Goal: Transaction & Acquisition: Purchase product/service

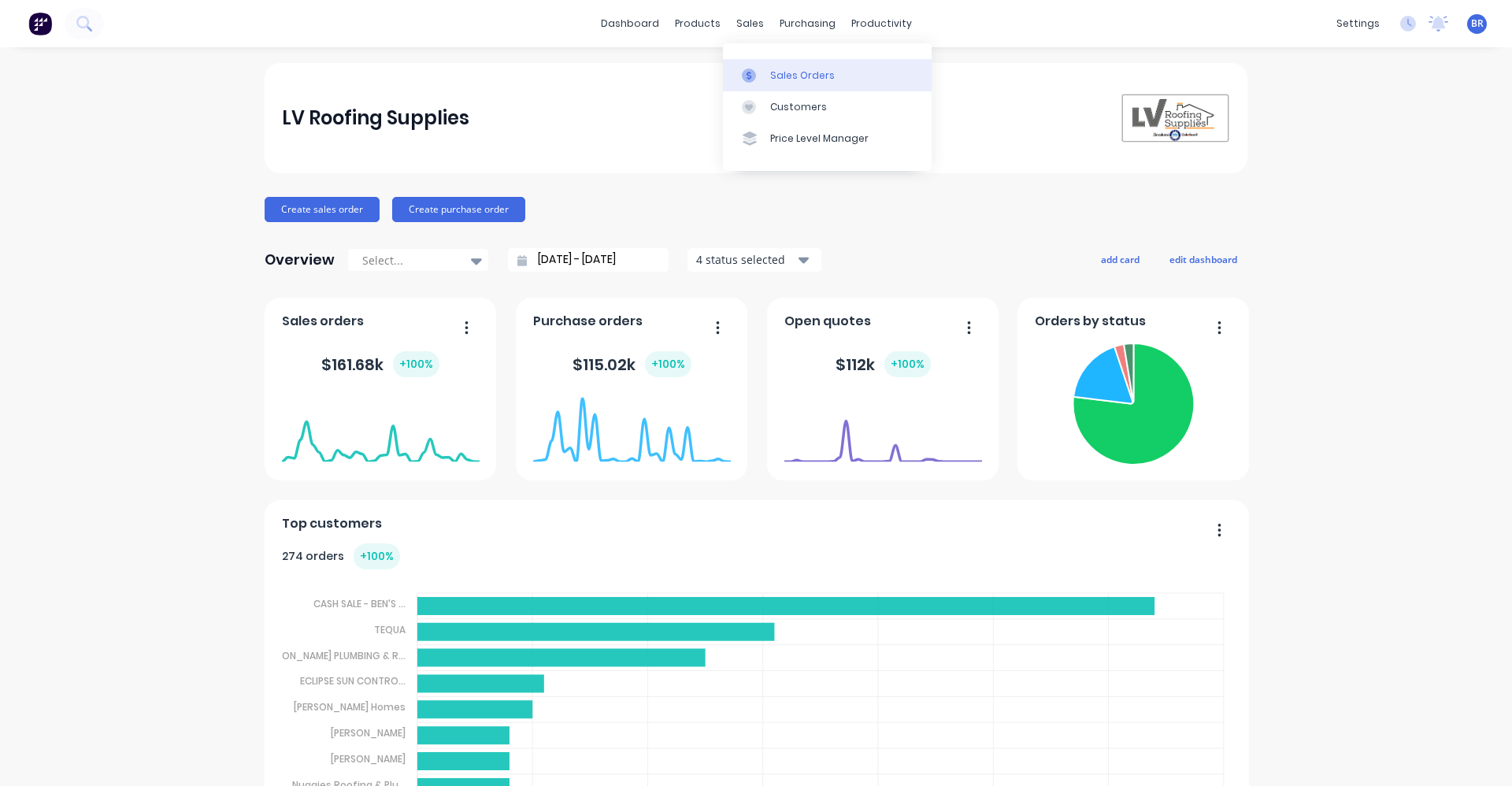
drag, startPoint x: 773, startPoint y: 68, endPoint x: 740, endPoint y: 72, distance: 33.2
click at [773, 68] on div "Sales Orders" at bounding box center [802, 75] width 65 height 14
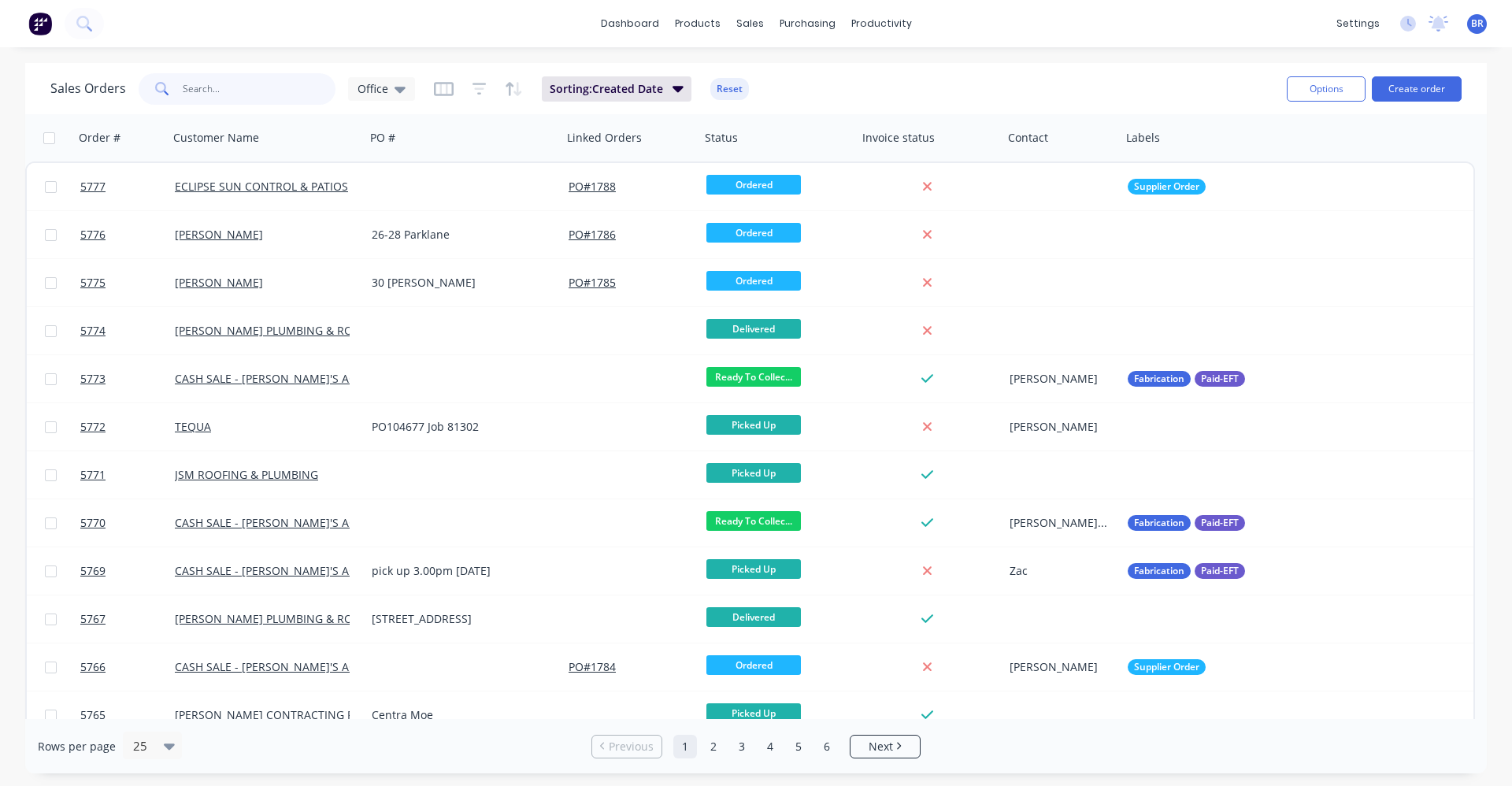
drag, startPoint x: 238, startPoint y: 96, endPoint x: 240, endPoint y: 87, distance: 9.2
click at [238, 93] on input "text" at bounding box center [259, 89] width 153 height 31
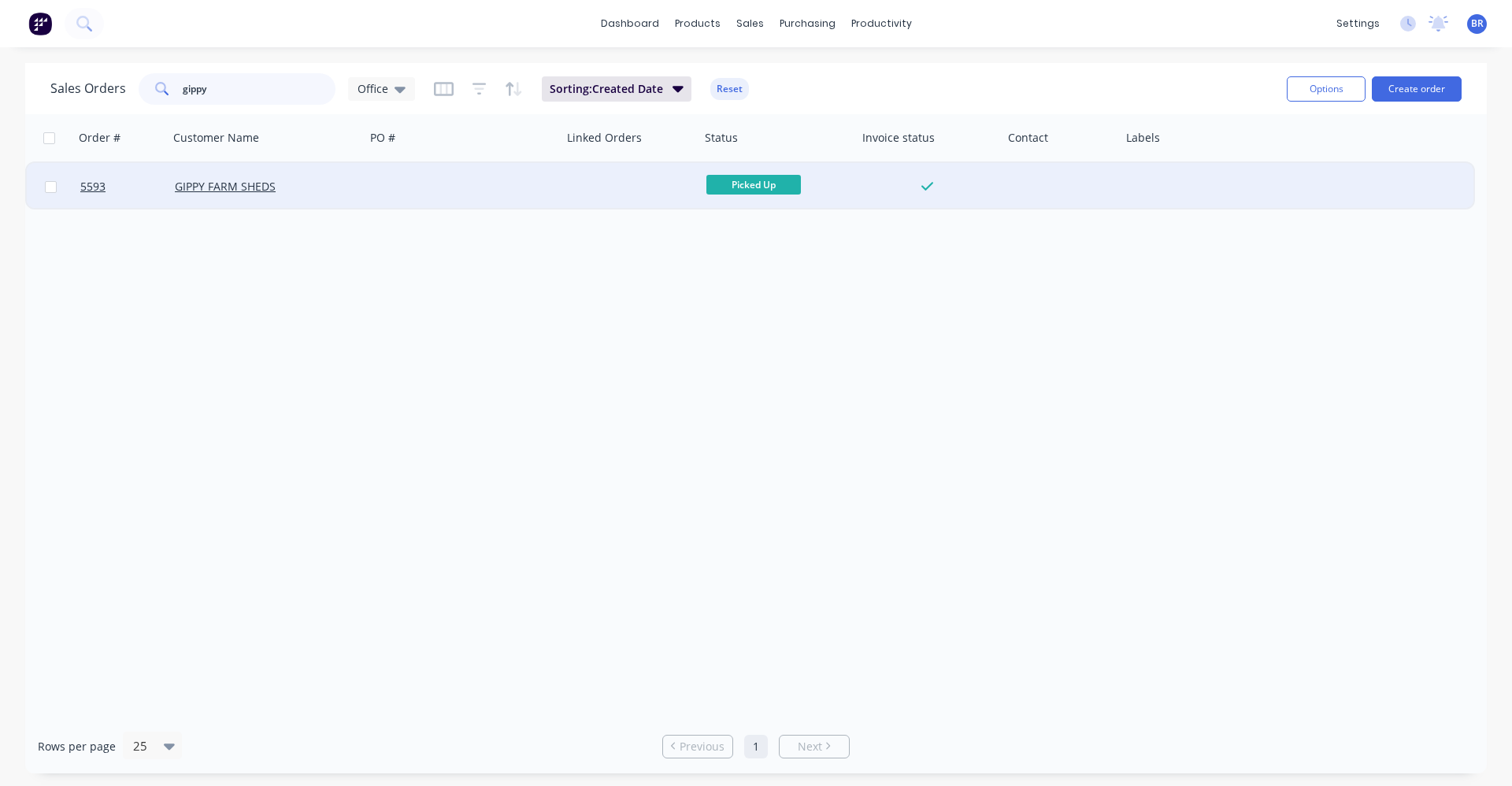
type input "gippy"
click at [433, 179] on div at bounding box center [463, 187] width 197 height 48
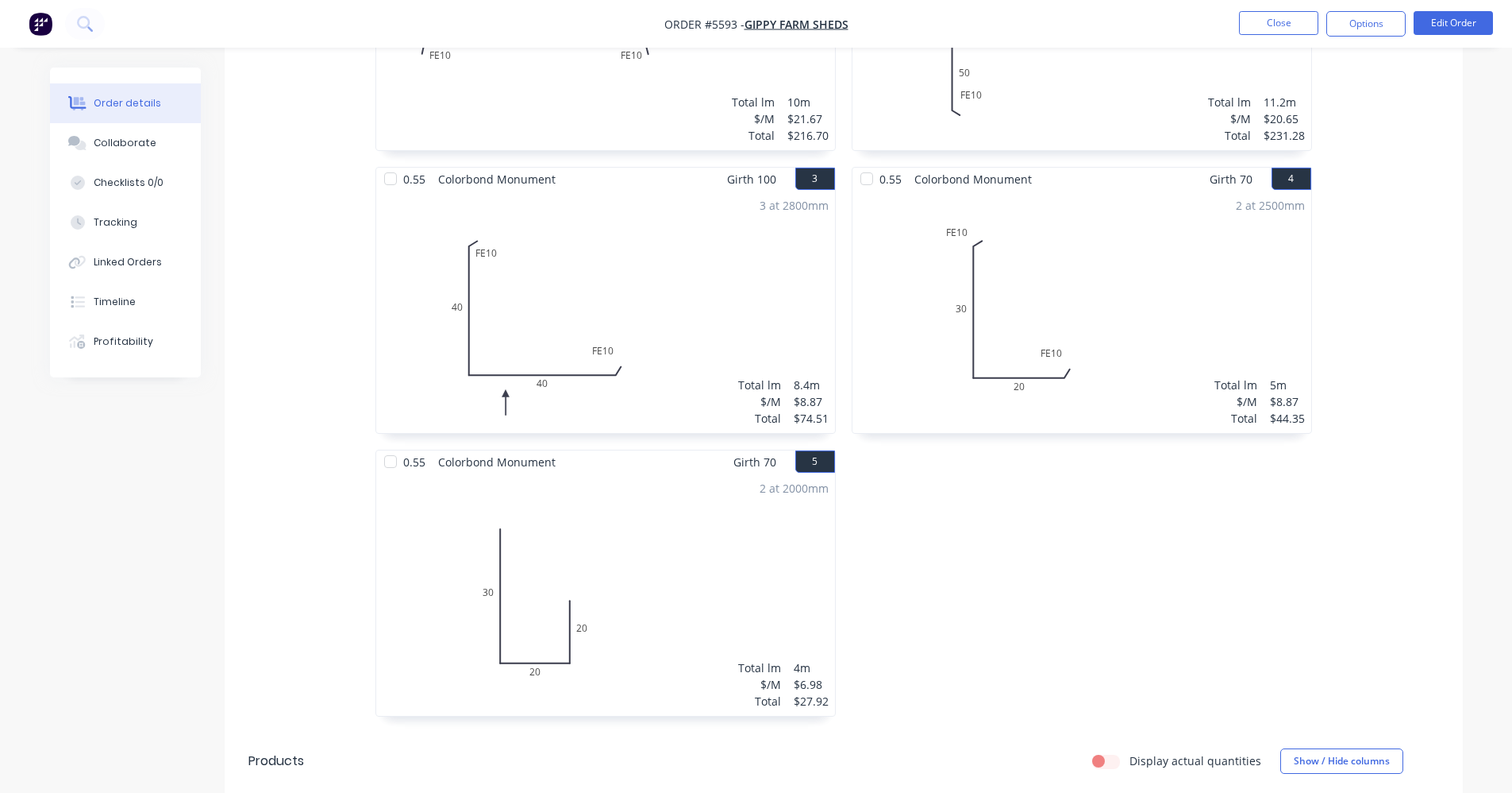
scroll to position [604, 0]
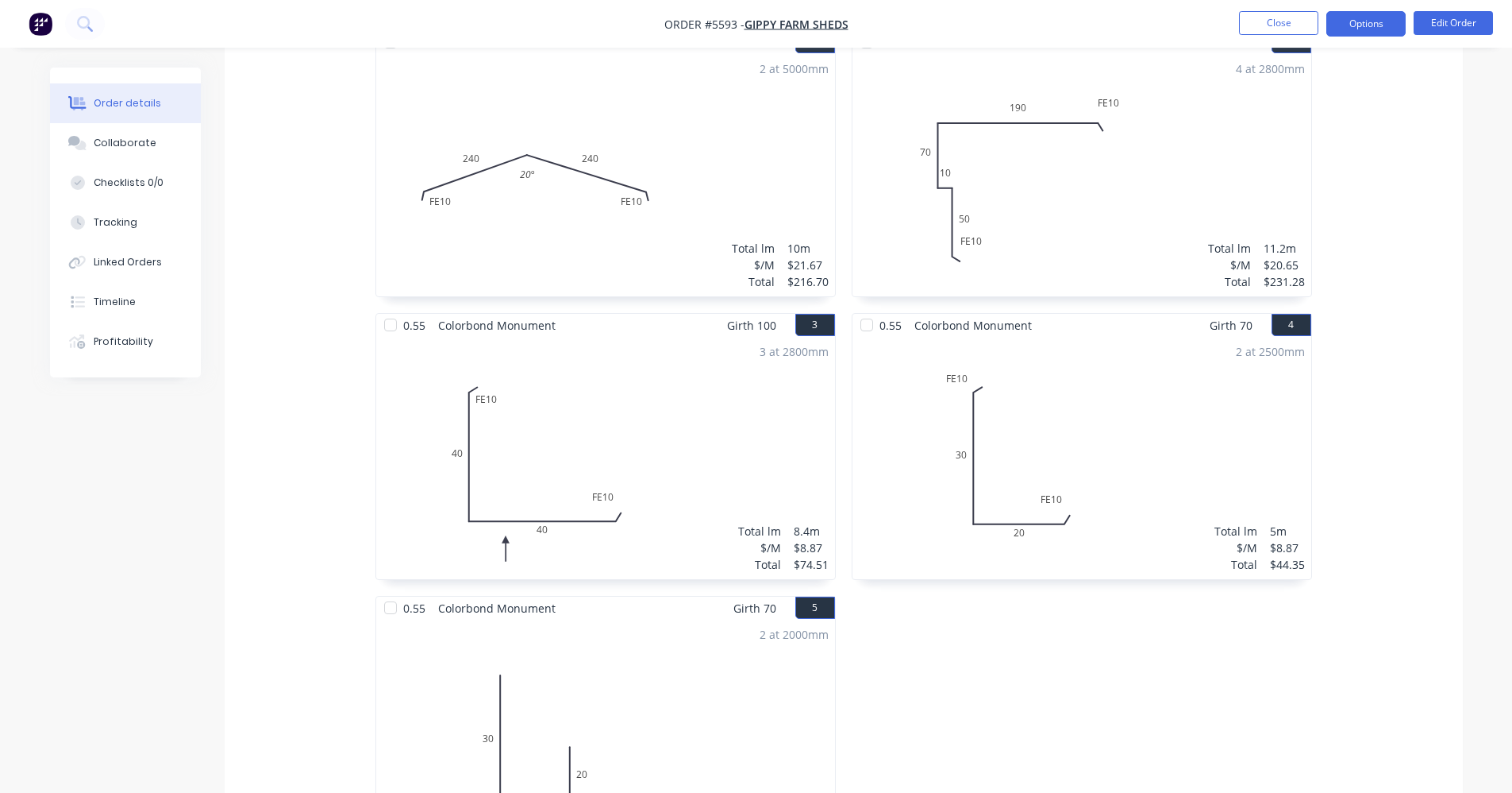
click at [1366, 28] on button "Options" at bounding box center [1366, 24] width 80 height 25
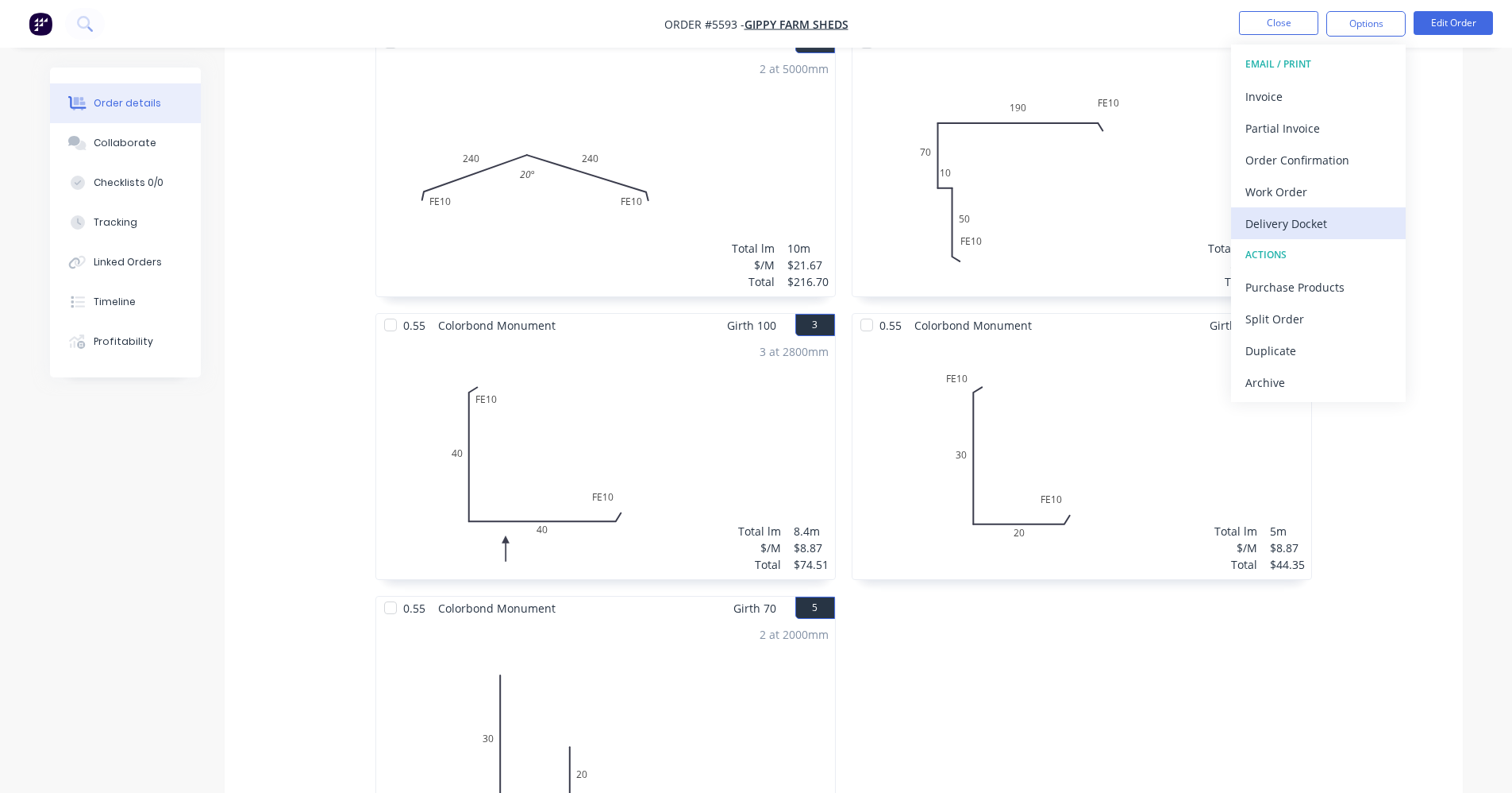
click at [1297, 228] on div "Delivery Docket" at bounding box center [1318, 223] width 146 height 23
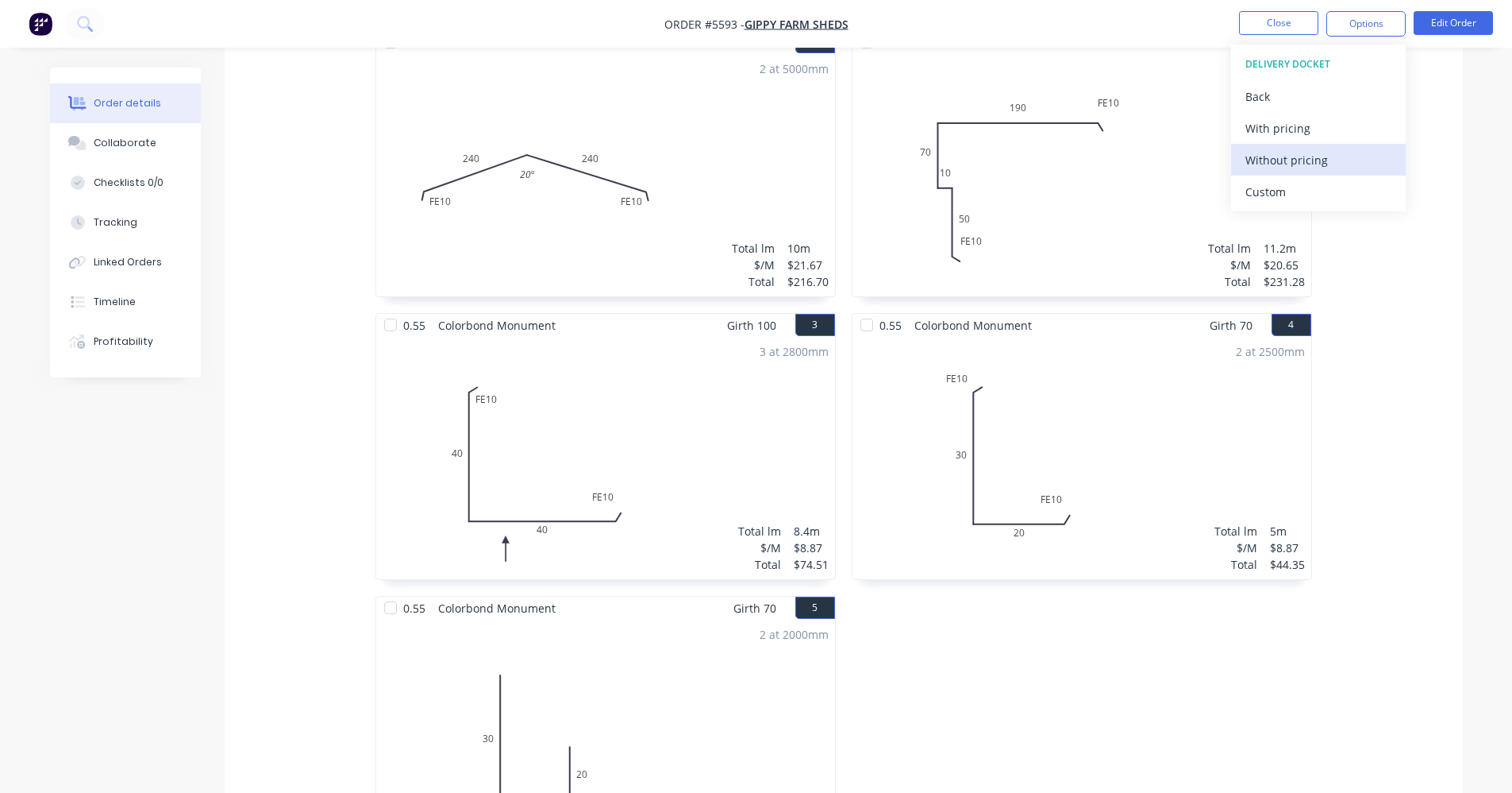
click at [1284, 165] on div "Without pricing" at bounding box center [1318, 159] width 146 height 23
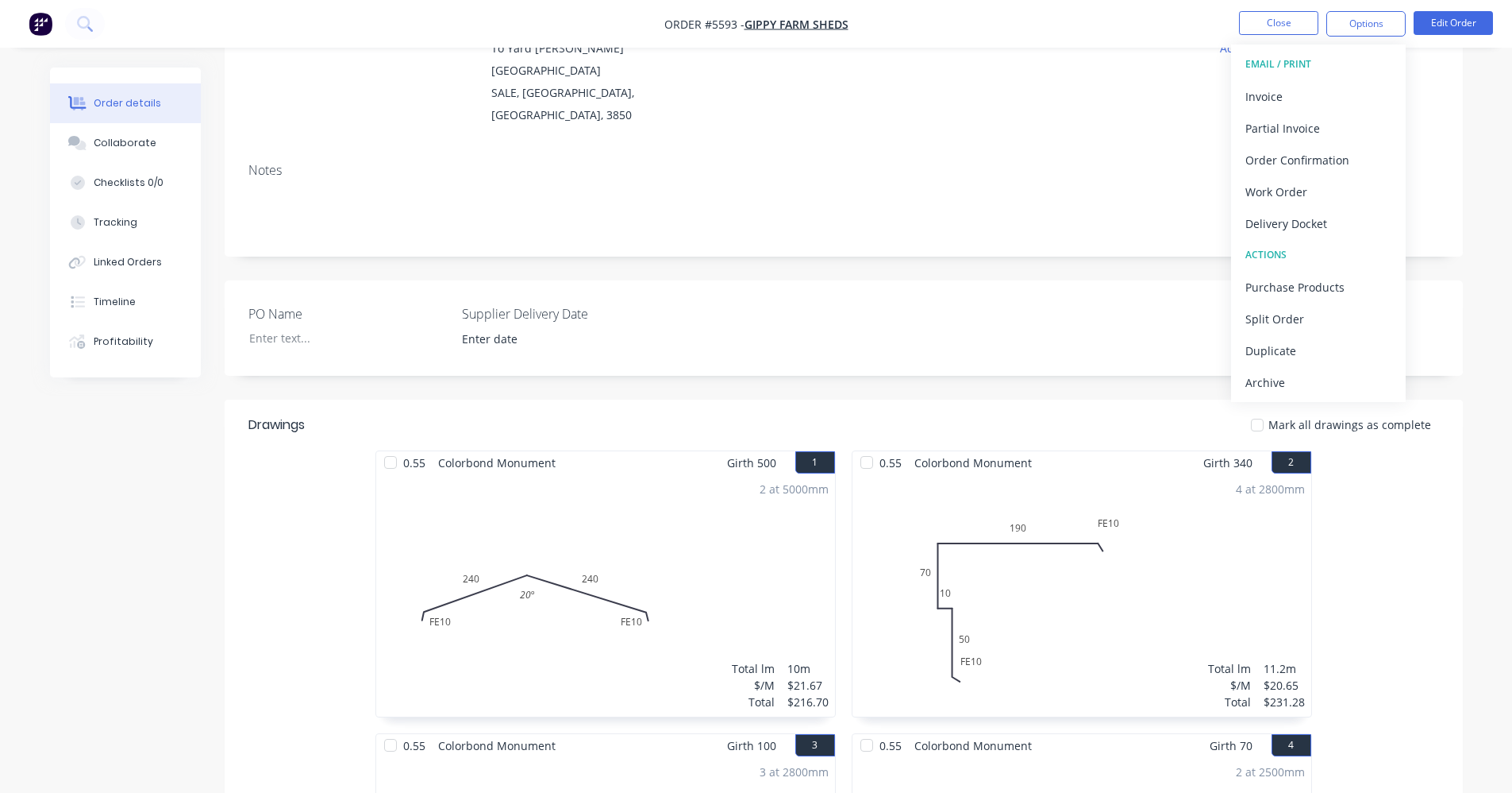
scroll to position [0, 0]
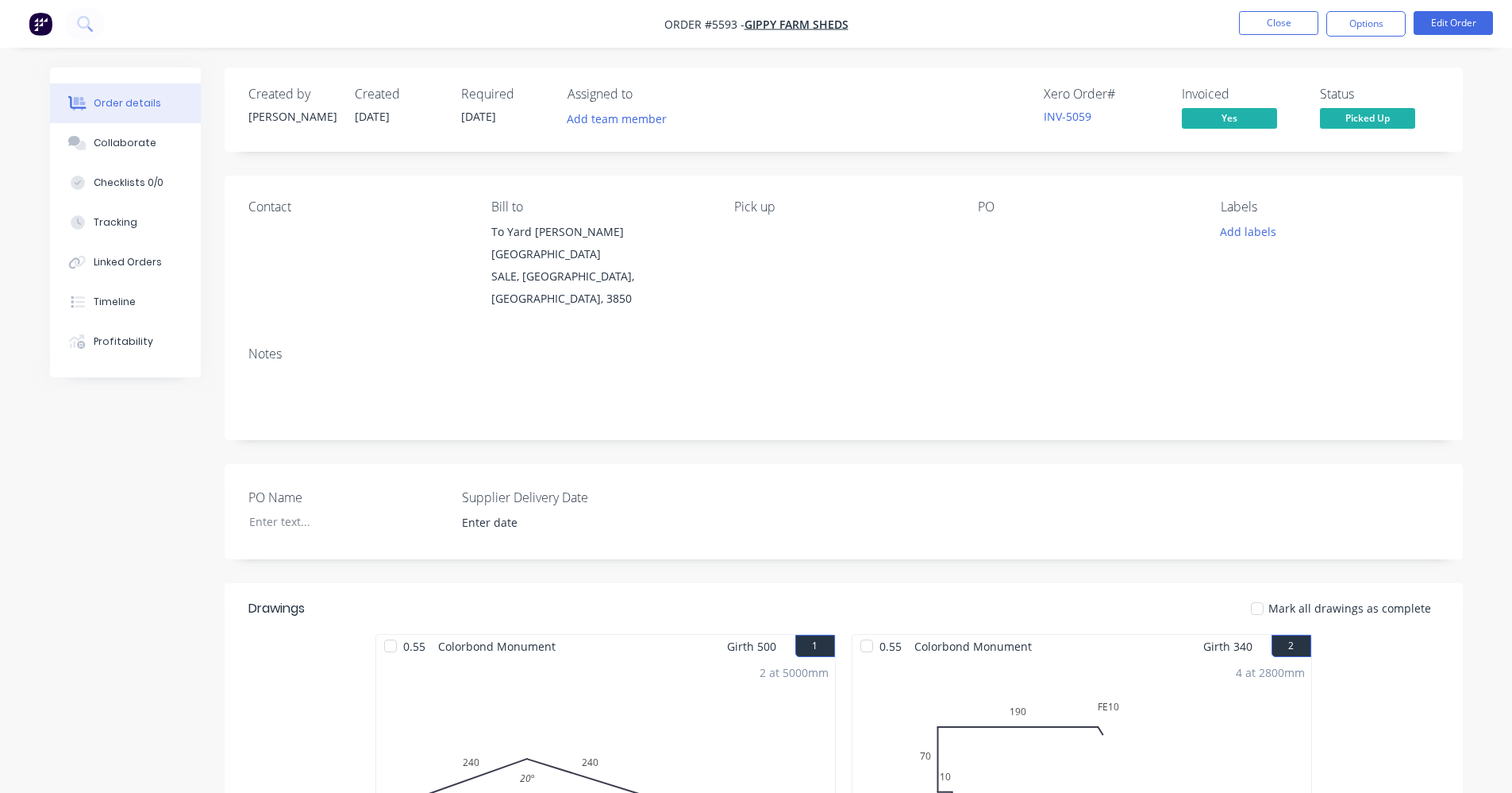
drag, startPoint x: 1039, startPoint y: 296, endPoint x: 1159, endPoint y: 273, distance: 122.2
click at [1039, 333] on div "Notes" at bounding box center [843, 387] width 1239 height 107
click at [1277, 27] on button "Close" at bounding box center [1279, 23] width 80 height 24
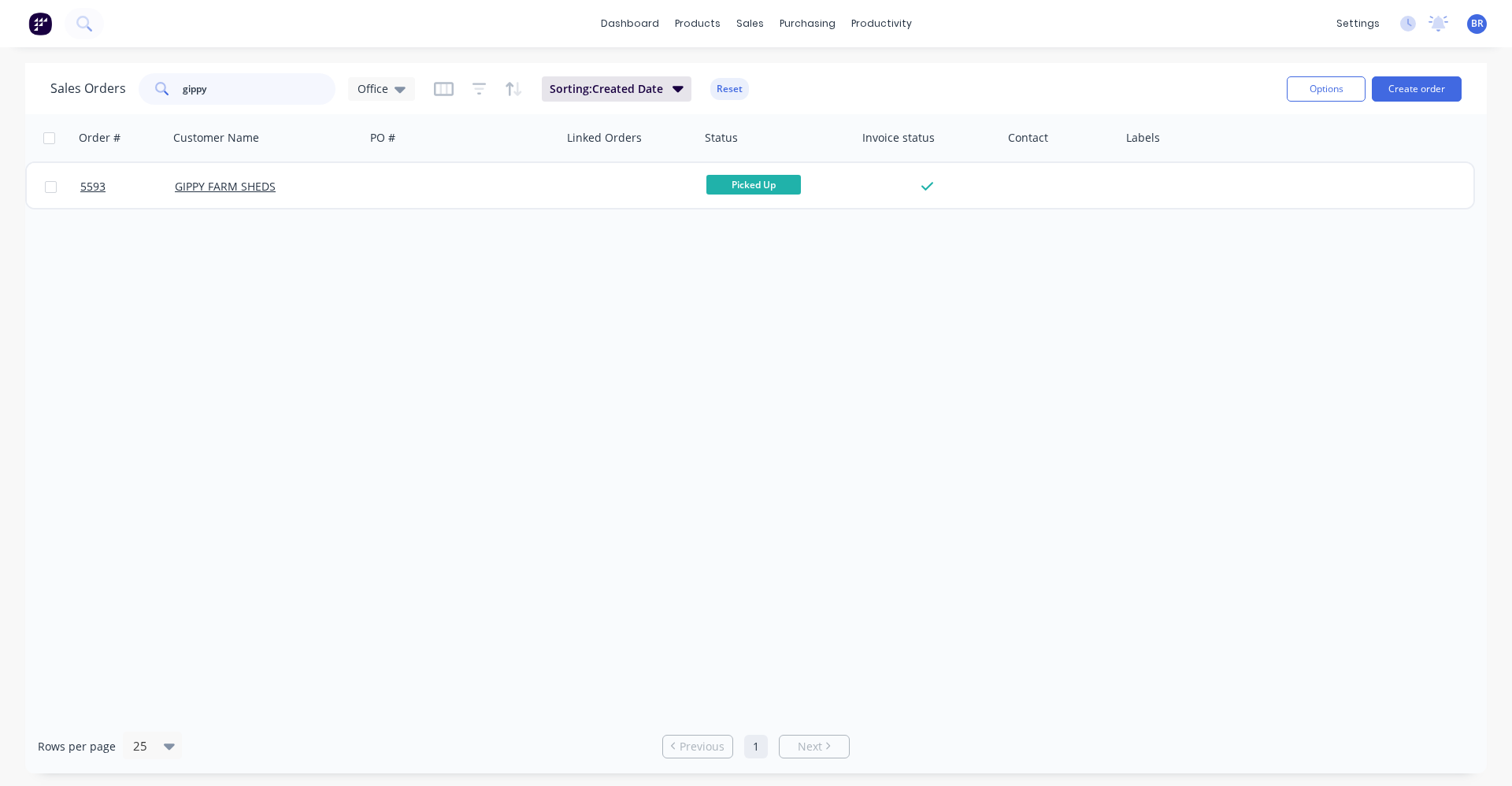
drag, startPoint x: 233, startPoint y: 91, endPoint x: 188, endPoint y: 74, distance: 48.1
click at [132, 87] on div "Sales Orders gippy Office" at bounding box center [232, 89] width 364 height 31
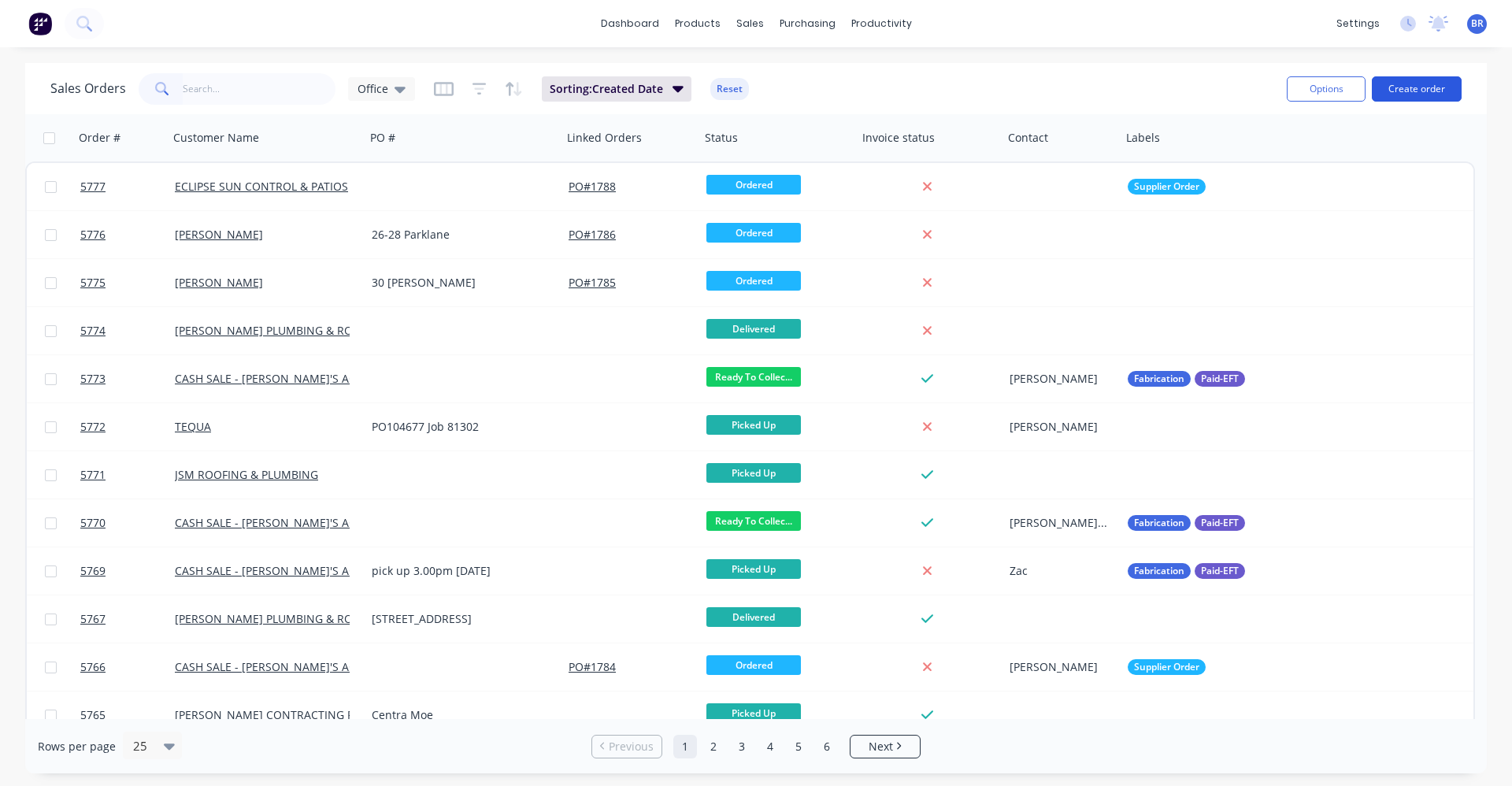
click at [1409, 91] on button "Create order" at bounding box center [1416, 89] width 90 height 25
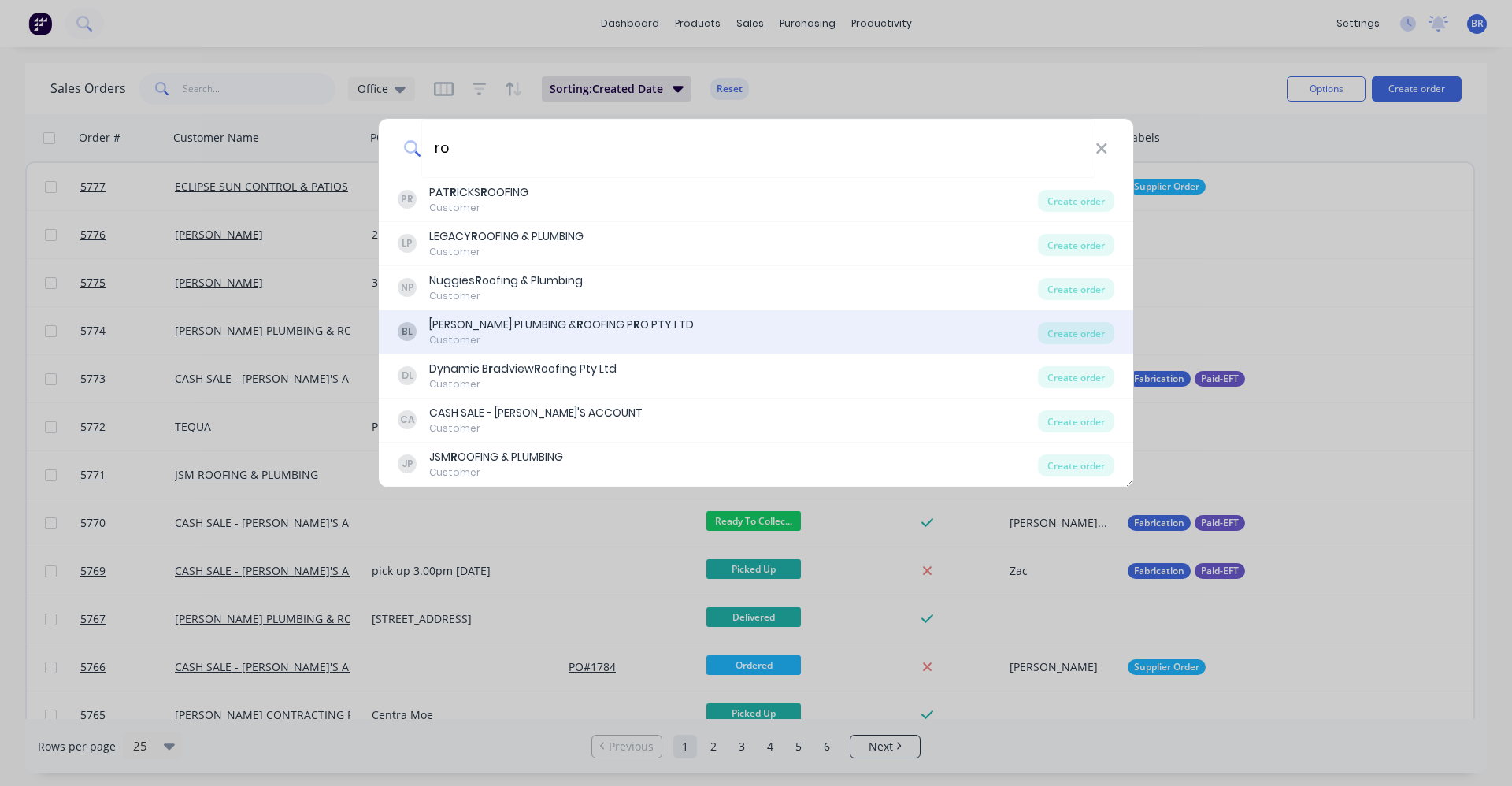
type input "r"
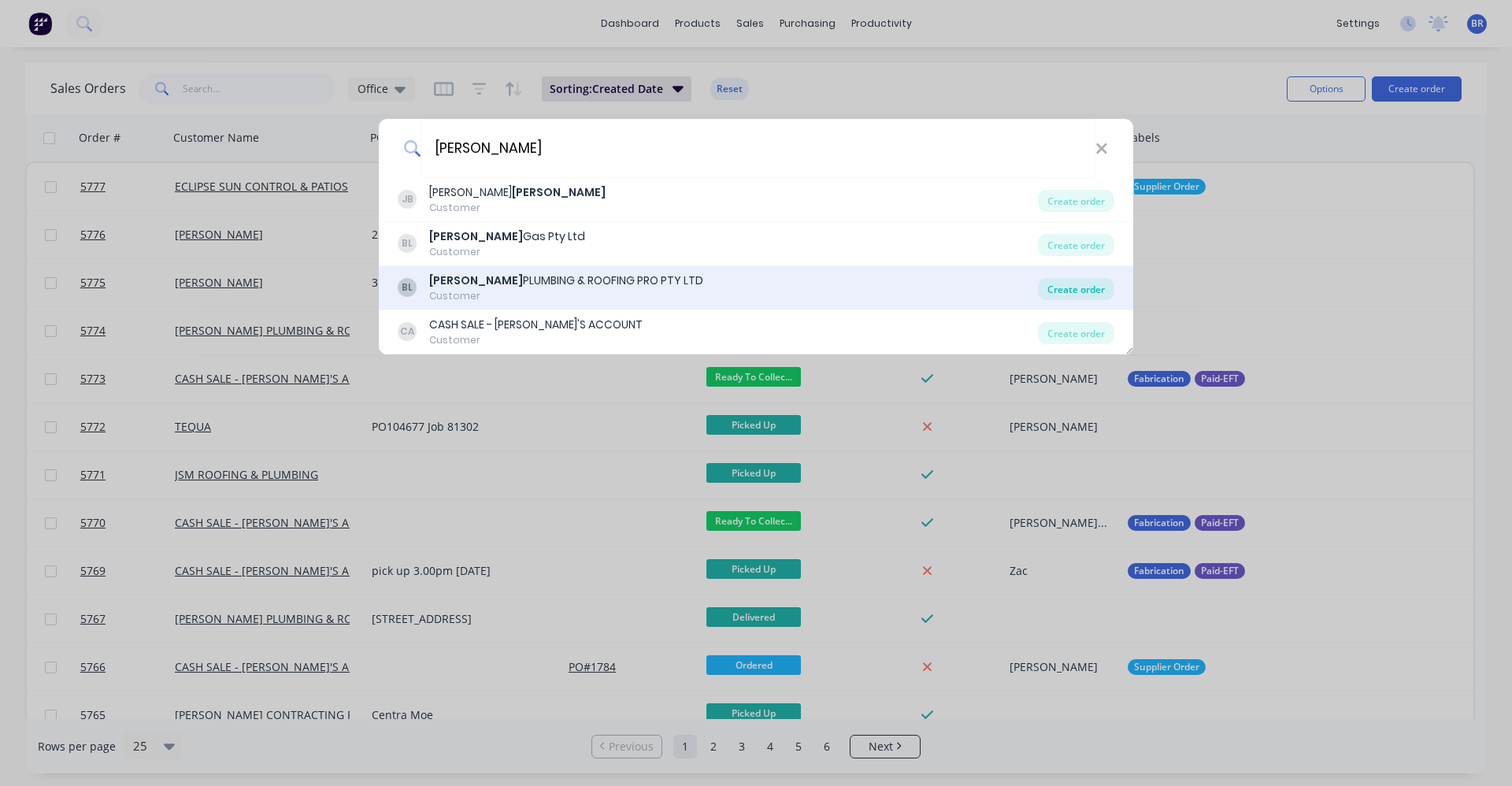
type input "[PERSON_NAME]"
drag, startPoint x: 1079, startPoint y: 290, endPoint x: 1093, endPoint y: 296, distance: 15.2
click at [1081, 291] on div "Create order" at bounding box center [1075, 289] width 76 height 22
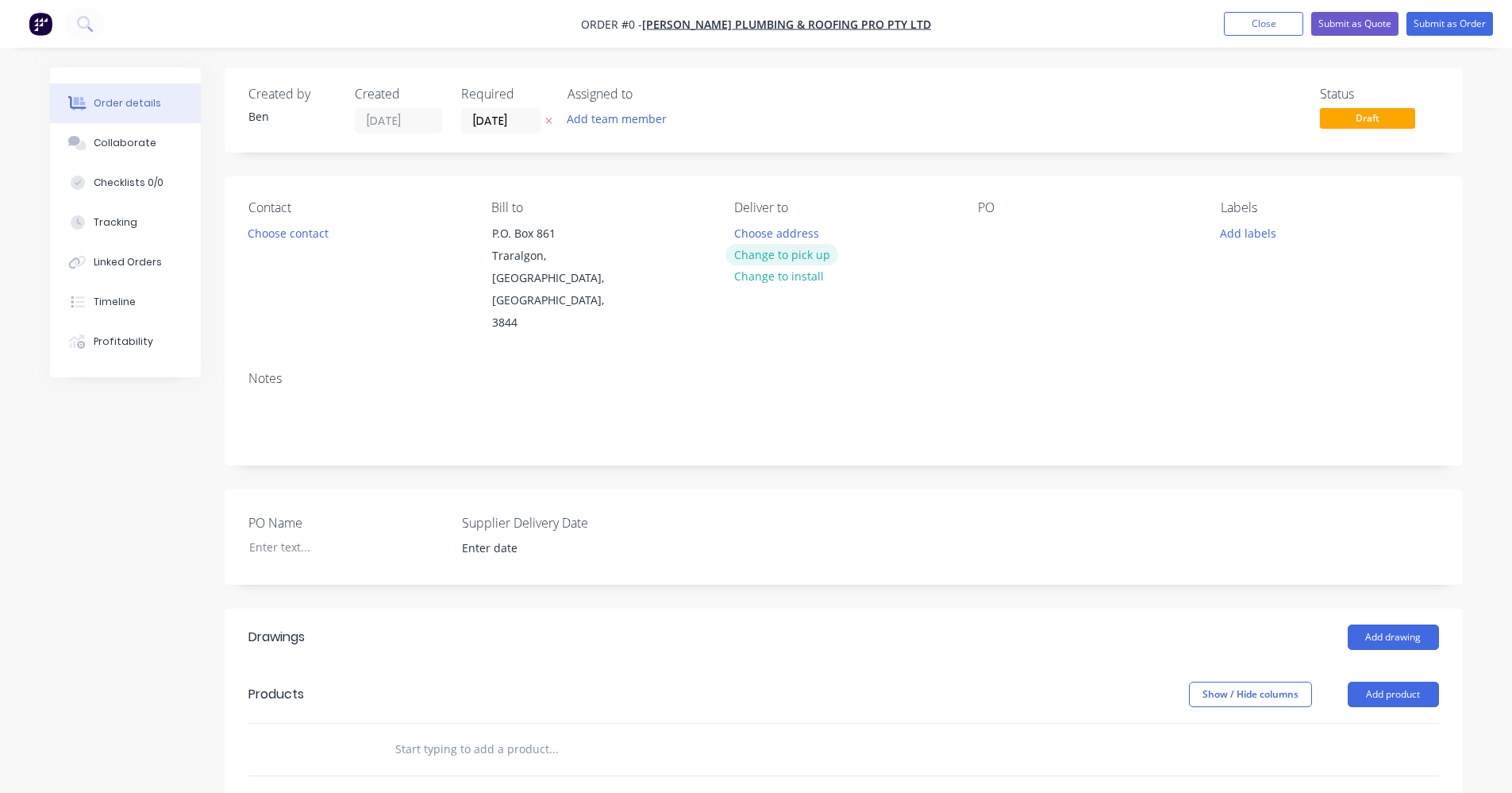
drag, startPoint x: 808, startPoint y: 254, endPoint x: 832, endPoint y: 255, distance: 24.0
click at [832, 255] on button "Change to pick up" at bounding box center [782, 254] width 113 height 22
click at [981, 227] on div at bounding box center [991, 233] width 25 height 23
click at [1245, 232] on button "Add labels" at bounding box center [1249, 233] width 73 height 22
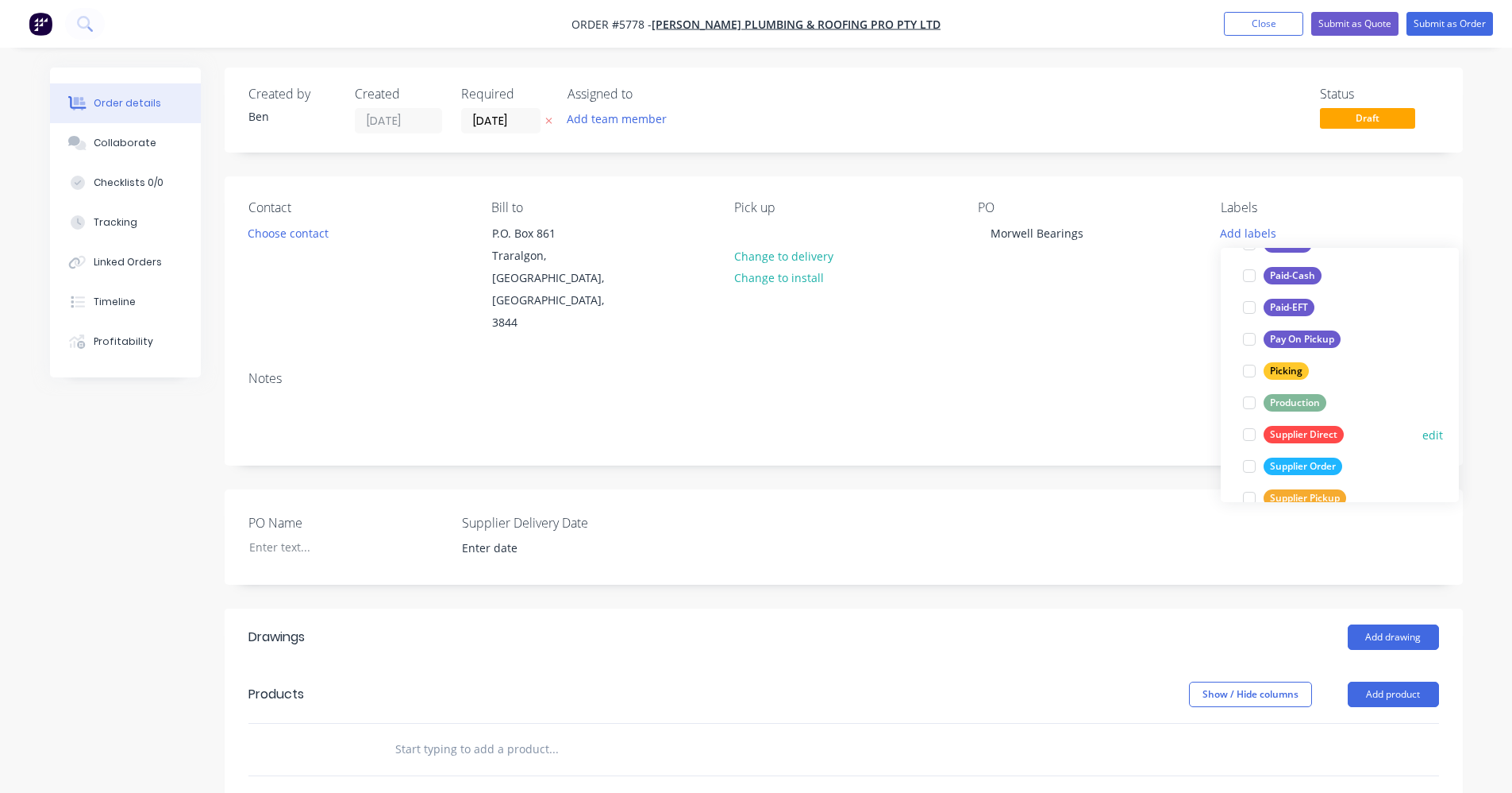
scroll to position [238, 0]
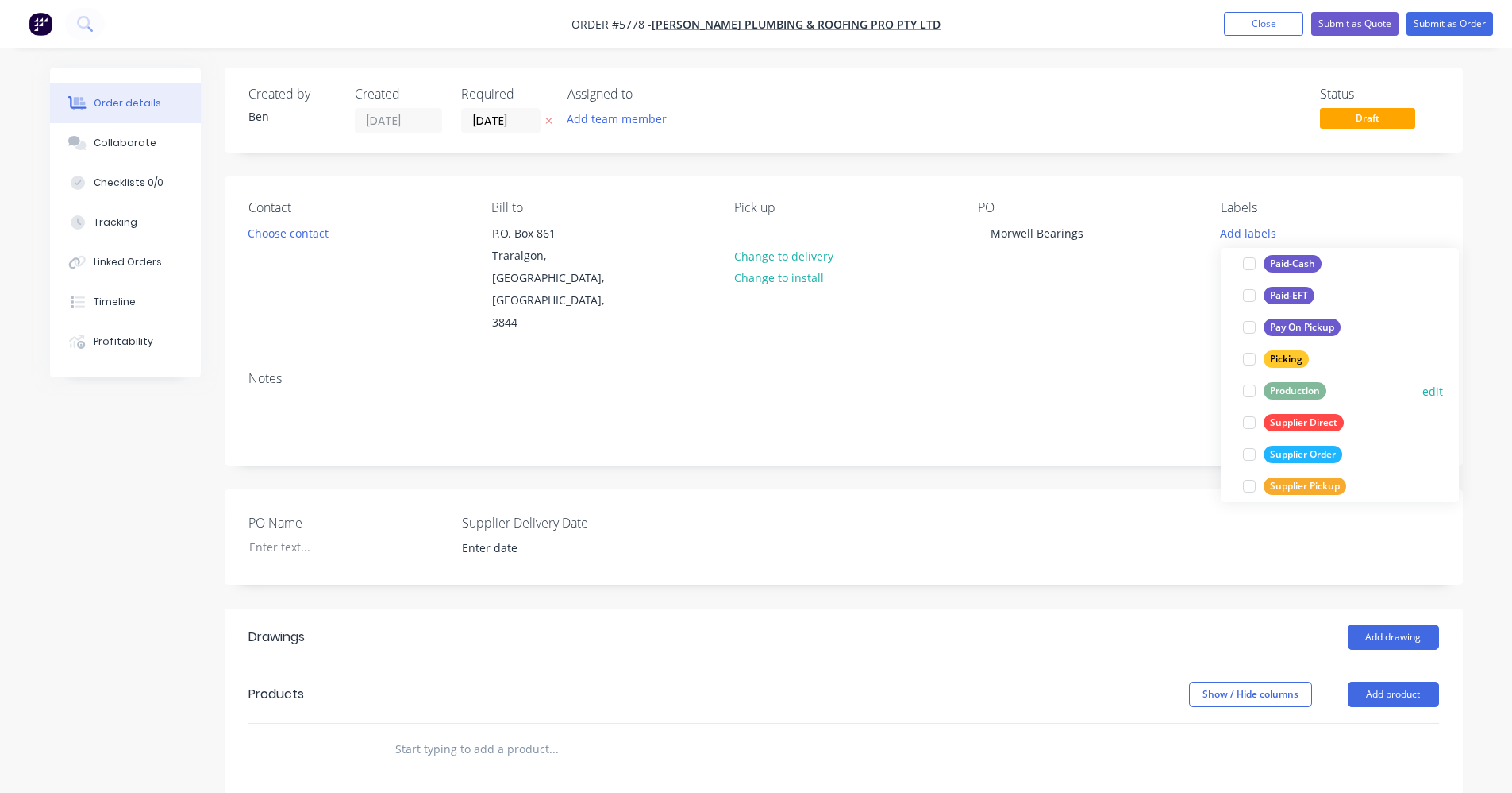
click at [1299, 388] on div "Production" at bounding box center [1295, 390] width 62 height 17
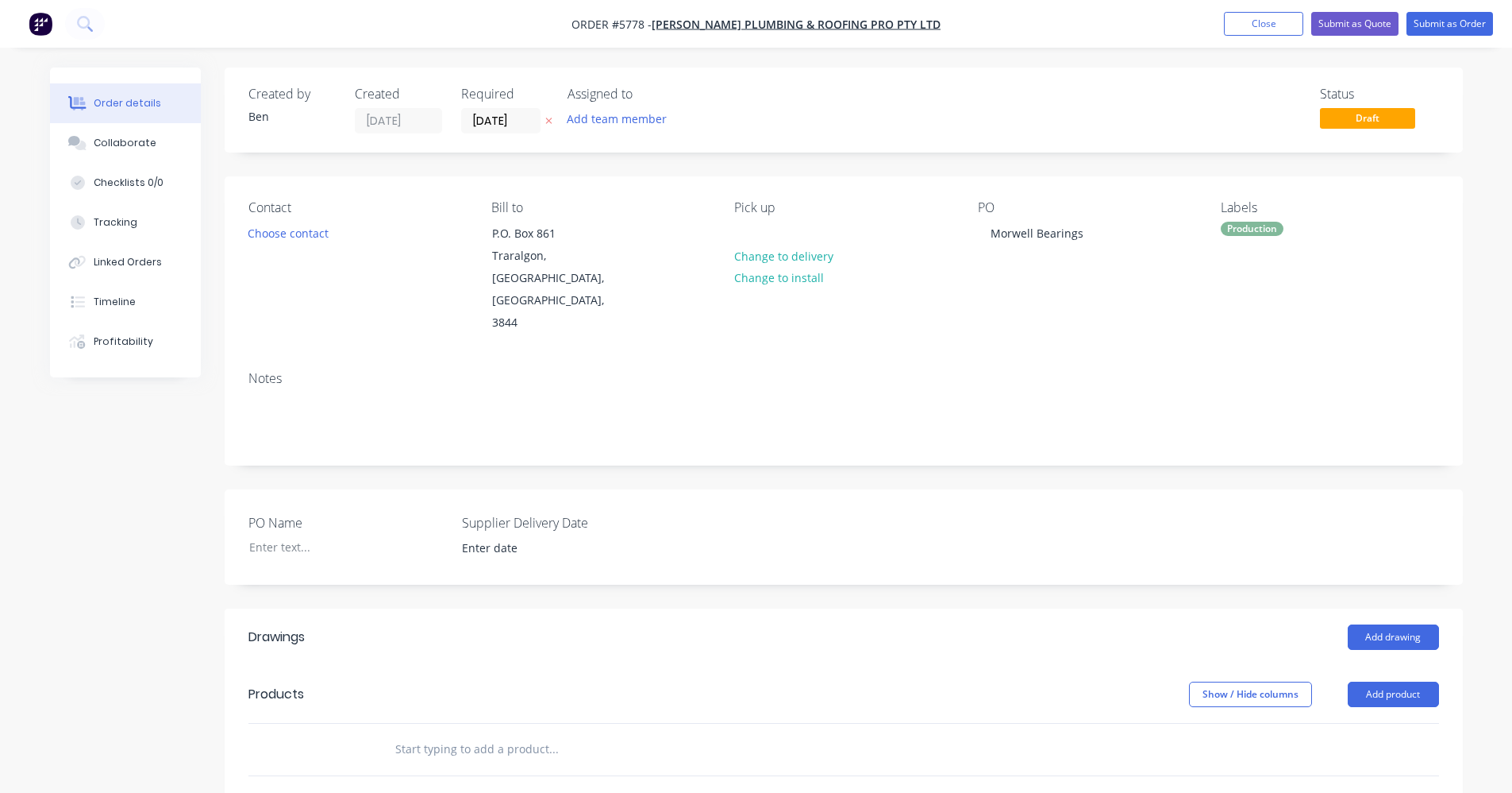
drag, startPoint x: 818, startPoint y: 450, endPoint x: 857, endPoint y: 463, distance: 41.1
click at [819, 489] on div "PO Name Supplier Delivery Date" at bounding box center [843, 536] width 1239 height 95
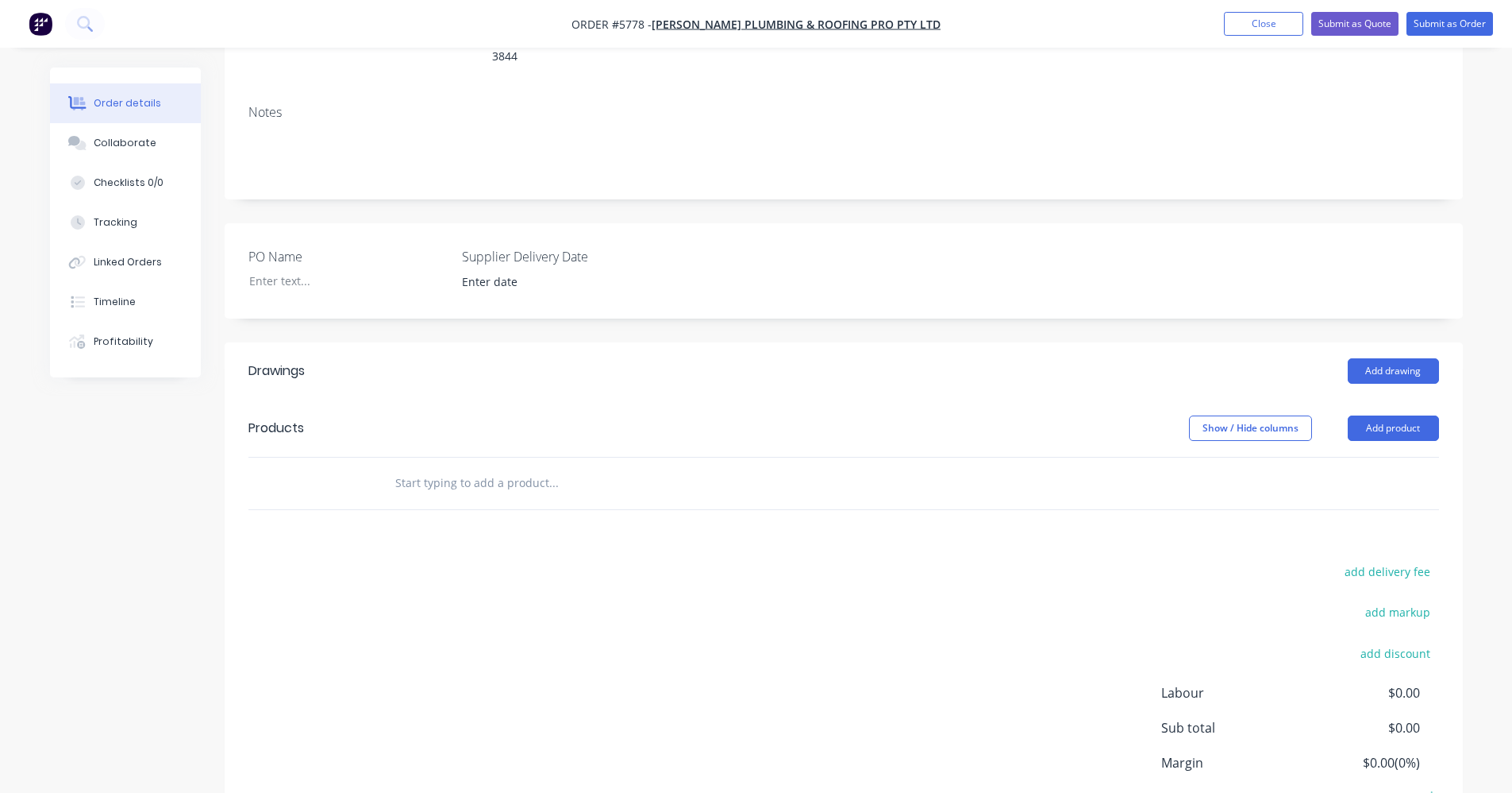
scroll to position [238, 0]
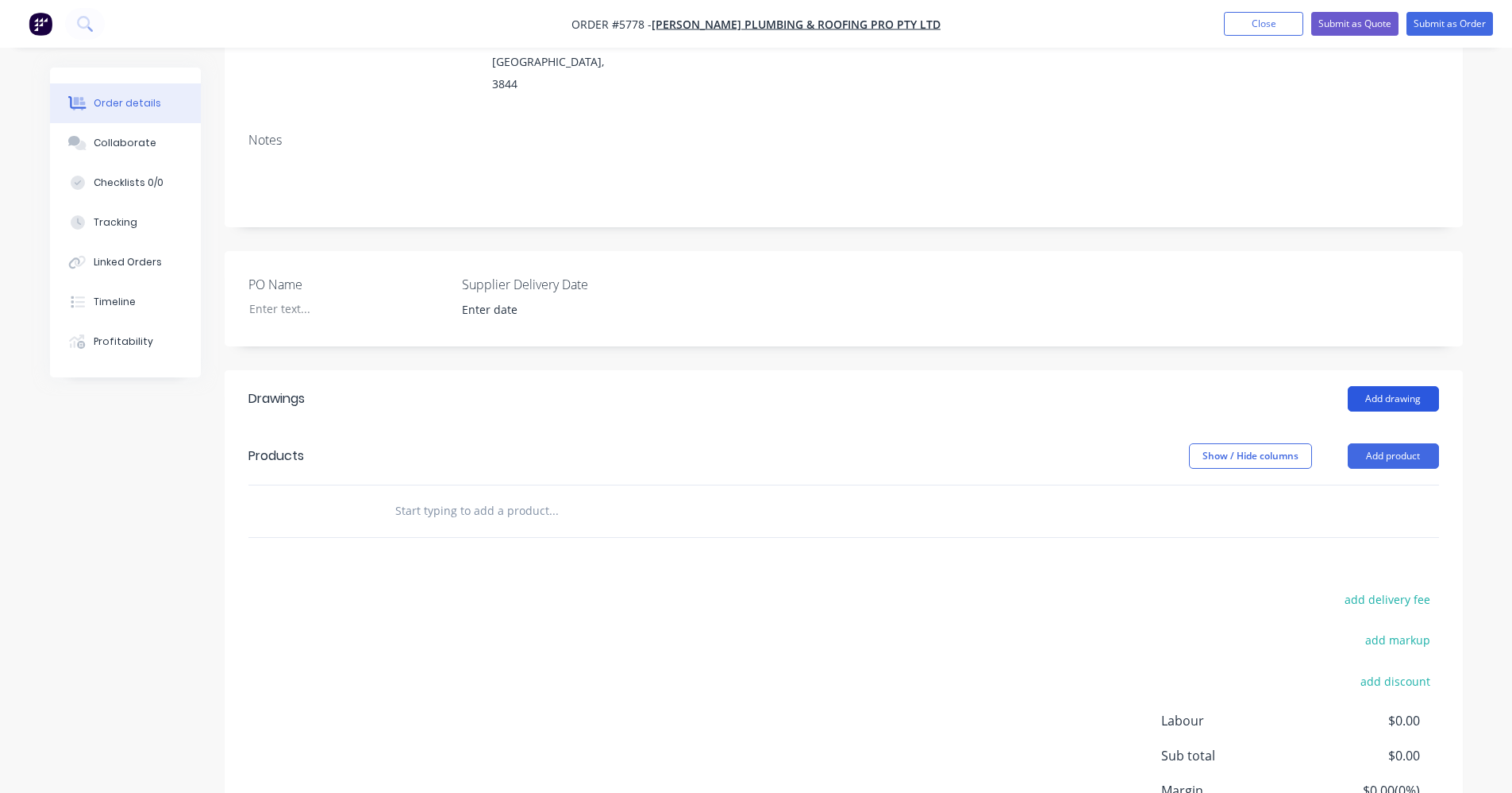
click at [1397, 386] on button "Add drawing" at bounding box center [1393, 398] width 91 height 25
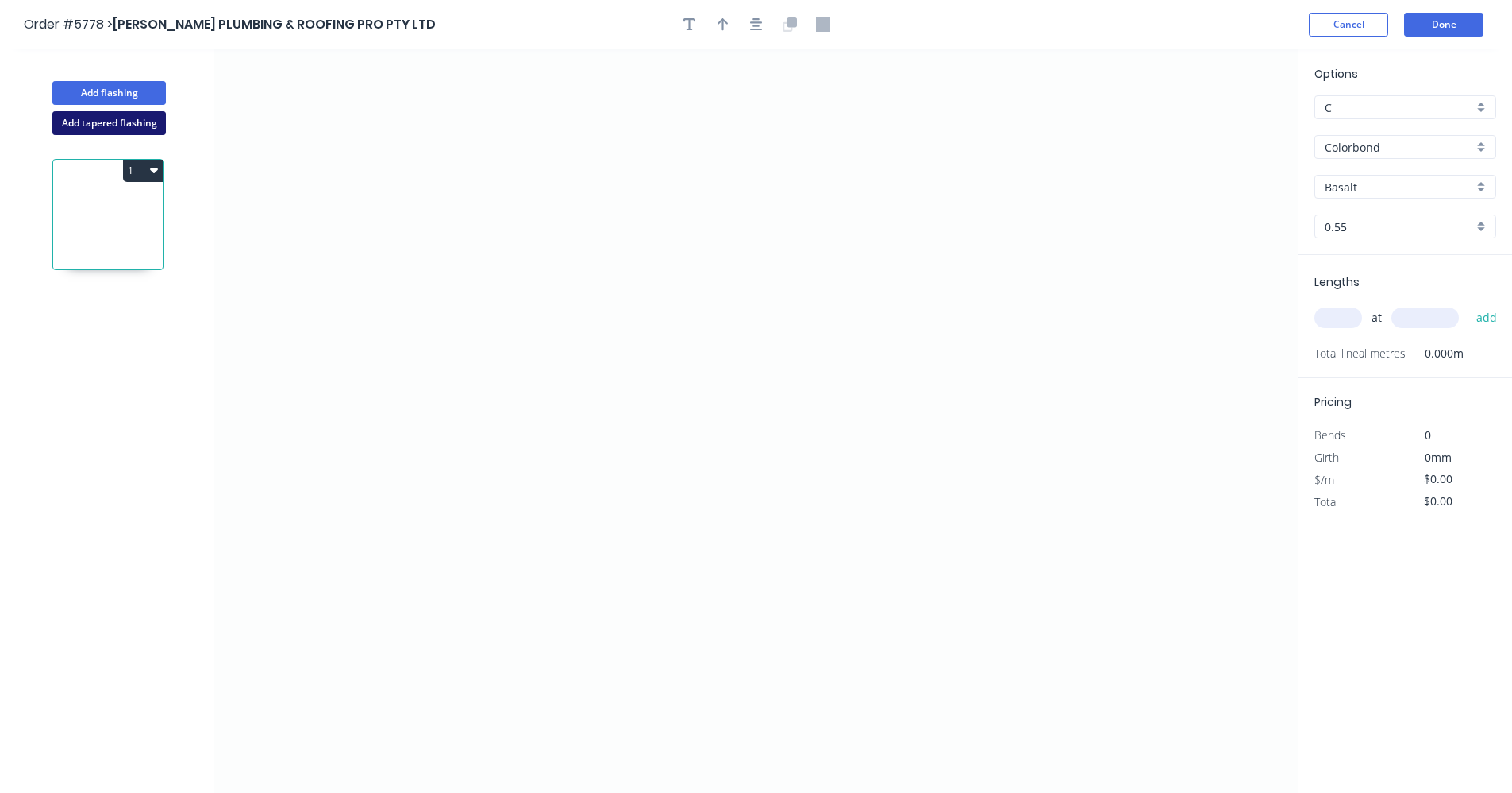
click at [105, 124] on button "Add tapered flashing" at bounding box center [109, 123] width 113 height 24
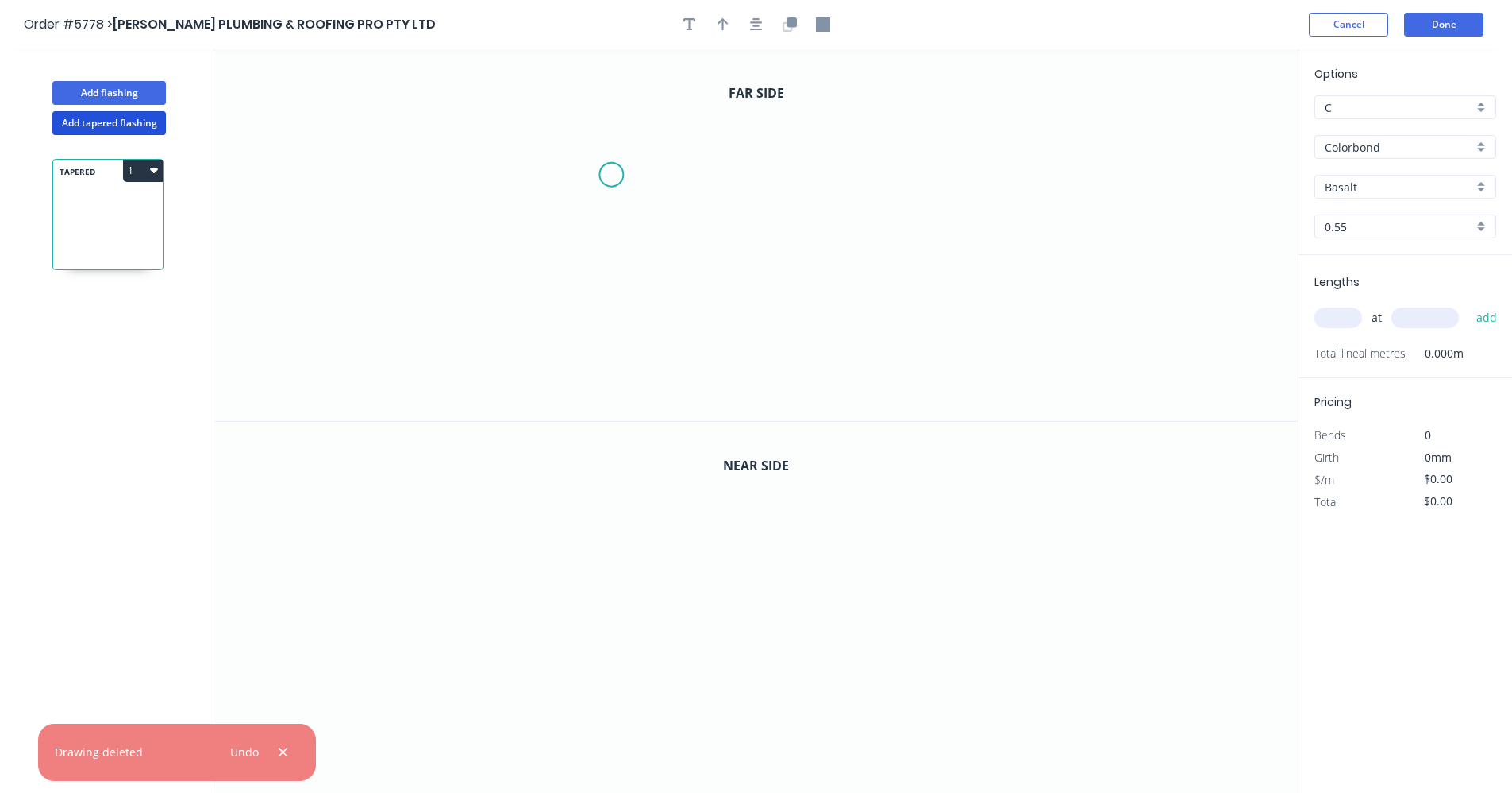
click at [611, 176] on icon "0" at bounding box center [756, 234] width 1084 height 372
click at [613, 299] on icon "0" at bounding box center [756, 234] width 1084 height 372
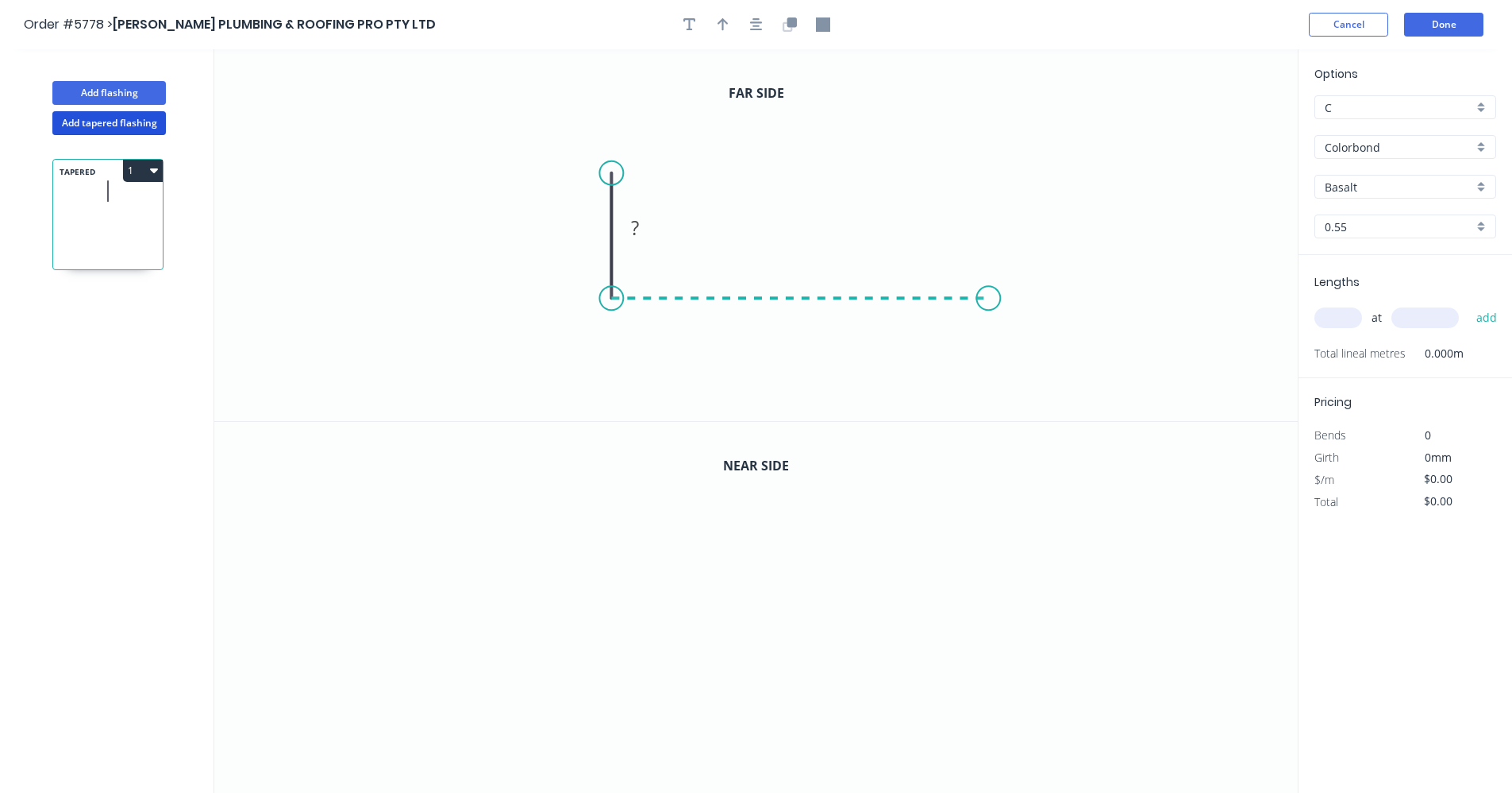
click at [989, 303] on icon "0 ?" at bounding box center [756, 234] width 1084 height 372
click at [985, 164] on icon "0 ? ?" at bounding box center [756, 234] width 1084 height 372
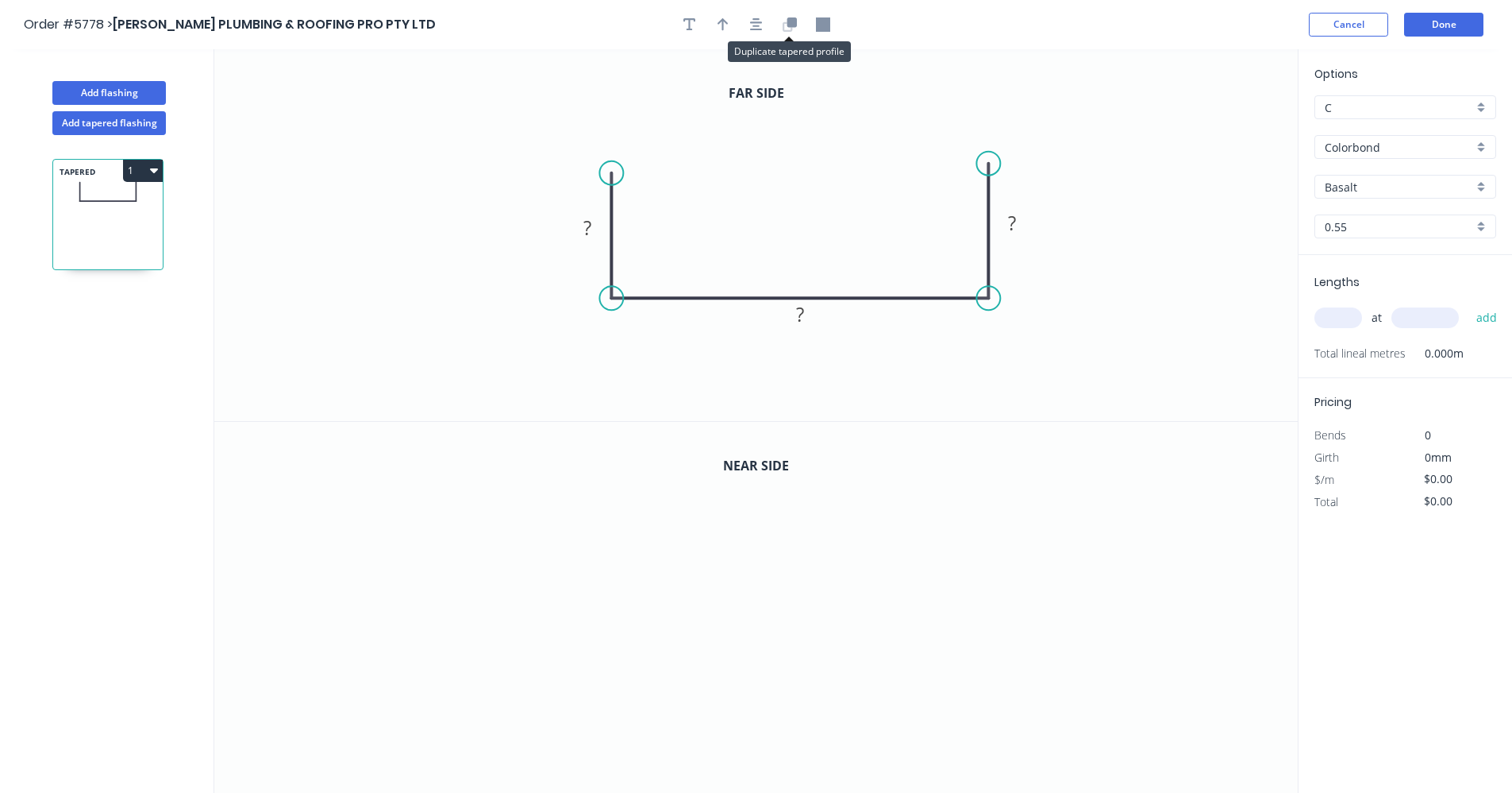
drag, startPoint x: 791, startPoint y: 29, endPoint x: 798, endPoint y: 49, distance: 21.2
click at [791, 29] on icon "button" at bounding box center [787, 26] width 10 height 10
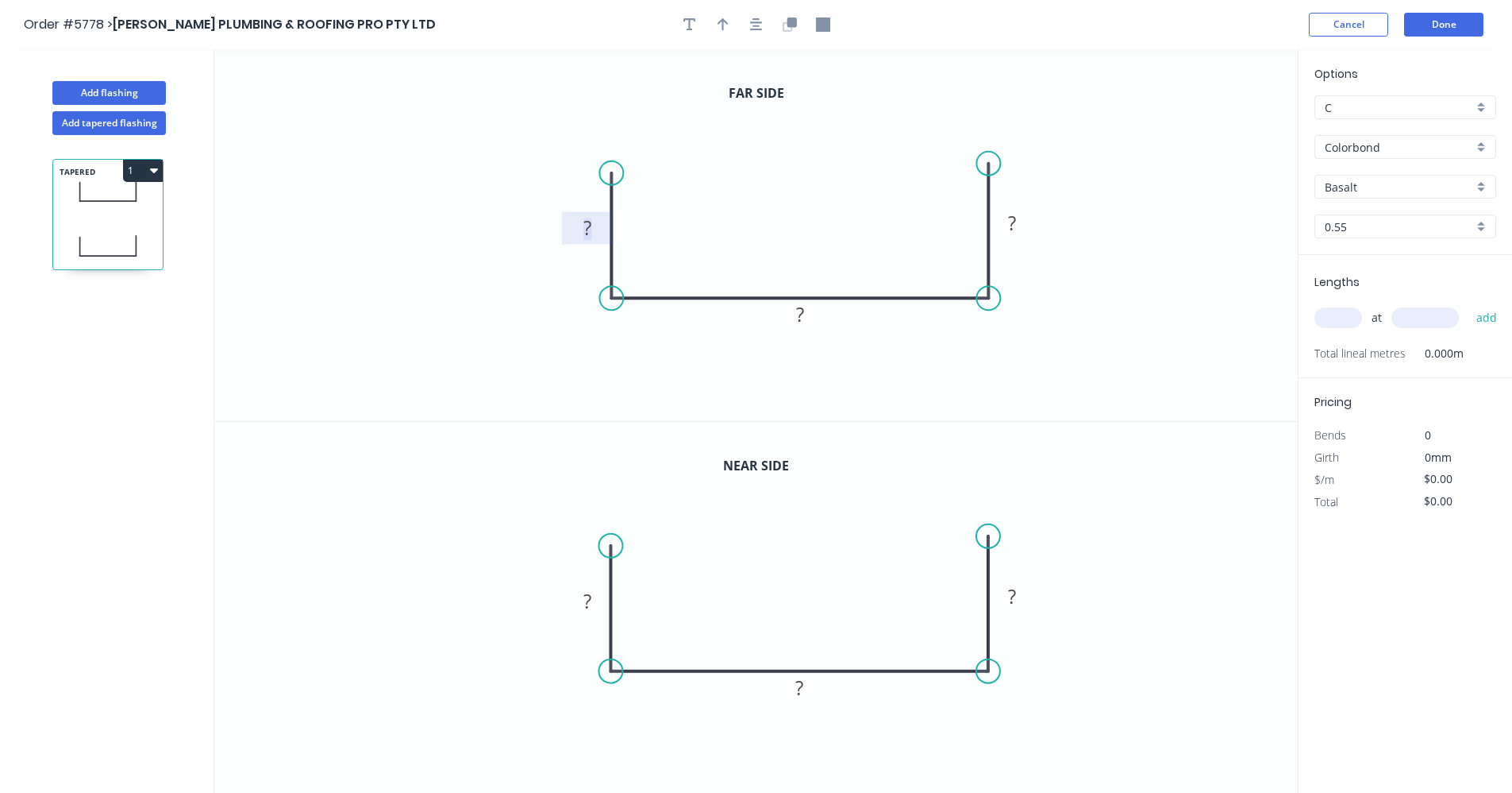
click at [593, 224] on rect at bounding box center [587, 229] width 32 height 23
click at [600, 605] on rect at bounding box center [587, 602] width 32 height 23
type input "$21.26"
click at [1481, 148] on div "Colorbond" at bounding box center [1405, 147] width 182 height 24
click at [1375, 260] on div "Zincalume" at bounding box center [1405, 261] width 180 height 28
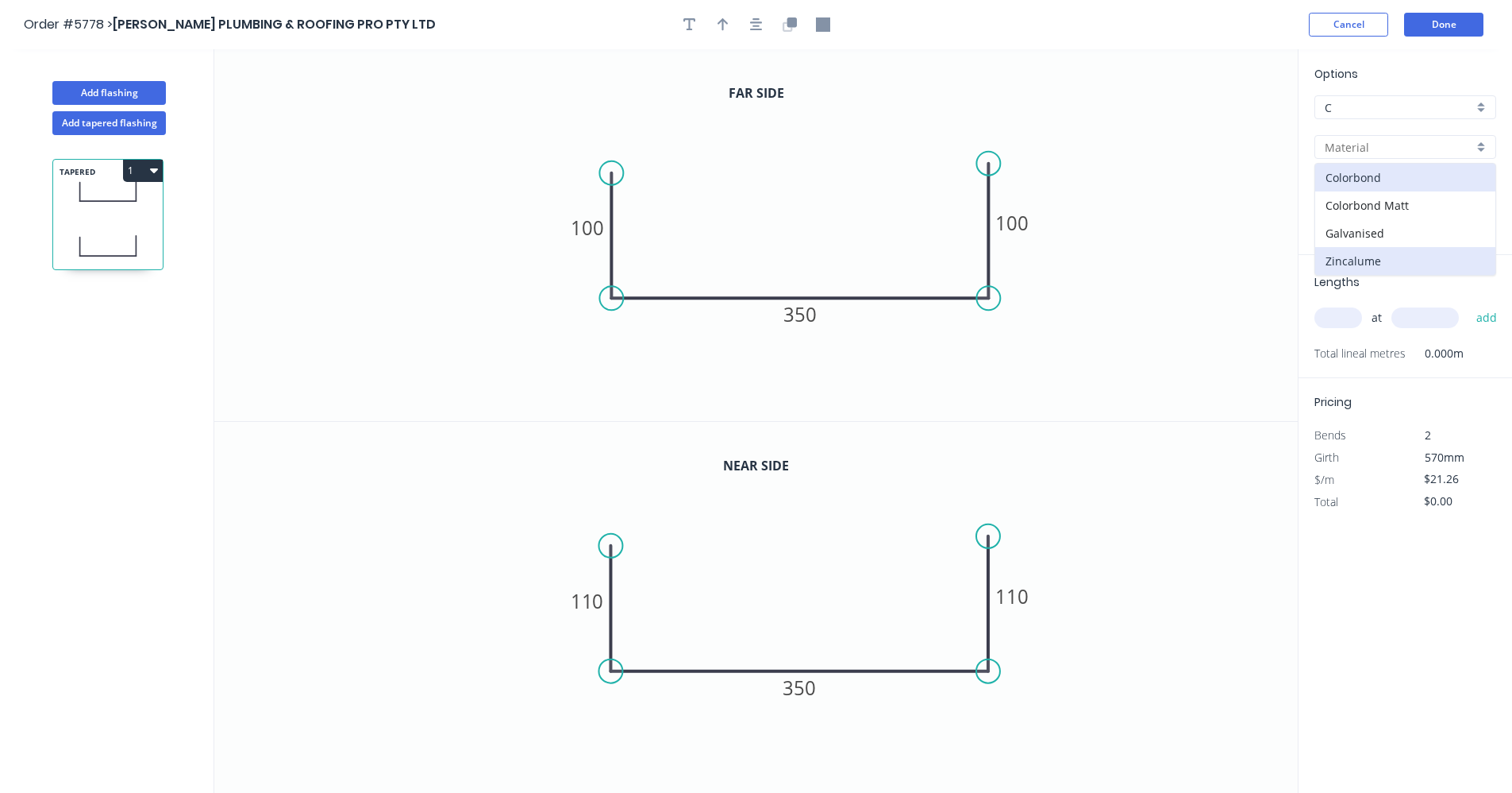
type input "Zincalume"
type input "$18.65"
click at [1355, 316] on input "text" at bounding box center [1338, 318] width 48 height 21
type input "1"
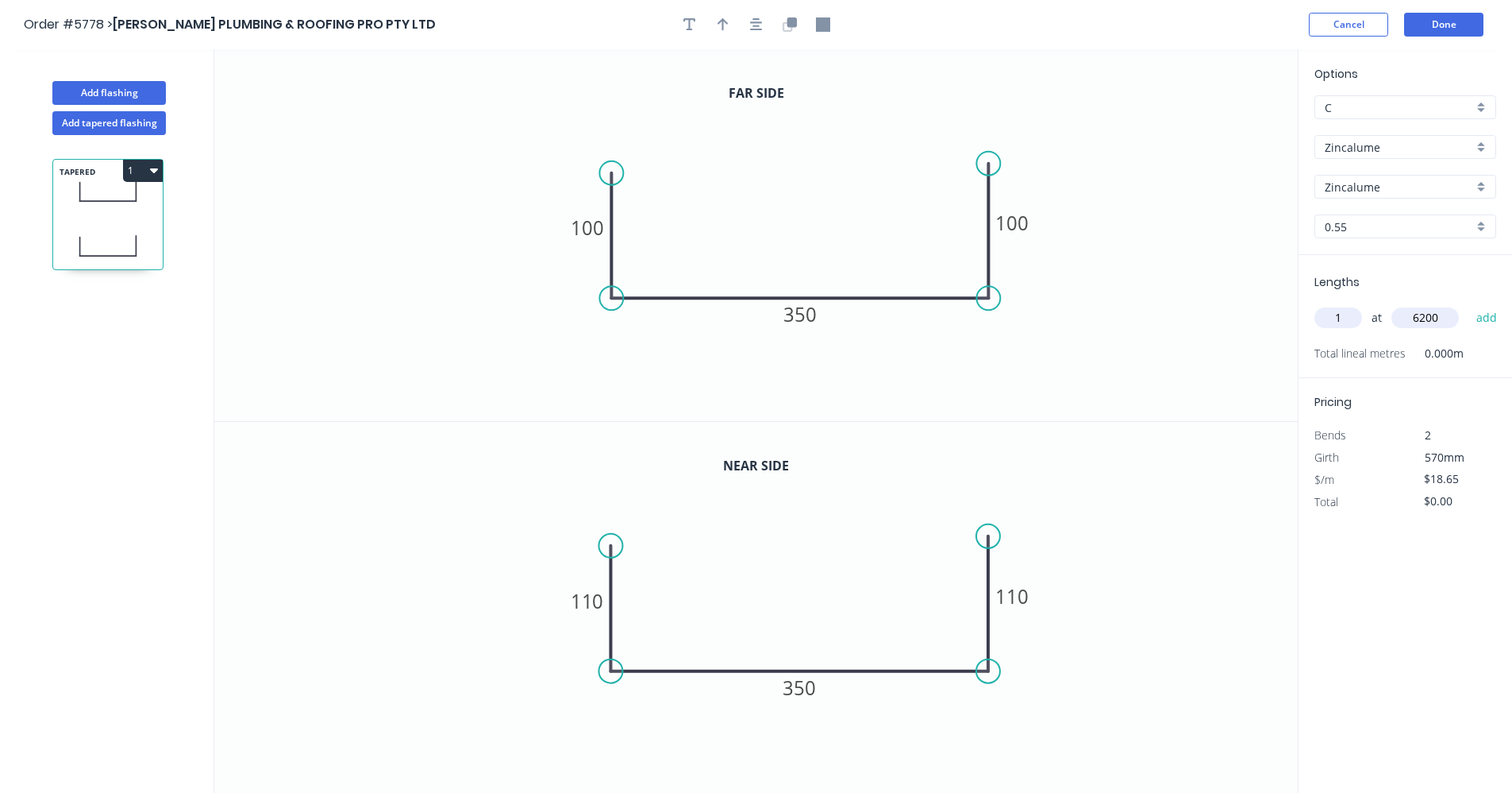
type input "6200"
click at [1469, 304] on button "add" at bounding box center [1487, 318] width 37 height 27
drag, startPoint x: 158, startPoint y: 172, endPoint x: 153, endPoint y: 182, distance: 11.2
click at [157, 175] on button "1" at bounding box center [143, 170] width 40 height 23
click at [89, 217] on div "Duplicate" at bounding box center [87, 209] width 122 height 23
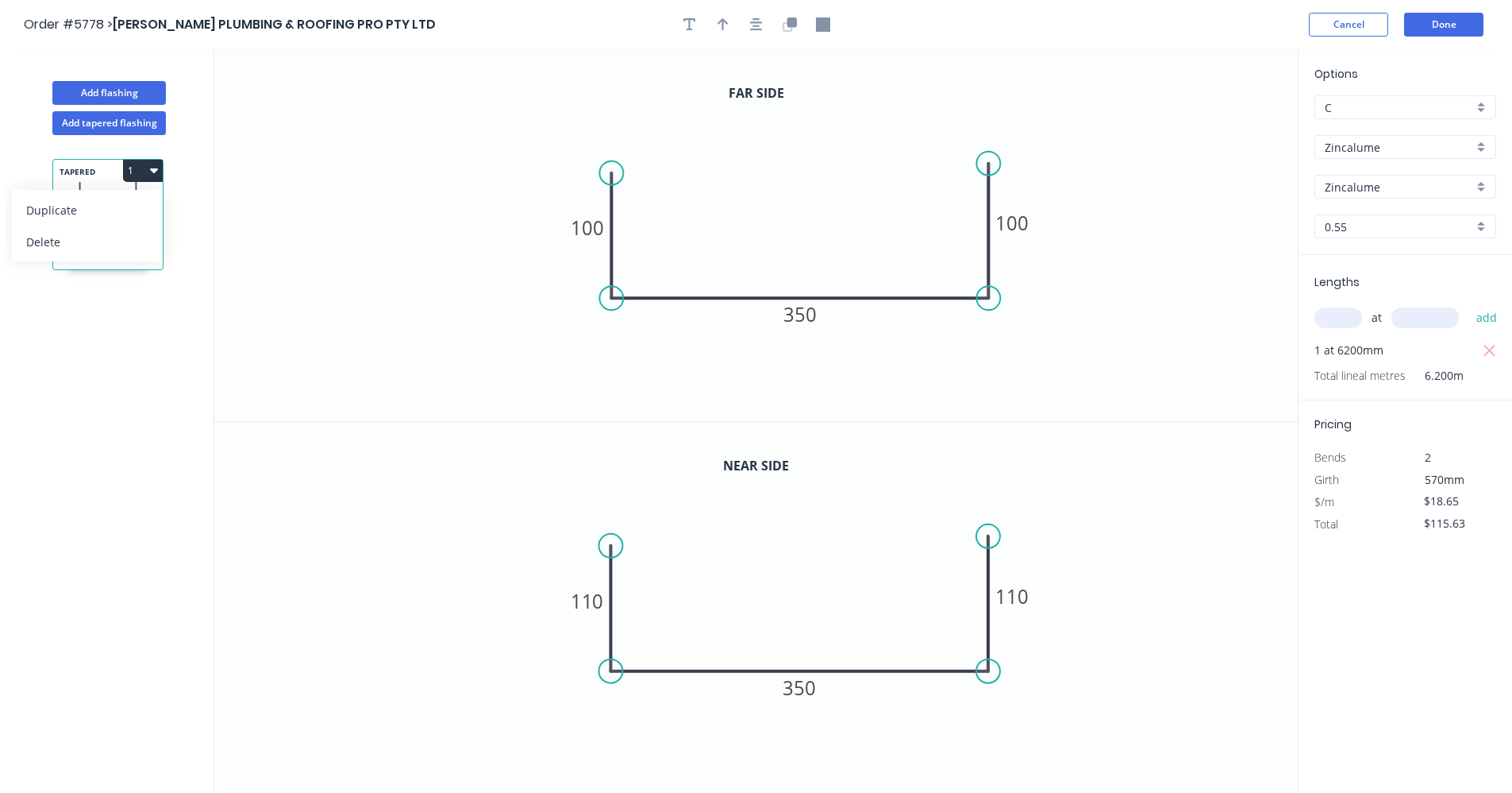
type input "$0.00"
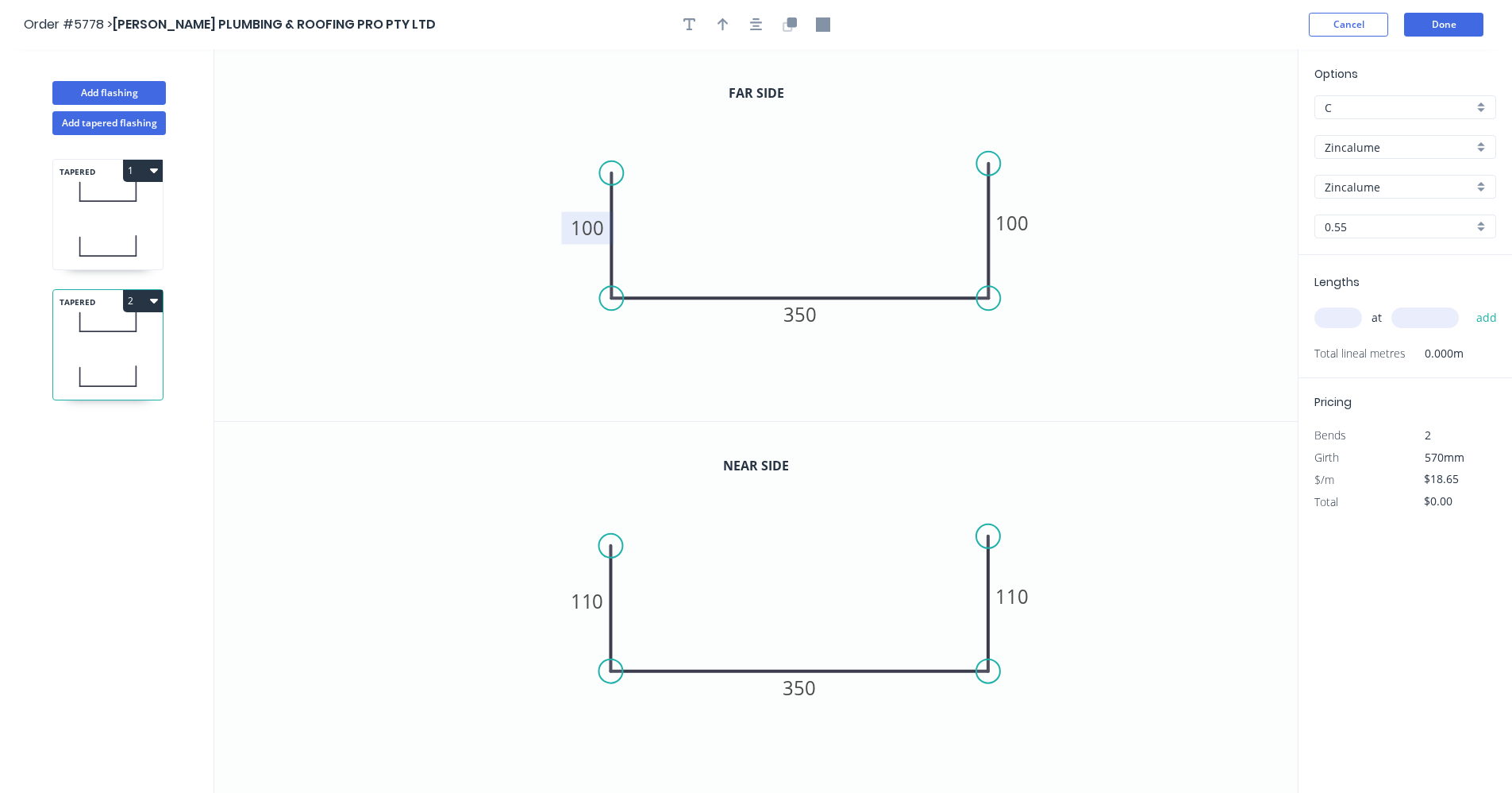
click at [589, 226] on tspan "100" at bounding box center [587, 227] width 33 height 26
click at [588, 604] on tspan "110" at bounding box center [587, 600] width 33 height 26
click at [157, 303] on icon "button" at bounding box center [154, 301] width 8 height 13
drag, startPoint x: 82, startPoint y: 338, endPoint x: 150, endPoint y: 369, distance: 74.7
click at [82, 339] on div "Duplicate" at bounding box center [87, 339] width 122 height 23
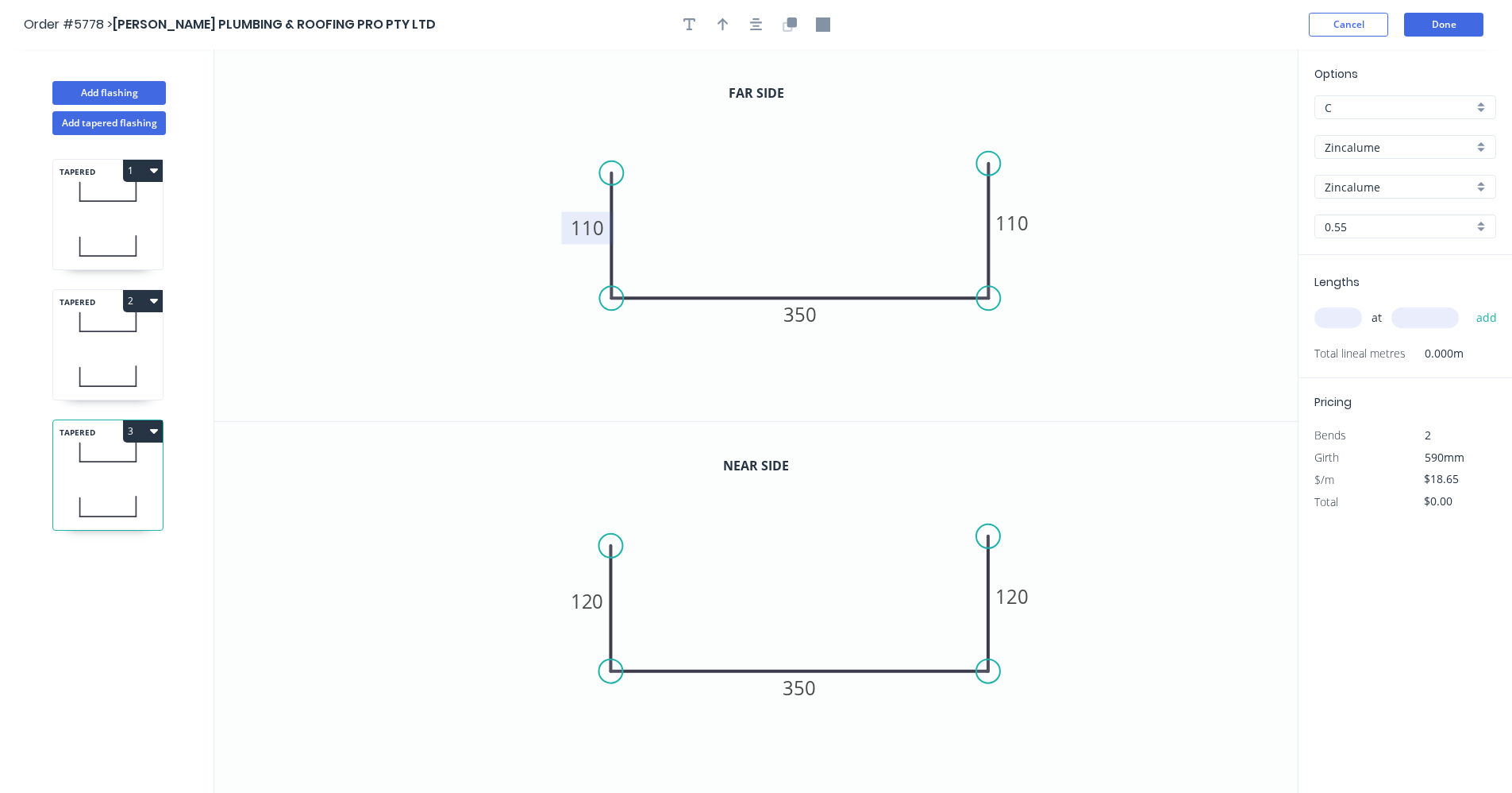
drag, startPoint x: 588, startPoint y: 226, endPoint x: 598, endPoint y: 228, distance: 10.2
click at [588, 227] on tspan "110" at bounding box center [587, 227] width 33 height 26
click at [596, 605] on tspan "120" at bounding box center [587, 600] width 33 height 26
click at [1346, 318] on input "text" at bounding box center [1338, 318] width 48 height 21
type input "$22.93"
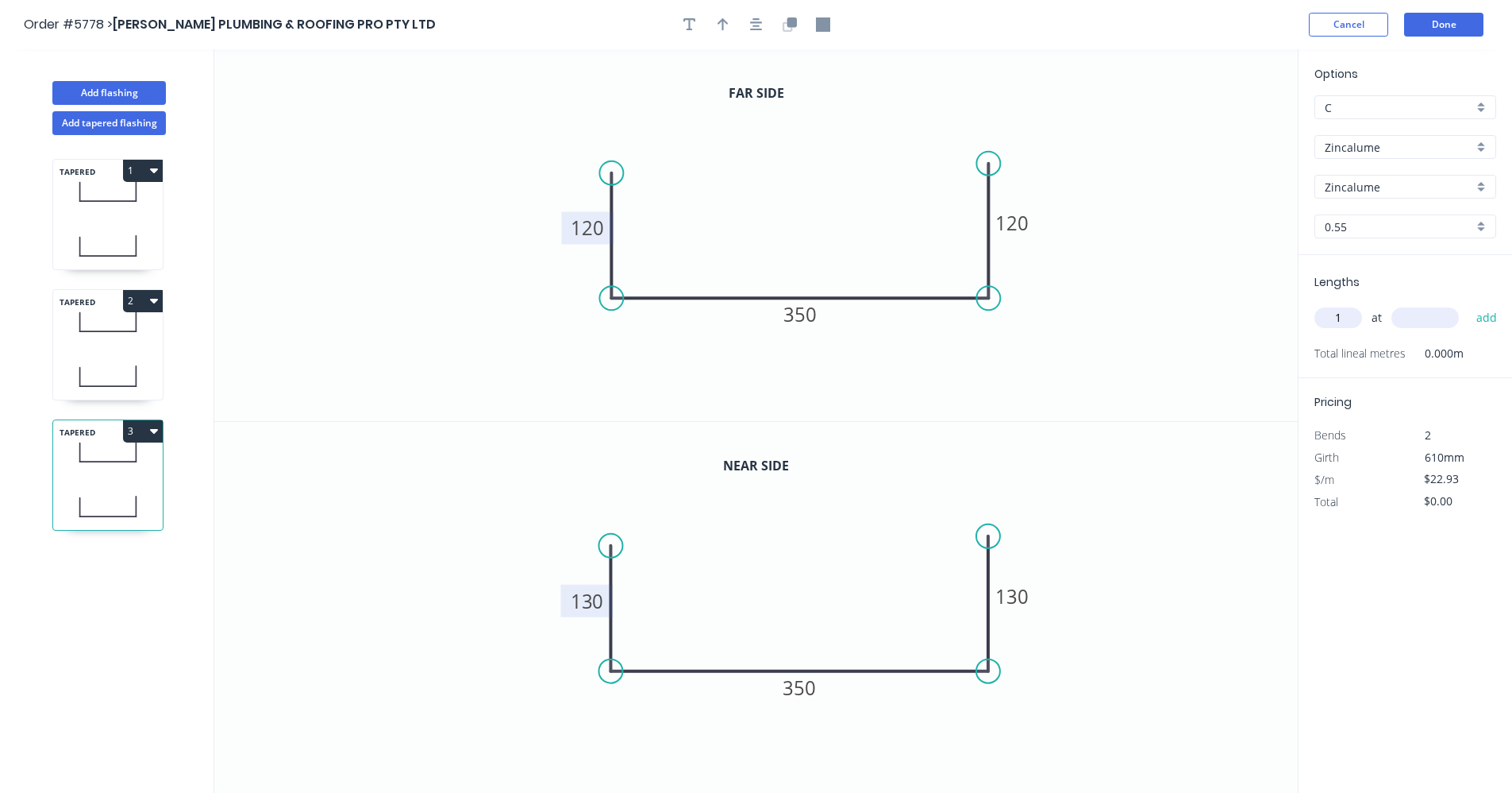
type input "1"
type input "6200"
click at [1469, 304] on button "add" at bounding box center [1487, 318] width 37 height 27
type input "$142.17"
click at [100, 376] on icon at bounding box center [108, 377] width 109 height 47
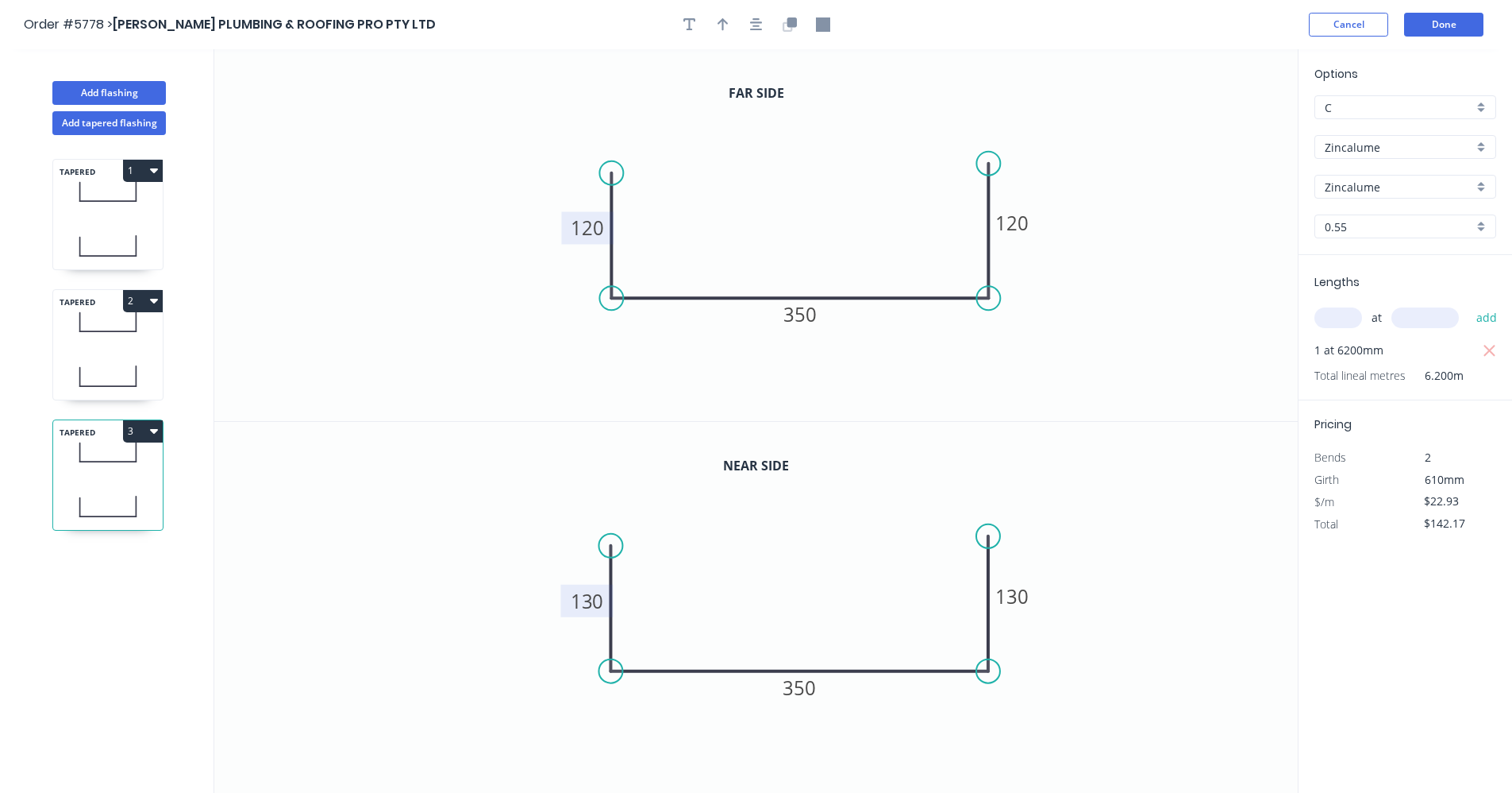
type input "$18.65"
type input "$0.00"
click at [1347, 319] on input "text" at bounding box center [1338, 318] width 48 height 21
type input "1"
type input "6200"
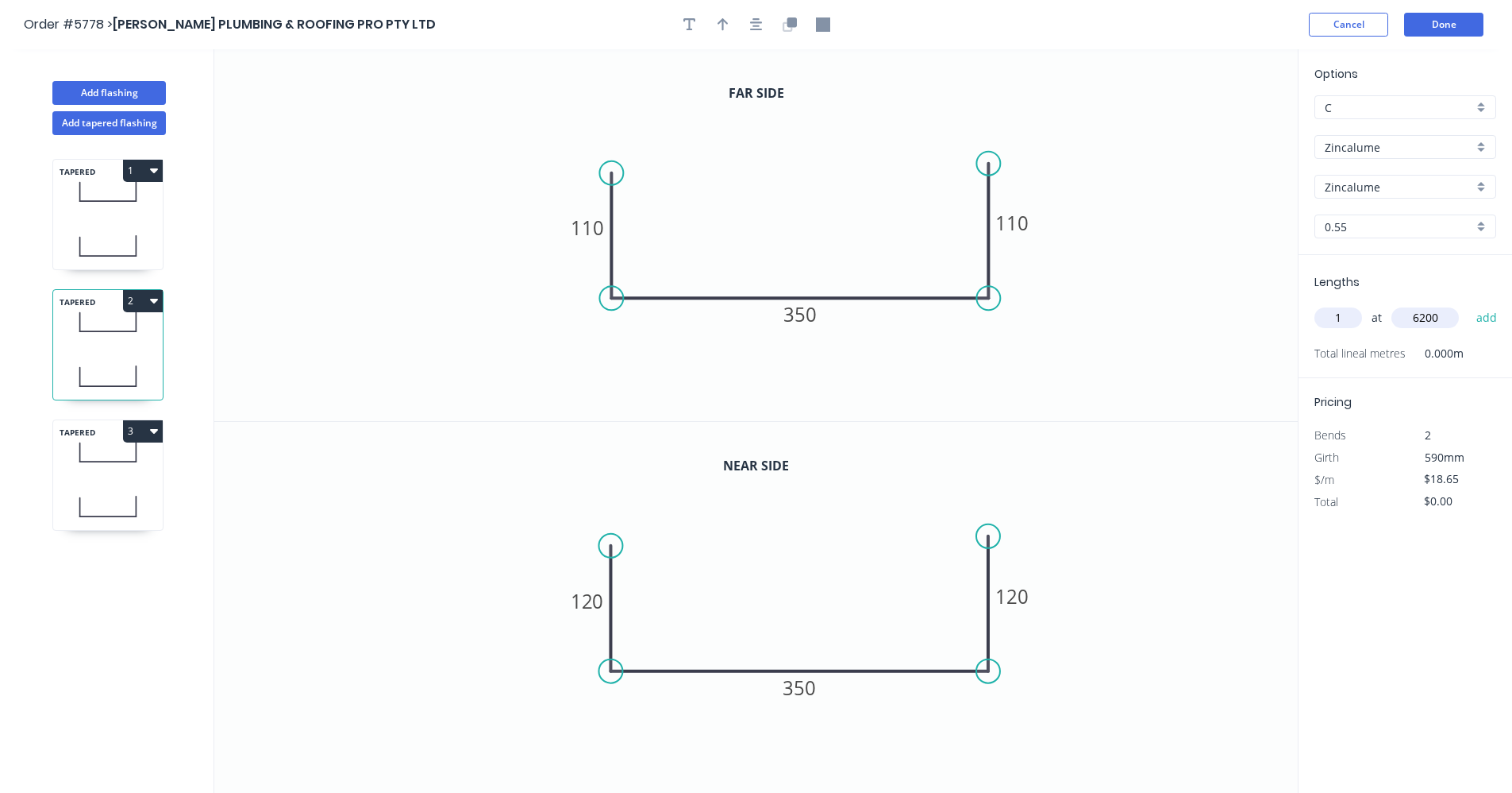
click at [1469, 304] on button "add" at bounding box center [1487, 318] width 37 height 27
type input "$115.63"
click at [90, 233] on icon at bounding box center [108, 246] width 109 height 47
click at [754, 31] on icon "button" at bounding box center [756, 24] width 13 height 14
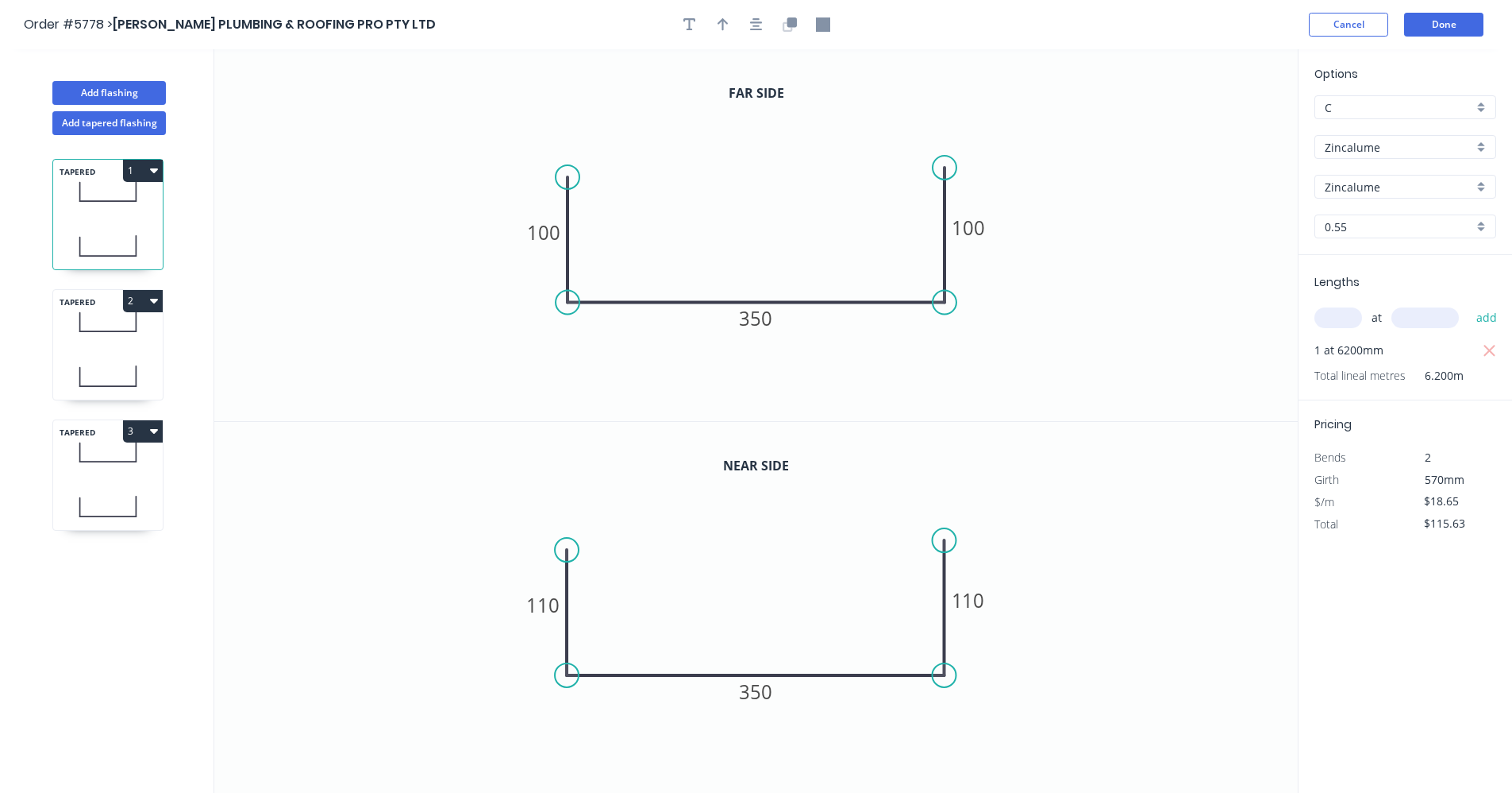
drag, startPoint x: 726, startPoint y: 24, endPoint x: 755, endPoint y: 40, distance: 33.1
click at [728, 28] on button "button" at bounding box center [723, 24] width 24 height 24
drag, startPoint x: 1205, startPoint y: 133, endPoint x: 702, endPoint y: 301, distance: 530.3
click at [722, 282] on icon at bounding box center [722, 262] width 14 height 51
click at [110, 349] on div "TAPERED 2" at bounding box center [108, 344] width 111 height 111
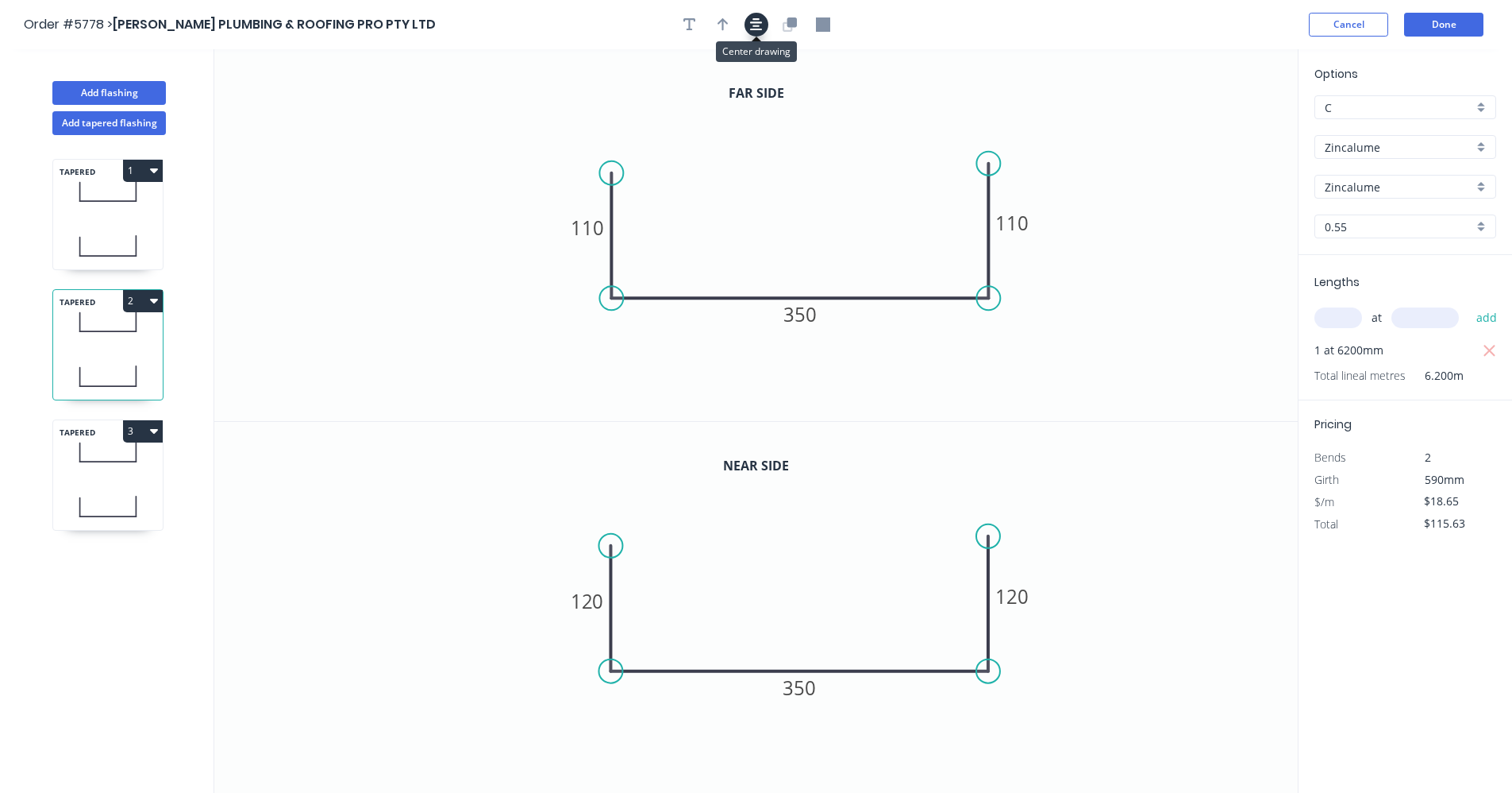
click at [754, 32] on button "button" at bounding box center [756, 24] width 24 height 24
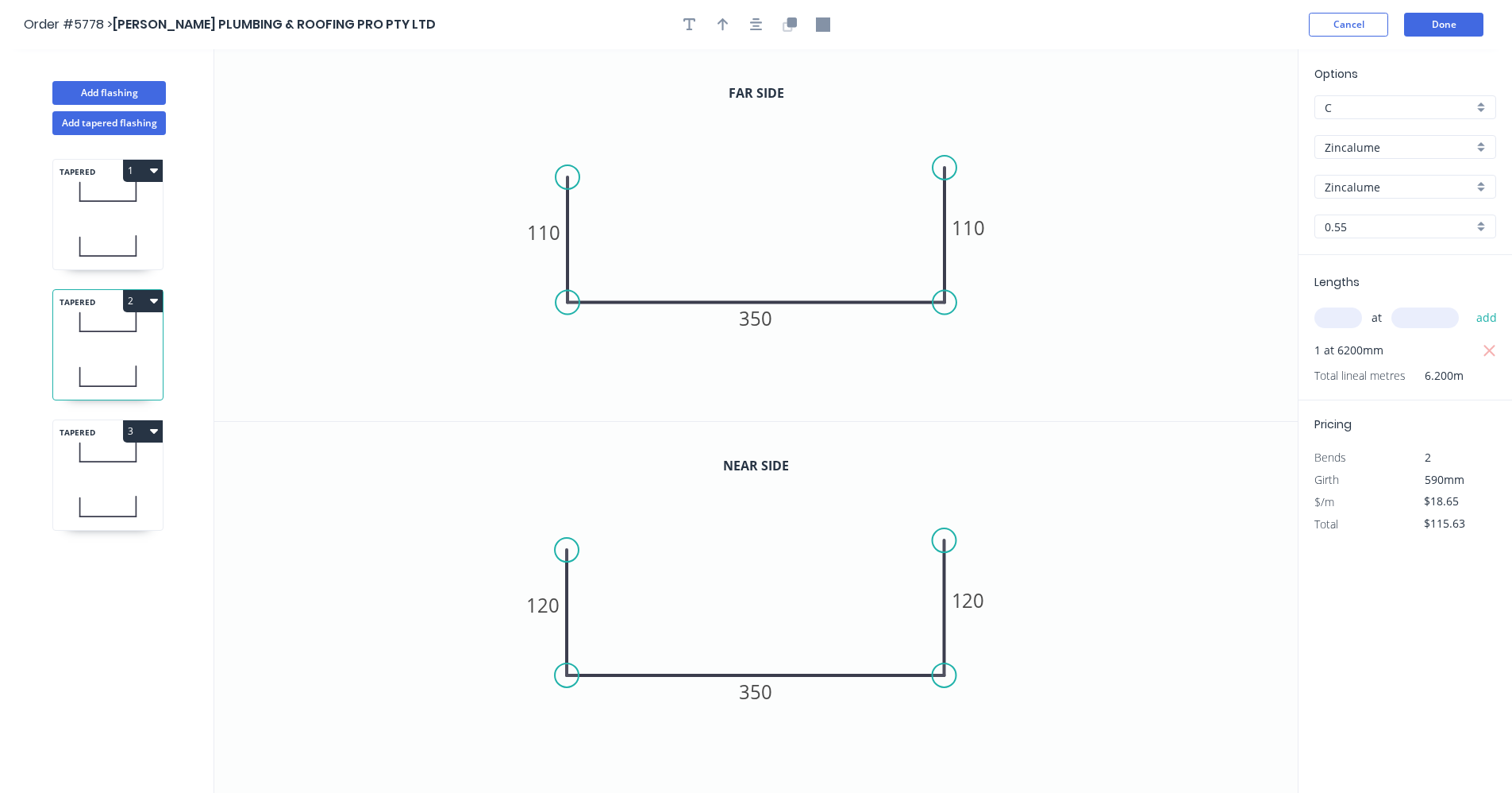
drag, startPoint x: 727, startPoint y: 28, endPoint x: 767, endPoint y: 43, distance: 42.7
click at [727, 29] on icon "button" at bounding box center [723, 24] width 11 height 14
drag, startPoint x: 1216, startPoint y: 126, endPoint x: 725, endPoint y: 294, distance: 518.9
click at [750, 288] on icon at bounding box center [756, 267] width 14 height 51
drag, startPoint x: 104, startPoint y: 464, endPoint x: 212, endPoint y: 419, distance: 117.0
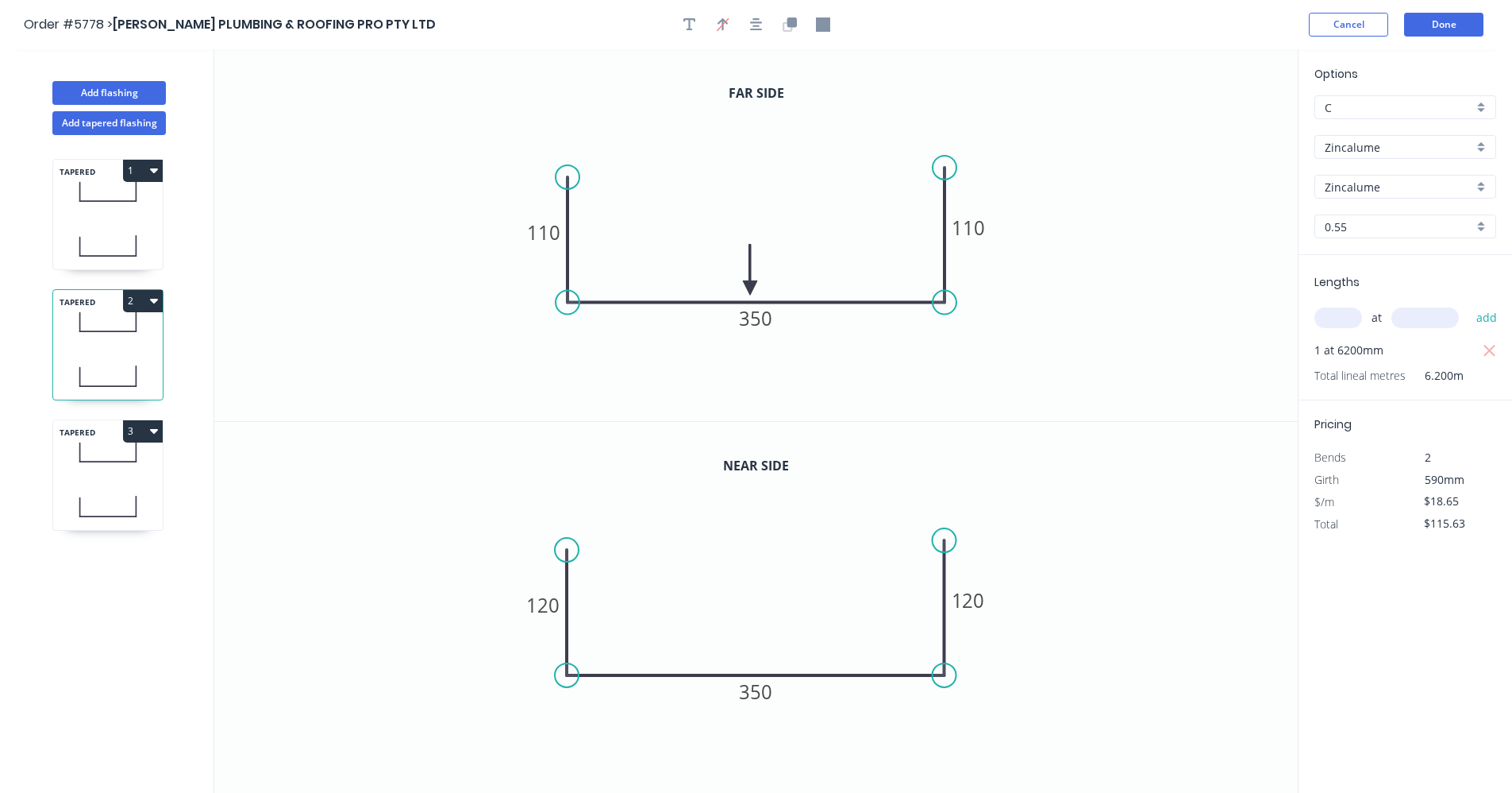
click at [104, 463] on icon at bounding box center [108, 452] width 109 height 47
type input "$22.93"
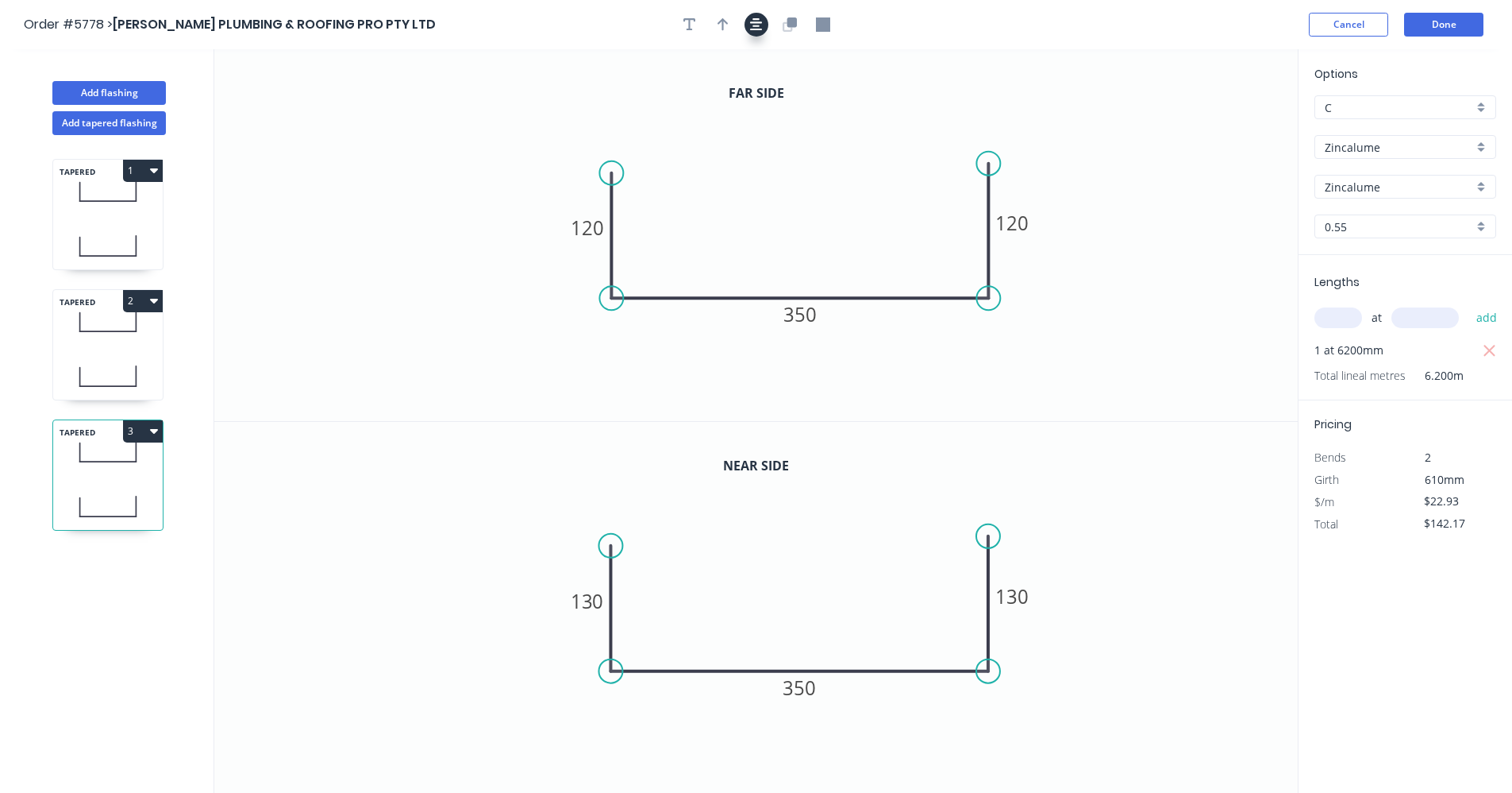
drag, startPoint x: 756, startPoint y: 29, endPoint x: 725, endPoint y: 23, distance: 31.6
click at [755, 29] on icon "button" at bounding box center [756, 24] width 13 height 13
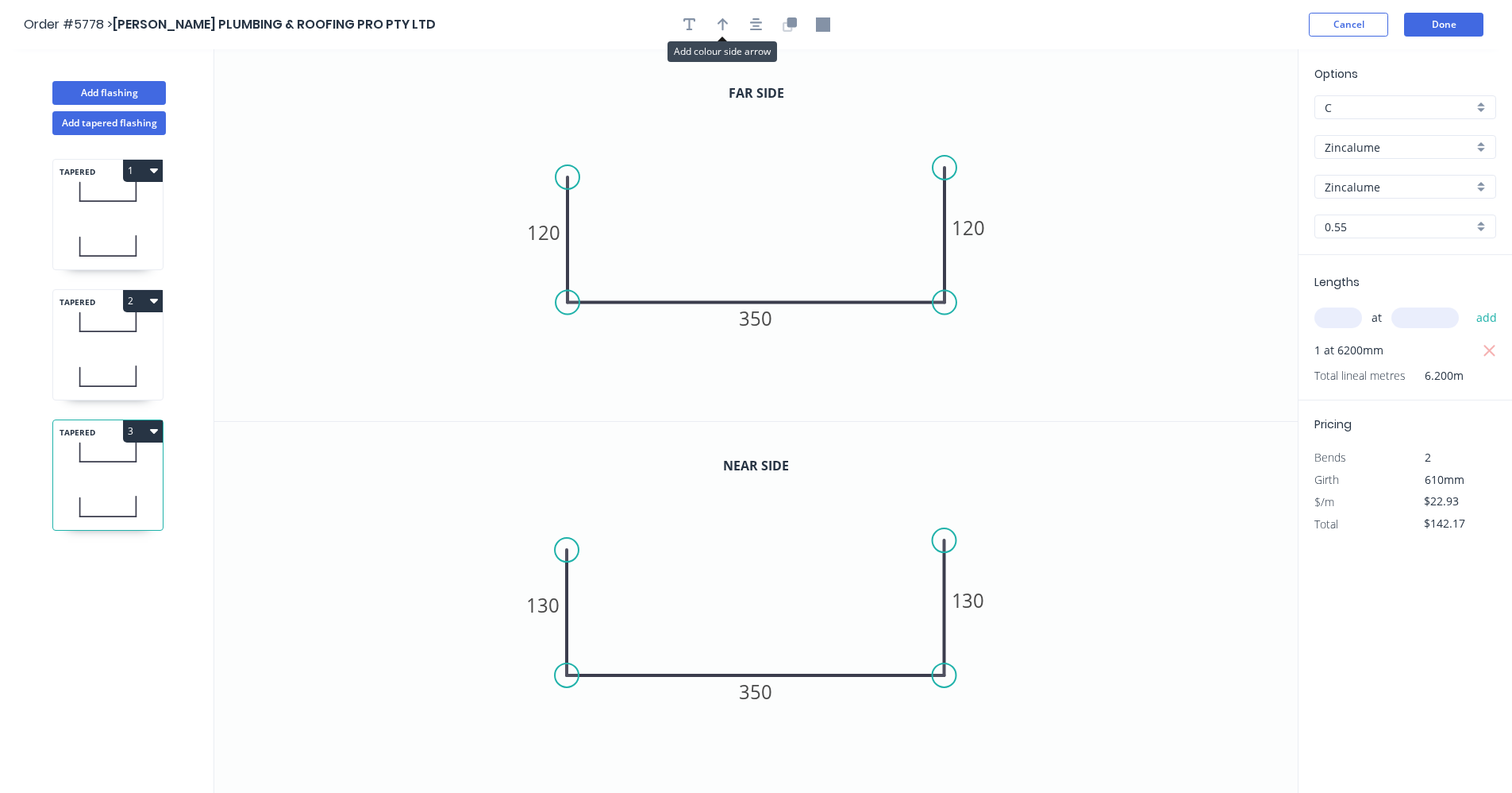
drag, startPoint x: 714, startPoint y: 22, endPoint x: 781, endPoint y: 40, distance: 69.4
click at [726, 28] on button "button" at bounding box center [723, 24] width 24 height 24
drag, startPoint x: 1220, startPoint y: 129, endPoint x: 842, endPoint y: 287, distance: 409.7
click at [842, 287] on icon at bounding box center [842, 268] width 14 height 51
click at [156, 431] on icon "button" at bounding box center [154, 431] width 8 height 5
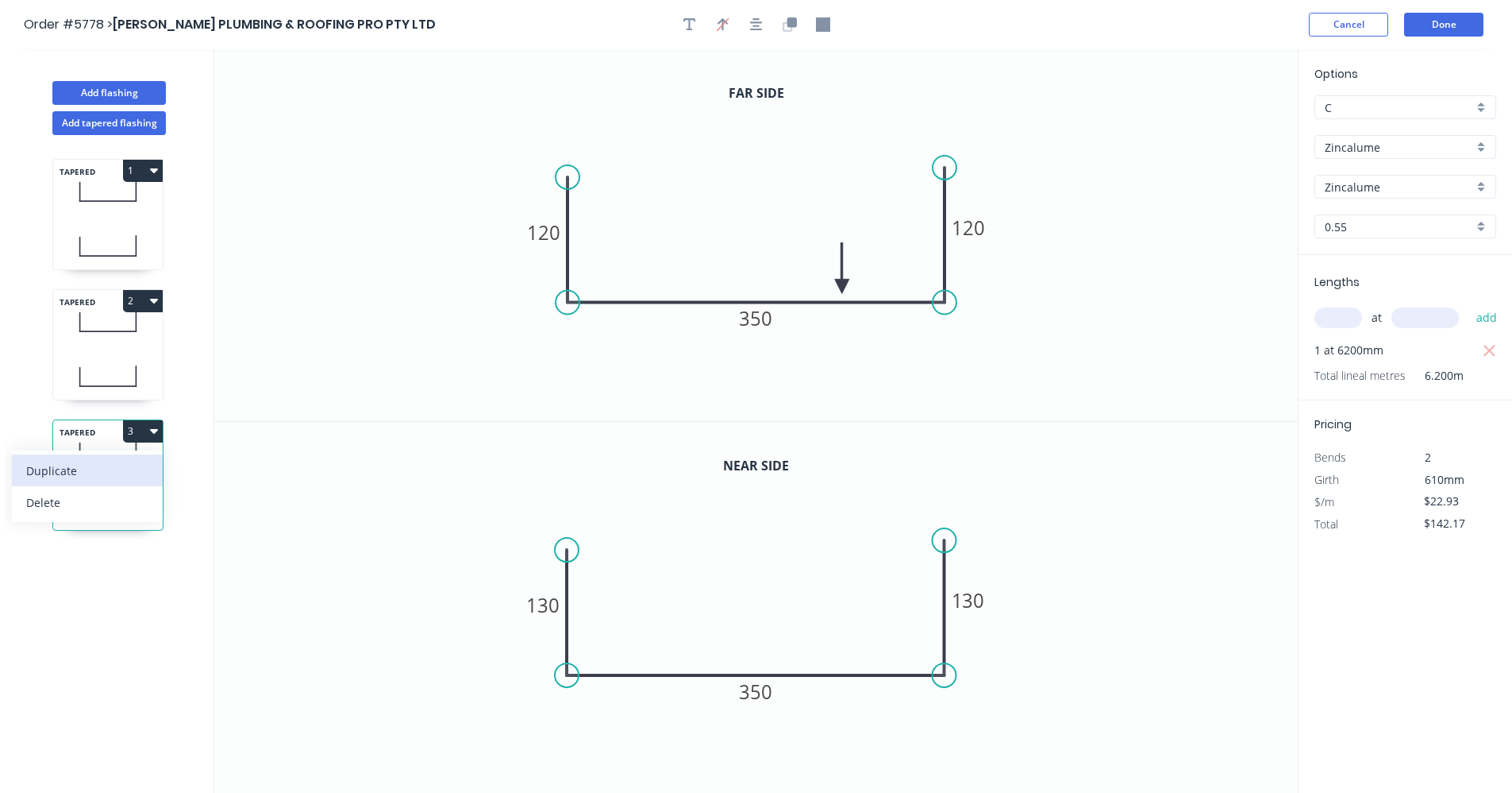
click at [71, 466] on div "Duplicate" at bounding box center [87, 470] width 122 height 23
type input "$0.00"
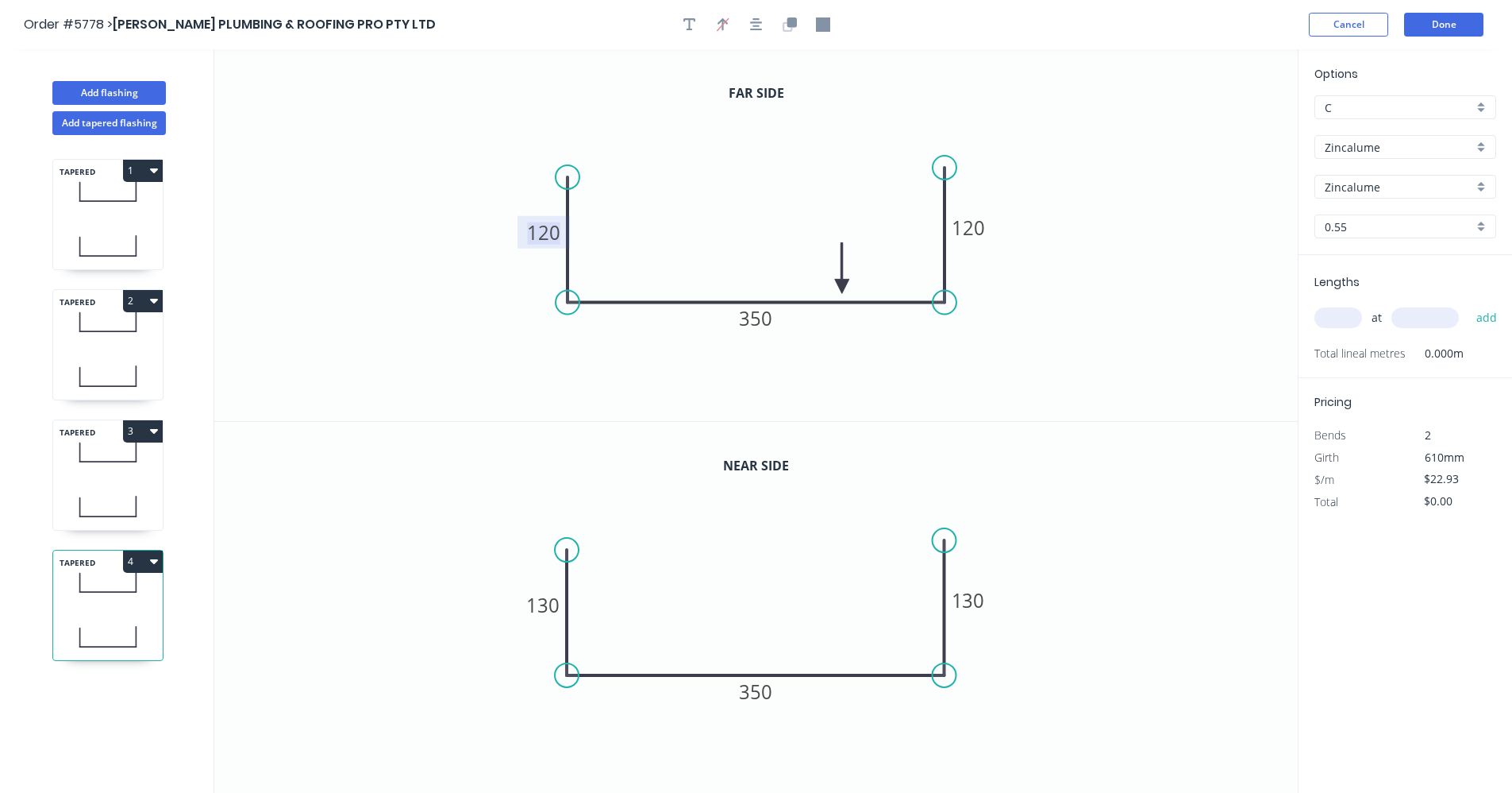
click at [554, 236] on tspan "120" at bounding box center [544, 232] width 33 height 26
click at [1163, 204] on icon "0 110 350 110" at bounding box center [756, 234] width 1084 height 372
click at [560, 604] on rect at bounding box center [543, 605] width 52 height 33
click at [545, 605] on tspan "130" at bounding box center [544, 605] width 33 height 26
type input "$18.65"
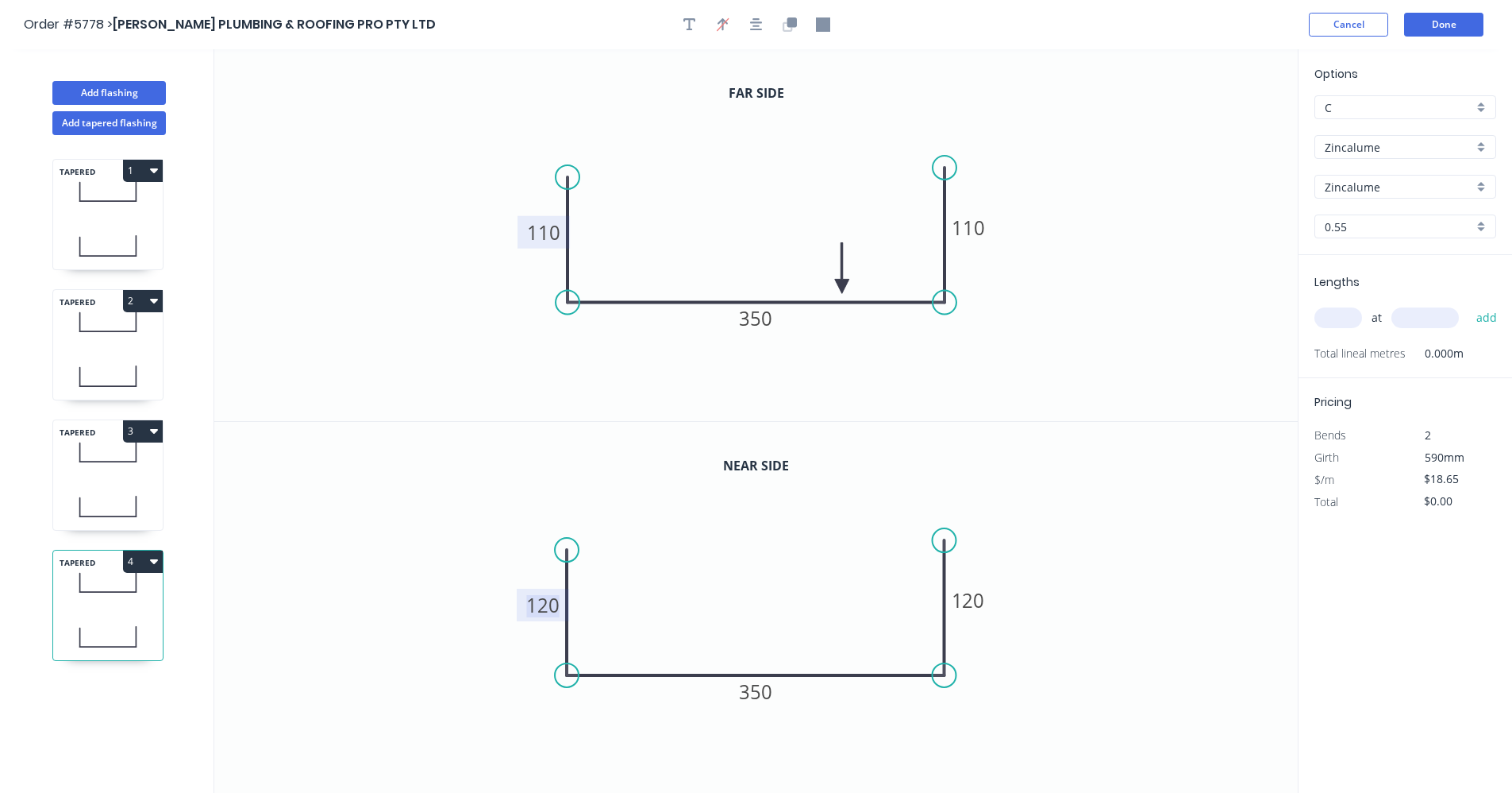
click at [1347, 325] on input "text" at bounding box center [1338, 318] width 48 height 21
type input "1"
type input "6700"
click at [1469, 304] on button "add" at bounding box center [1487, 318] width 37 height 27
click at [159, 563] on button "4" at bounding box center [143, 561] width 40 height 23
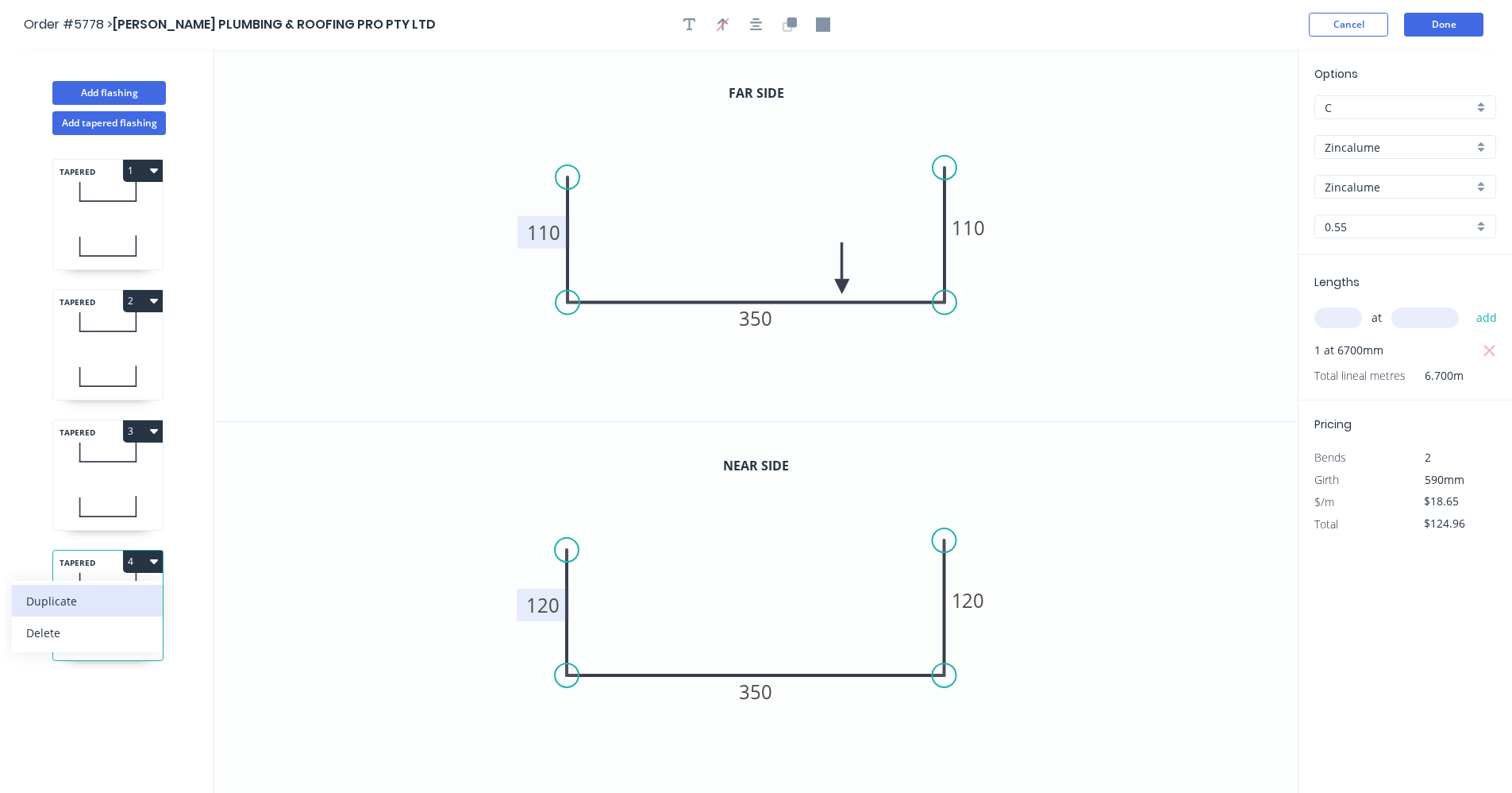
click at [74, 600] on div "Duplicate" at bounding box center [87, 600] width 122 height 23
type input "$0.00"
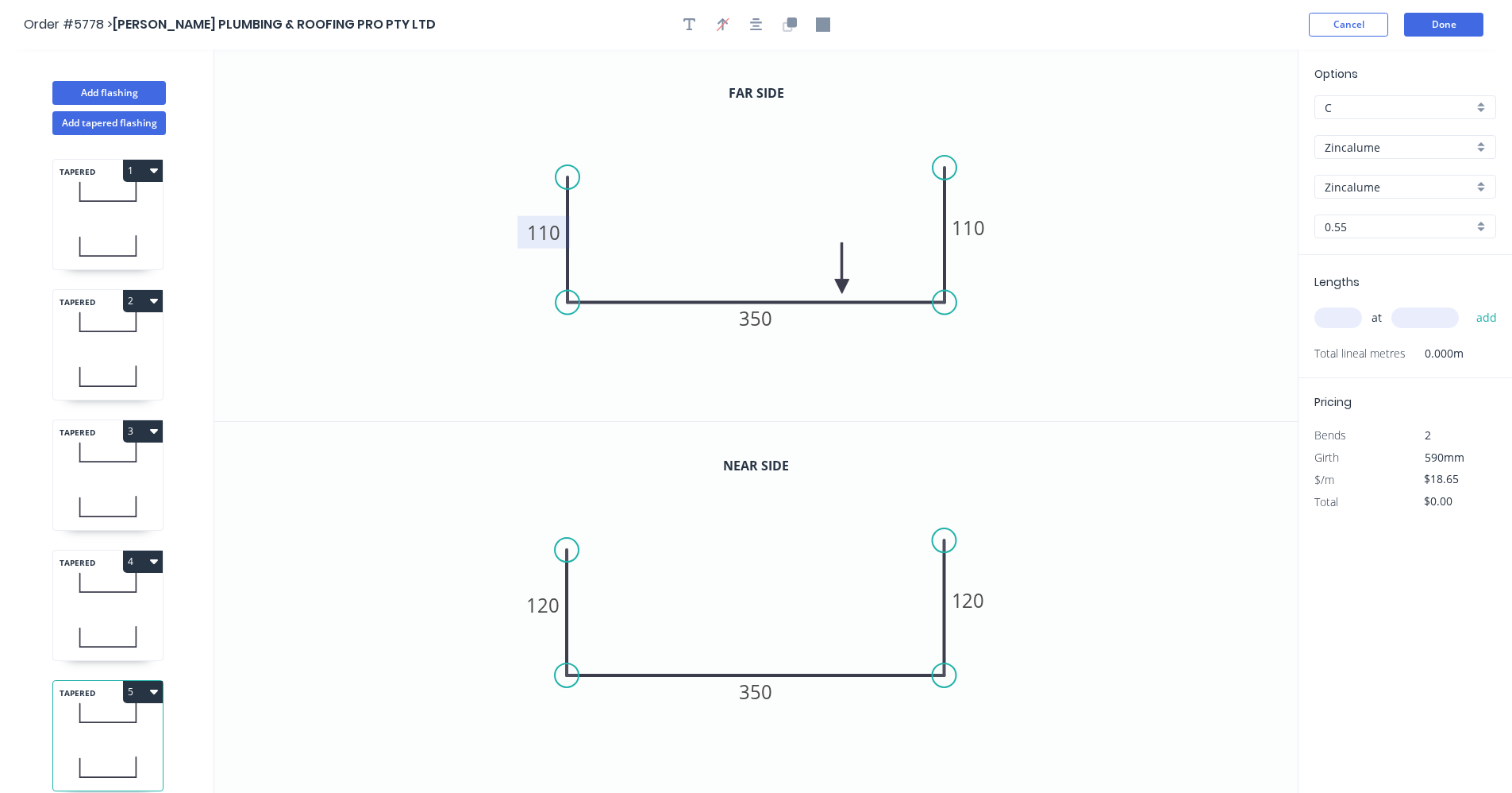
click at [547, 227] on tspan "110" at bounding box center [544, 232] width 33 height 26
click at [557, 610] on tspan "120" at bounding box center [544, 605] width 33 height 26
type input "$22.93"
click at [1346, 314] on input "text" at bounding box center [1338, 318] width 48 height 21
type input "1"
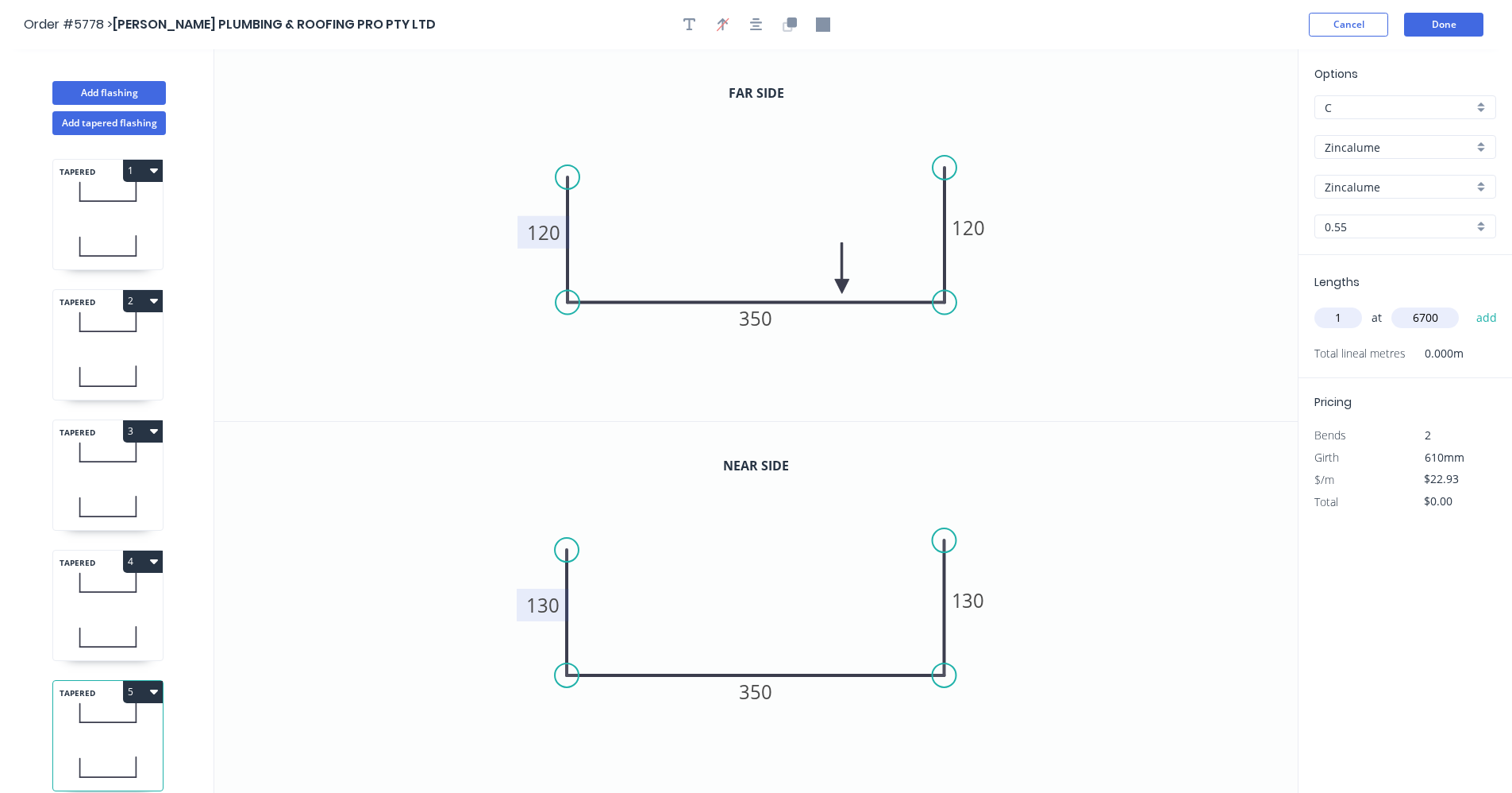
type input "6700"
click at [1469, 304] on button "add" at bounding box center [1487, 318] width 37 height 27
type input "$153.63"
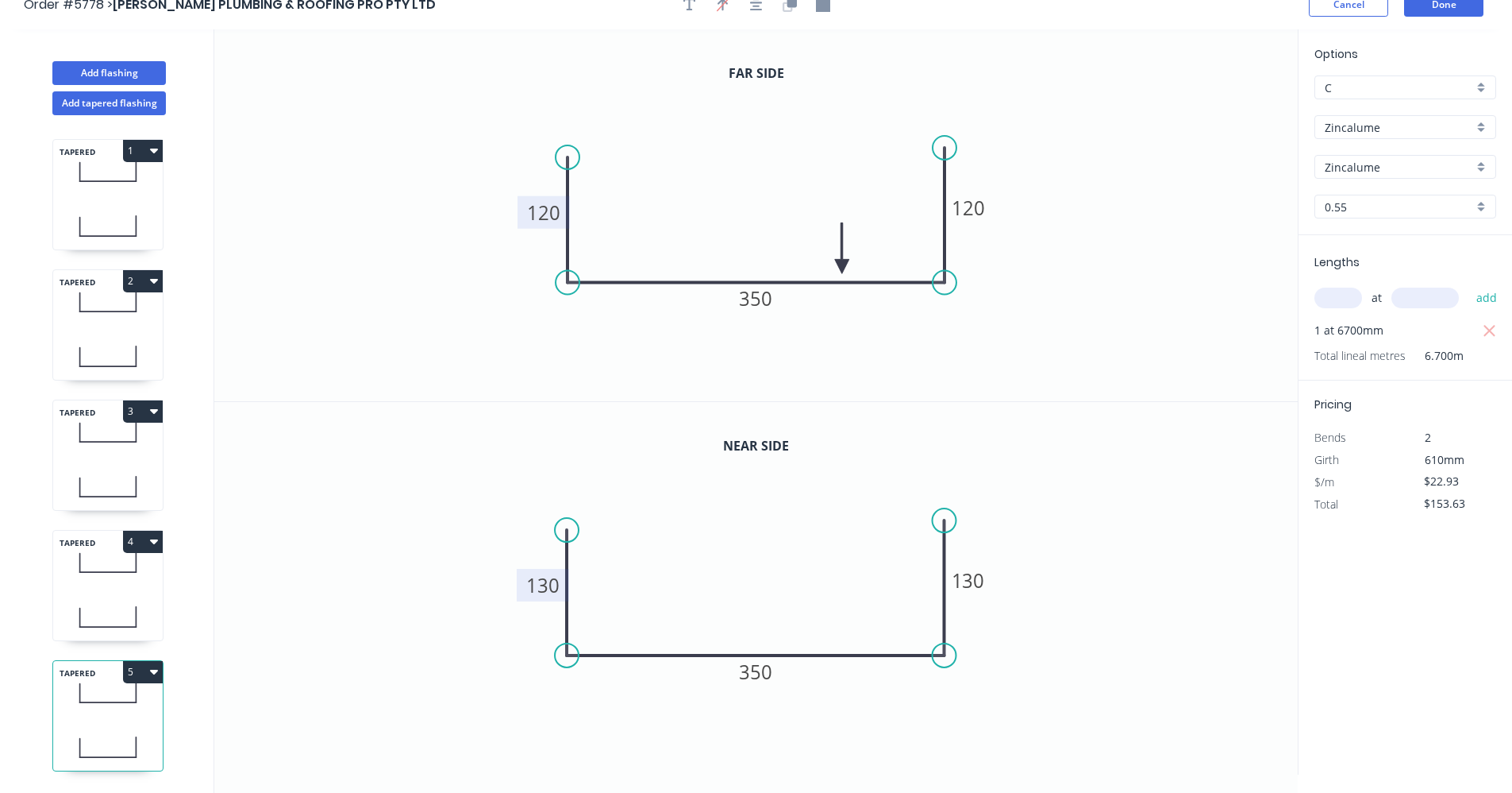
scroll to position [29, 0]
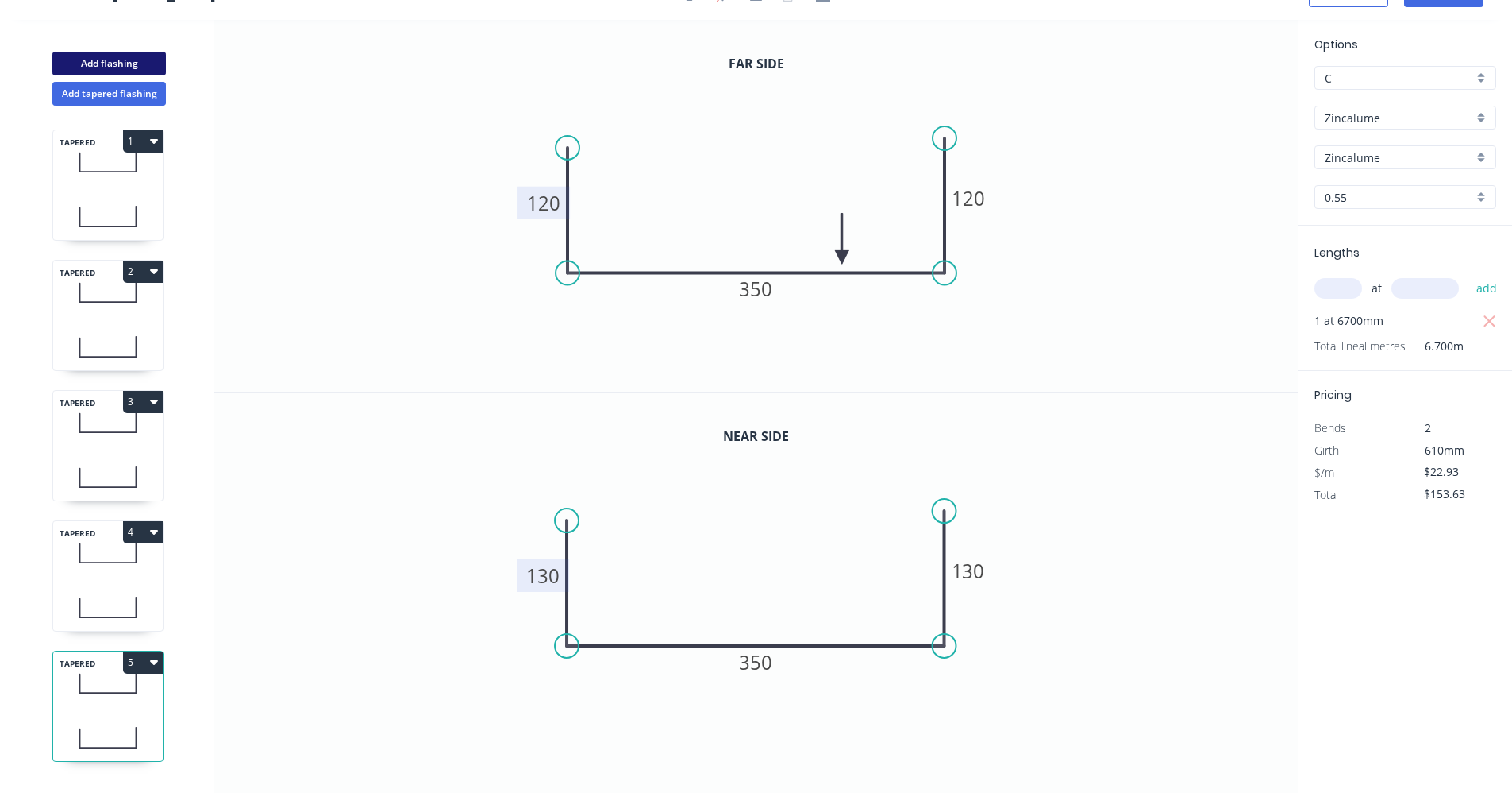
click at [103, 60] on button "Add flashing" at bounding box center [109, 63] width 113 height 24
type input "$0.00"
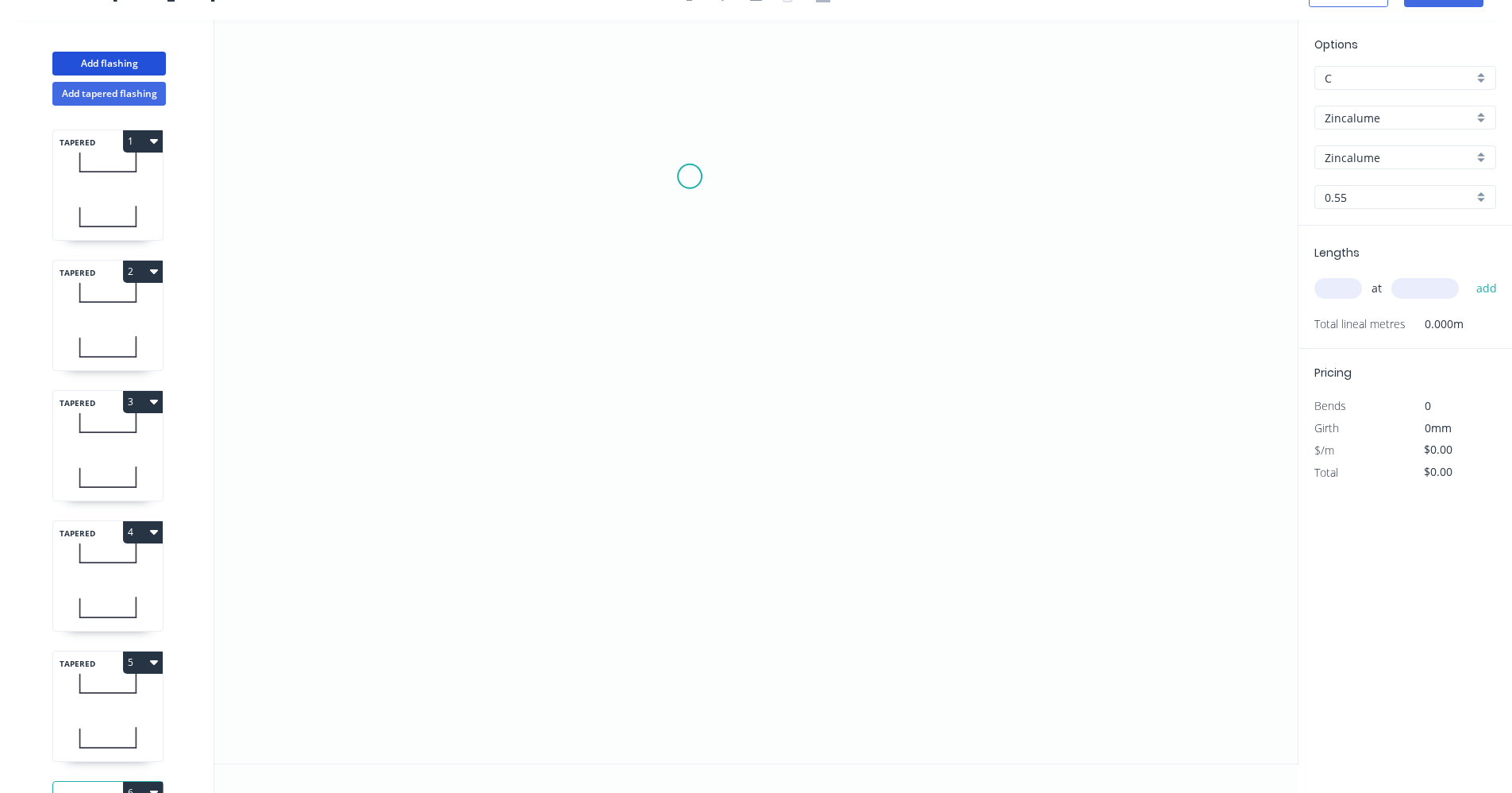
click at [691, 181] on icon "0" at bounding box center [756, 391] width 1084 height 743
click at [678, 460] on icon "0" at bounding box center [756, 391] width 1084 height 743
click at [848, 456] on icon "0 ?" at bounding box center [756, 391] width 1084 height 743
drag, startPoint x: 842, startPoint y: 607, endPoint x: 1130, endPoint y: 595, distance: 288.2
click at [842, 607] on icon "0 ? ?" at bounding box center [756, 391] width 1084 height 743
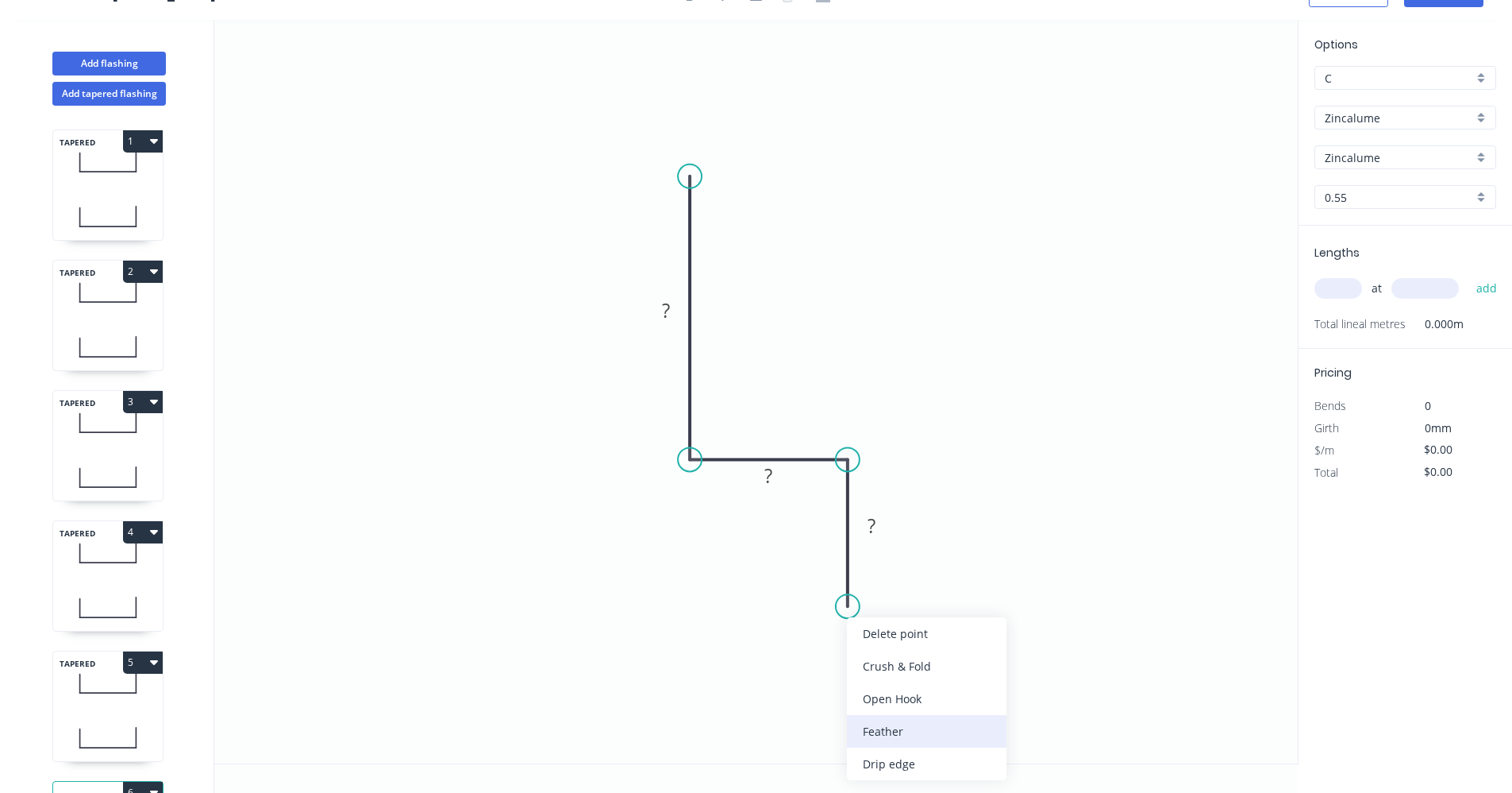
click at [904, 736] on div "Feather" at bounding box center [927, 731] width 159 height 33
click at [674, 308] on rect at bounding box center [666, 311] width 32 height 23
type input "$11.08"
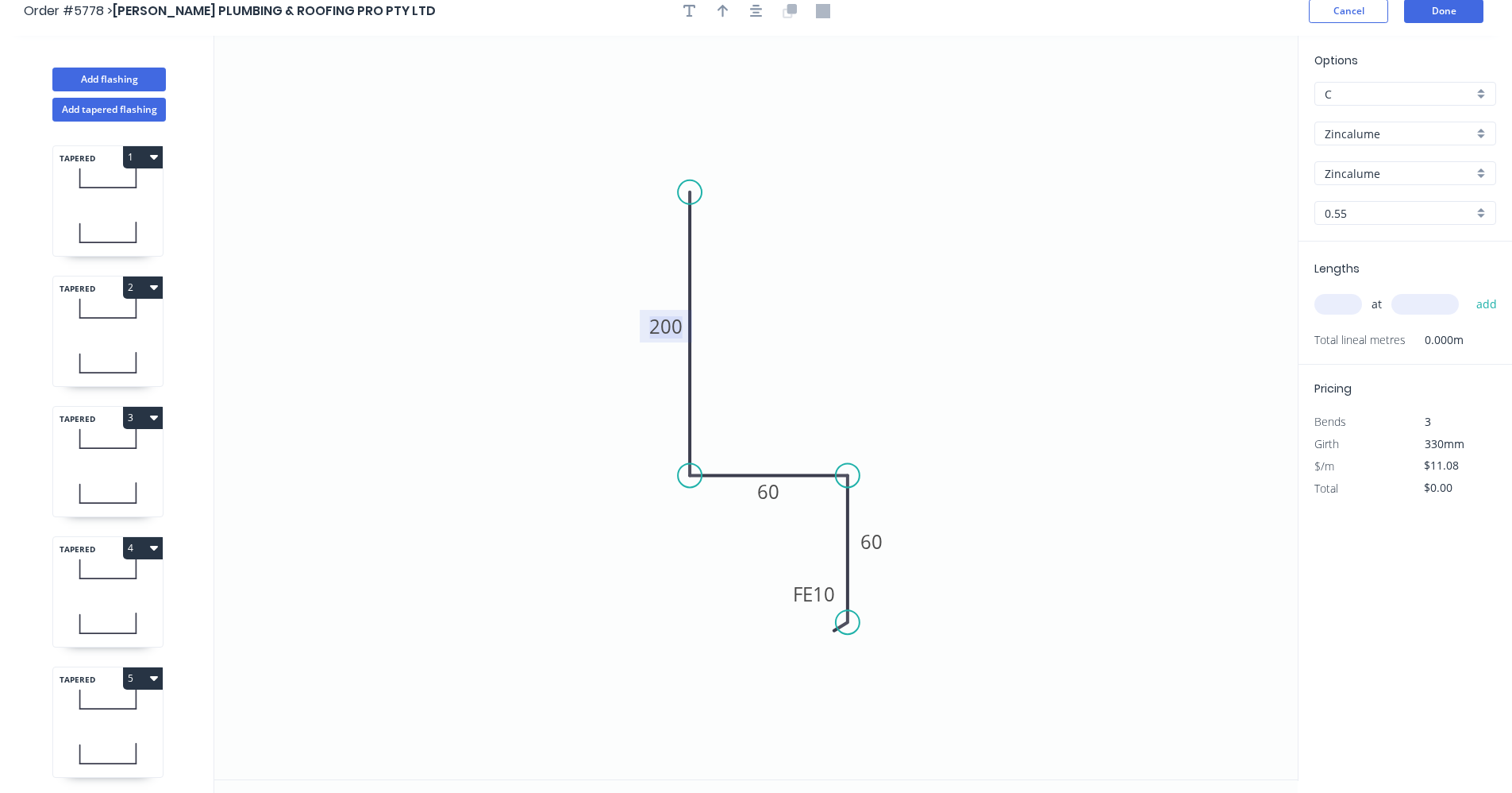
scroll to position [0, 0]
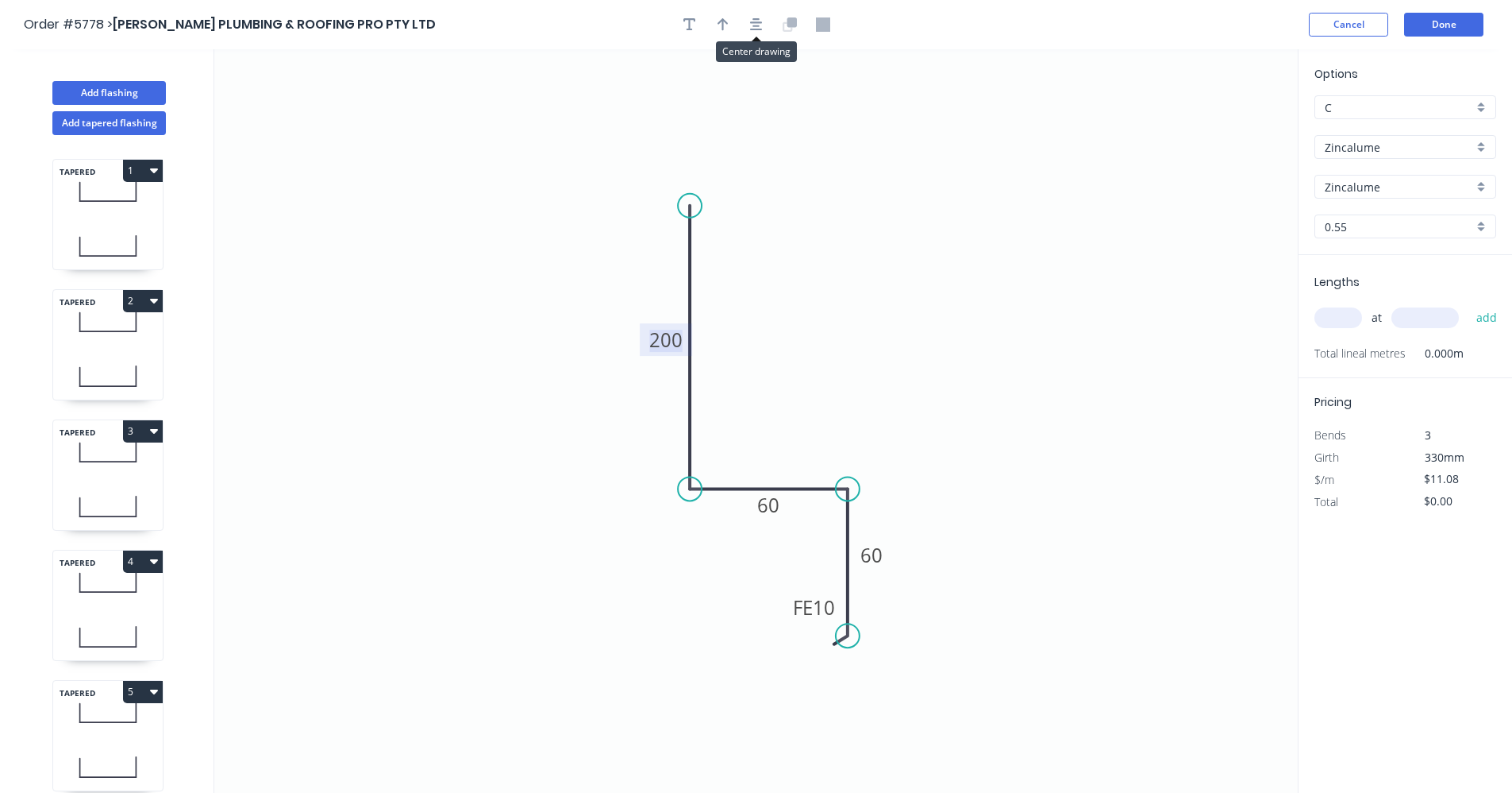
drag, startPoint x: 749, startPoint y: 32, endPoint x: 734, endPoint y: 35, distance: 15.3
click at [750, 32] on button "button" at bounding box center [756, 24] width 24 height 24
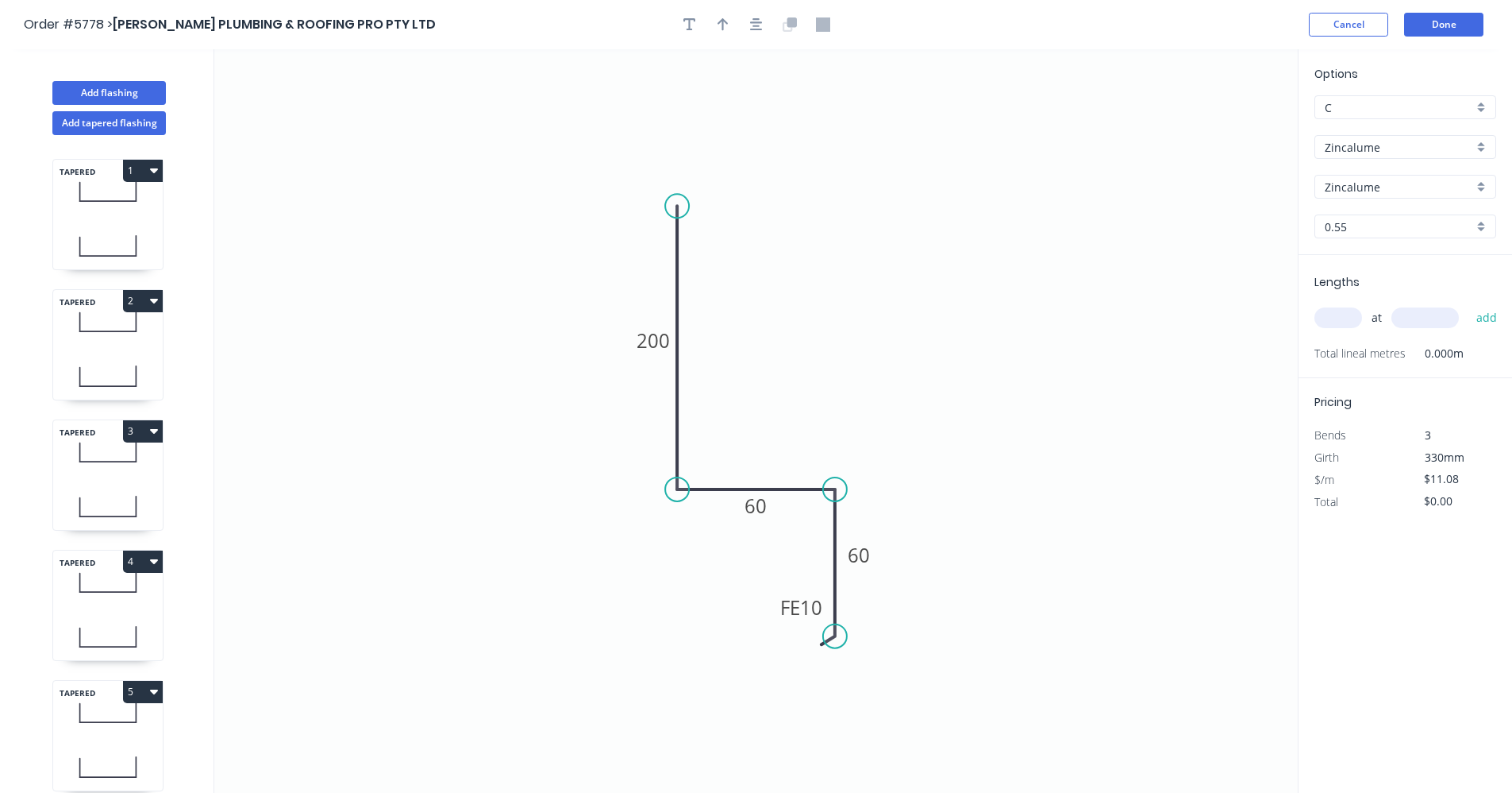
click at [734, 35] on div at bounding box center [756, 24] width 166 height 24
drag, startPoint x: 729, startPoint y: 29, endPoint x: 746, endPoint y: 36, distance: 18.4
click at [728, 29] on button "button" at bounding box center [723, 24] width 24 height 24
click at [1213, 124] on icon at bounding box center [1218, 110] width 14 height 51
click at [1220, 128] on icon at bounding box center [1218, 110] width 14 height 51
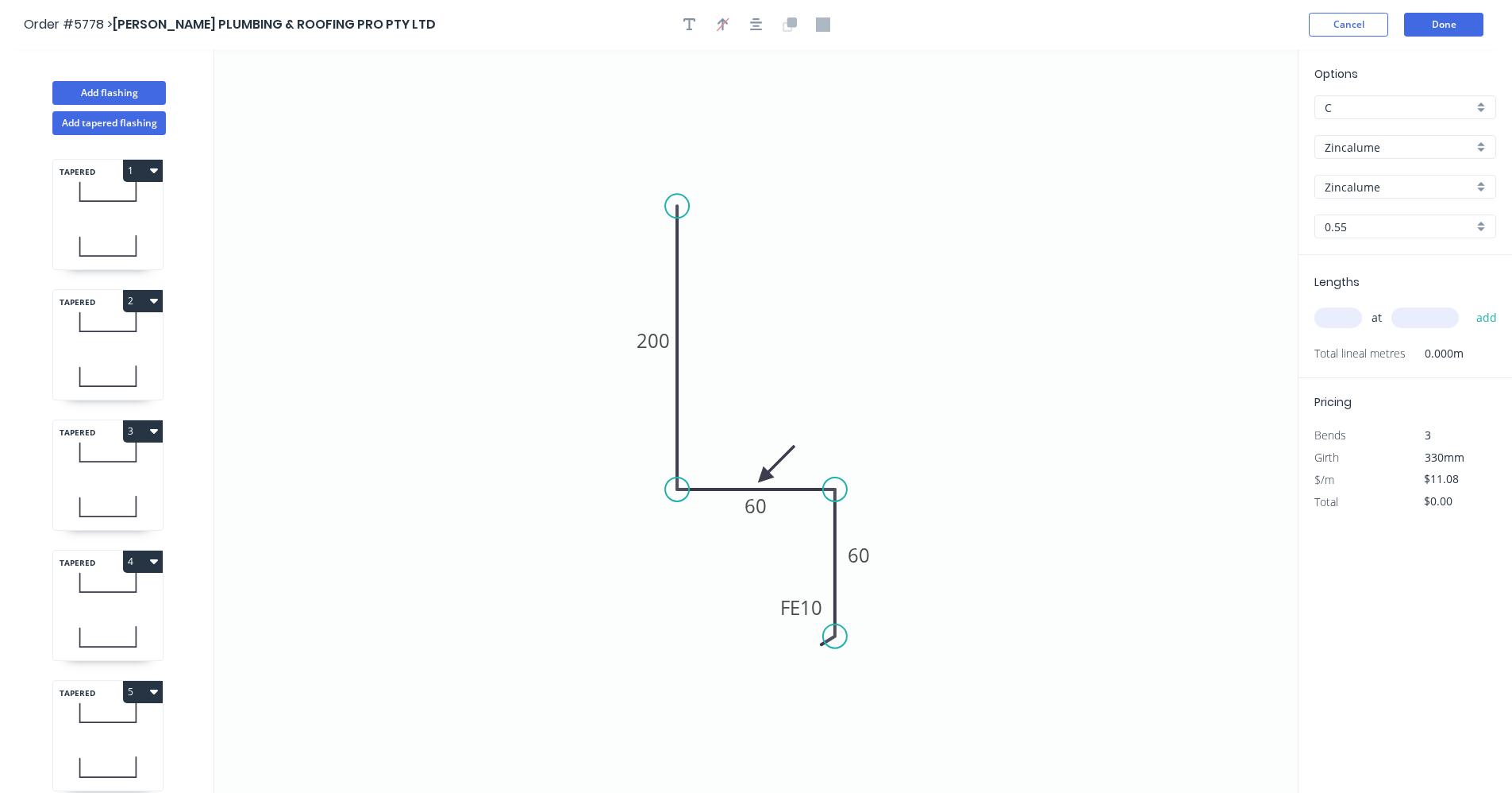
drag, startPoint x: 1220, startPoint y: 128, endPoint x: 825, endPoint y: 463, distance: 517.9
click at [765, 476] on icon at bounding box center [776, 463] width 46 height 46
click at [1347, 320] on input "text" at bounding box center [1338, 318] width 48 height 21
type input "3"
type input "6200"
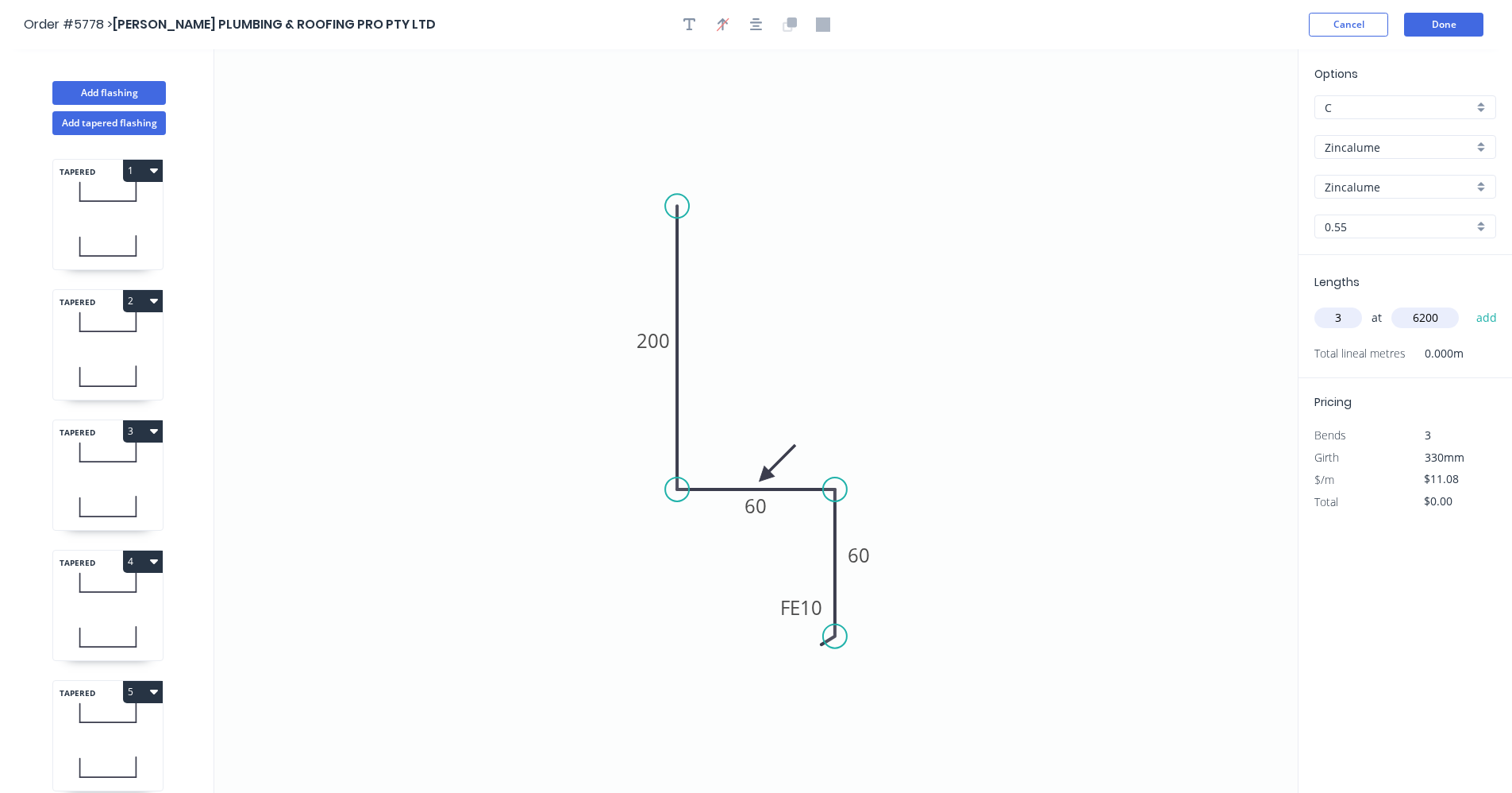
click at [1469, 304] on button "add" at bounding box center [1487, 318] width 37 height 27
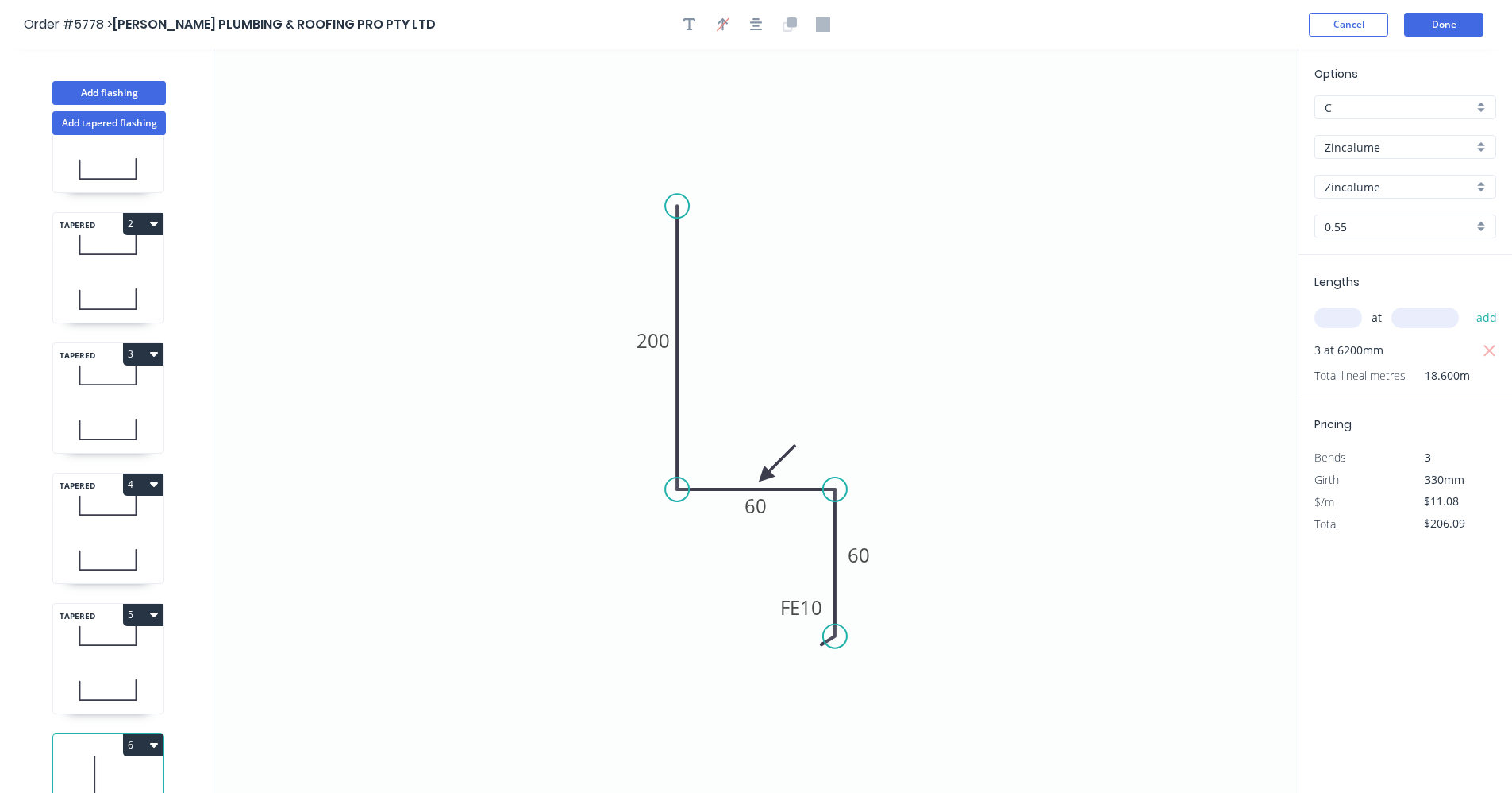
scroll to position [130, 0]
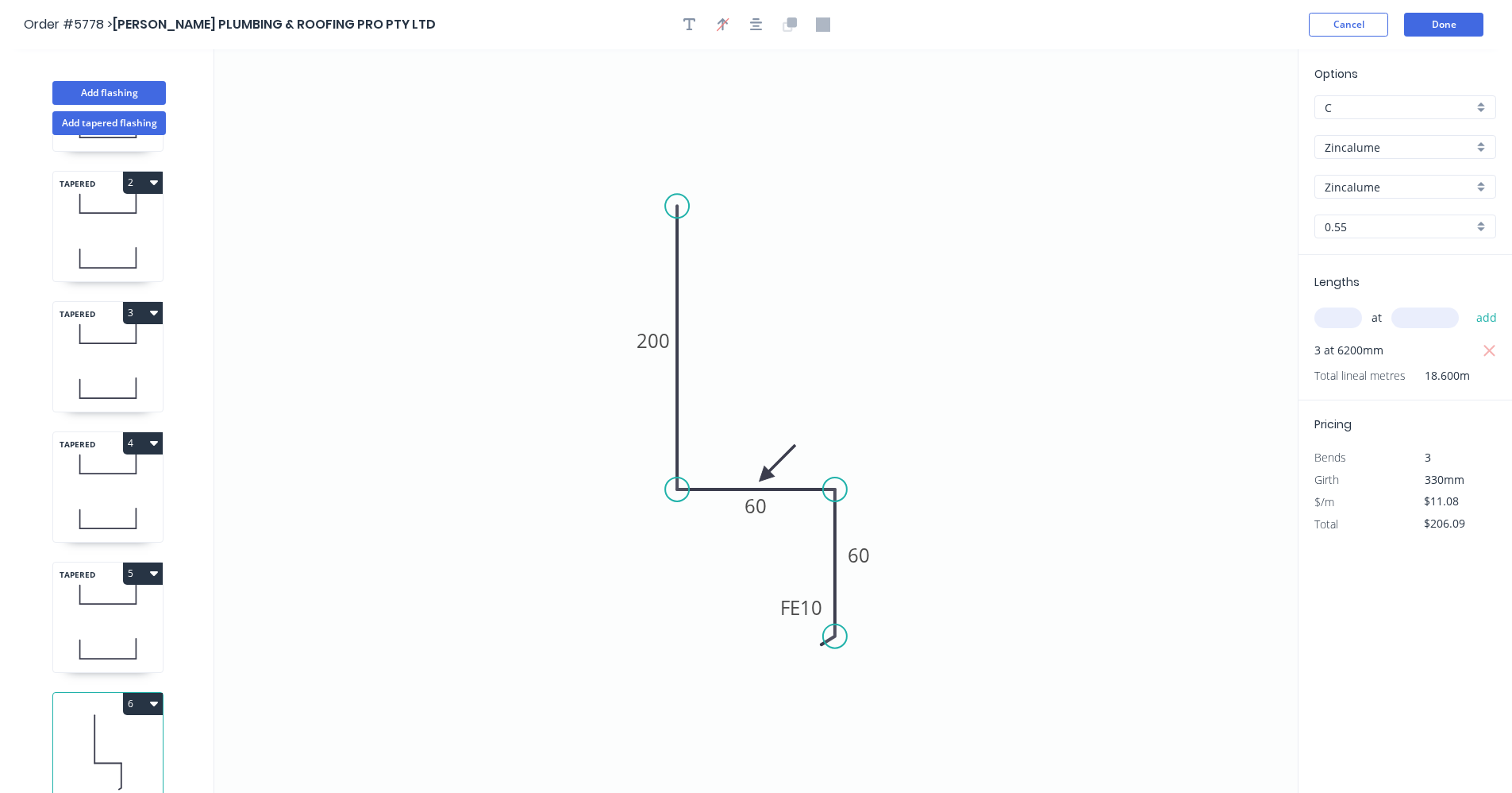
click at [155, 702] on icon "button" at bounding box center [154, 703] width 8 height 5
click at [69, 731] on div "Duplicate" at bounding box center [87, 742] width 122 height 23
type input "$0.00"
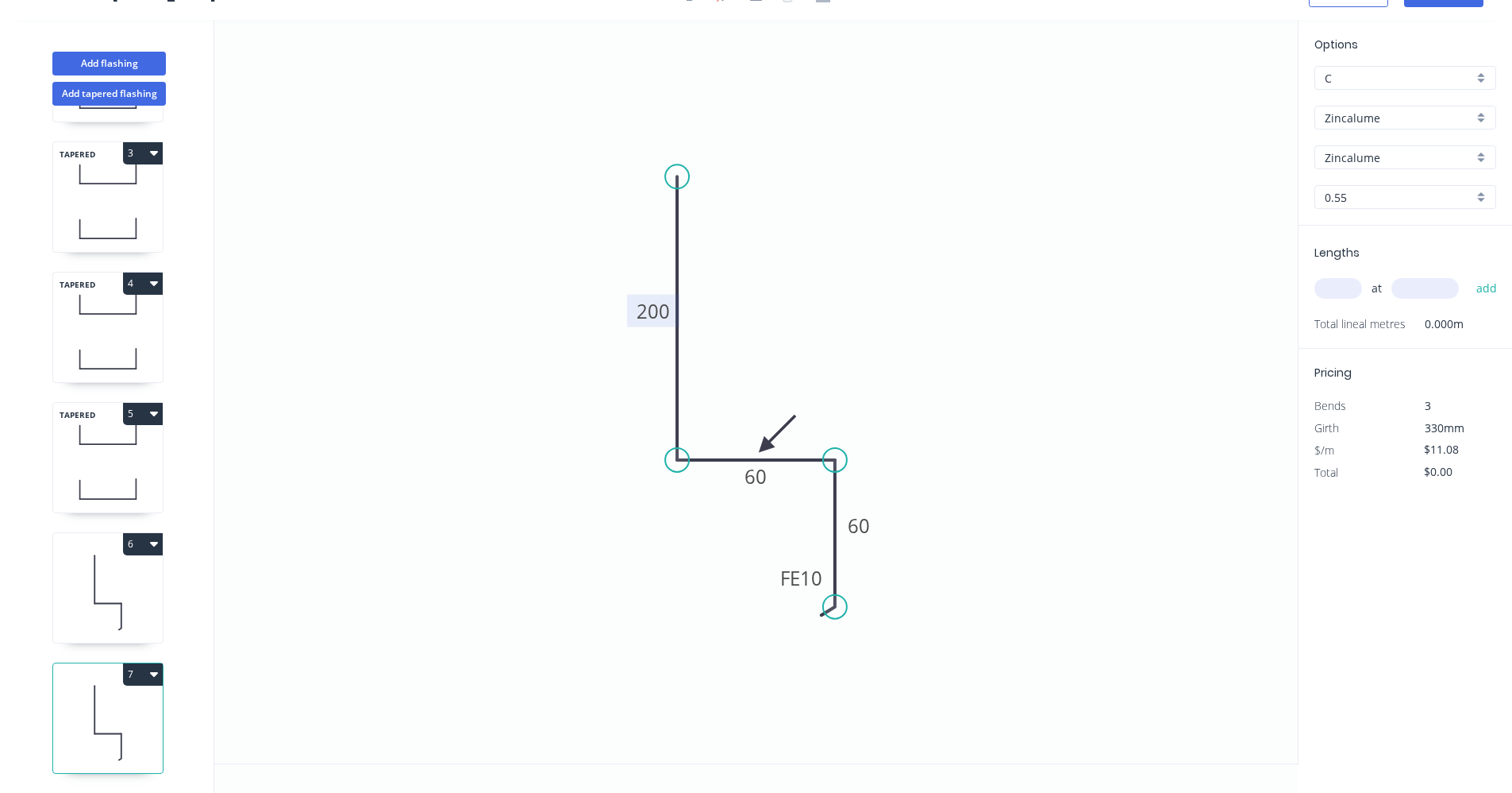
click at [666, 310] on tspan "200" at bounding box center [653, 311] width 33 height 26
type input "$9.43"
click at [1350, 289] on input "text" at bounding box center [1338, 288] width 48 height 21
type input "2"
type input "6700"
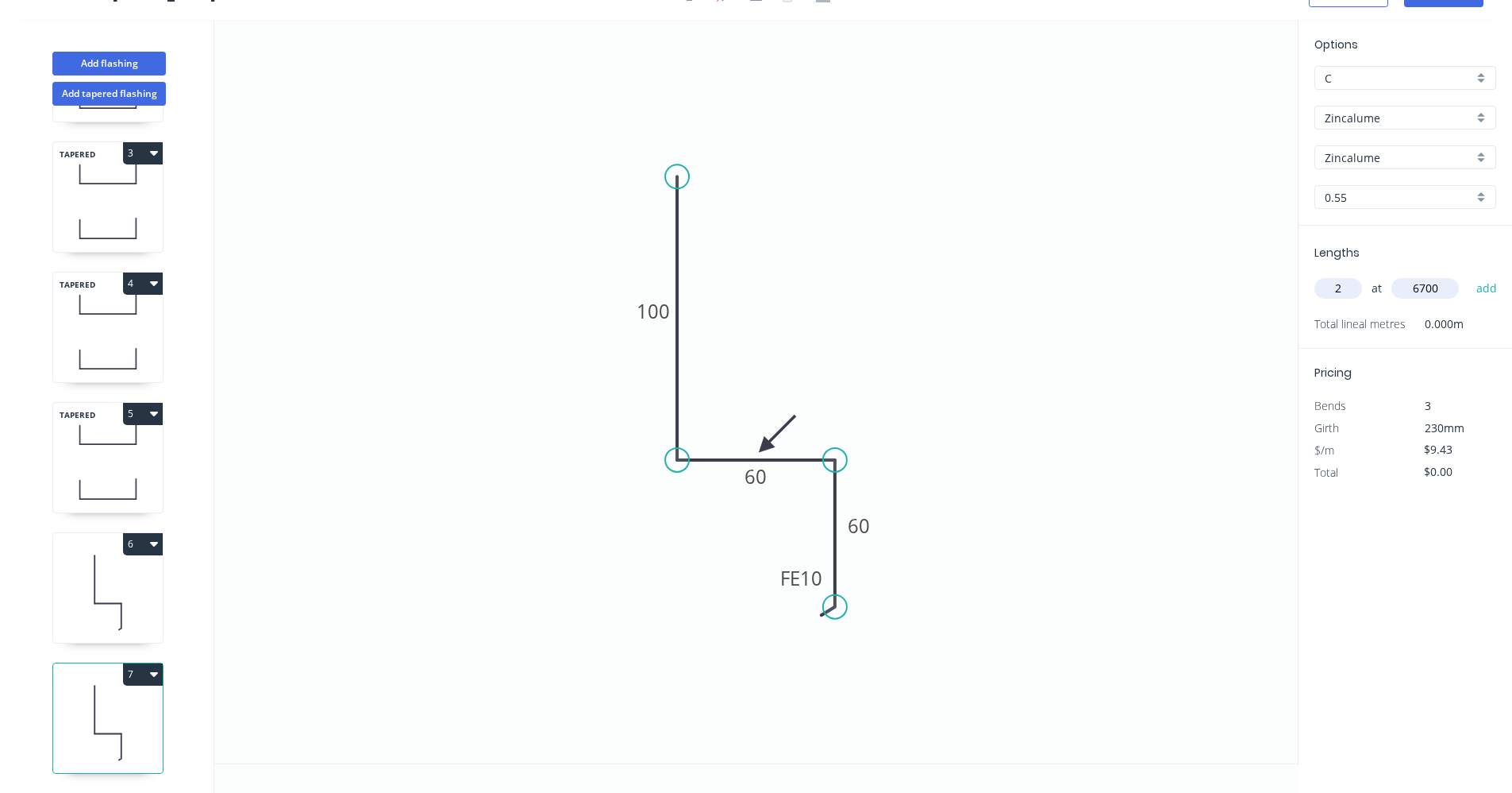
click at [1469, 275] on button "add" at bounding box center [1487, 289] width 37 height 27
type input "$126.36"
click at [119, 57] on button "Add flashing" at bounding box center [109, 63] width 113 height 24
type input "$0.00"
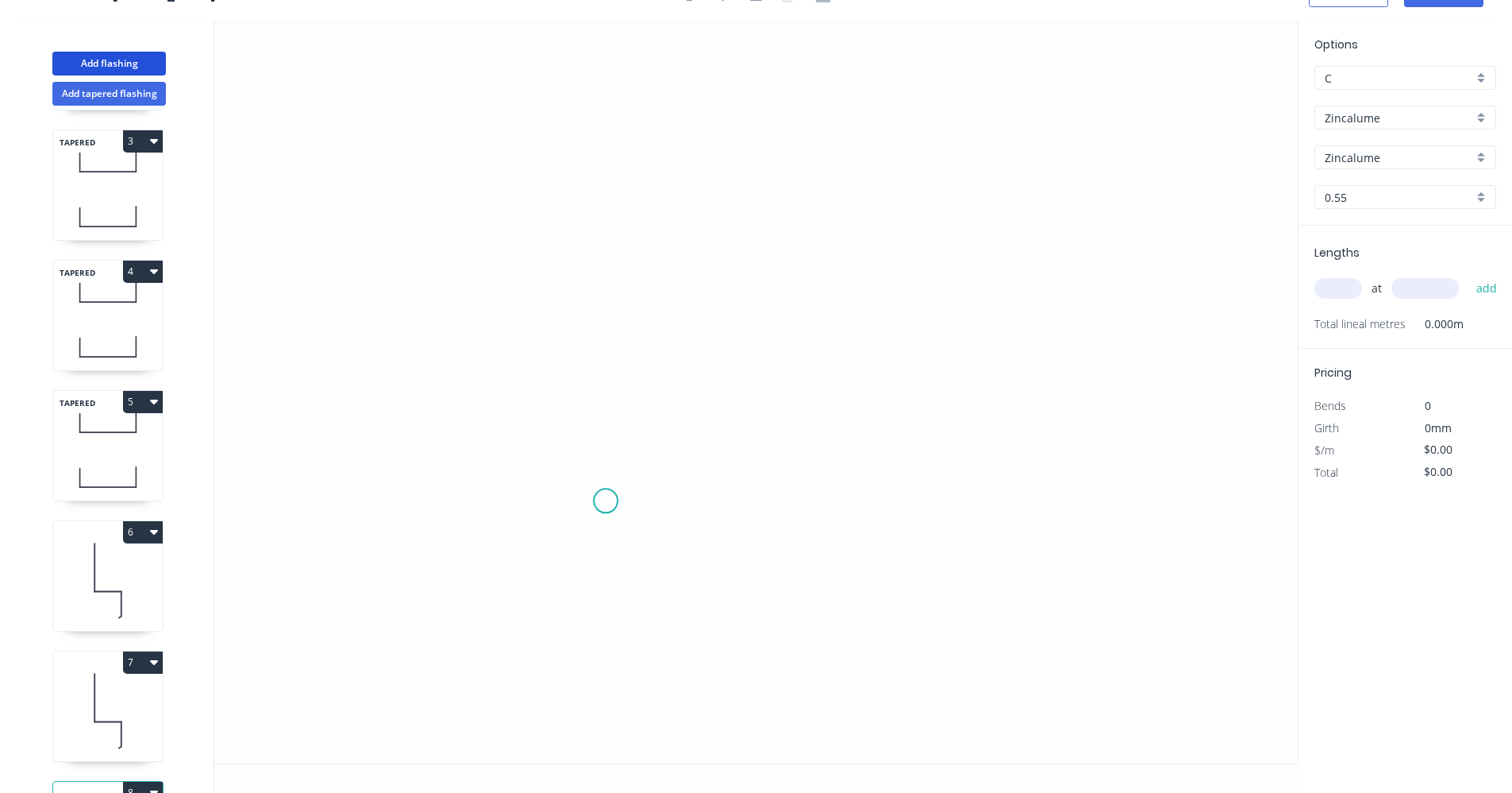
click at [607, 498] on icon "0" at bounding box center [756, 391] width 1084 height 743
click at [604, 307] on icon "0" at bounding box center [756, 391] width 1084 height 743
click at [963, 308] on icon "0 ?" at bounding box center [756, 391] width 1084 height 743
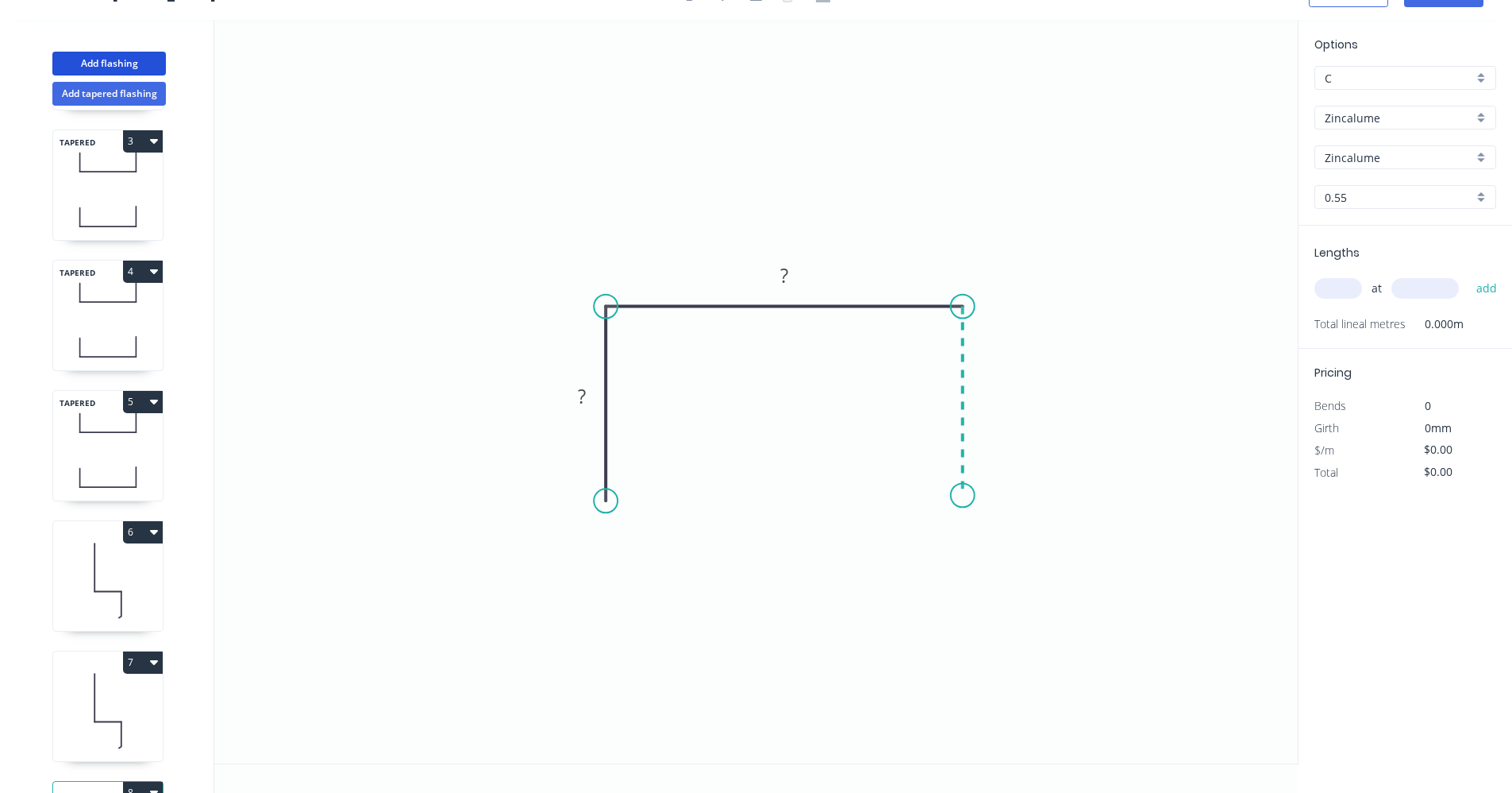
click at [961, 495] on icon "0 ? ?" at bounding box center [756, 391] width 1084 height 743
drag, startPoint x: 1003, startPoint y: 651, endPoint x: 797, endPoint y: 552, distance: 228.6
click at [1003, 651] on div "Drip edge" at bounding box center [1038, 654] width 159 height 33
drag, startPoint x: 1006, startPoint y: 549, endPoint x: 816, endPoint y: 529, distance: 191.0
click at [1006, 548] on div "Flip bend" at bounding box center [1044, 545] width 159 height 33
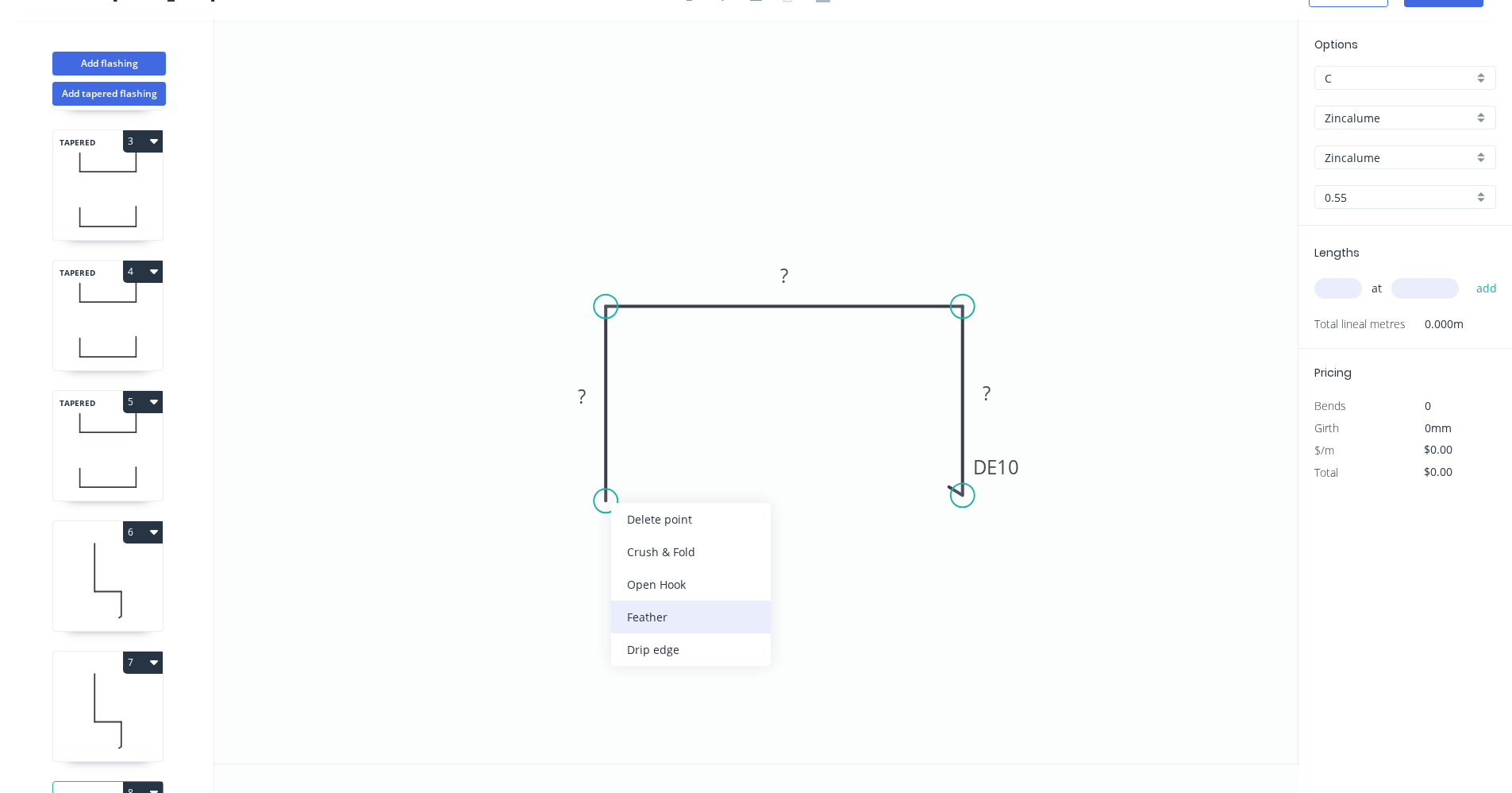
click at [664, 620] on div "Feather" at bounding box center [691, 616] width 159 height 33
click at [649, 547] on div "Flip bend" at bounding box center [688, 553] width 159 height 33
click at [650, 466] on tspan "15" at bounding box center [649, 472] width 23 height 26
type input "$10.56"
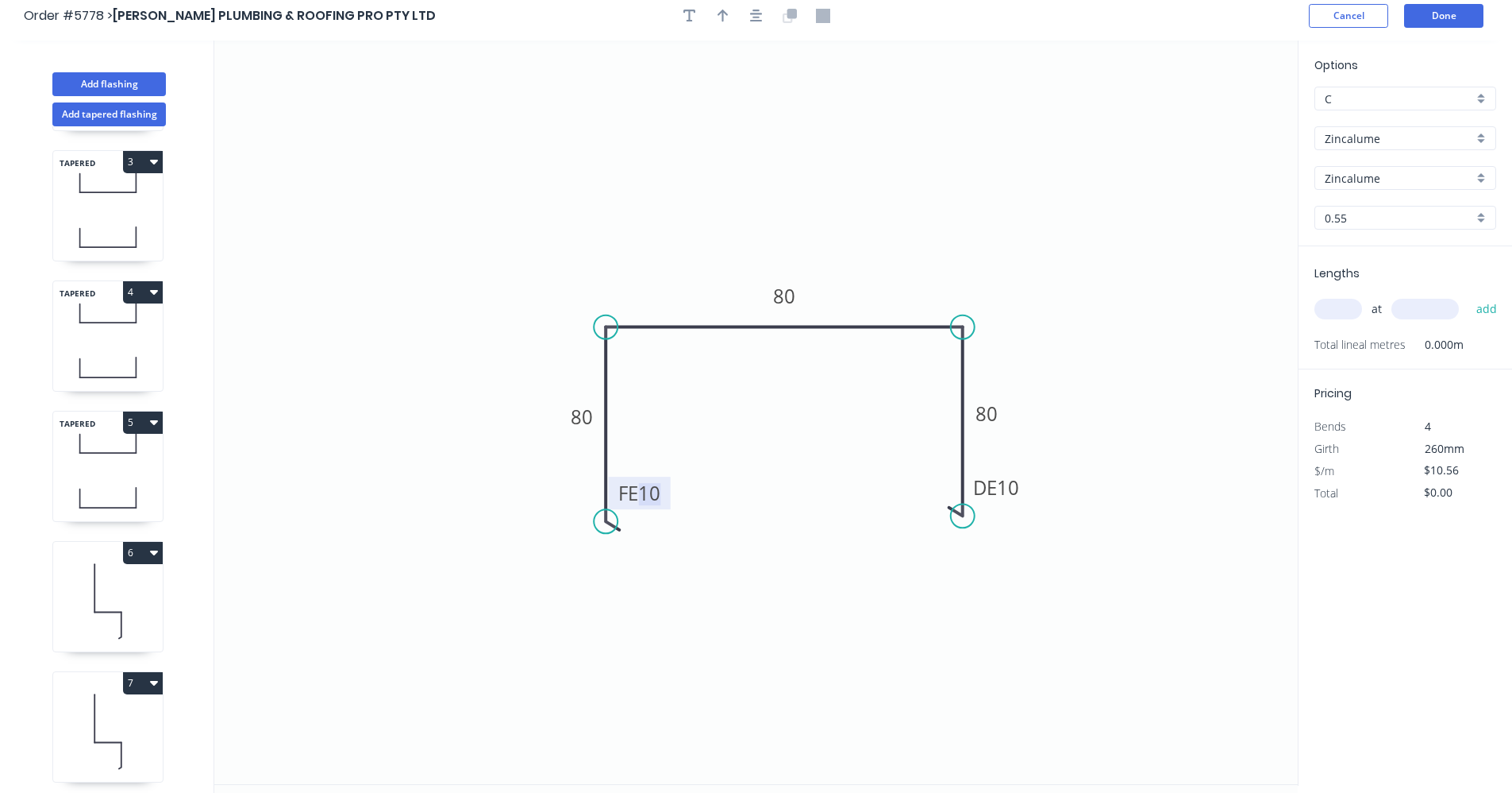
scroll to position [0, 0]
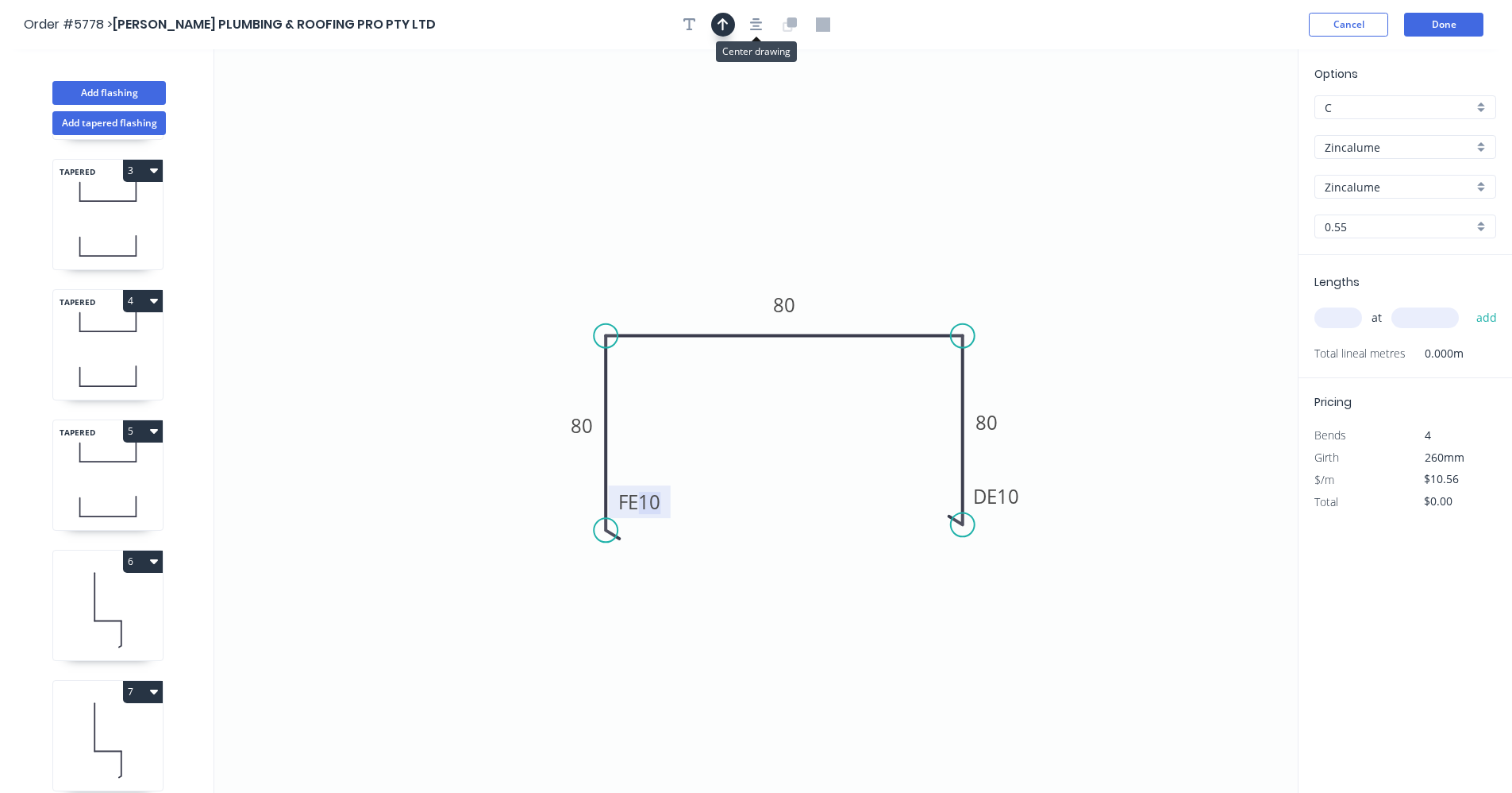
drag, startPoint x: 758, startPoint y: 29, endPoint x: 732, endPoint y: 27, distance: 26.1
click at [756, 29] on icon "button" at bounding box center [756, 24] width 13 height 14
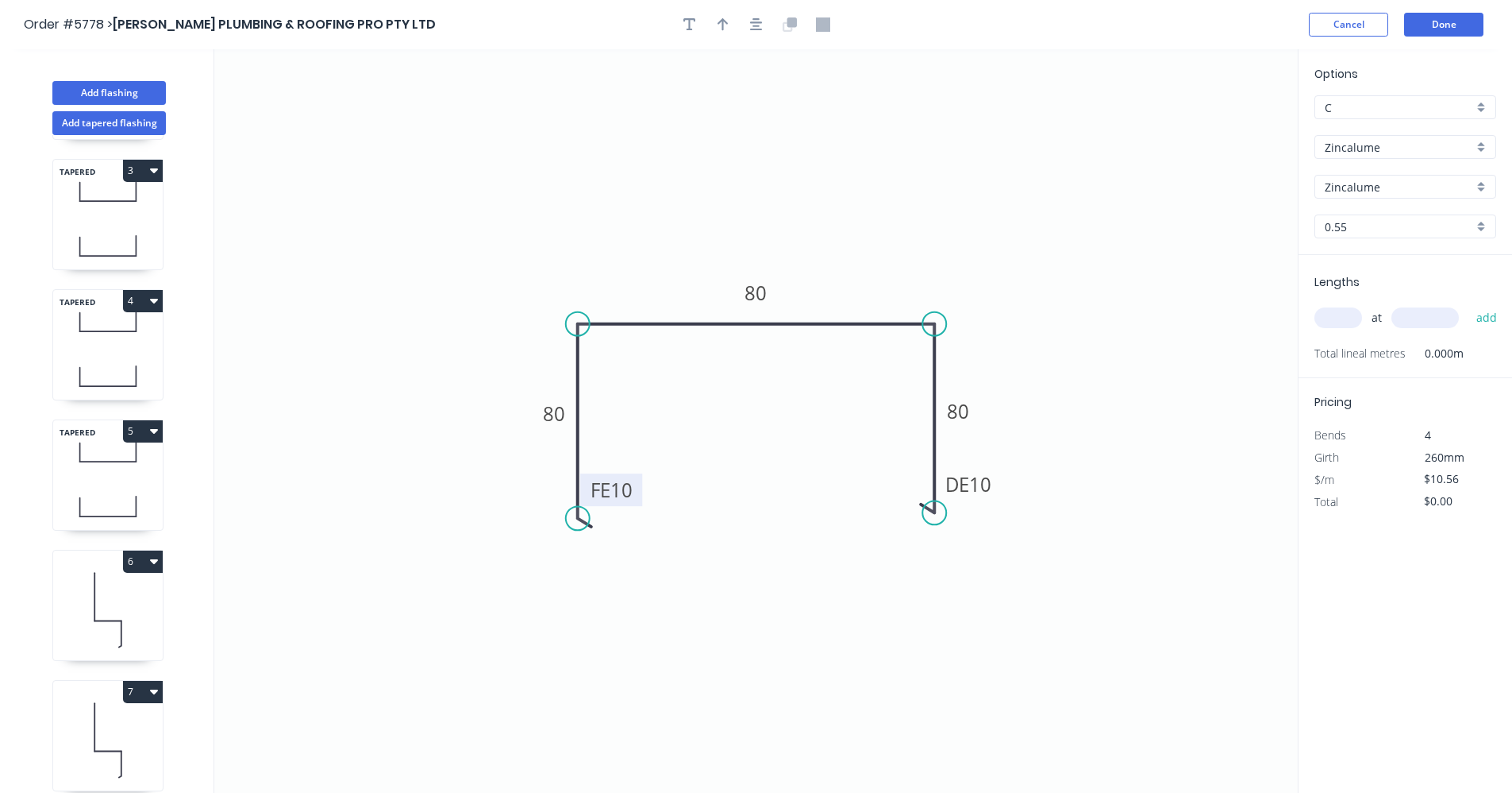
drag, startPoint x: 726, startPoint y: 27, endPoint x: 754, endPoint y: 39, distance: 30.5
click at [726, 28] on icon "button" at bounding box center [723, 24] width 11 height 14
click at [1215, 126] on icon at bounding box center [1218, 110] width 14 height 51
drag, startPoint x: 1036, startPoint y: 178, endPoint x: 1084, endPoint y: 204, distance: 54.6
click at [965, 247] on icon "0 FE 10 80 80 DE 10 80" at bounding box center [756, 420] width 1084 height 743
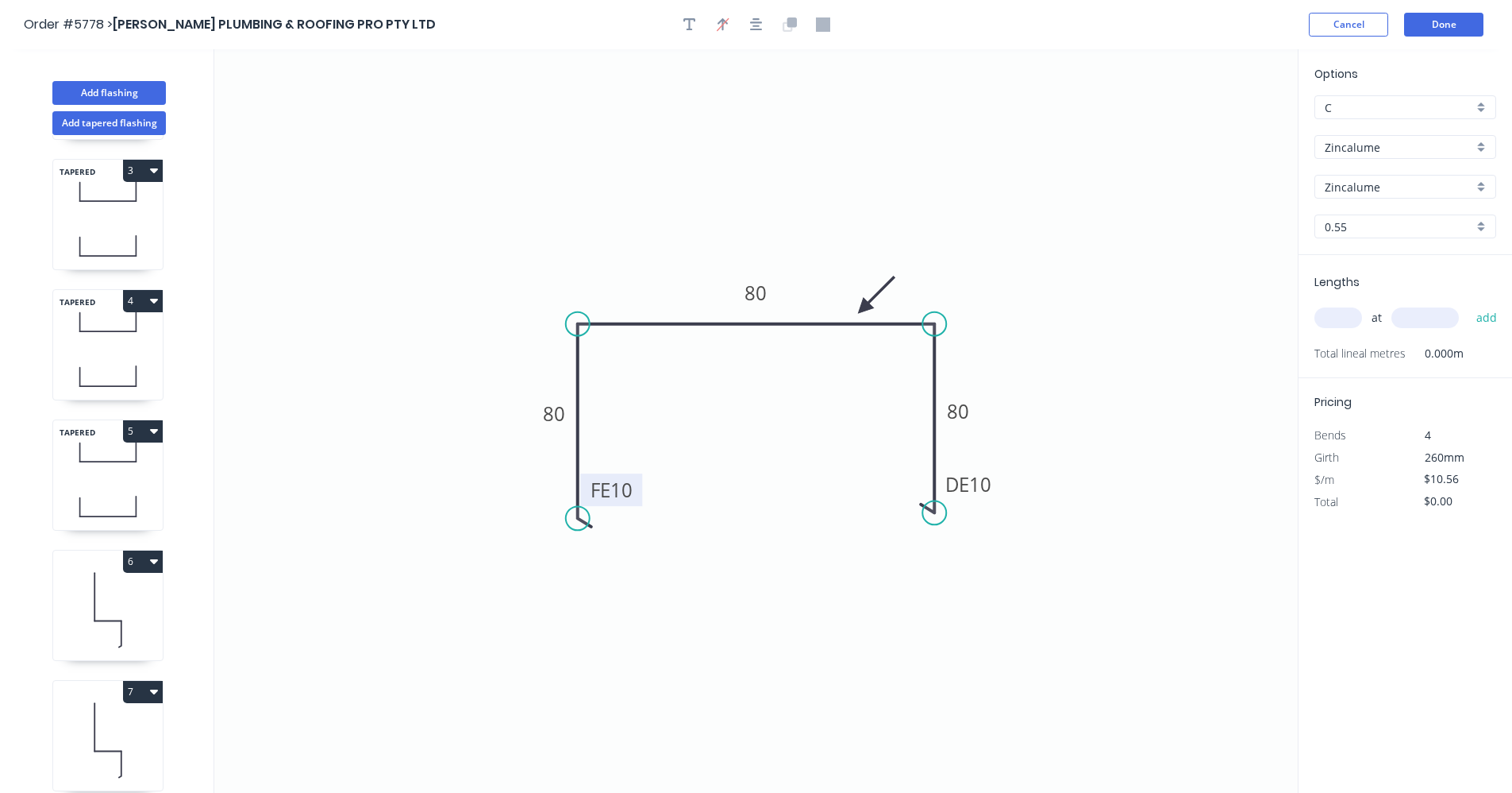
drag, startPoint x: 1217, startPoint y: 126, endPoint x: 900, endPoint y: 312, distance: 367.5
click at [863, 309] on icon at bounding box center [876, 294] width 46 height 46
click at [1340, 315] on input "text" at bounding box center [1338, 318] width 48 height 21
type input "3"
type input "6200"
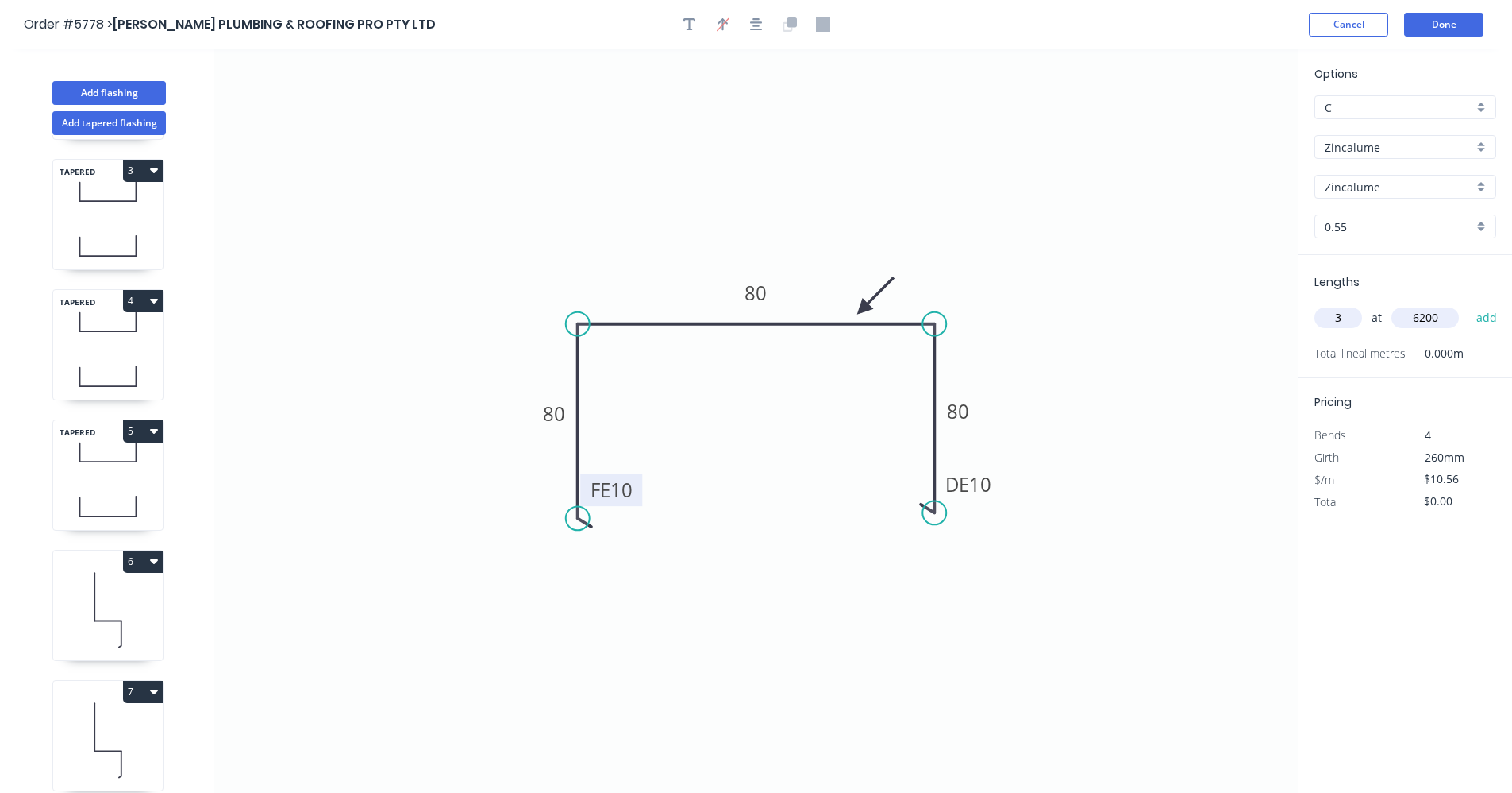
click at [1469, 304] on button "add" at bounding box center [1487, 318] width 37 height 27
type input "$196.42"
click at [1339, 320] on input "text" at bounding box center [1338, 318] width 48 height 21
type input "2"
type input "6700"
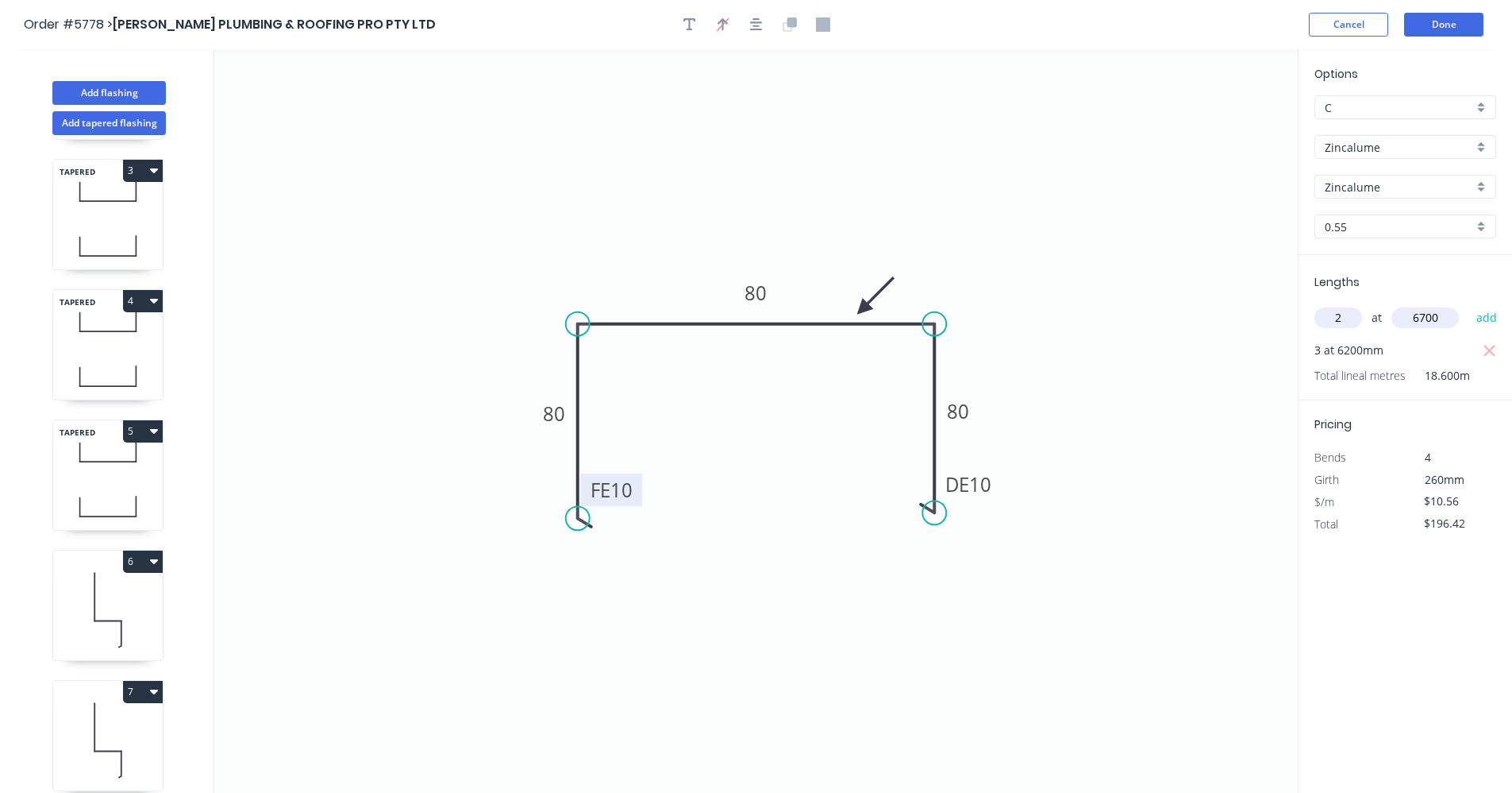
click at [1469, 304] on button "add" at bounding box center [1487, 318] width 37 height 27
type input "$337.92"
click at [1444, 23] on button "Done" at bounding box center [1444, 24] width 80 height 24
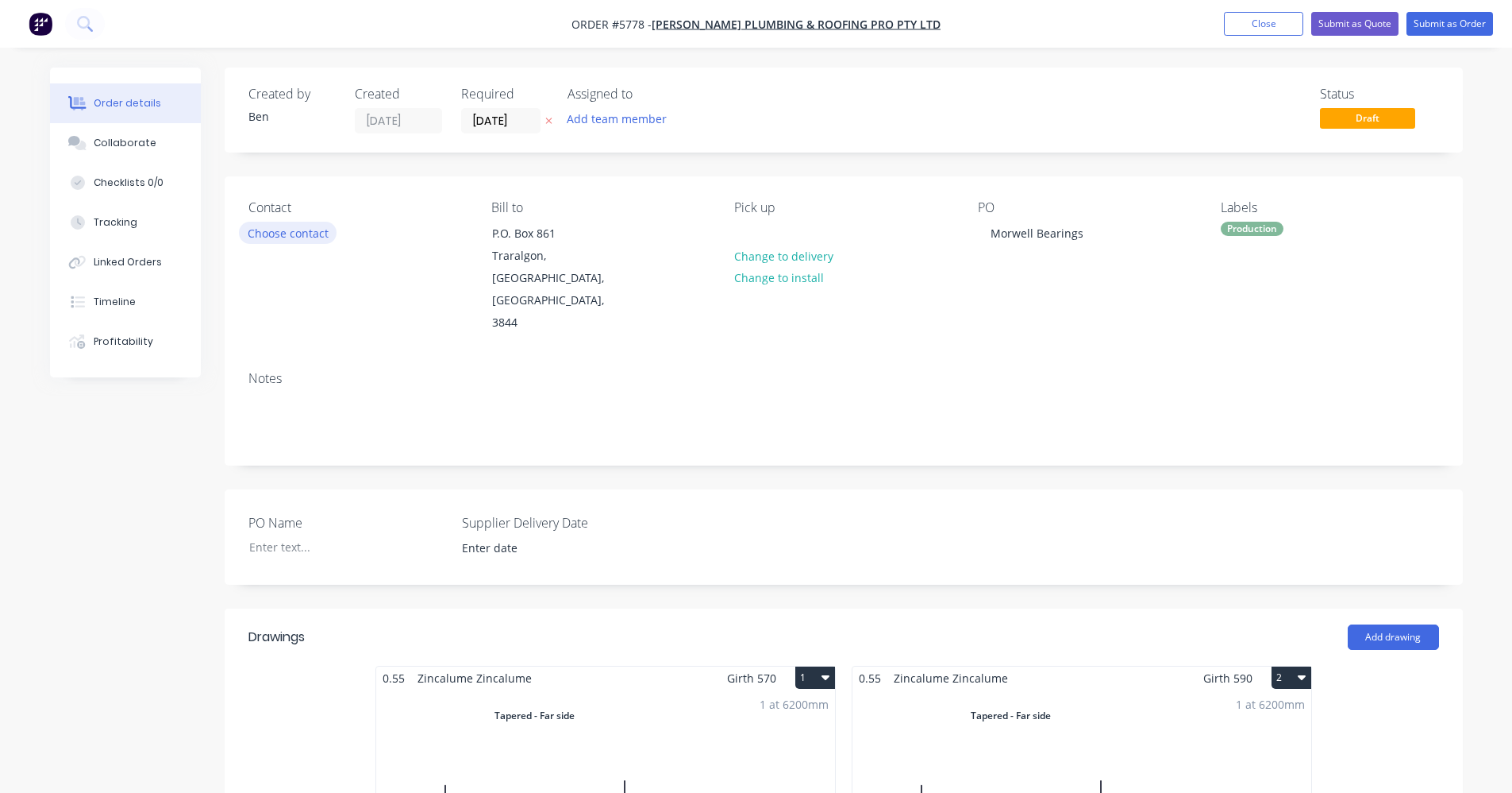
click at [310, 236] on button "Choose contact" at bounding box center [288, 233] width 98 height 22
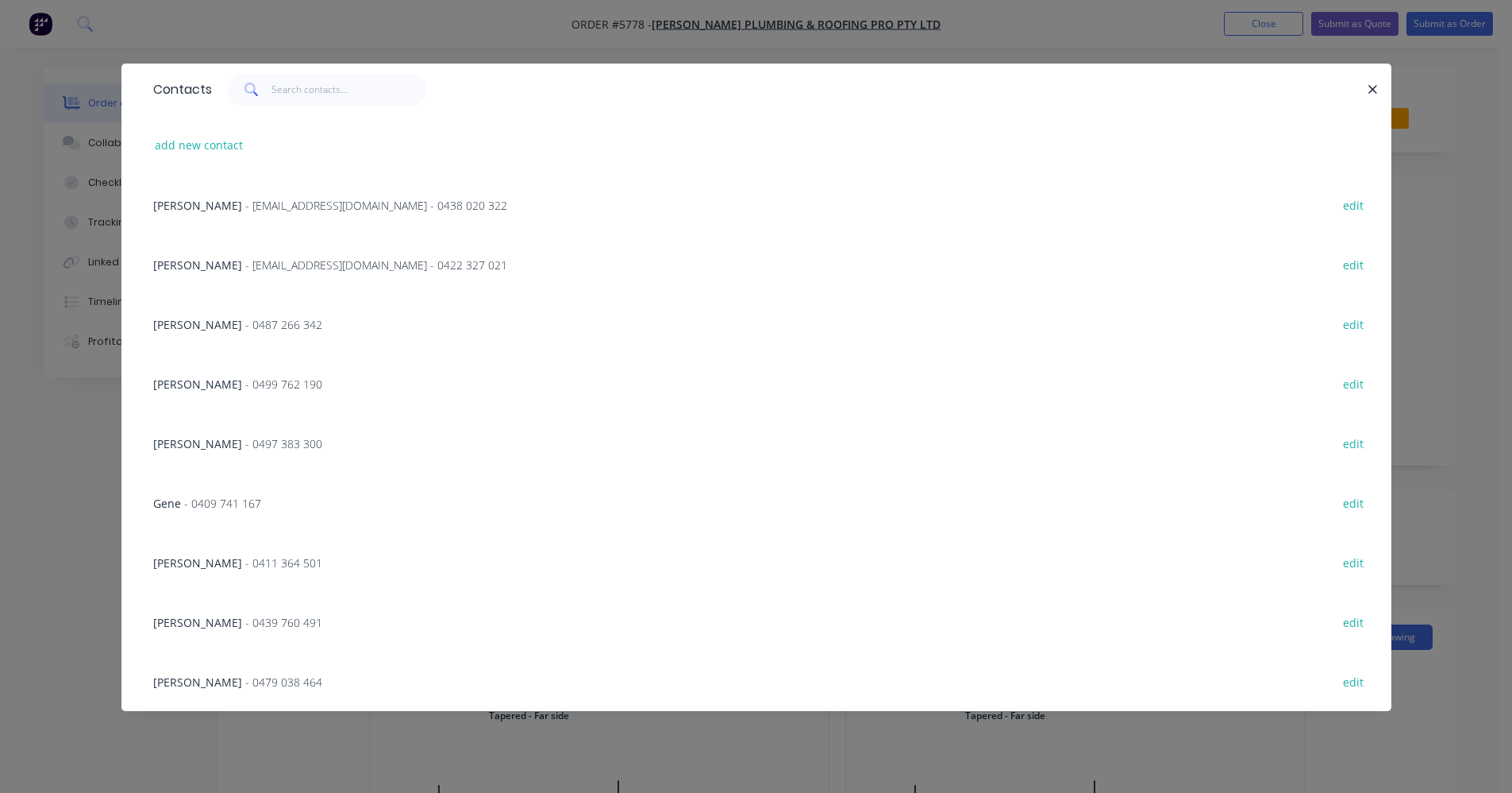
click at [330, 207] on span "- [EMAIL_ADDRESS][DOMAIN_NAME] - 0438 020 322" at bounding box center [376, 205] width 262 height 15
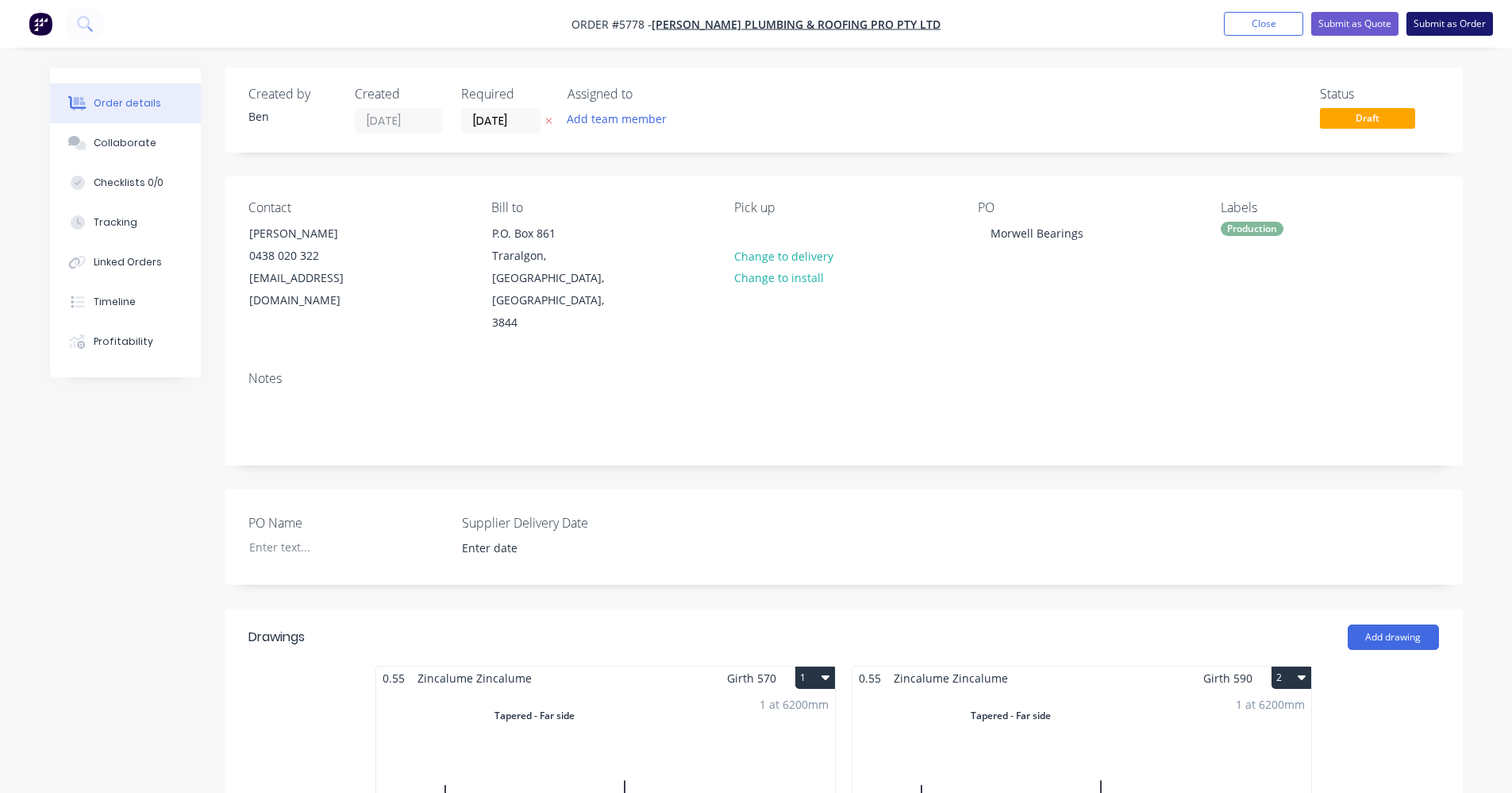
click at [1445, 27] on button "Submit as Order" at bounding box center [1450, 24] width 87 height 24
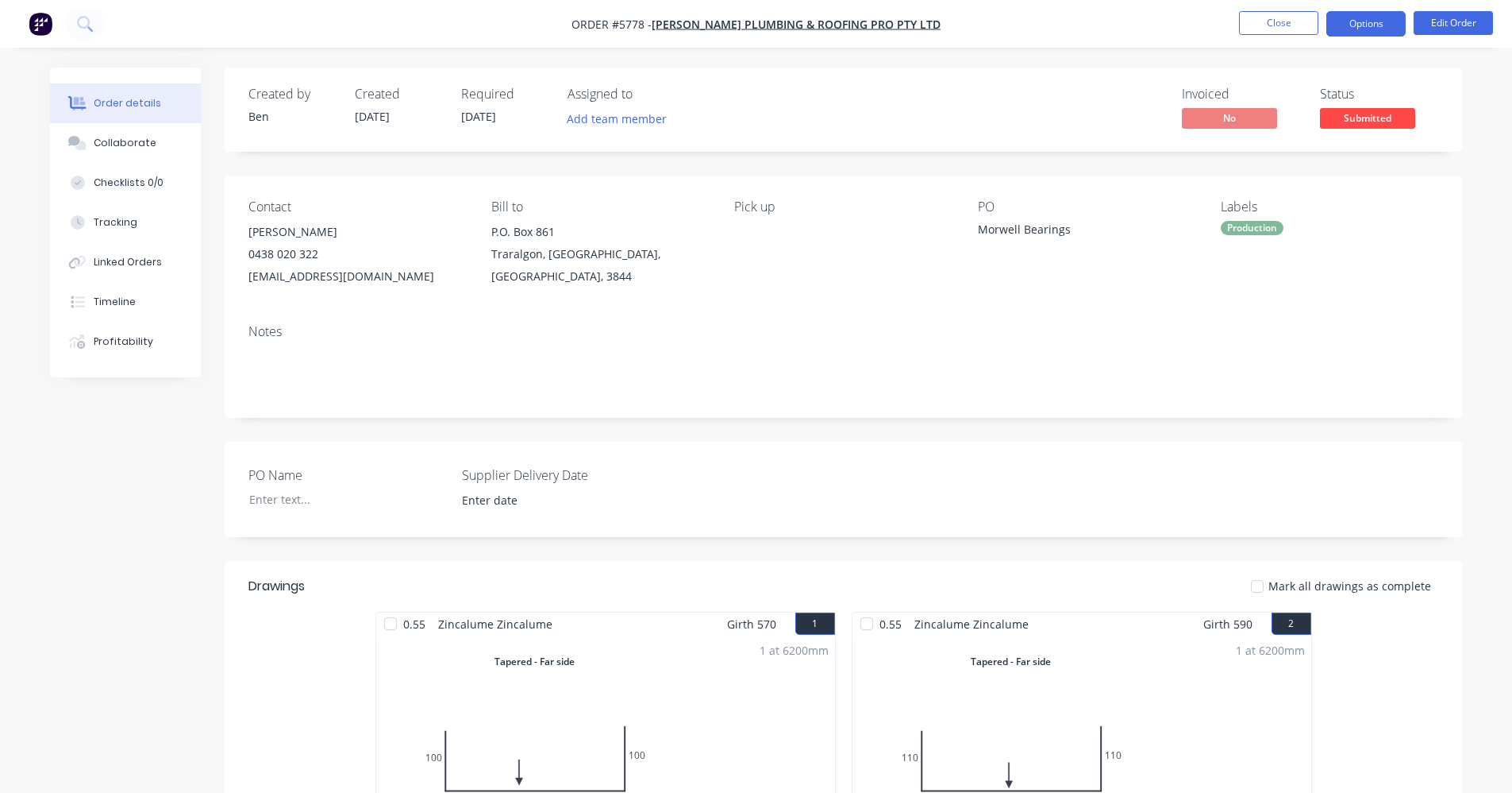
click at [1367, 23] on button "Options" at bounding box center [1366, 24] width 80 height 25
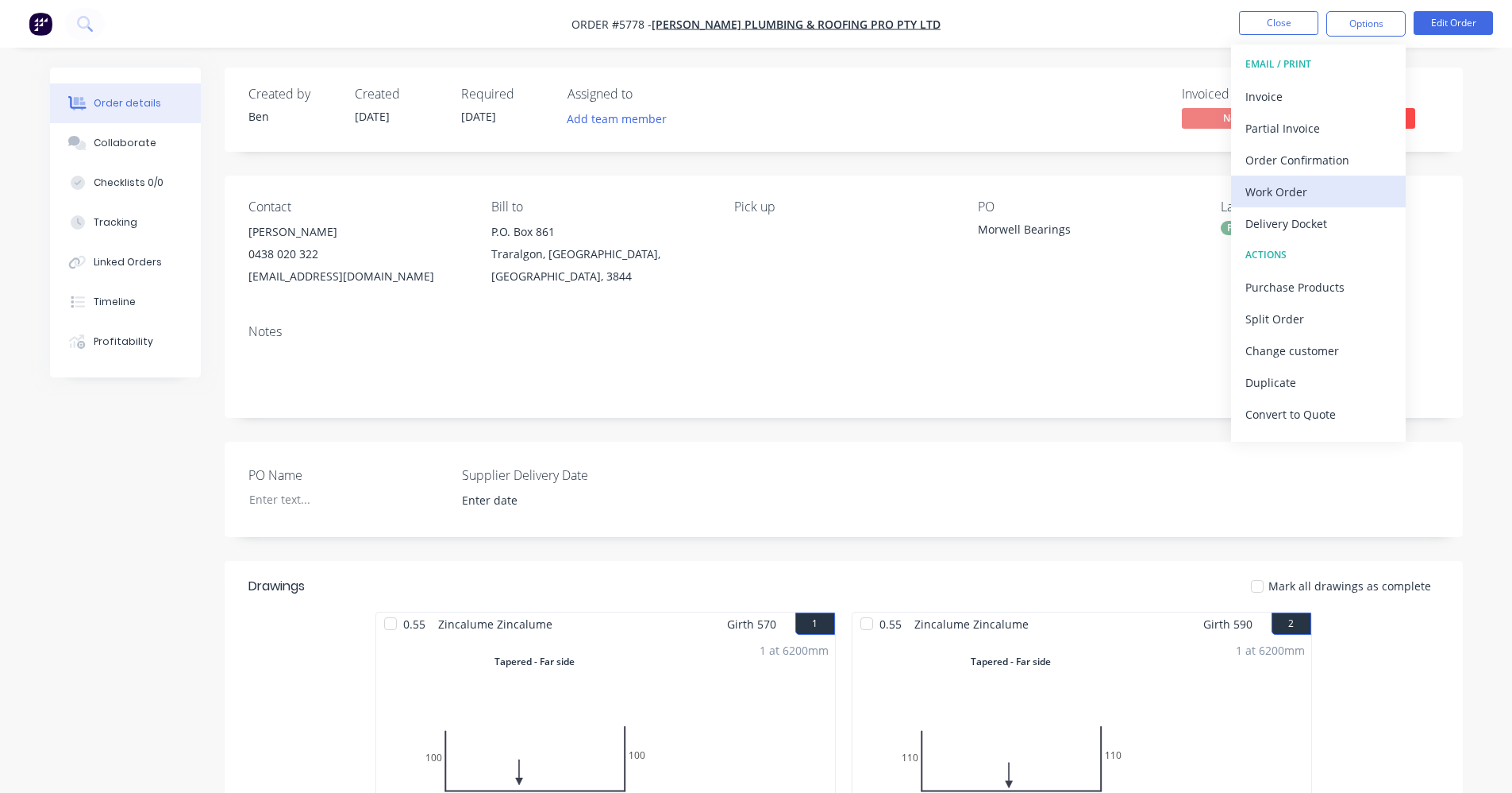
click at [1289, 194] on div "Work Order" at bounding box center [1318, 191] width 146 height 23
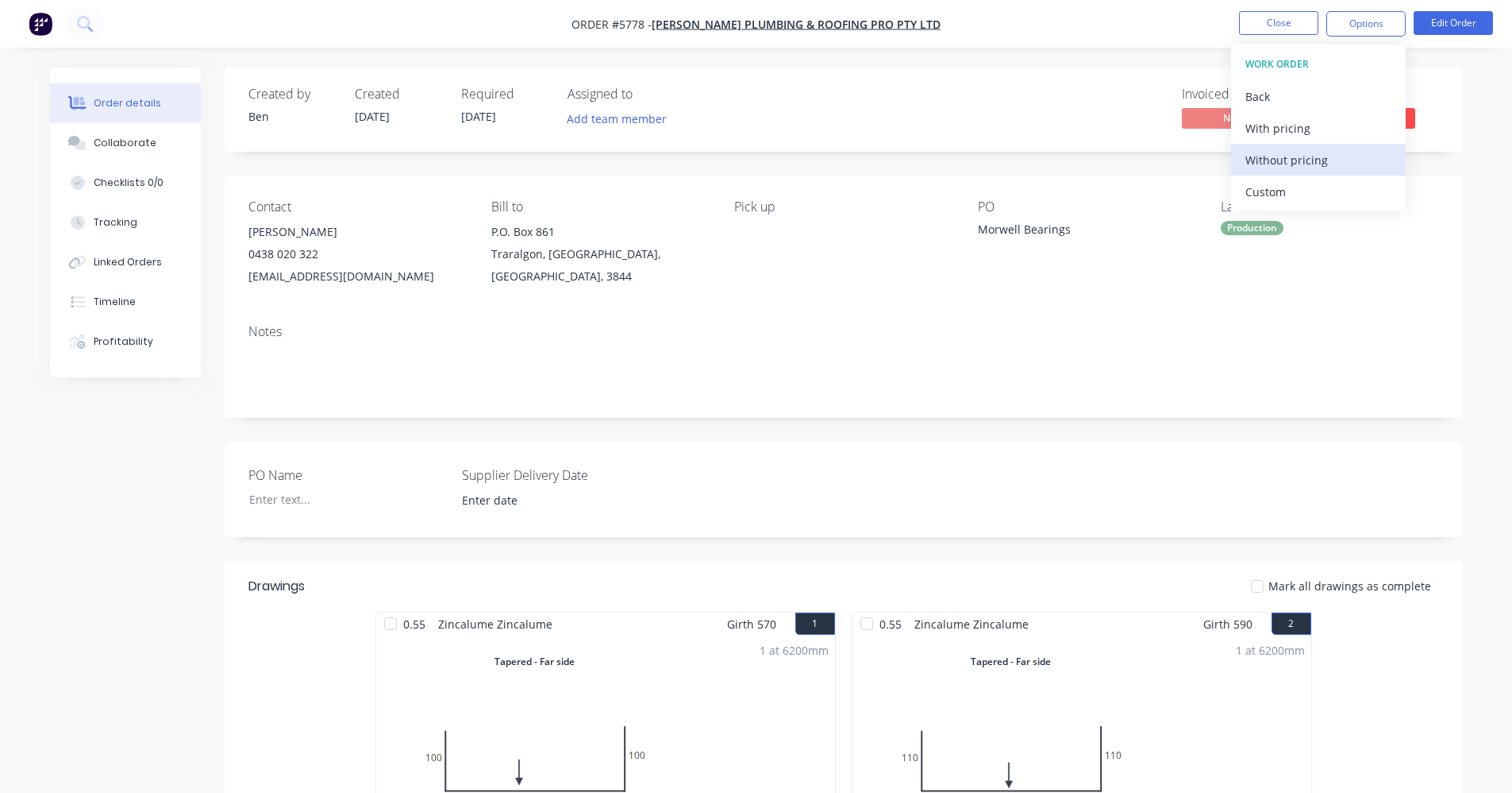
click at [1304, 167] on div "Without pricing" at bounding box center [1318, 159] width 146 height 23
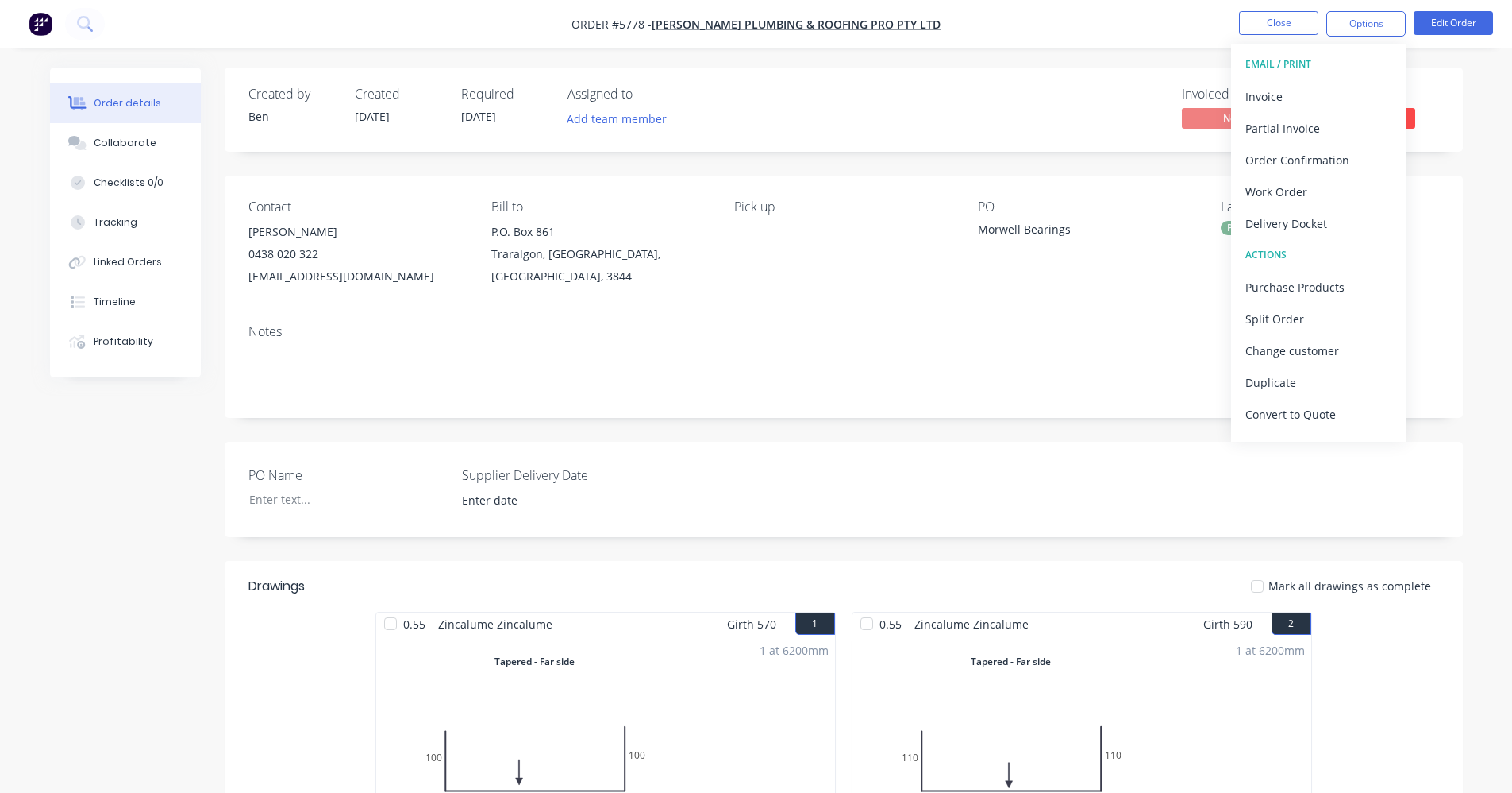
click at [1032, 16] on nav "Order #5778 - [PERSON_NAME] PLUMBING & ROOFING PRO PTY LTD Close Options EMAIL …" at bounding box center [756, 24] width 1512 height 48
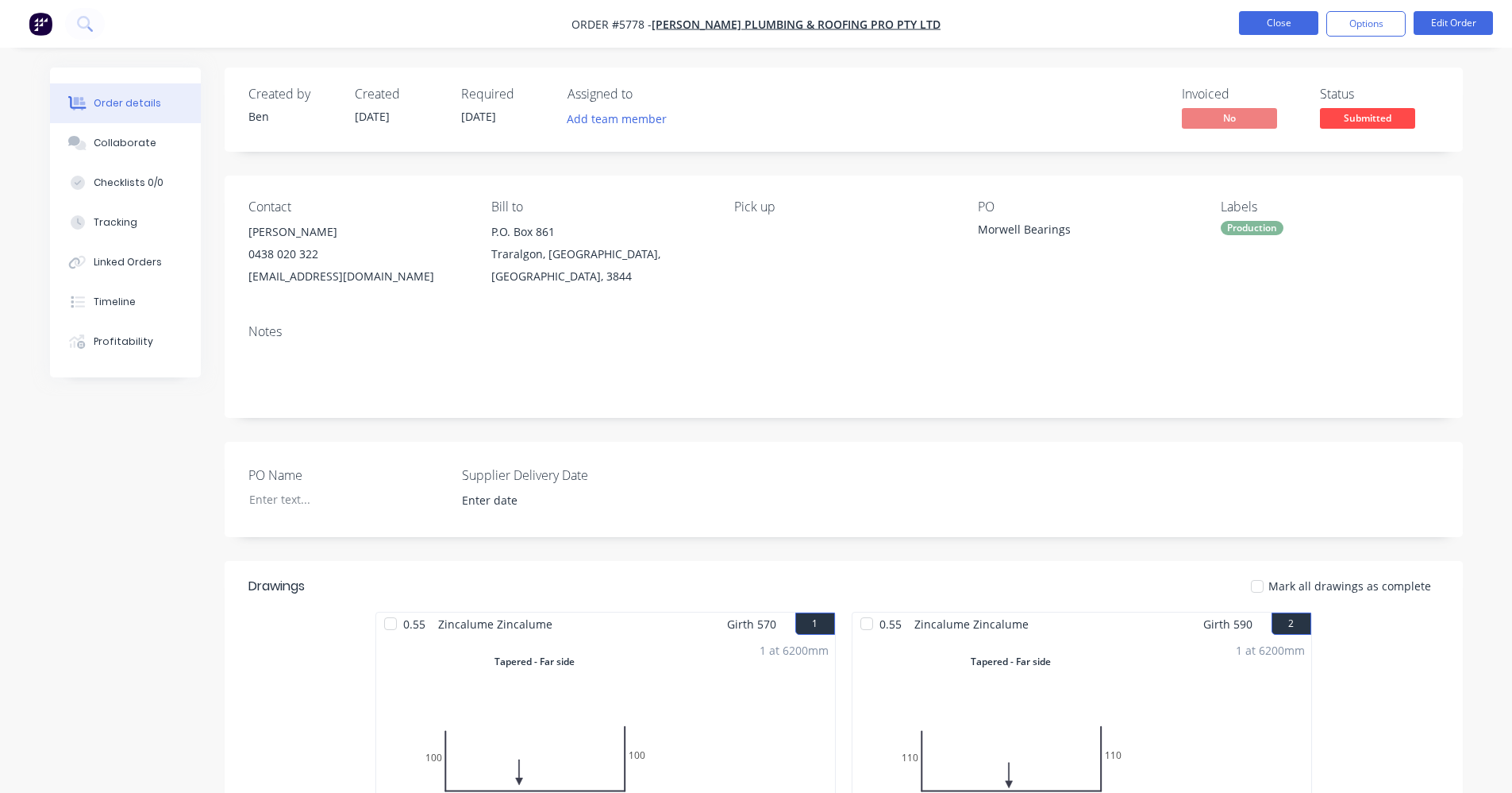
click at [1273, 21] on button "Close" at bounding box center [1279, 23] width 80 height 24
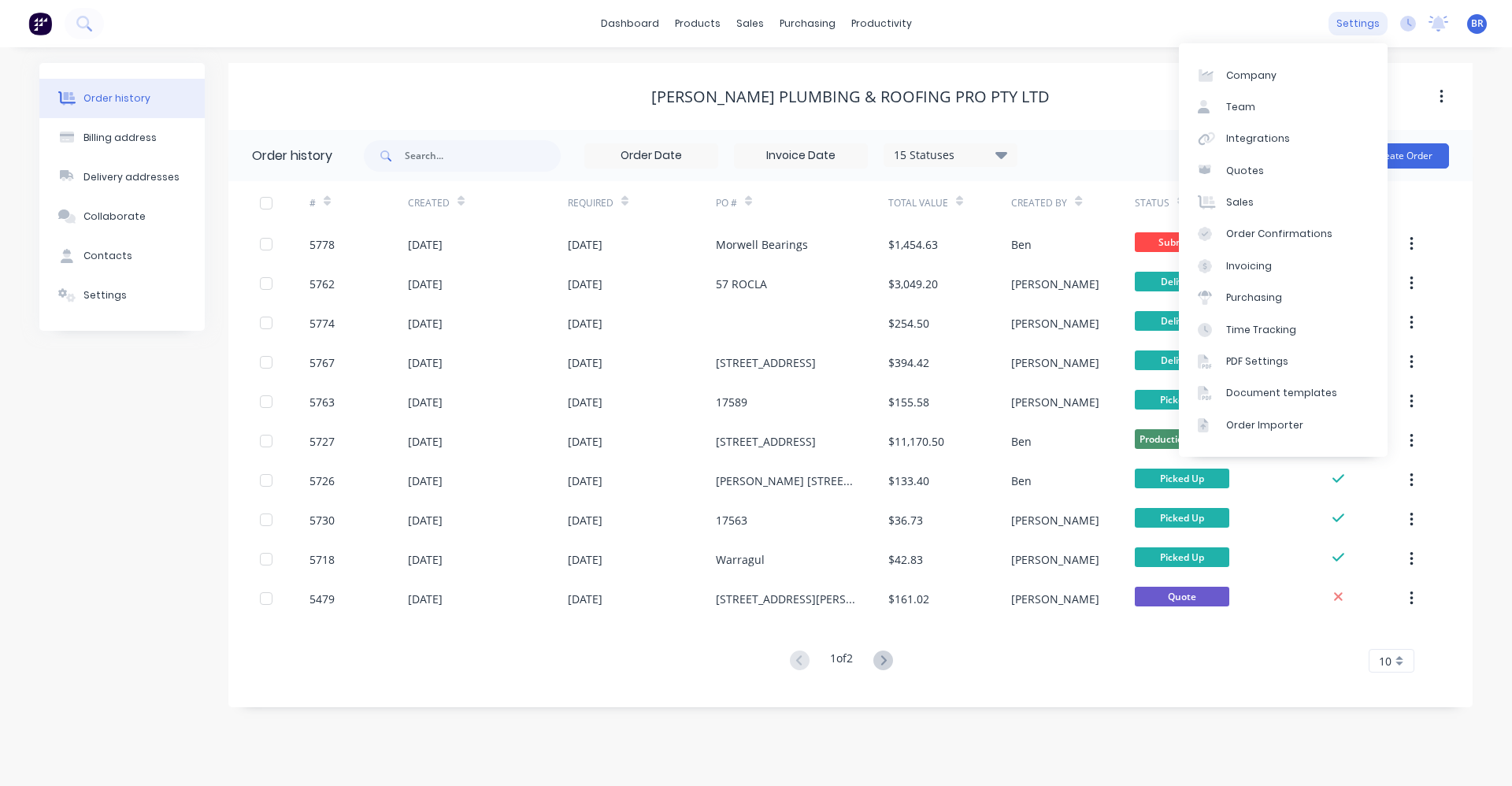
click at [1370, 25] on div "settings" at bounding box center [1358, 23] width 59 height 23
click at [1248, 108] on div "Team" at bounding box center [1240, 107] width 29 height 14
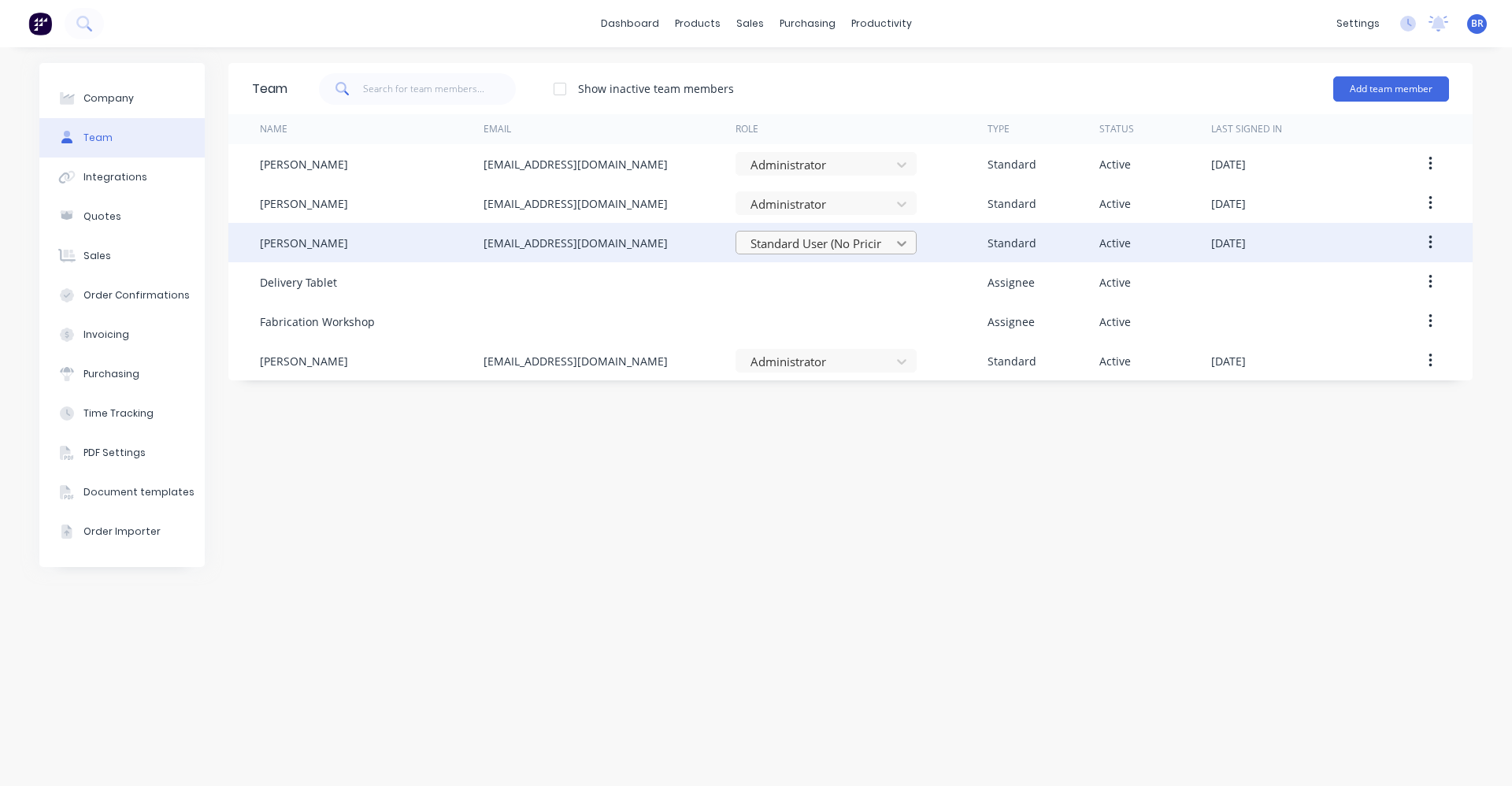
click at [896, 247] on icon at bounding box center [902, 243] width 16 height 16
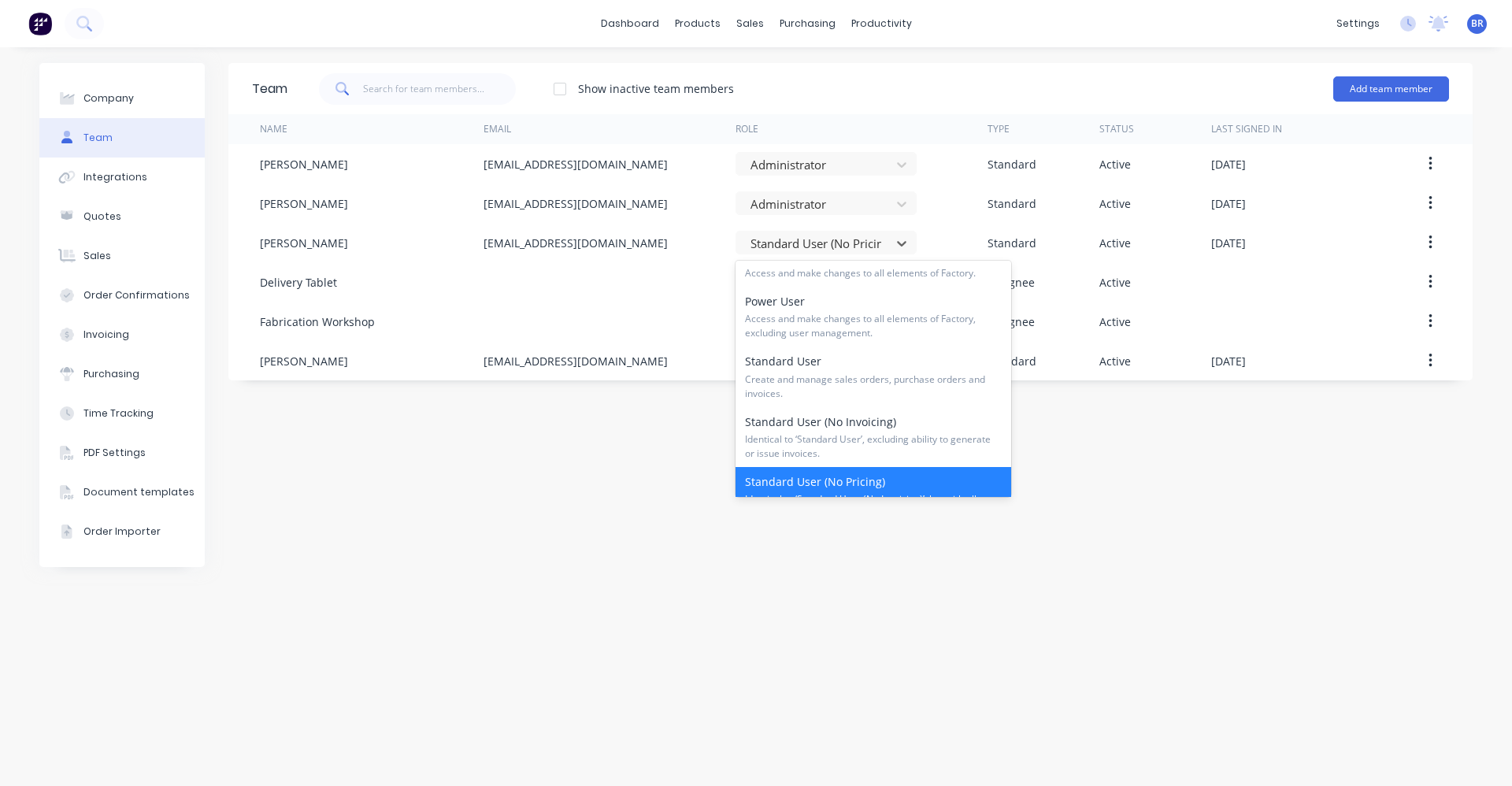
scroll to position [4, 0]
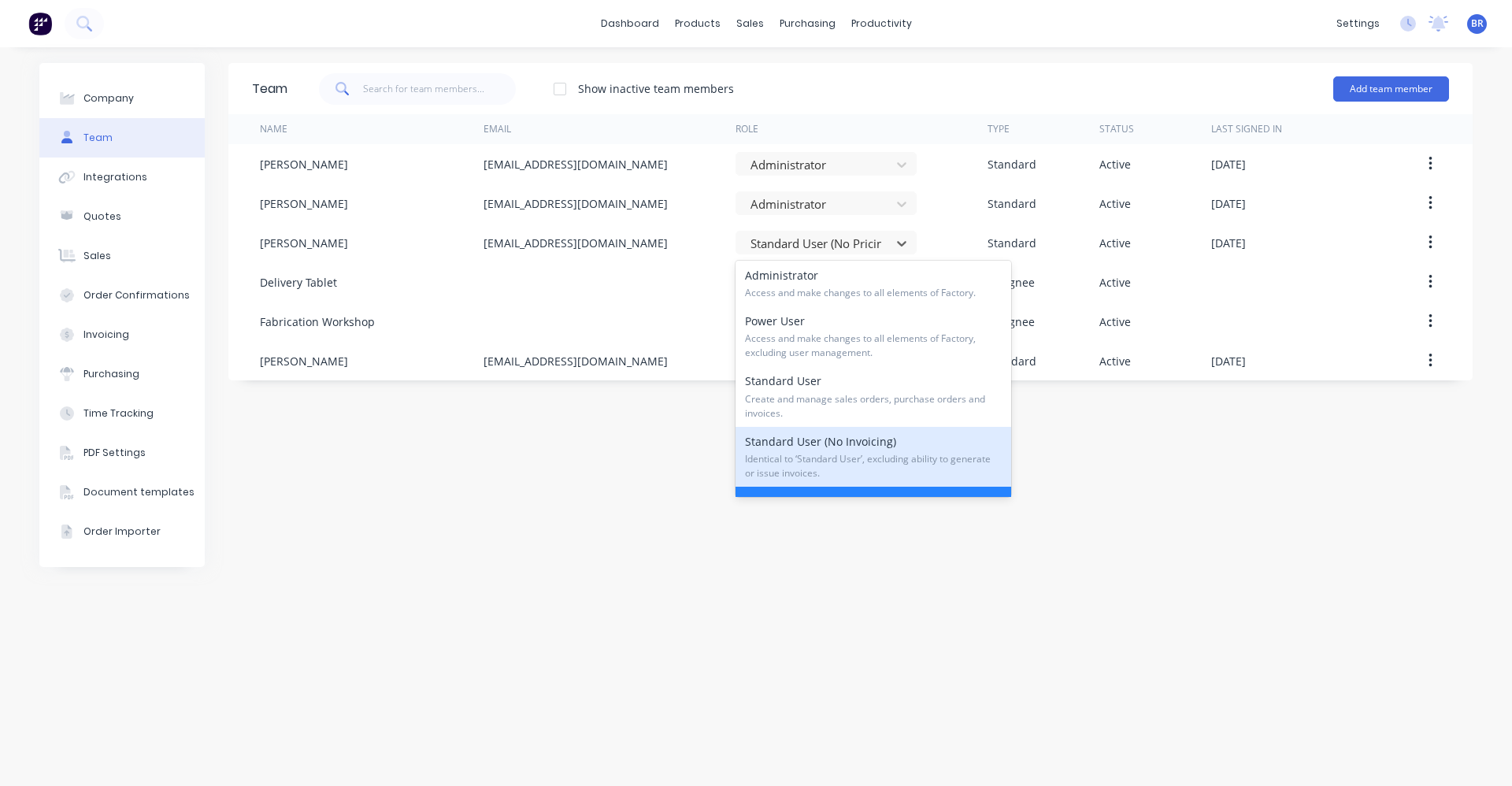
click at [889, 454] on span "Identical to ‘Standard User’, excluding ability to generate or issue invoices." at bounding box center [873, 467] width 257 height 29
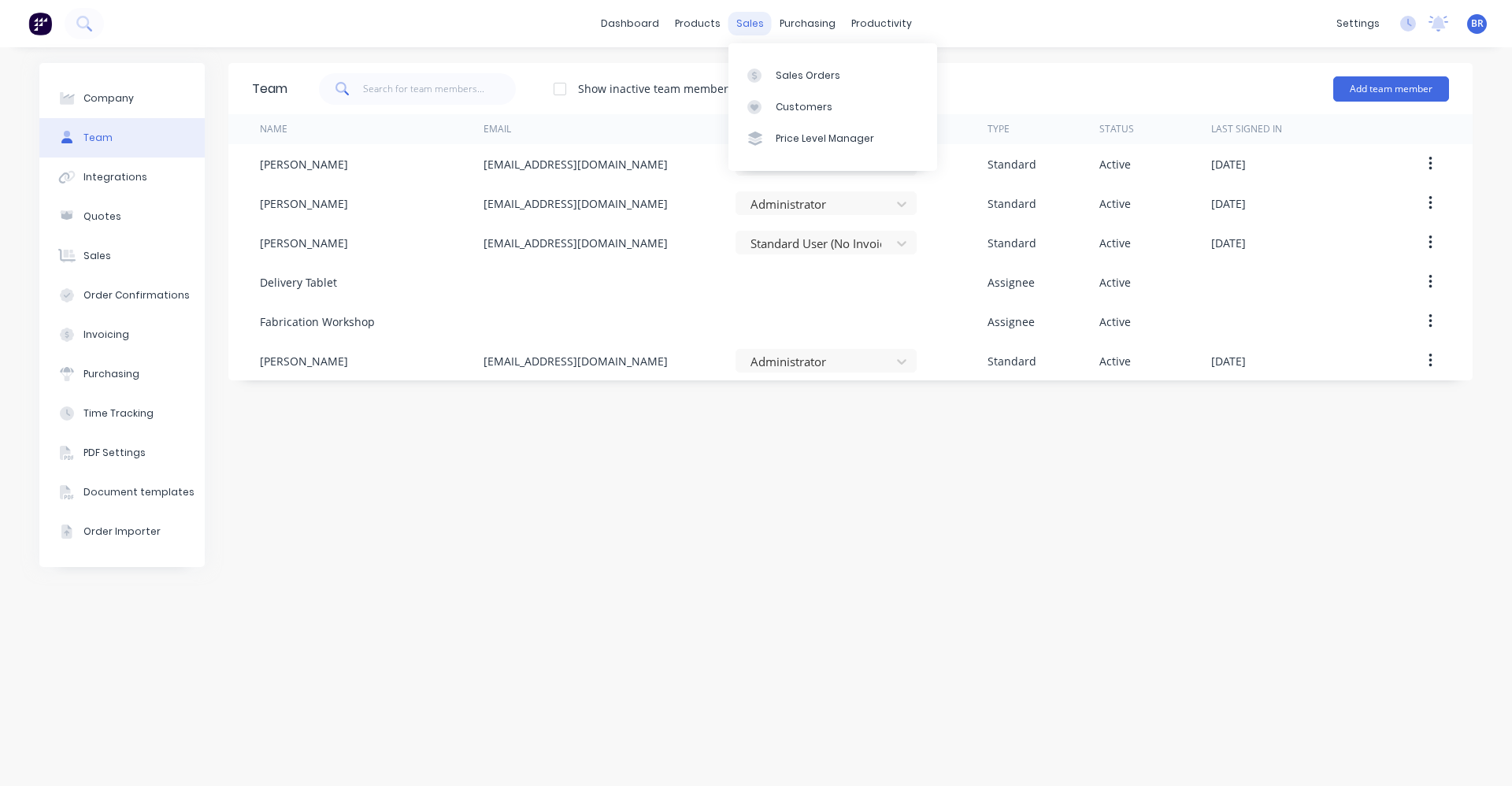
click at [743, 19] on div "sales" at bounding box center [750, 23] width 43 height 23
click at [801, 79] on div "Sales Orders" at bounding box center [808, 75] width 65 height 14
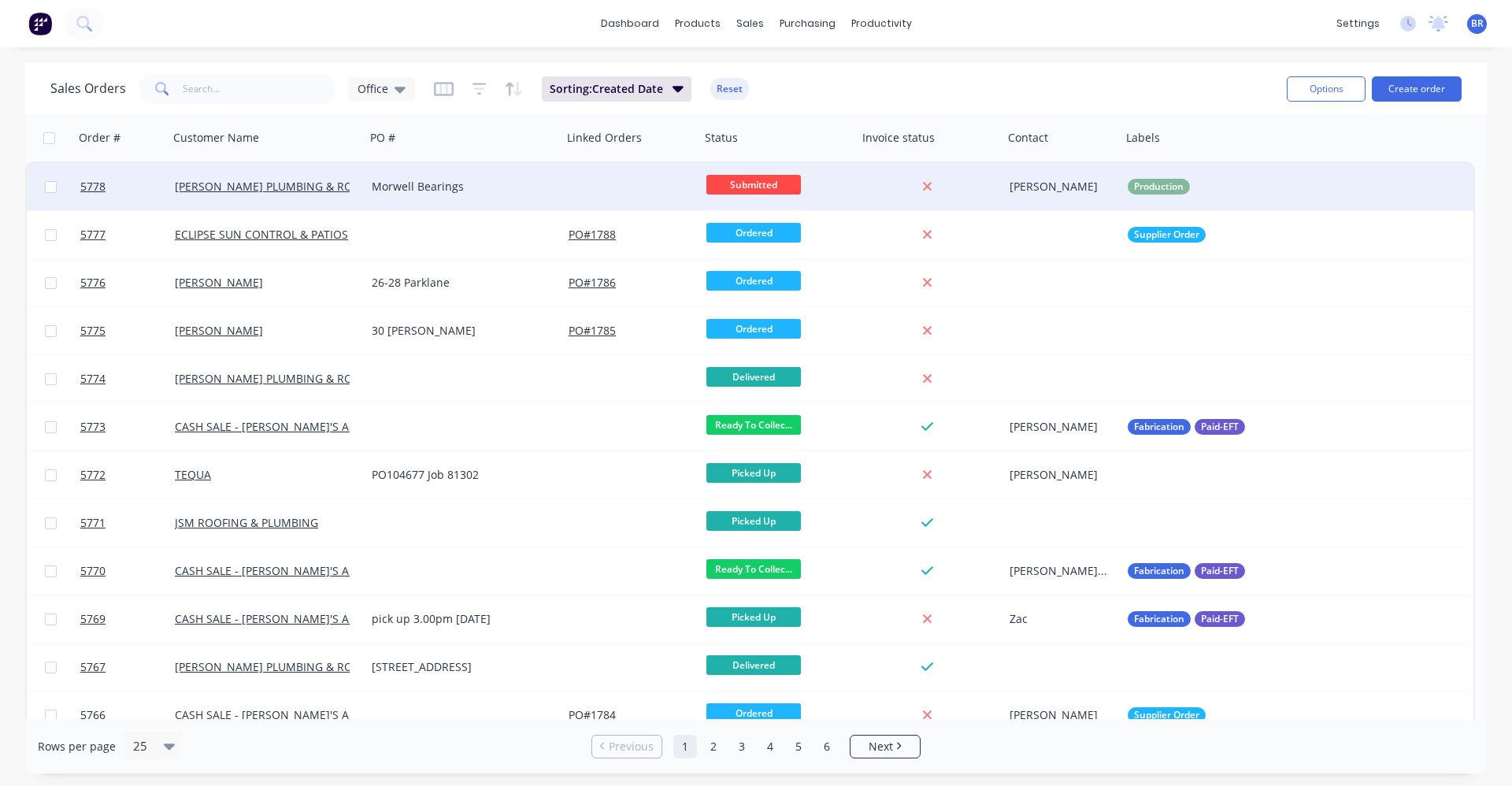
click at [550, 189] on div "Morwell Bearings" at bounding box center [463, 187] width 184 height 16
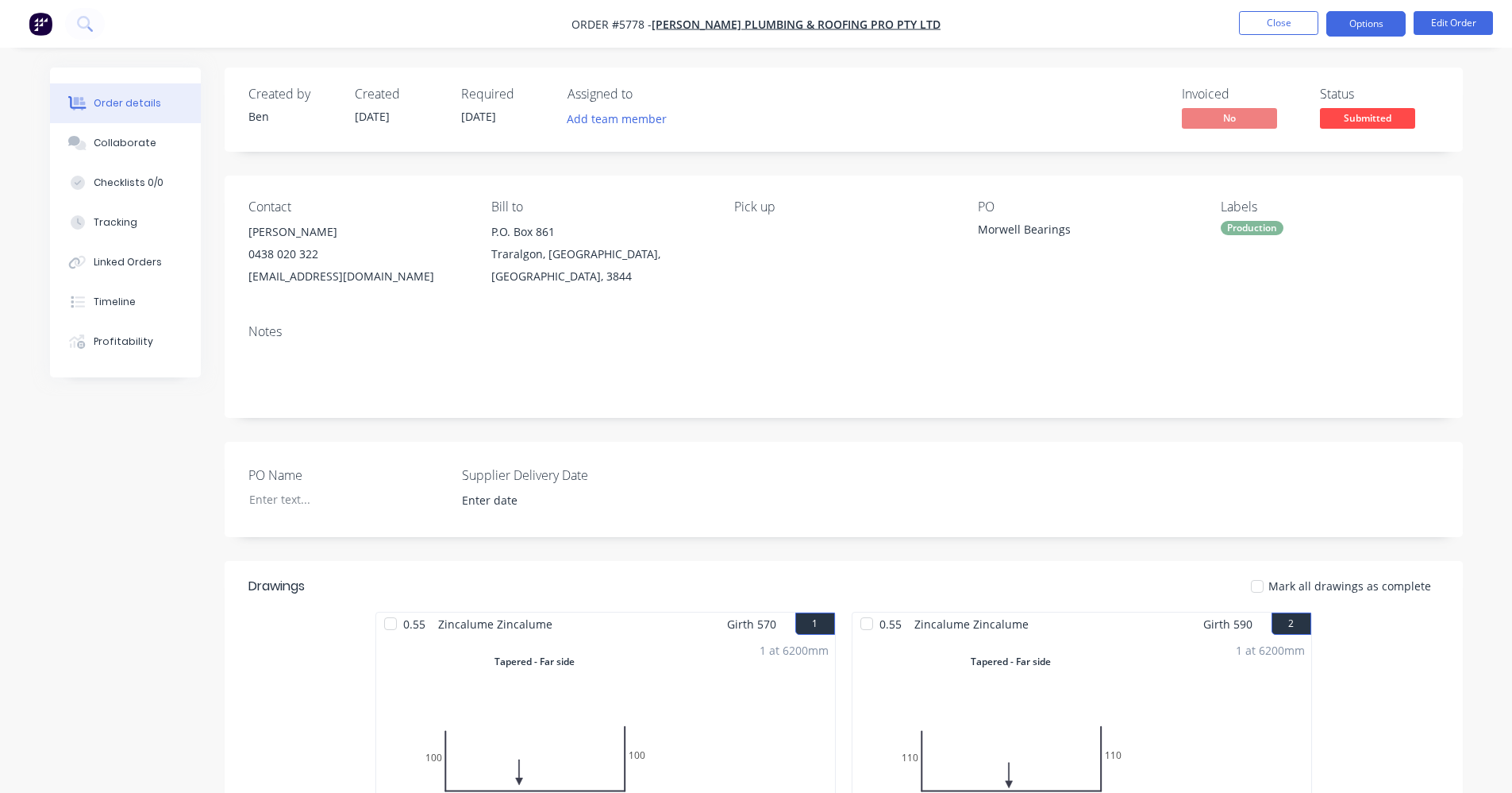
click at [1365, 28] on button "Options" at bounding box center [1366, 24] width 80 height 25
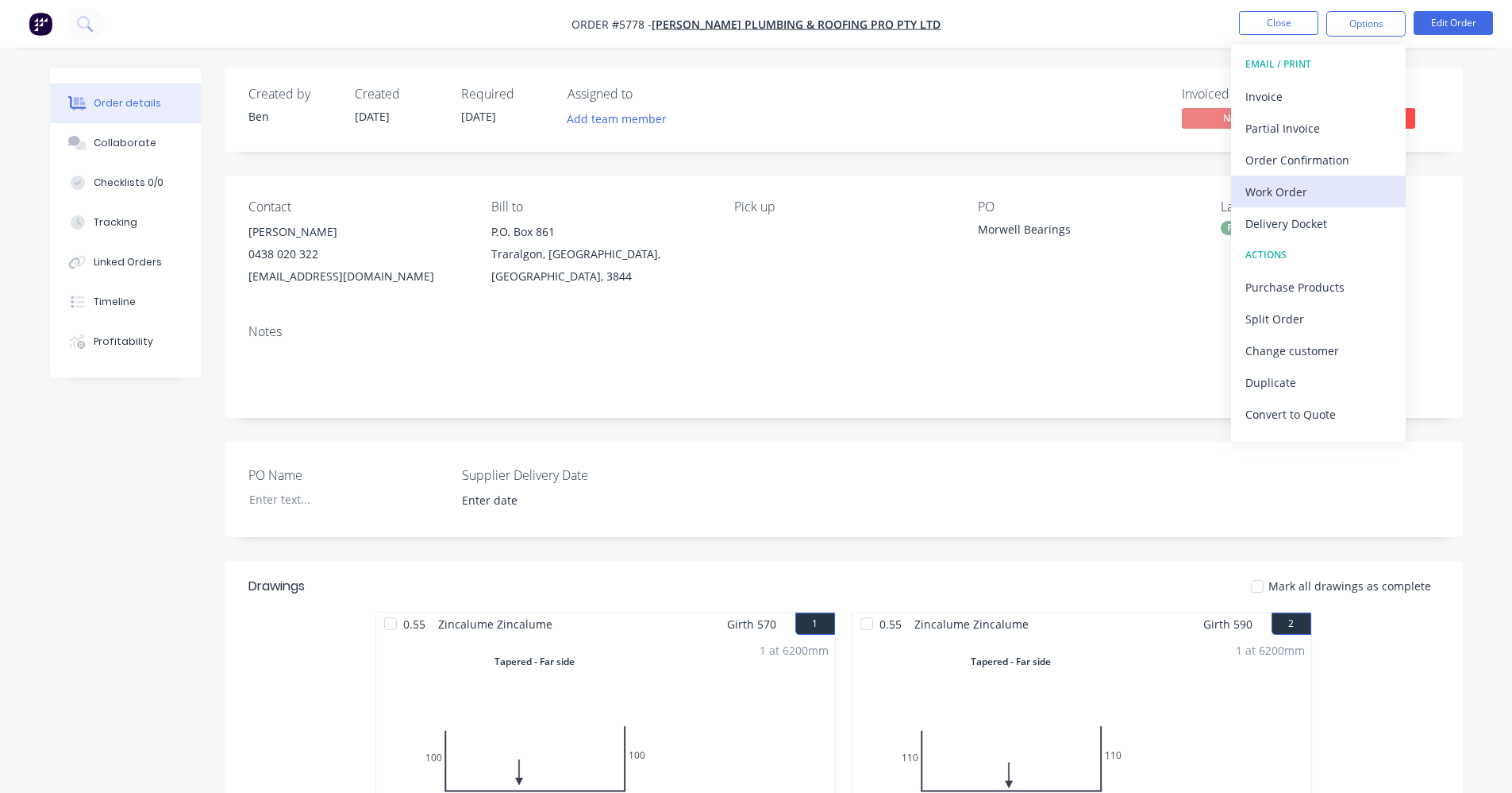
click at [1297, 194] on div "Work Order" at bounding box center [1318, 191] width 146 height 23
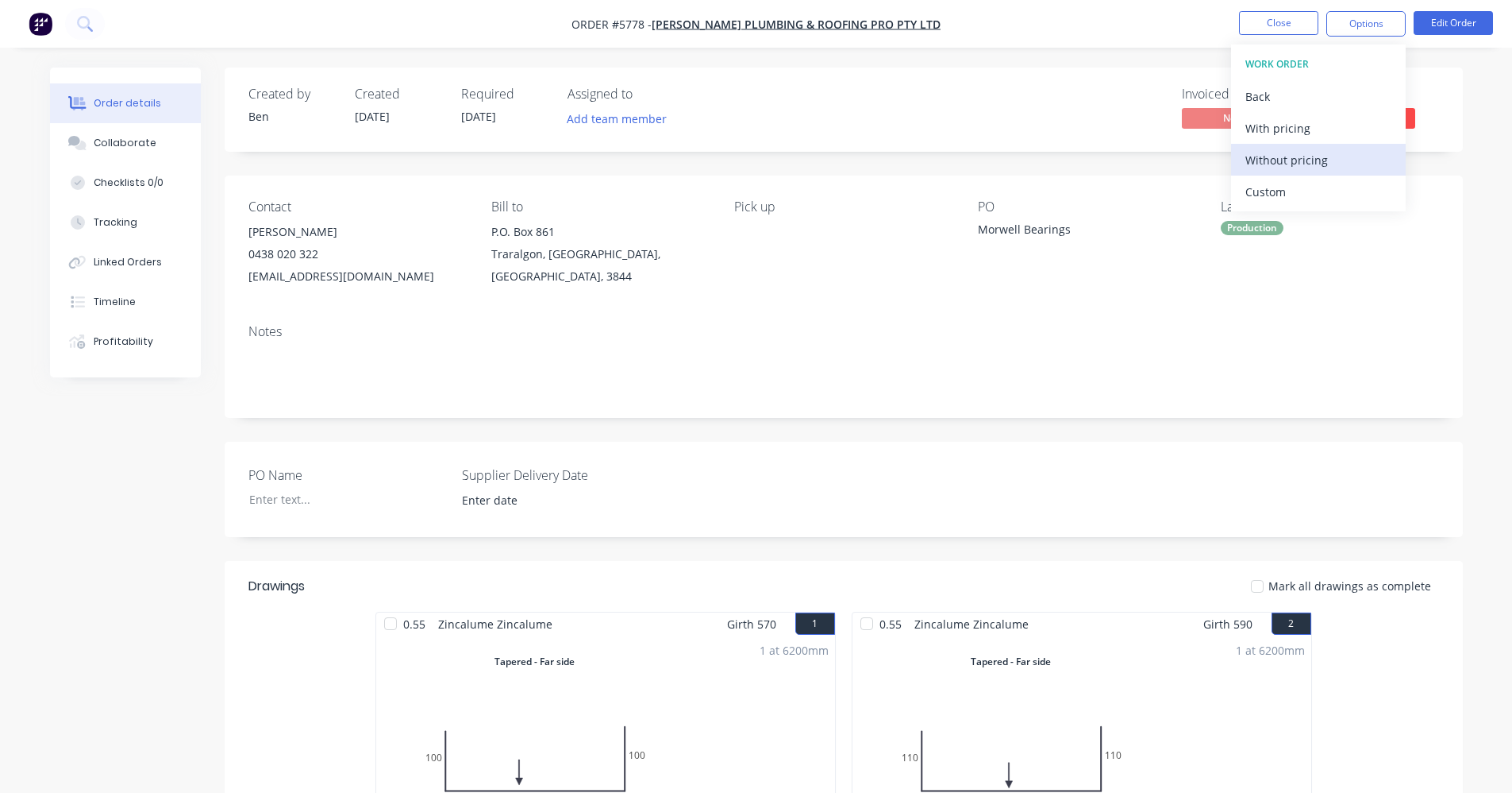
click at [1291, 155] on div "Without pricing" at bounding box center [1318, 159] width 146 height 23
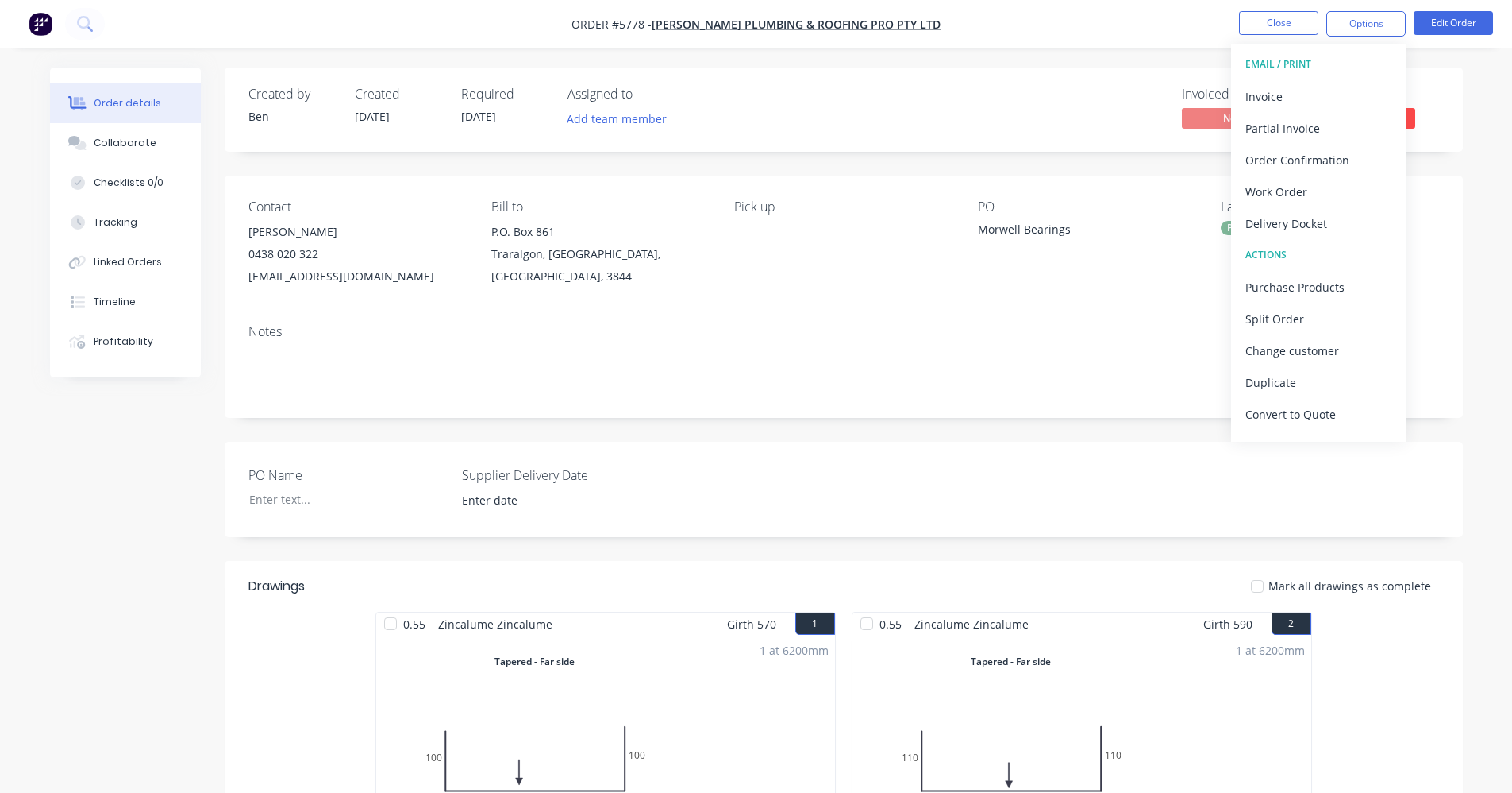
click at [1027, 23] on nav "Order #5778 - [PERSON_NAME] PLUMBING & ROOFING PRO PTY LTD Close Options EMAIL …" at bounding box center [756, 24] width 1512 height 48
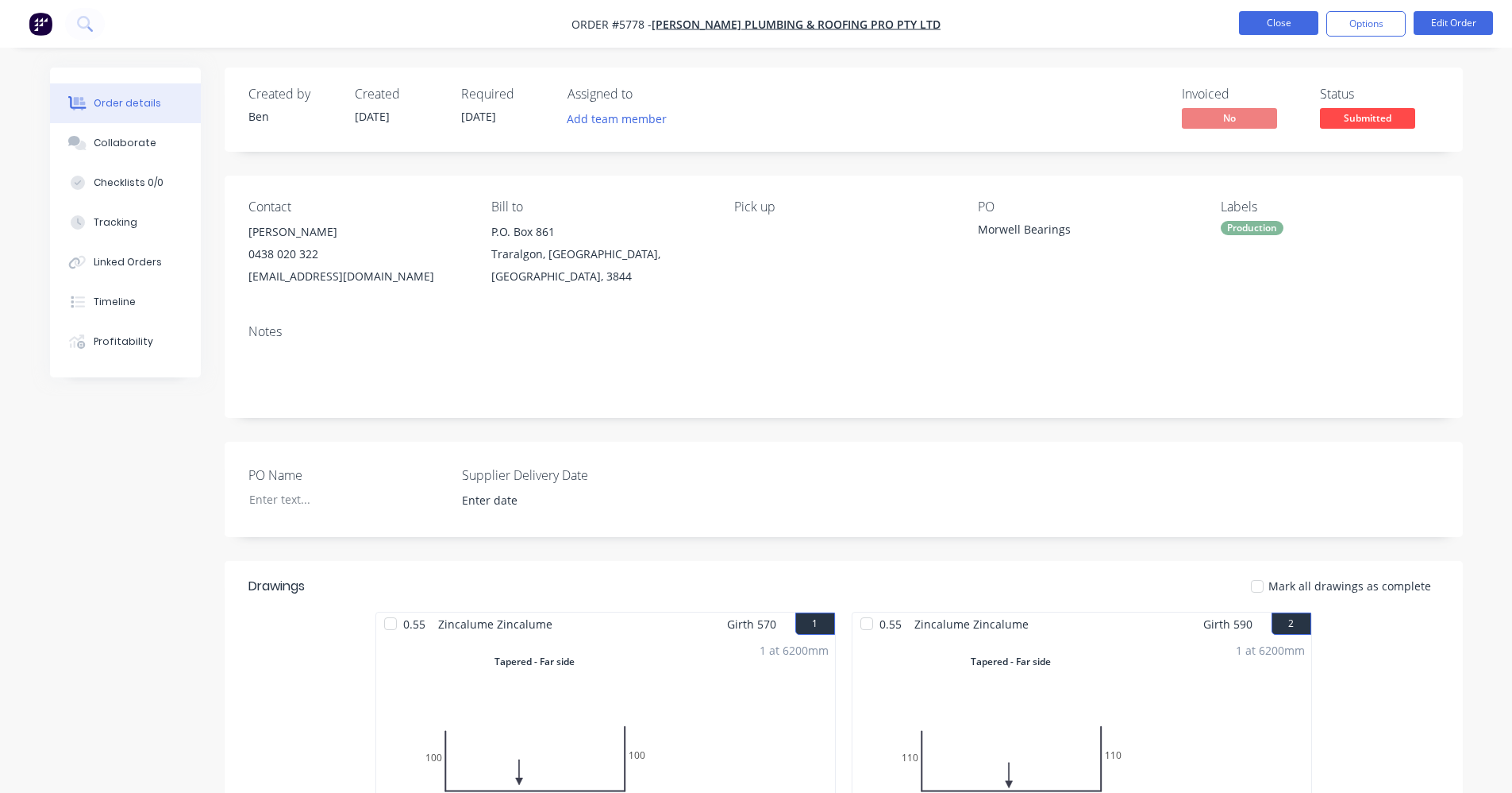
click at [1251, 24] on button "Close" at bounding box center [1279, 23] width 80 height 24
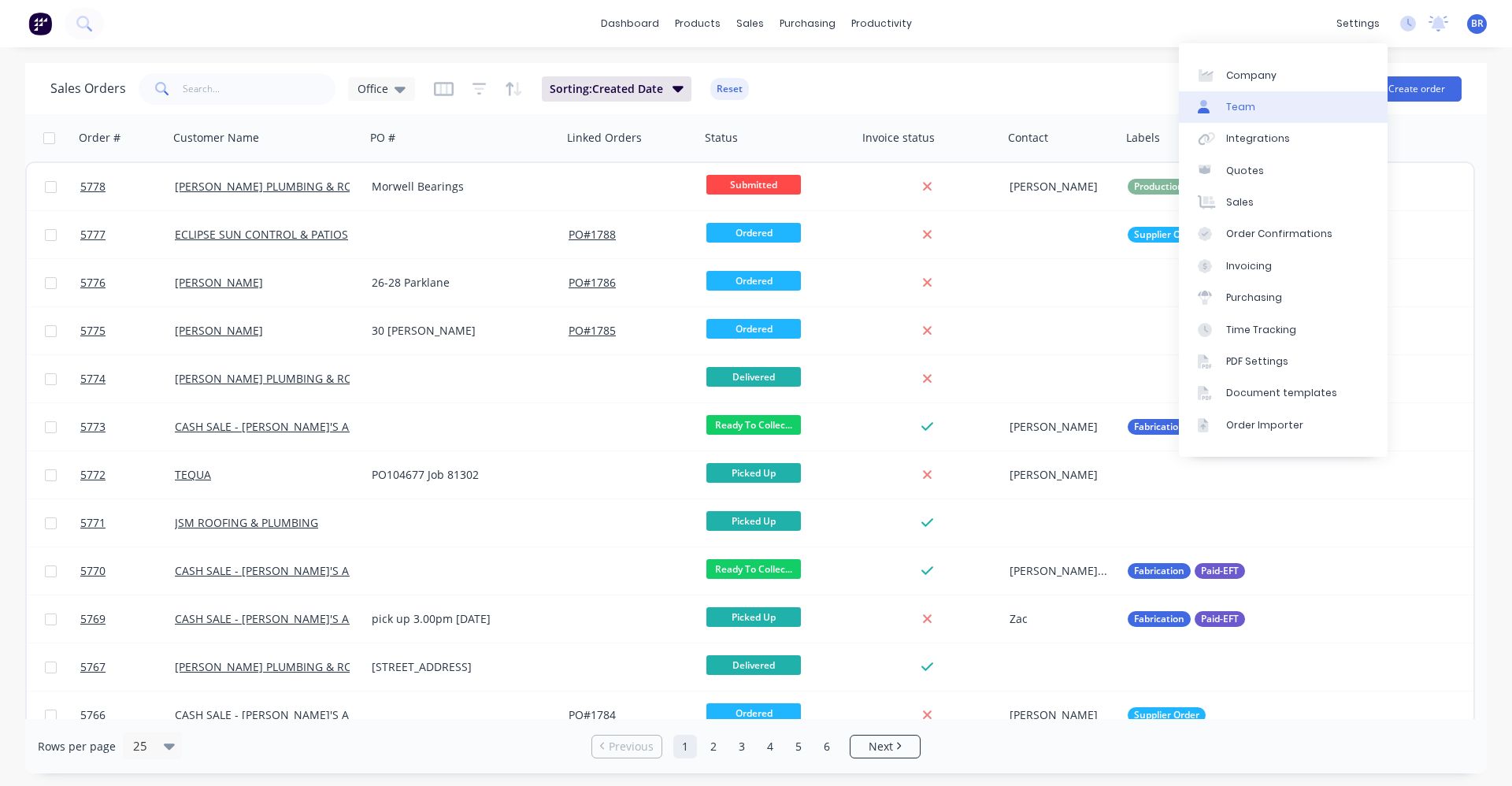
click at [1268, 105] on link "Team" at bounding box center [1282, 107] width 208 height 31
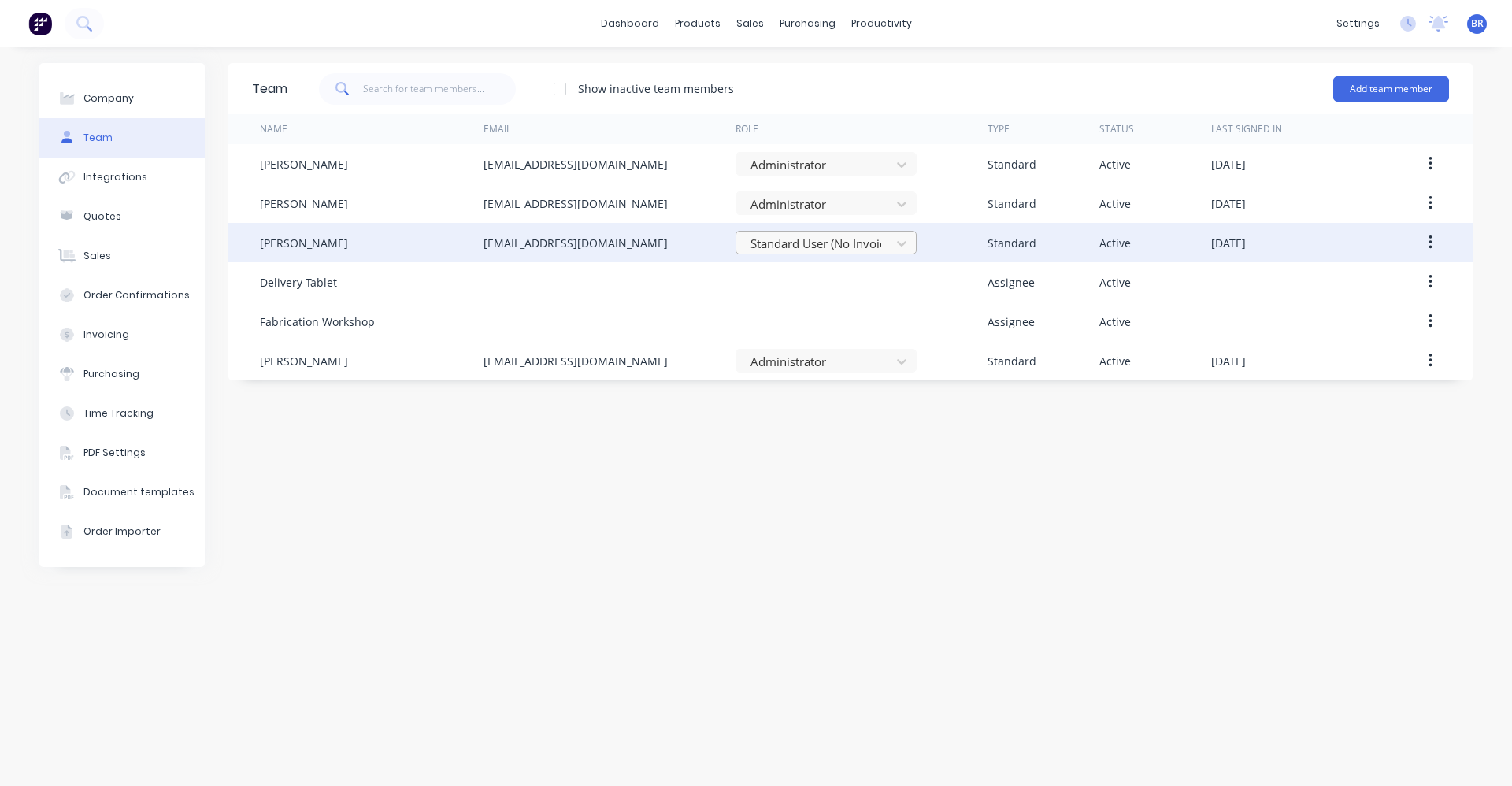
click at [869, 242] on div at bounding box center [815, 244] width 134 height 20
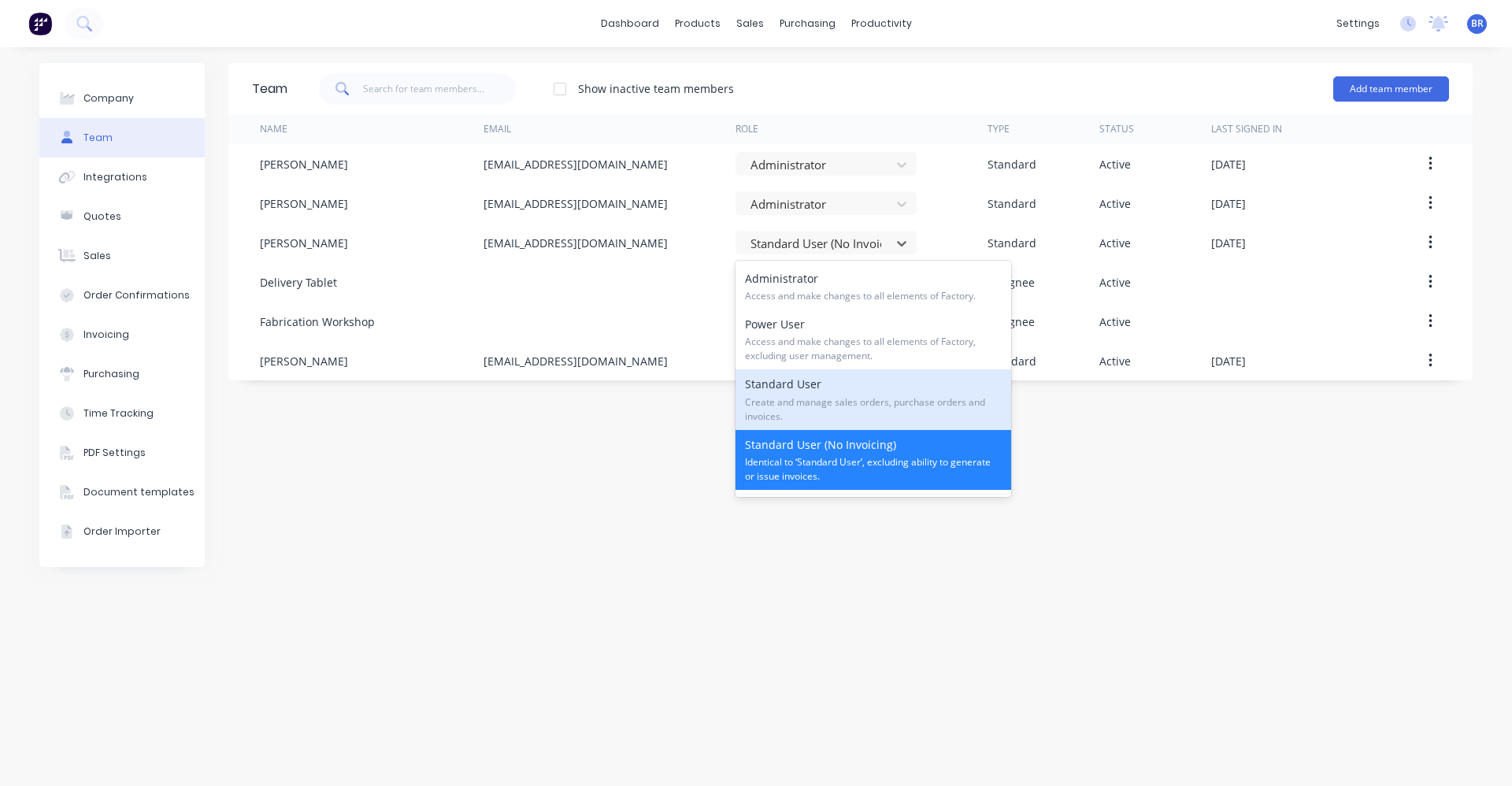
click at [831, 393] on div "Standard User Create and manage sales orders, purchase orders and invoices." at bounding box center [872, 398] width 275 height 60
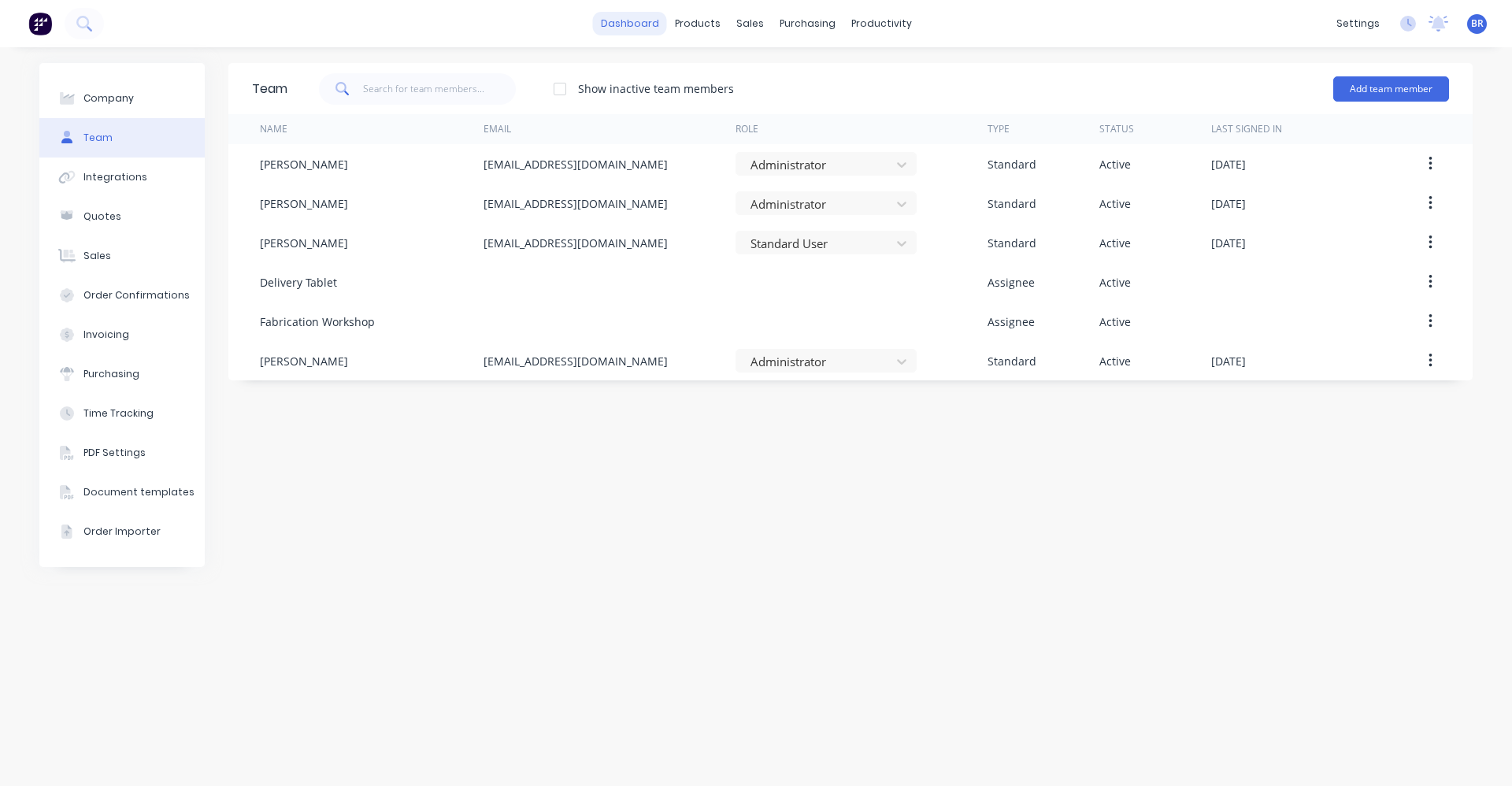
click at [636, 23] on link "dashboard" at bounding box center [630, 23] width 74 height 23
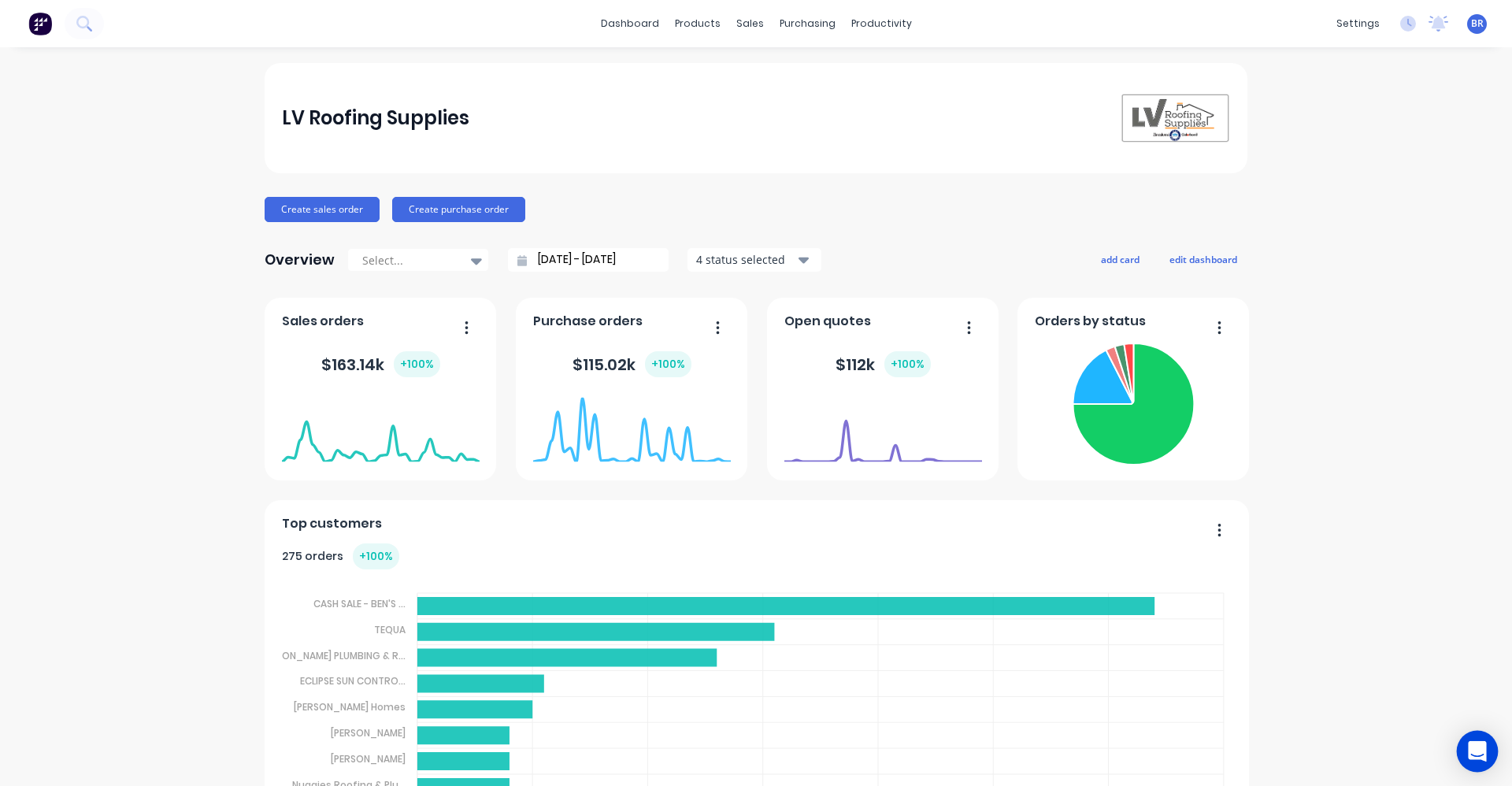
click at [1473, 755] on icon "Open Intercom Messenger" at bounding box center [1477, 751] width 21 height 21
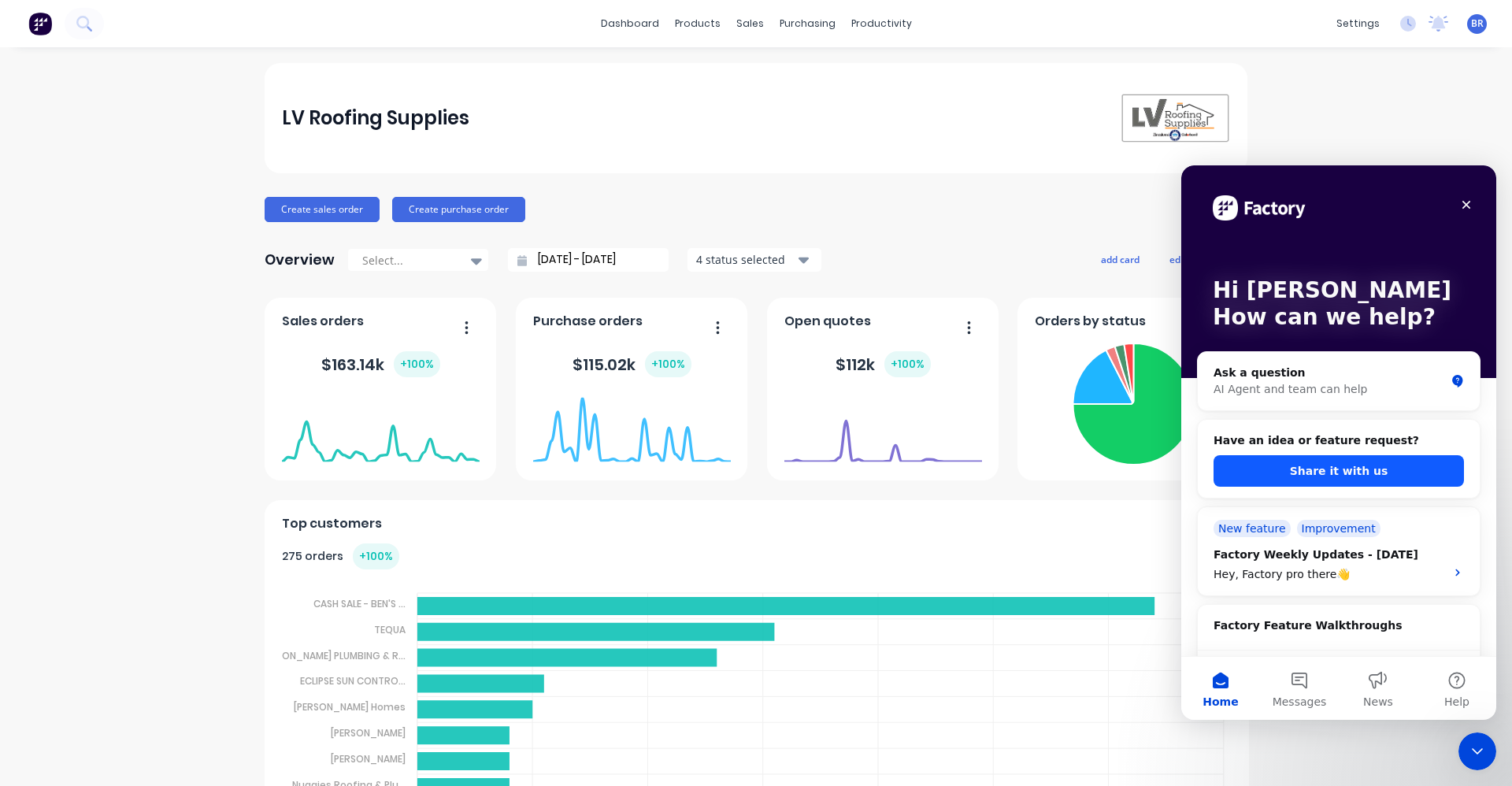
click at [1336, 470] on button "Share it with us" at bounding box center [1338, 470] width 250 height 31
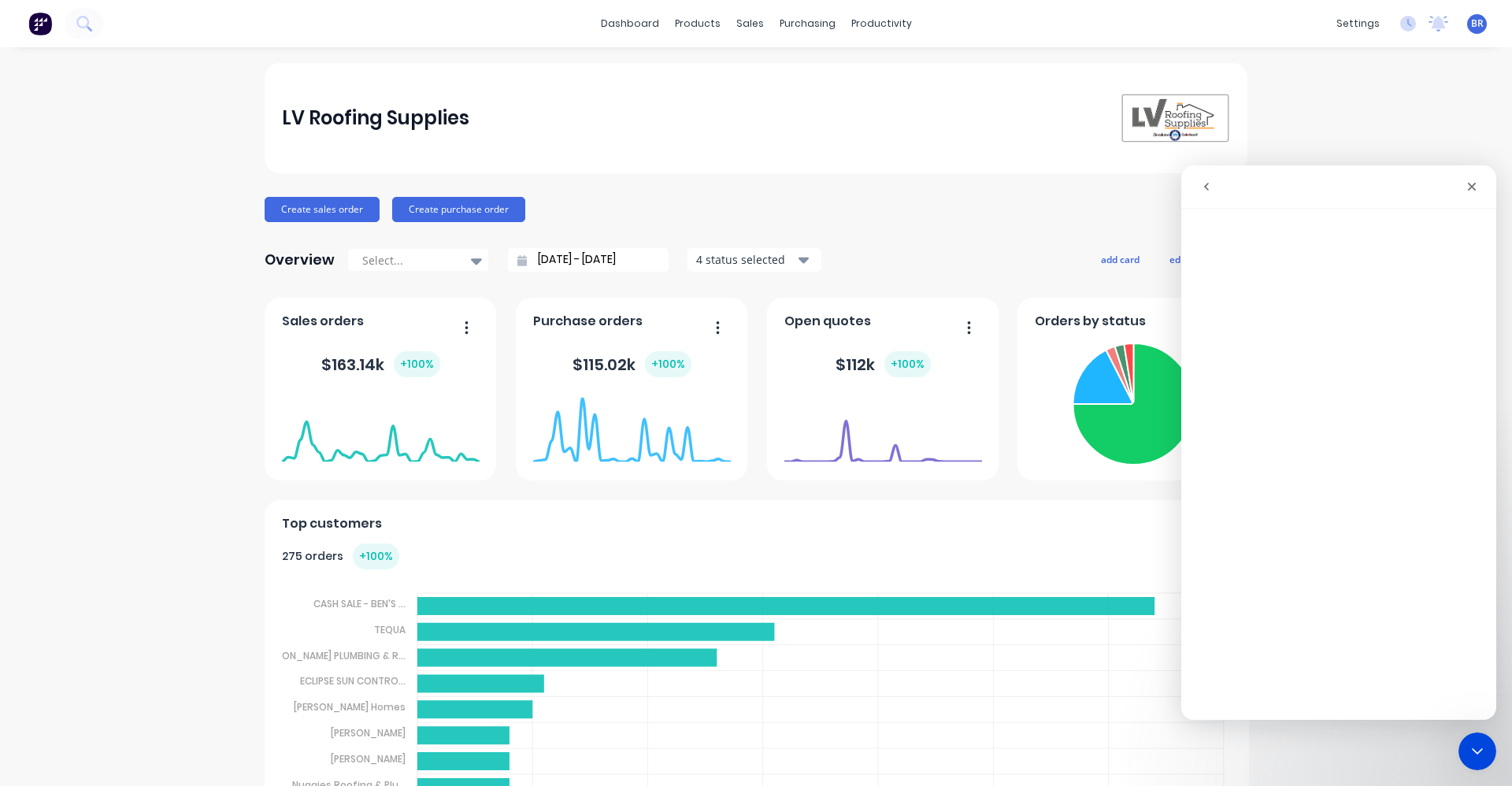
click at [1212, 189] on button "go back" at bounding box center [1205, 186] width 30 height 30
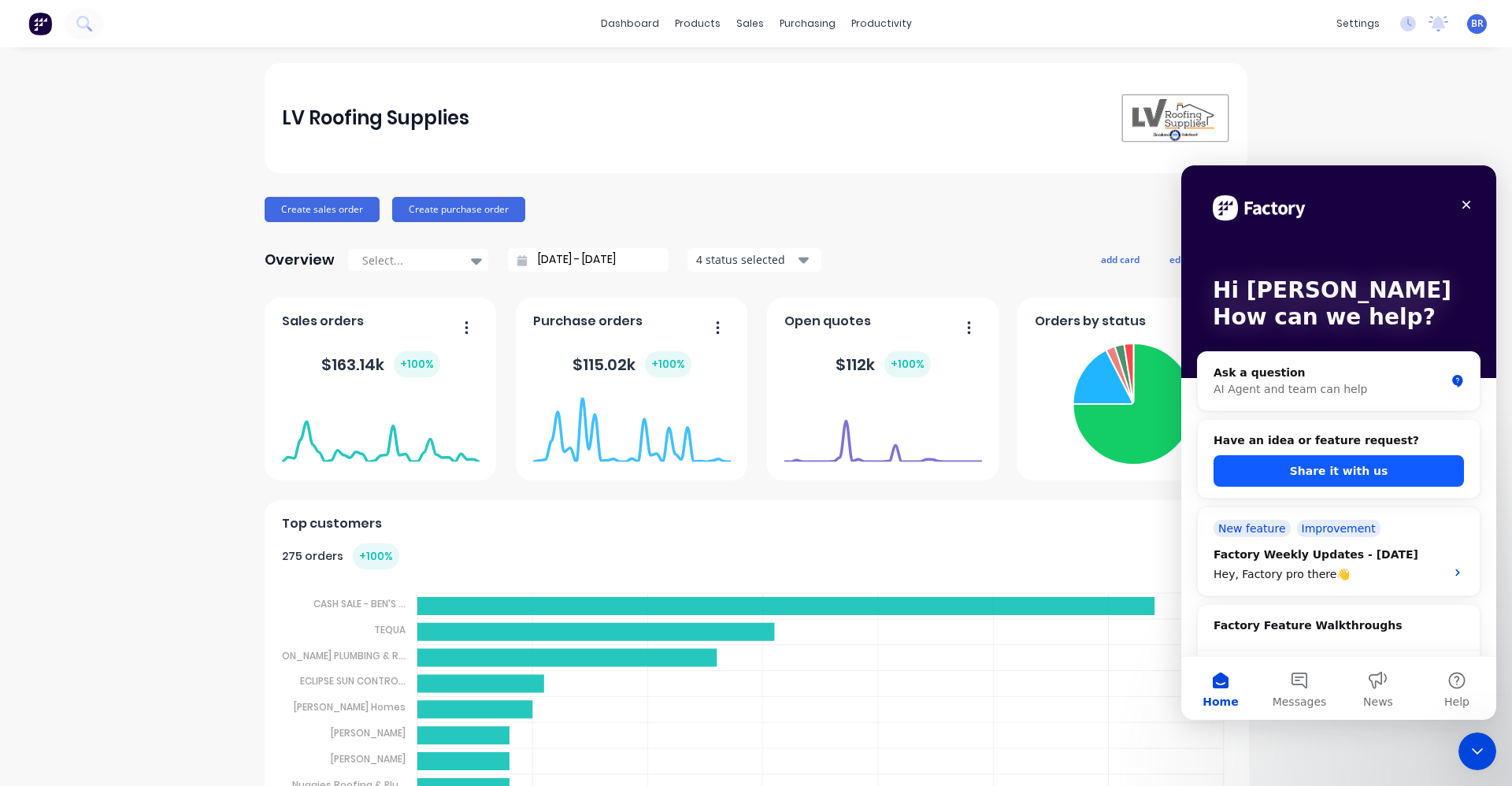
click at [1327, 473] on button "Share it with us" at bounding box center [1338, 470] width 250 height 31
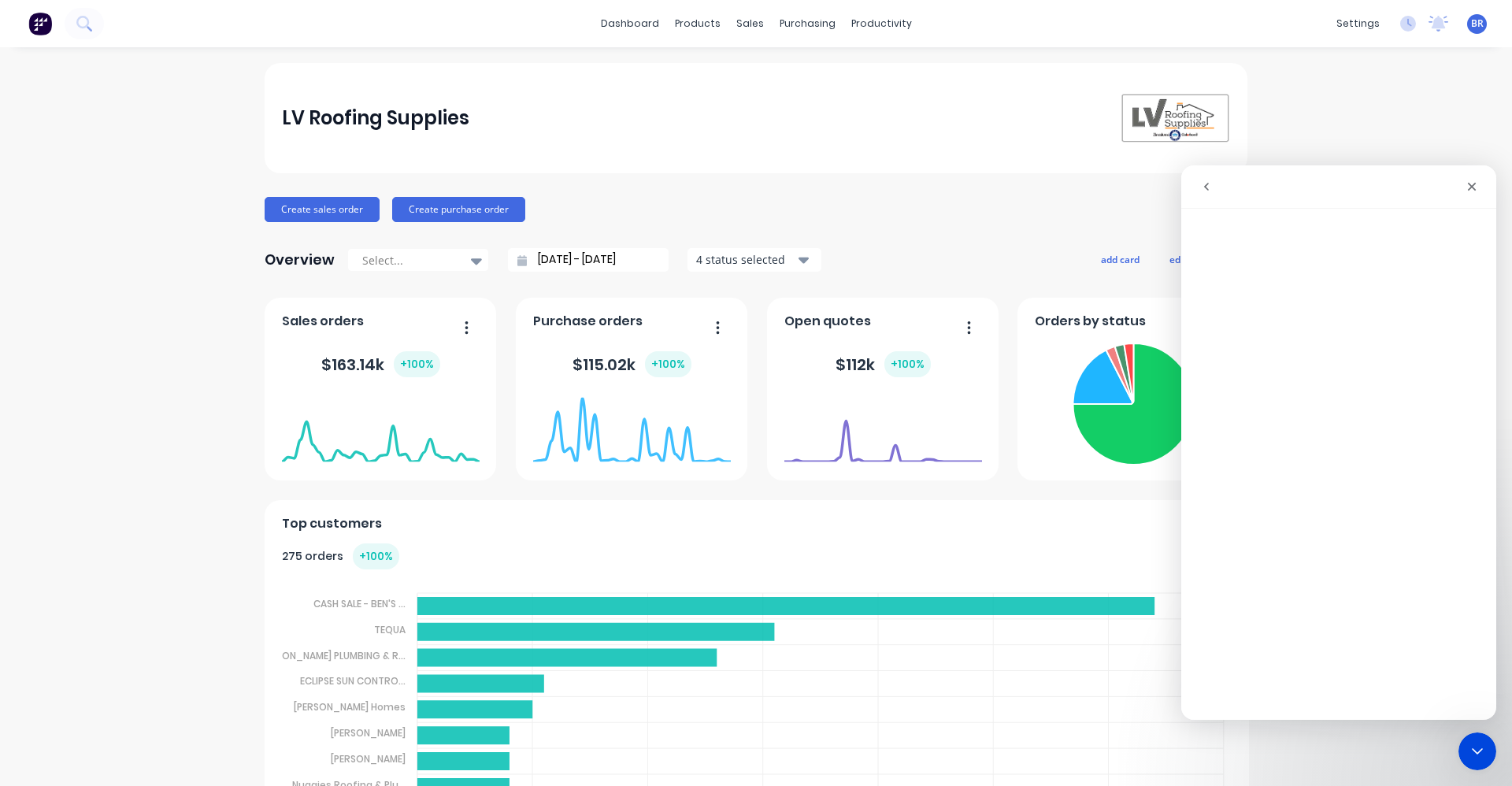
click at [1365, 96] on div "LV Roofing Supplies Create sales order Create purchase order Overview Select...…" at bounding box center [756, 676] width 1512 height 1227
click at [778, 93] on div "LV Roofing Supplies" at bounding box center [756, 118] width 948 height 50
click at [1478, 181] on div "Close" at bounding box center [1472, 187] width 29 height 29
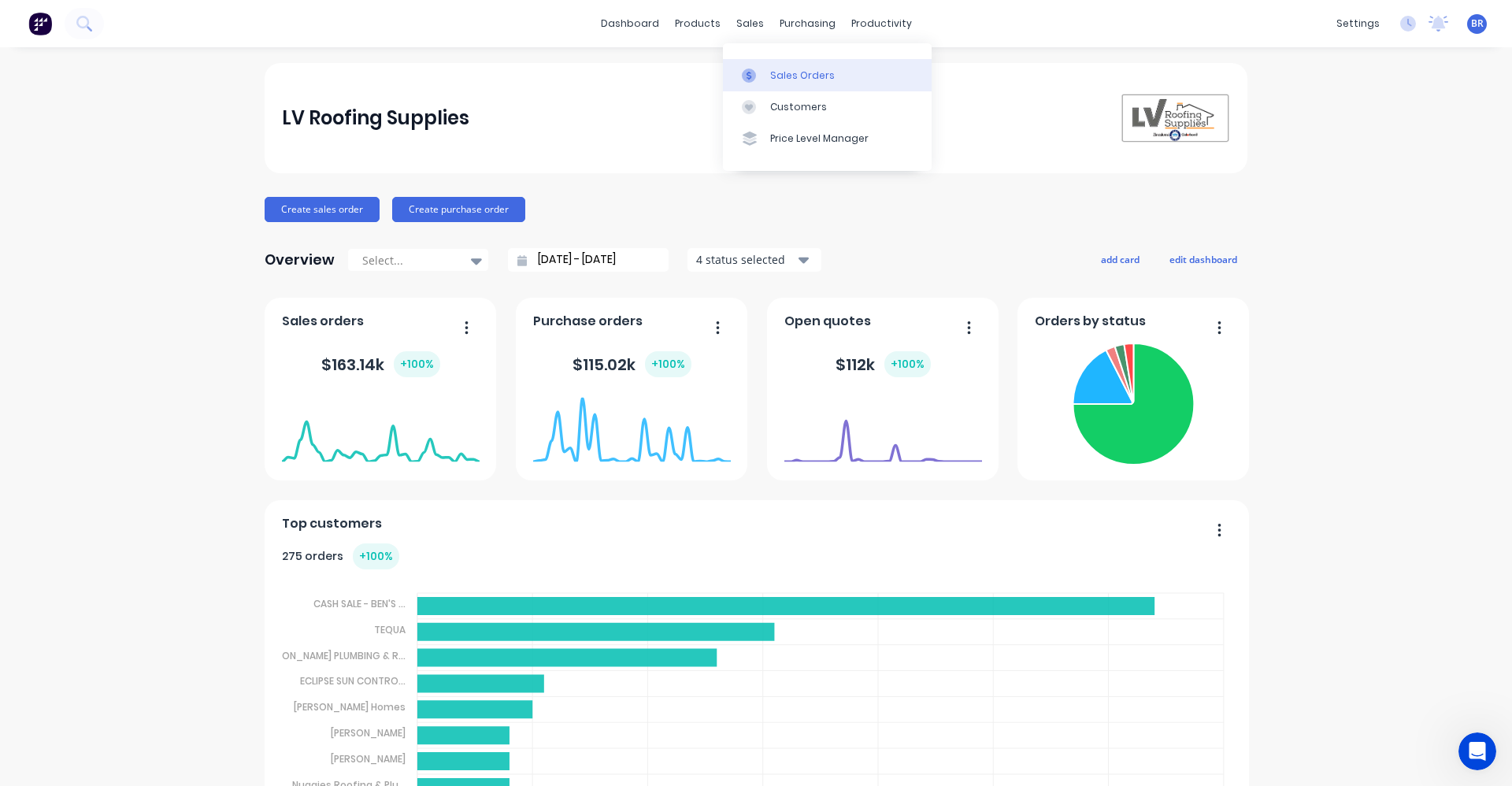
click at [807, 75] on div "Sales Orders" at bounding box center [802, 75] width 65 height 14
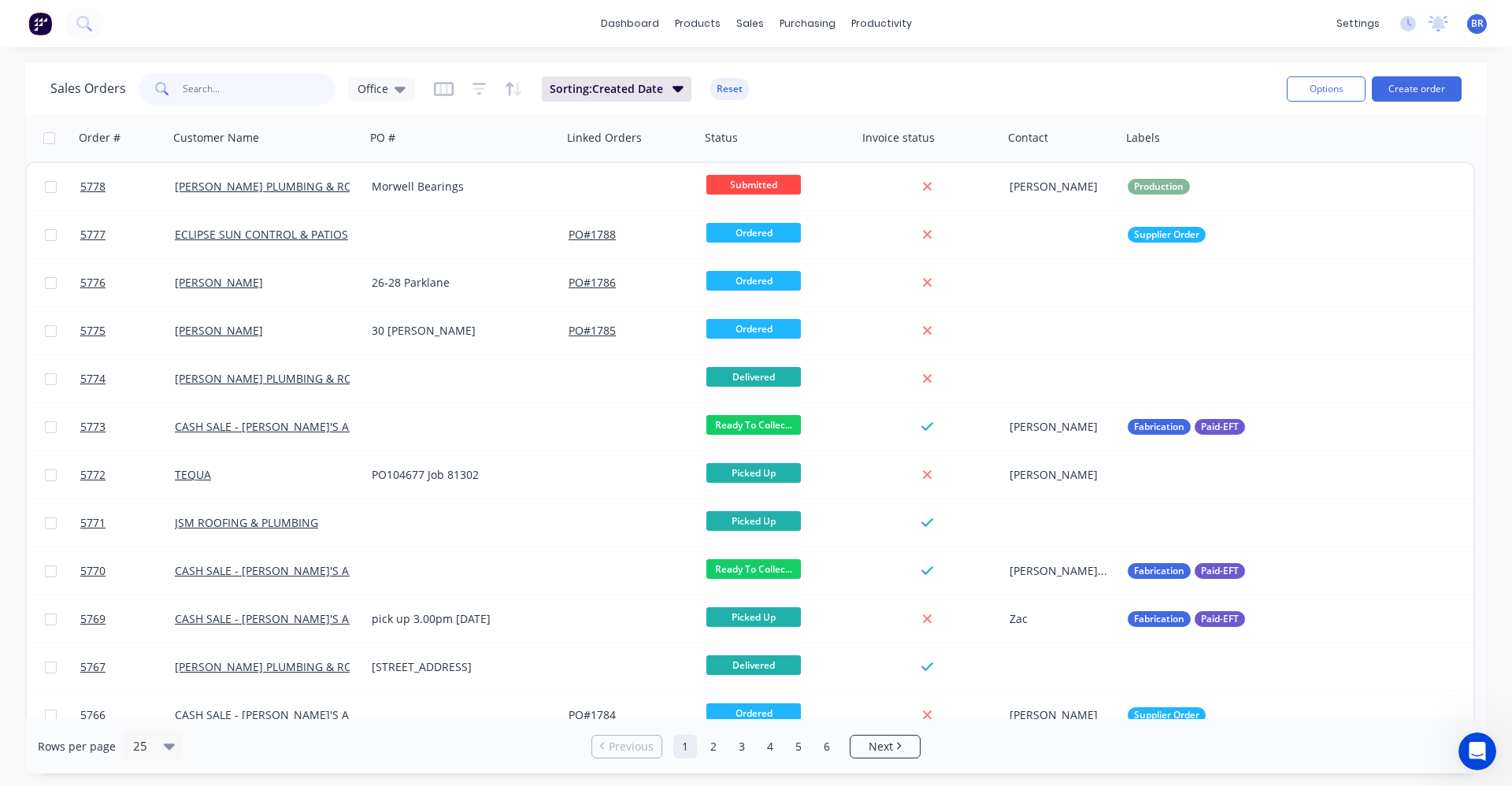
click at [244, 93] on input "text" at bounding box center [259, 89] width 153 height 31
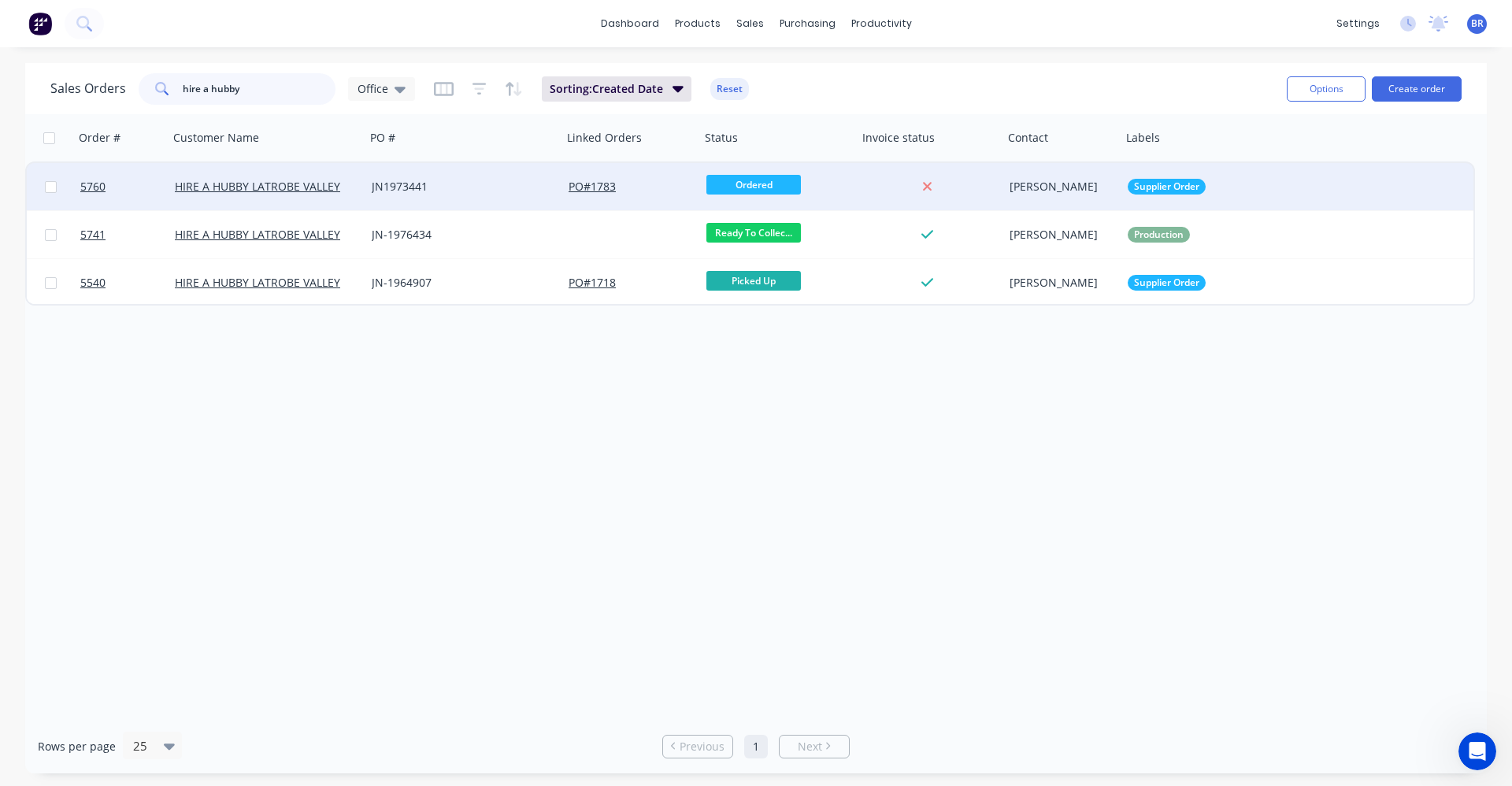
type input "hire a hubby"
click at [480, 192] on div "JN1973441" at bounding box center [459, 187] width 175 height 16
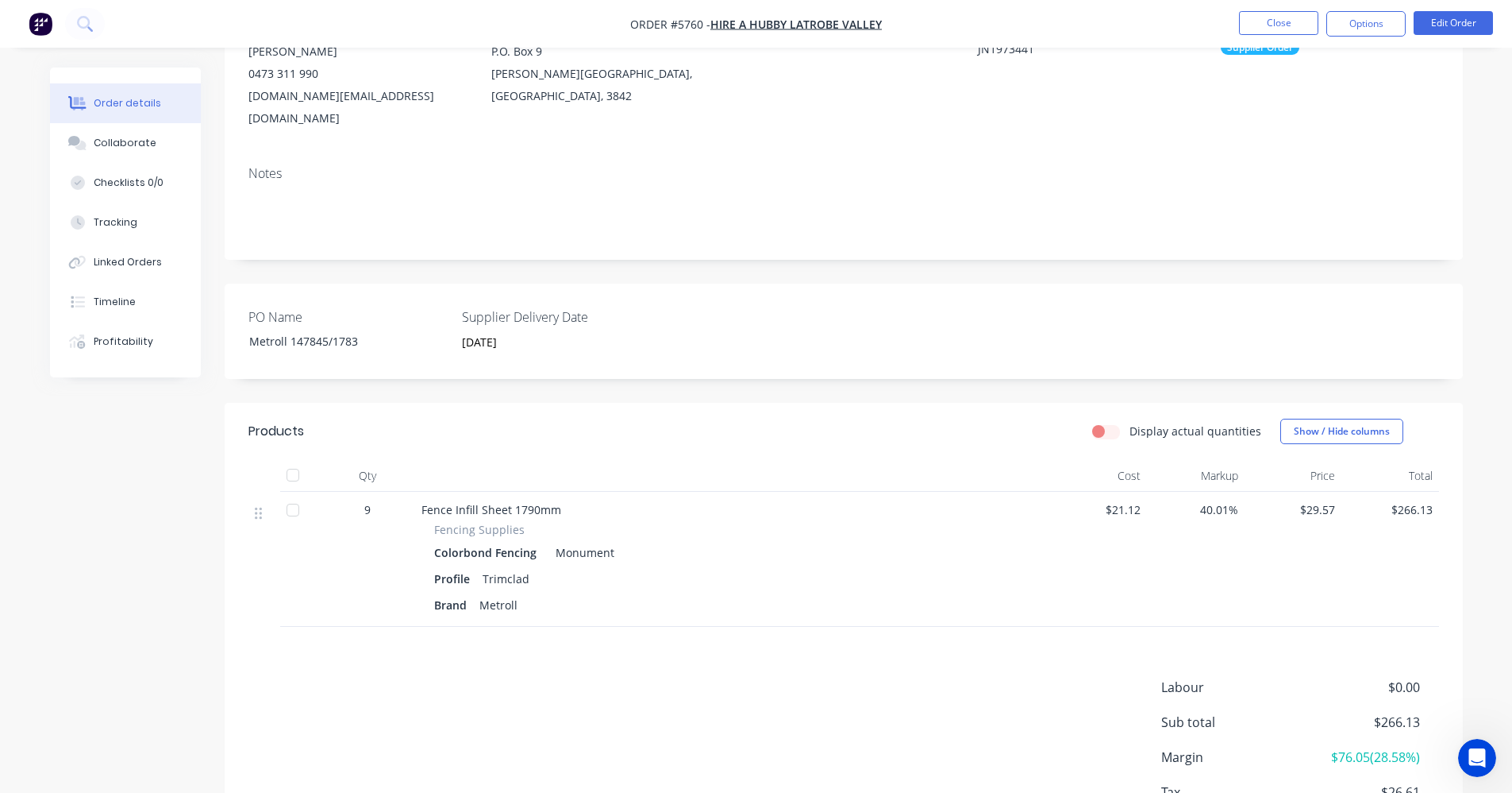
scroll to position [36, 0]
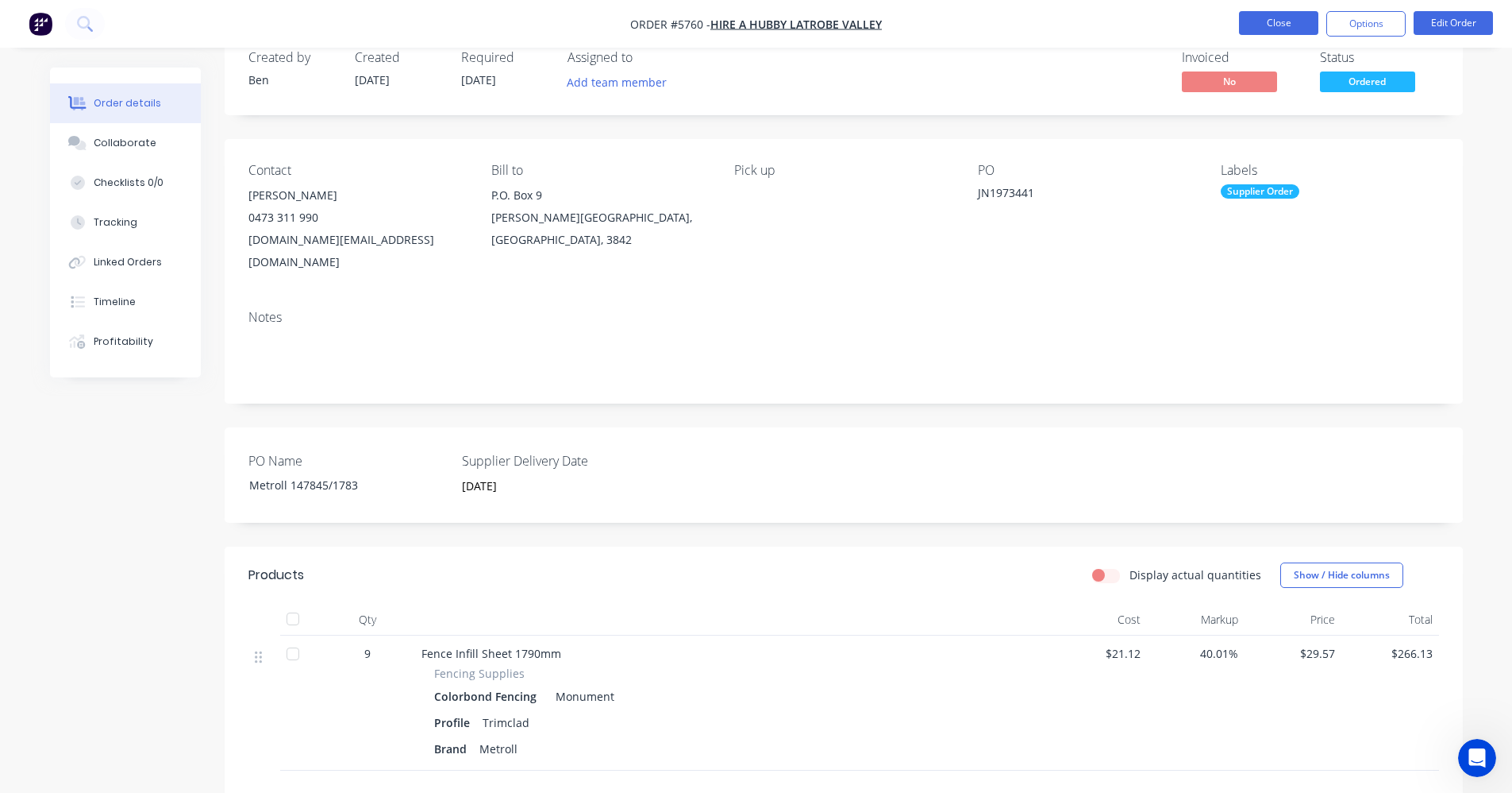
click at [1282, 23] on button "Close" at bounding box center [1279, 23] width 80 height 24
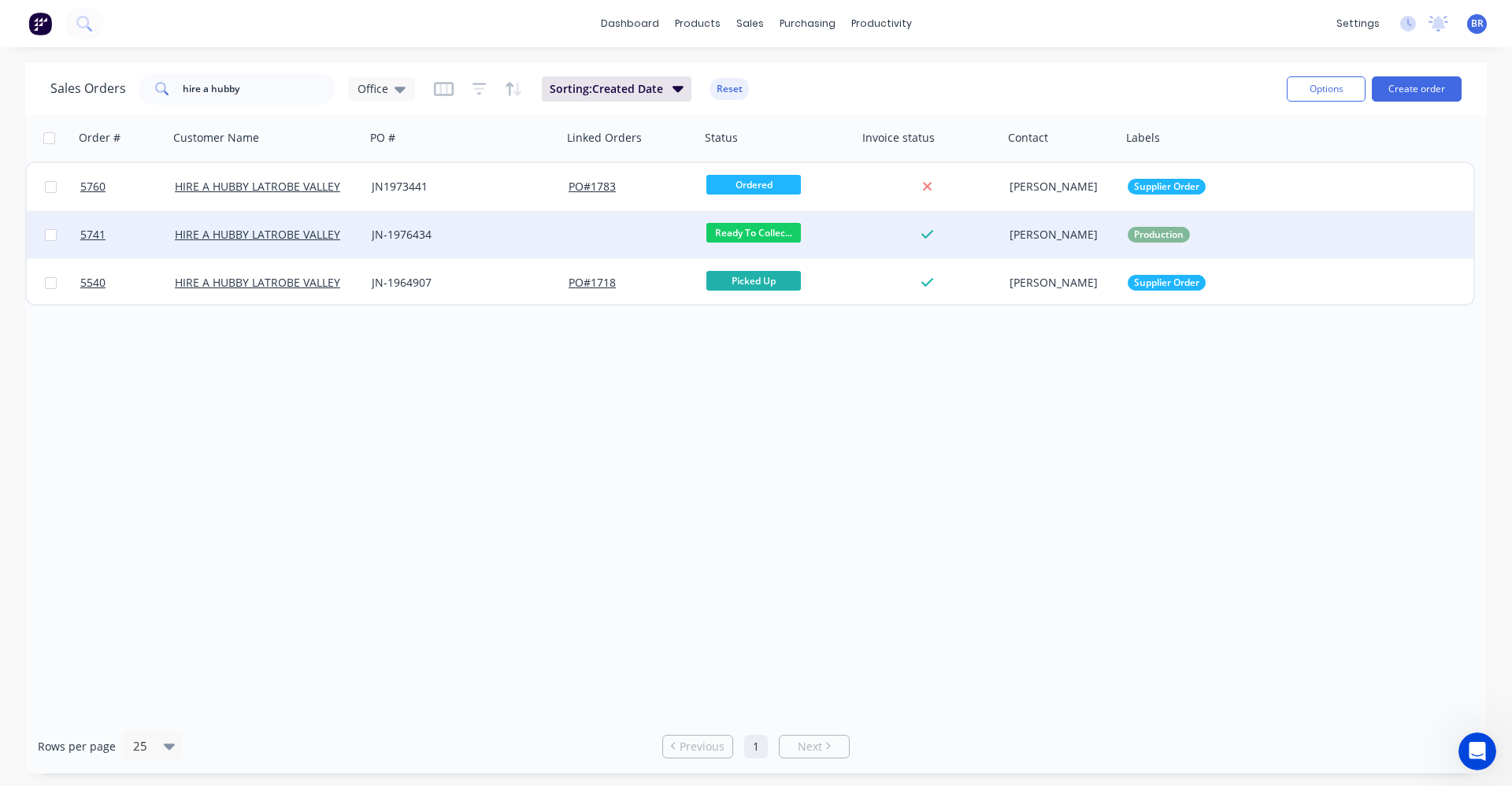
click at [497, 239] on div "JN-1976434" at bounding box center [459, 235] width 175 height 16
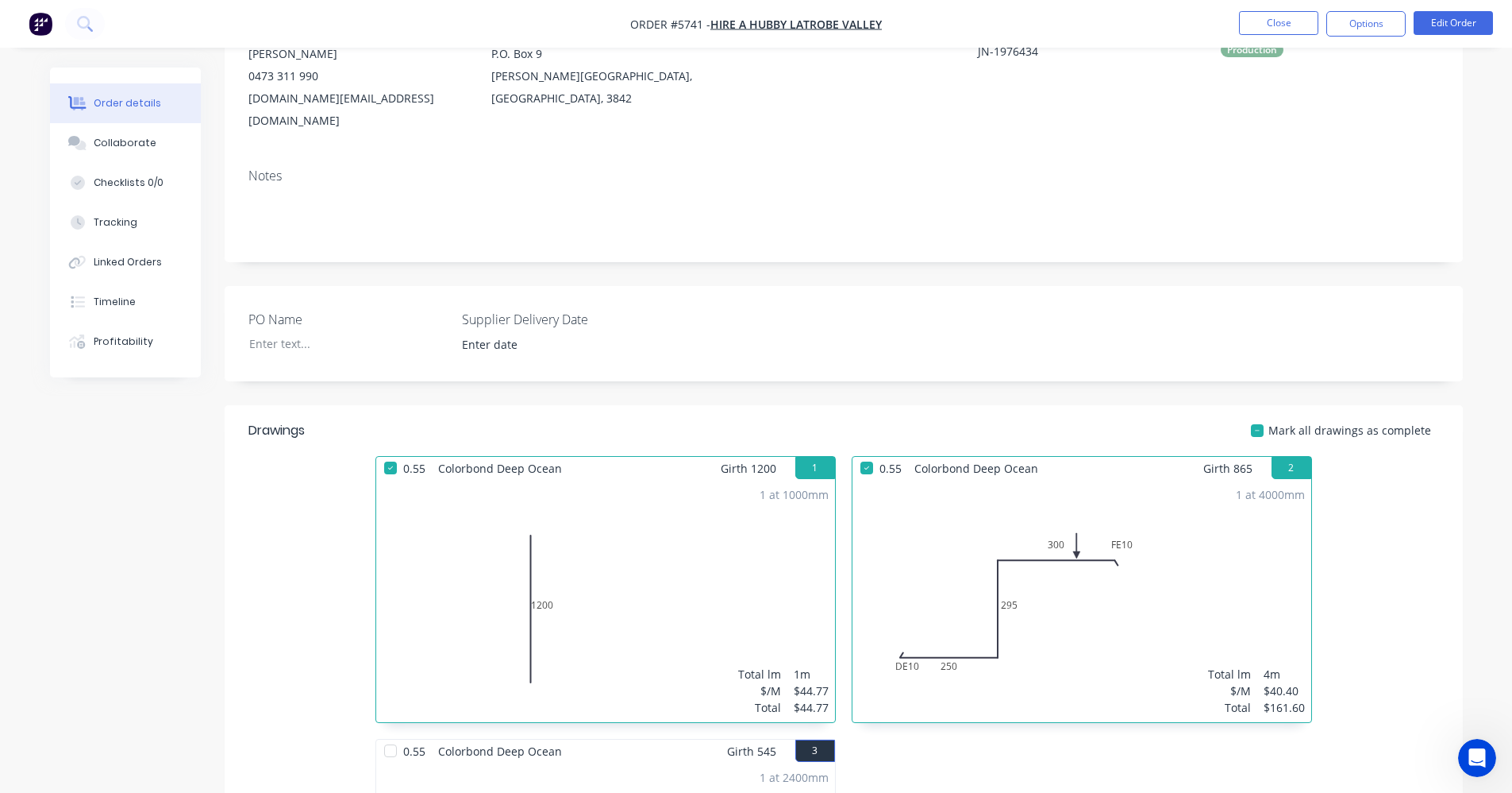
scroll to position [158, 0]
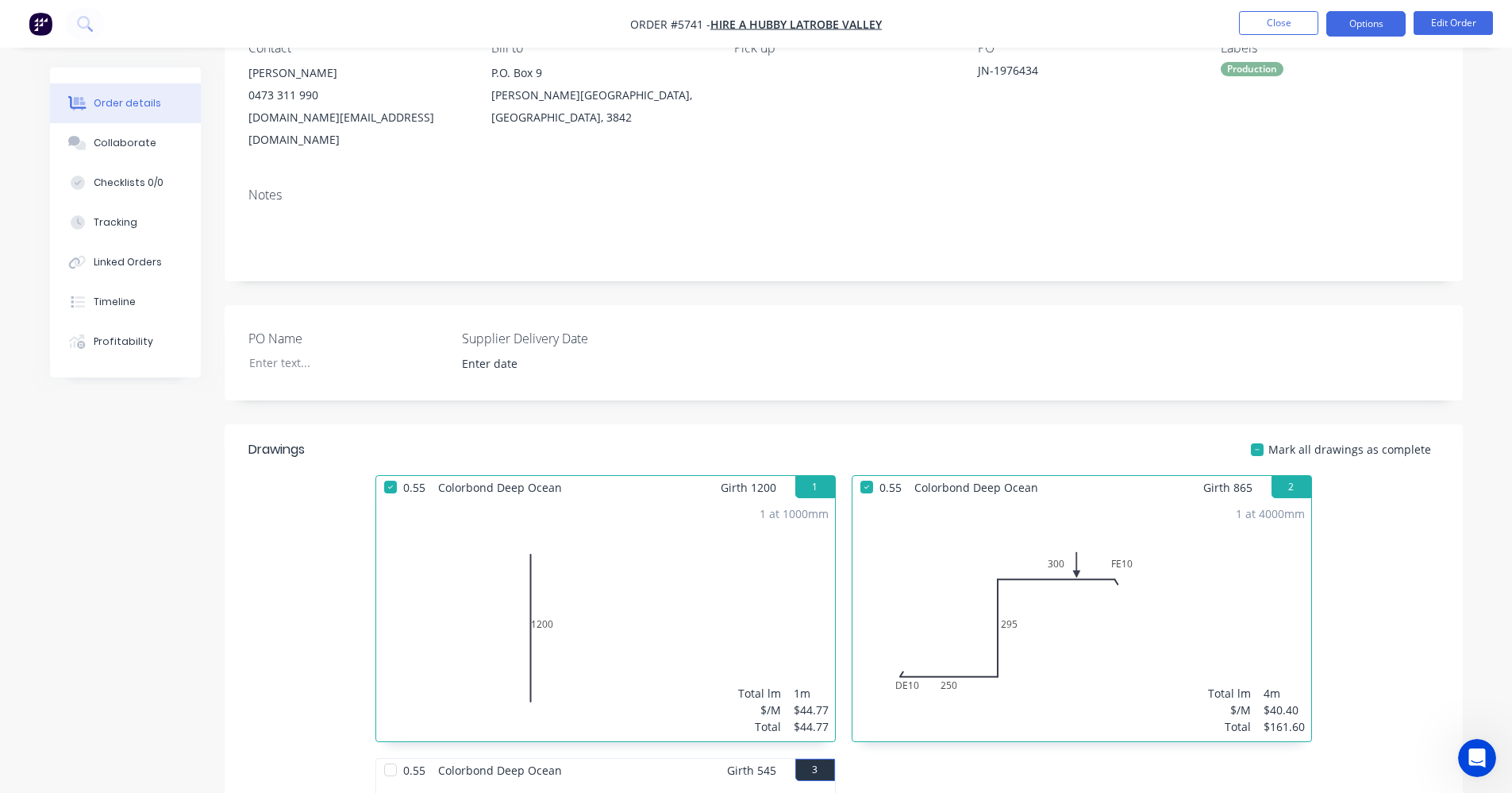
click at [1360, 31] on button "Options" at bounding box center [1366, 24] width 80 height 25
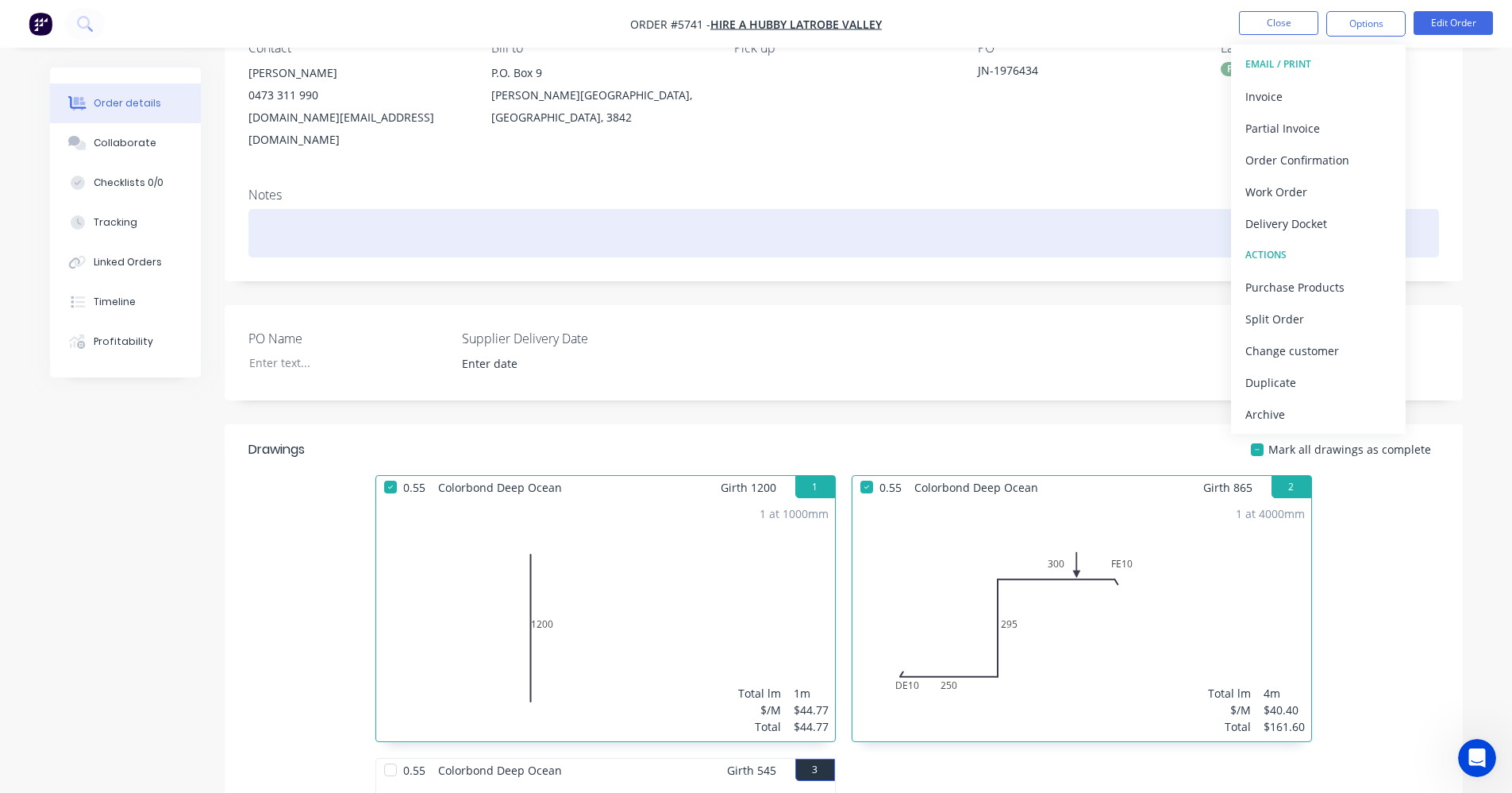
click at [1295, 230] on div "Delivery Docket" at bounding box center [1318, 223] width 146 height 23
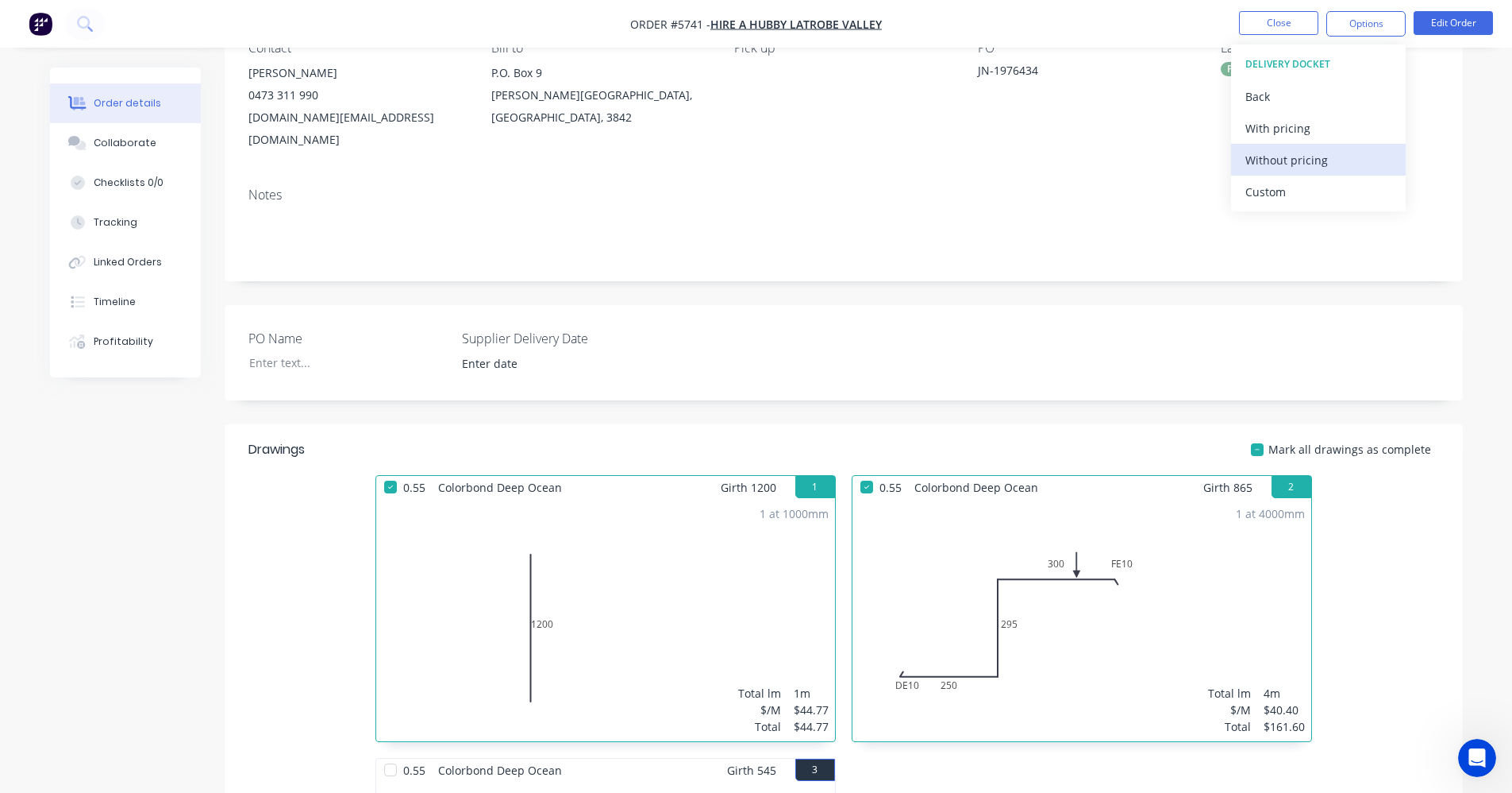
click at [1293, 165] on div "Without pricing" at bounding box center [1318, 159] width 146 height 23
drag, startPoint x: 843, startPoint y: 329, endPoint x: 857, endPoint y: 314, distance: 20.5
click at [845, 325] on div "PO Name Supplier Delivery Date" at bounding box center [843, 352] width 1239 height 95
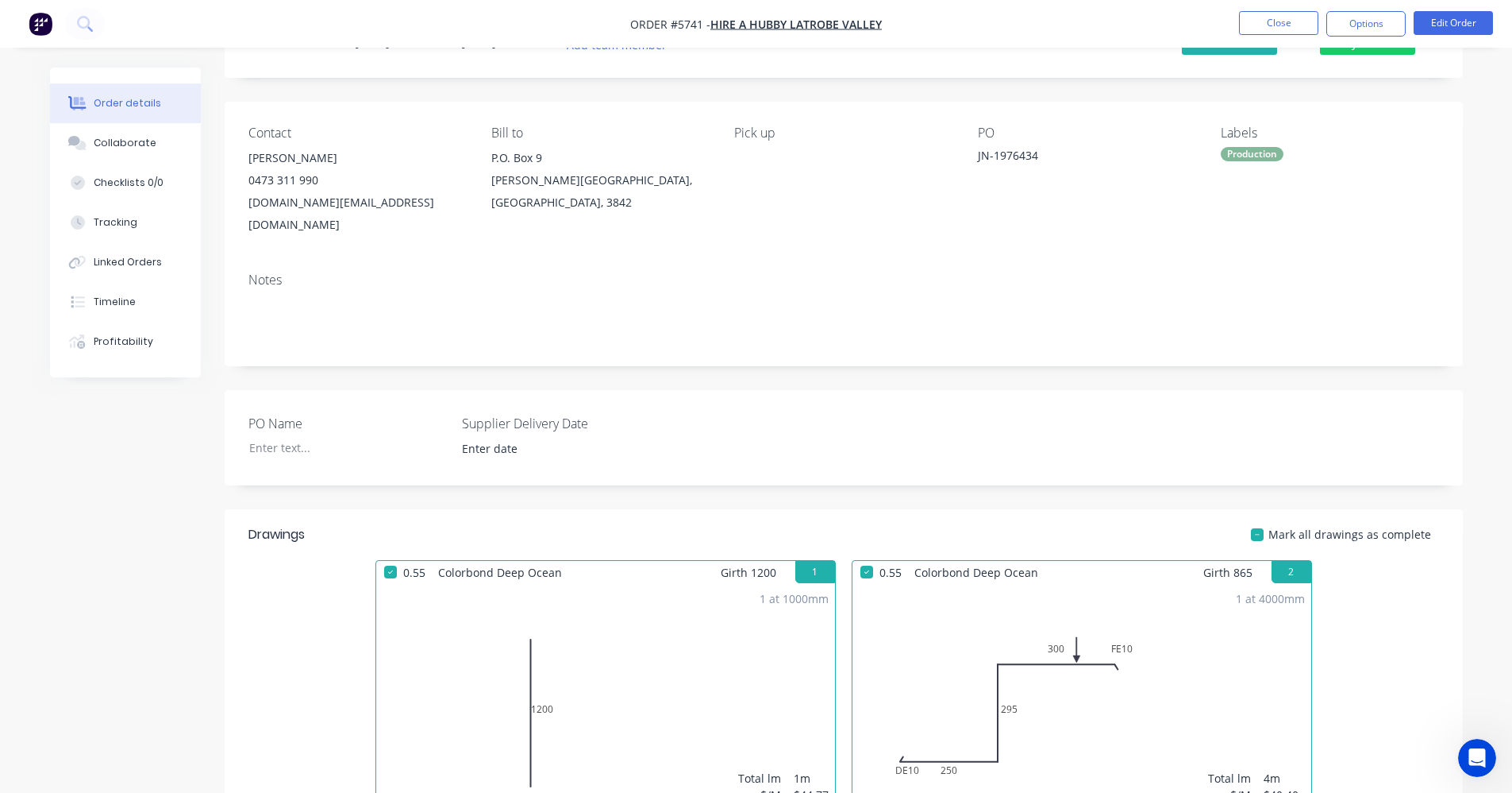
scroll to position [0, 0]
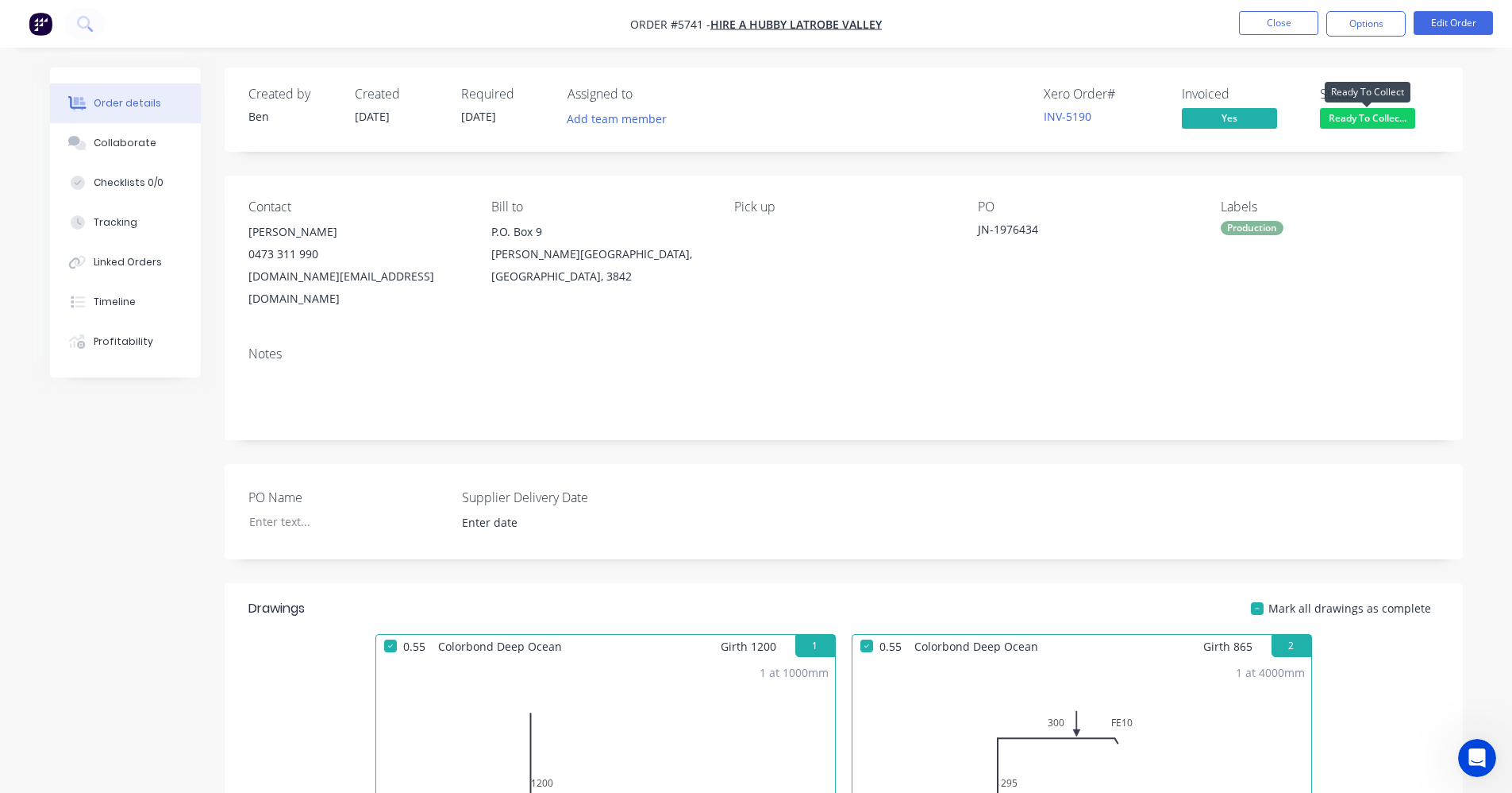
click at [1388, 113] on span "Ready To Collec..." at bounding box center [1367, 118] width 95 height 20
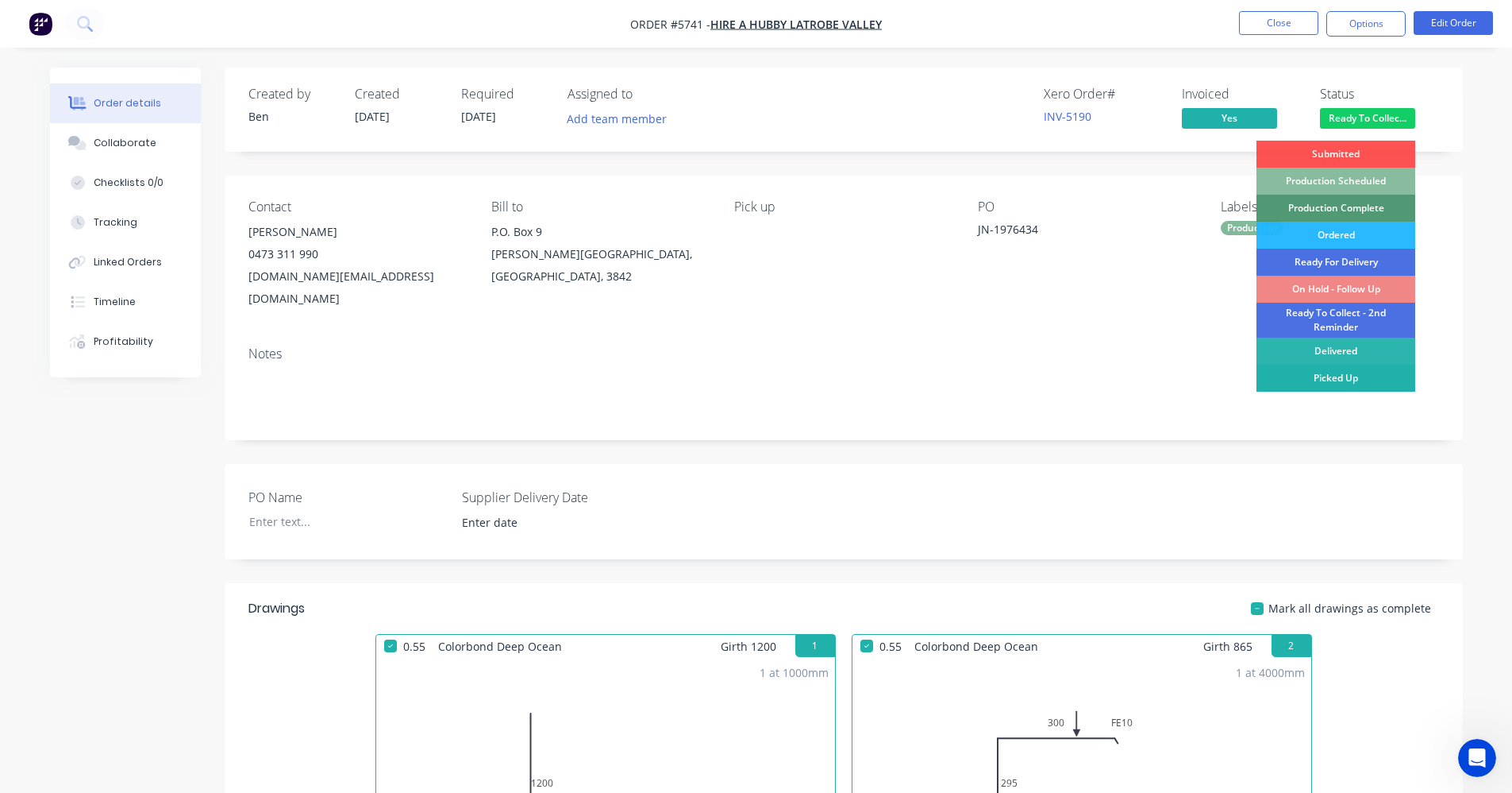
click at [1357, 376] on div "Picked Up" at bounding box center [1336, 378] width 158 height 27
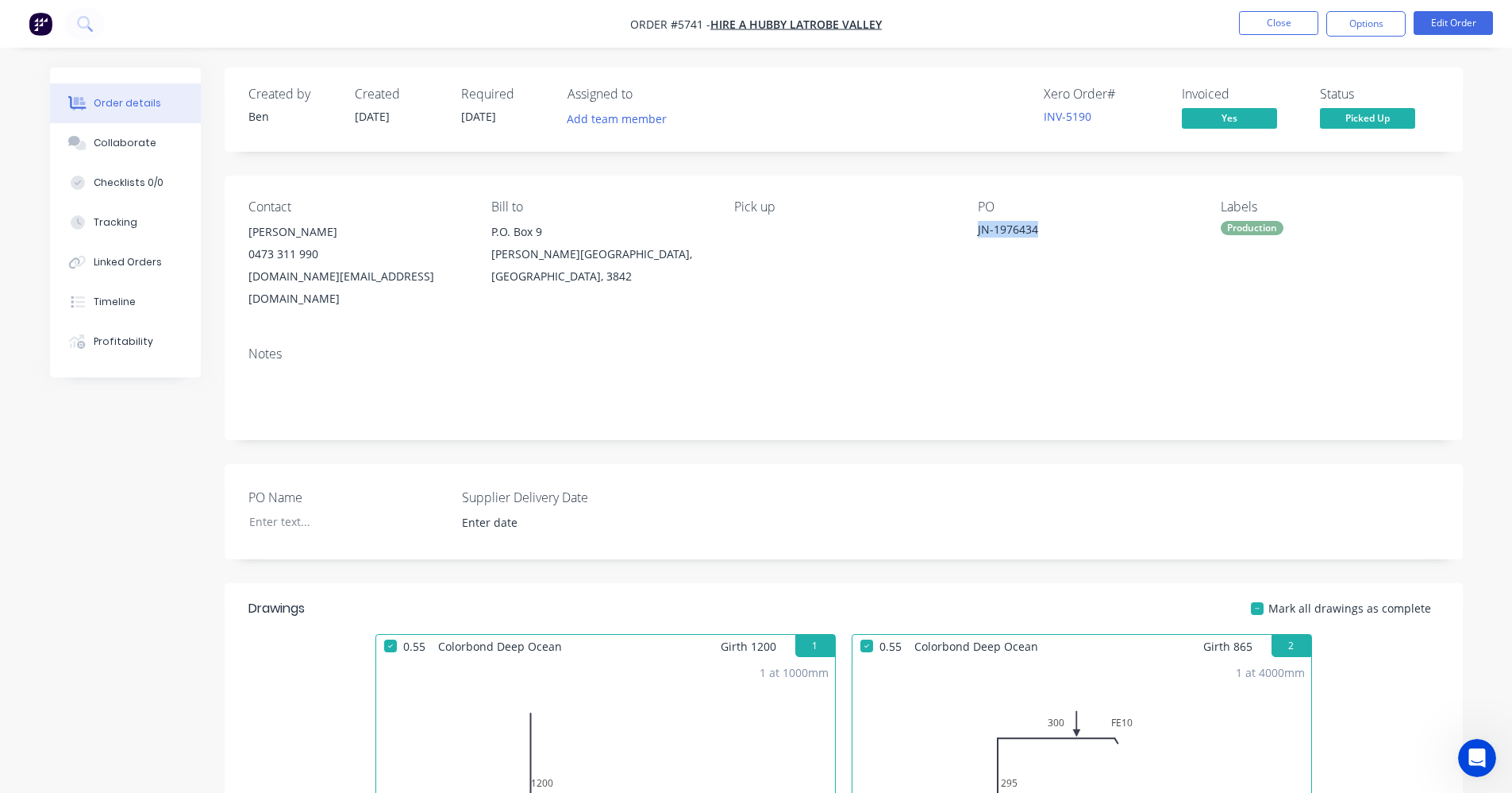
drag, startPoint x: 1037, startPoint y: 228, endPoint x: 972, endPoint y: 228, distance: 65.0
click at [972, 228] on div "Contact Corey 0473 311 990 hahlv.team@gmail.com Bill to P.O. Box 9 Churchill, V…" at bounding box center [843, 254] width 1239 height 158
copy div "JN-1976434"
click at [1270, 16] on button "Close" at bounding box center [1279, 23] width 80 height 24
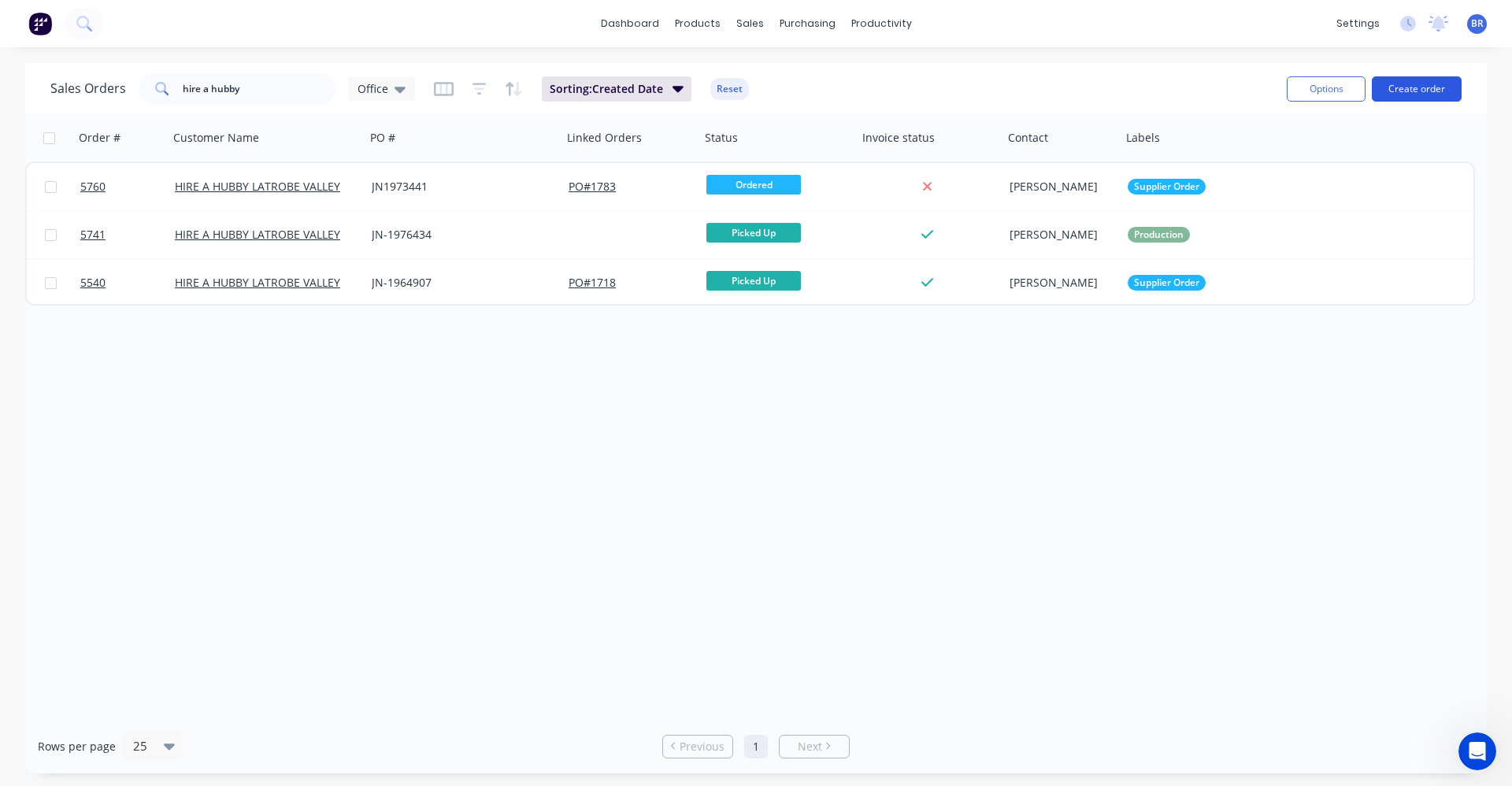
click at [1424, 89] on button "Create order" at bounding box center [1416, 89] width 90 height 25
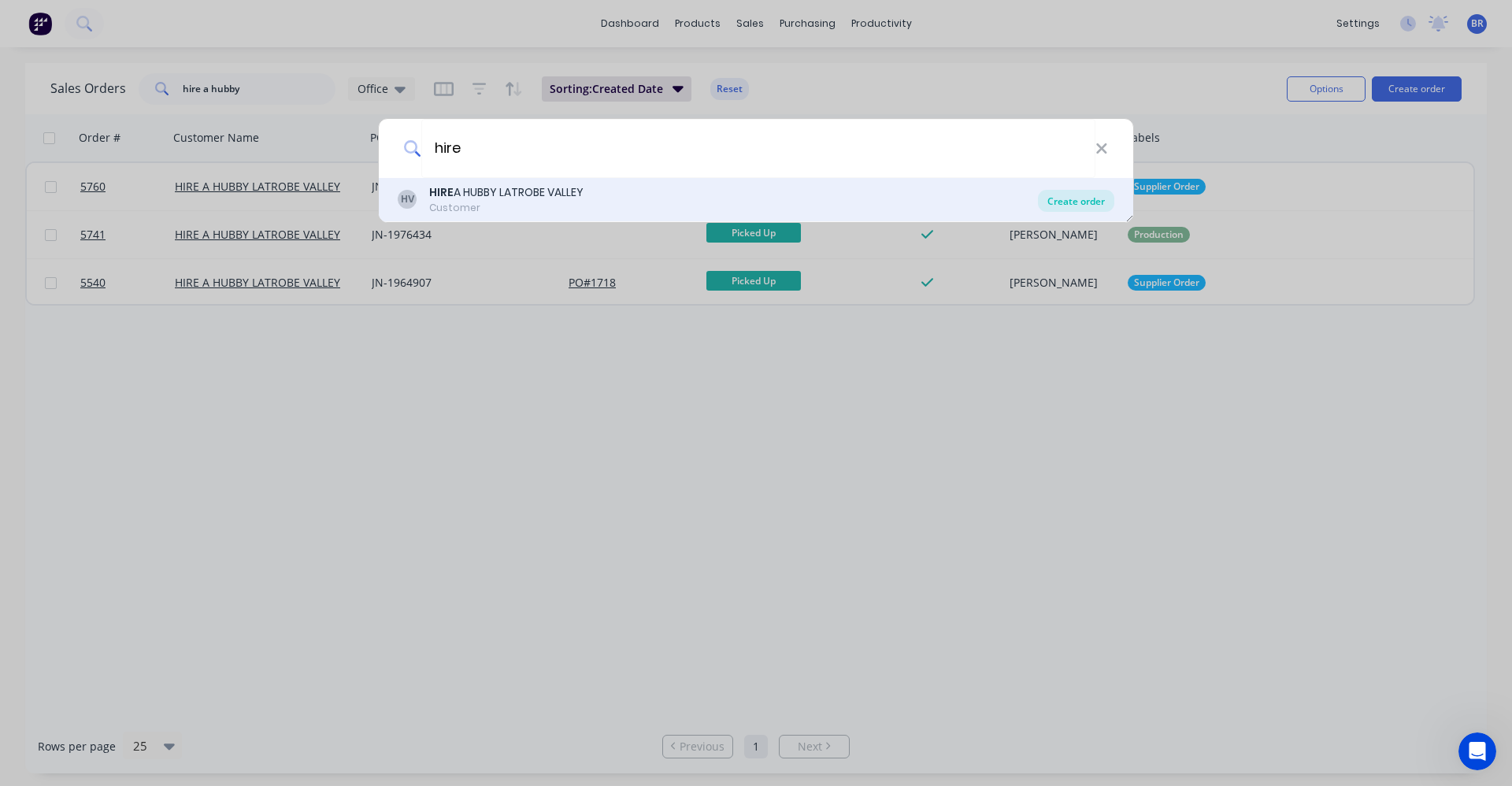
type input "hire"
click at [1101, 203] on div "Create order" at bounding box center [1075, 200] width 76 height 22
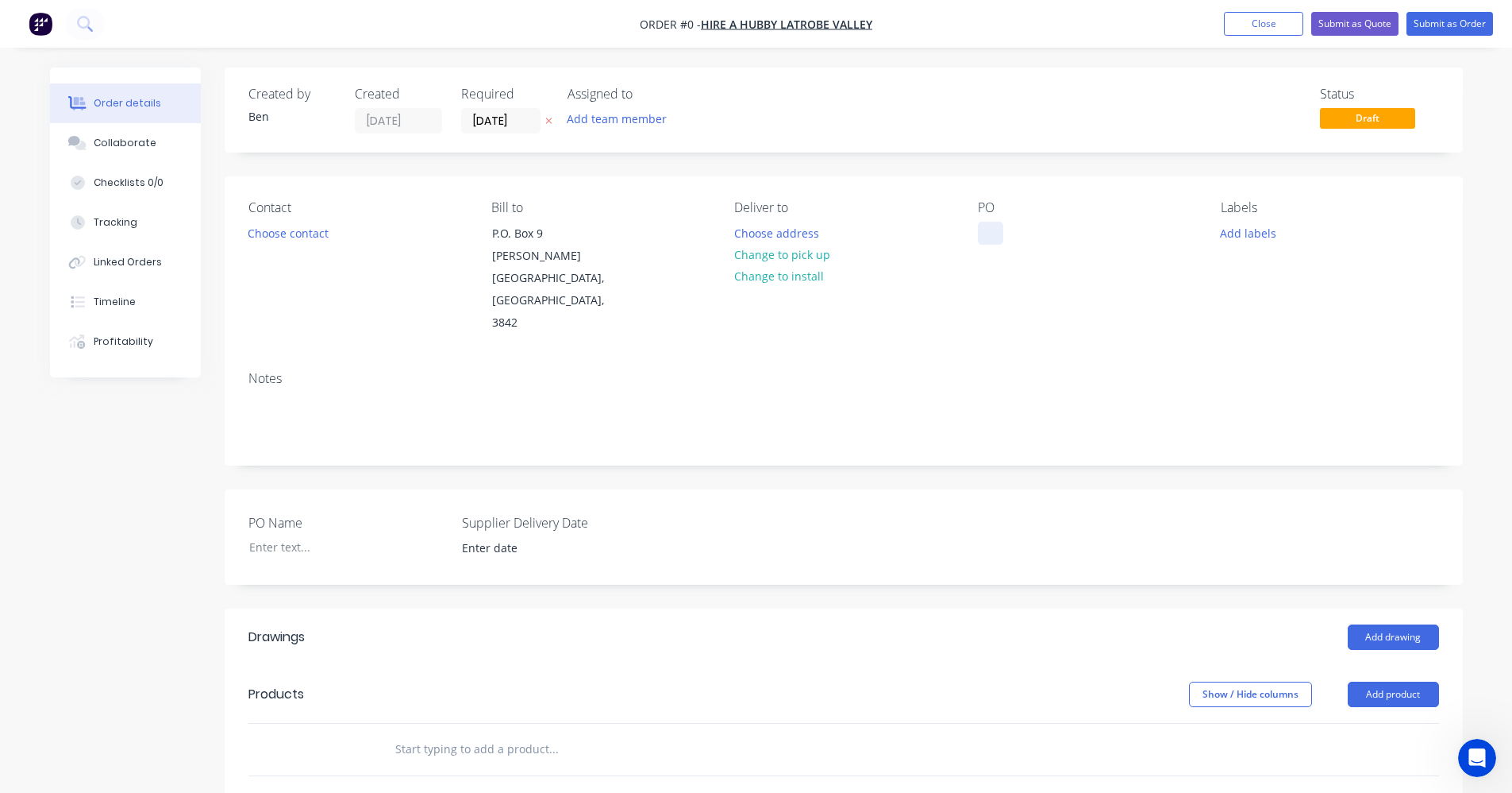
click at [988, 229] on div at bounding box center [991, 233] width 25 height 23
paste div
click at [1254, 237] on div "Order details Collaborate Checklists 0/0 Tracking Linked Orders Timeline Profit…" at bounding box center [756, 625] width 1445 height 1113
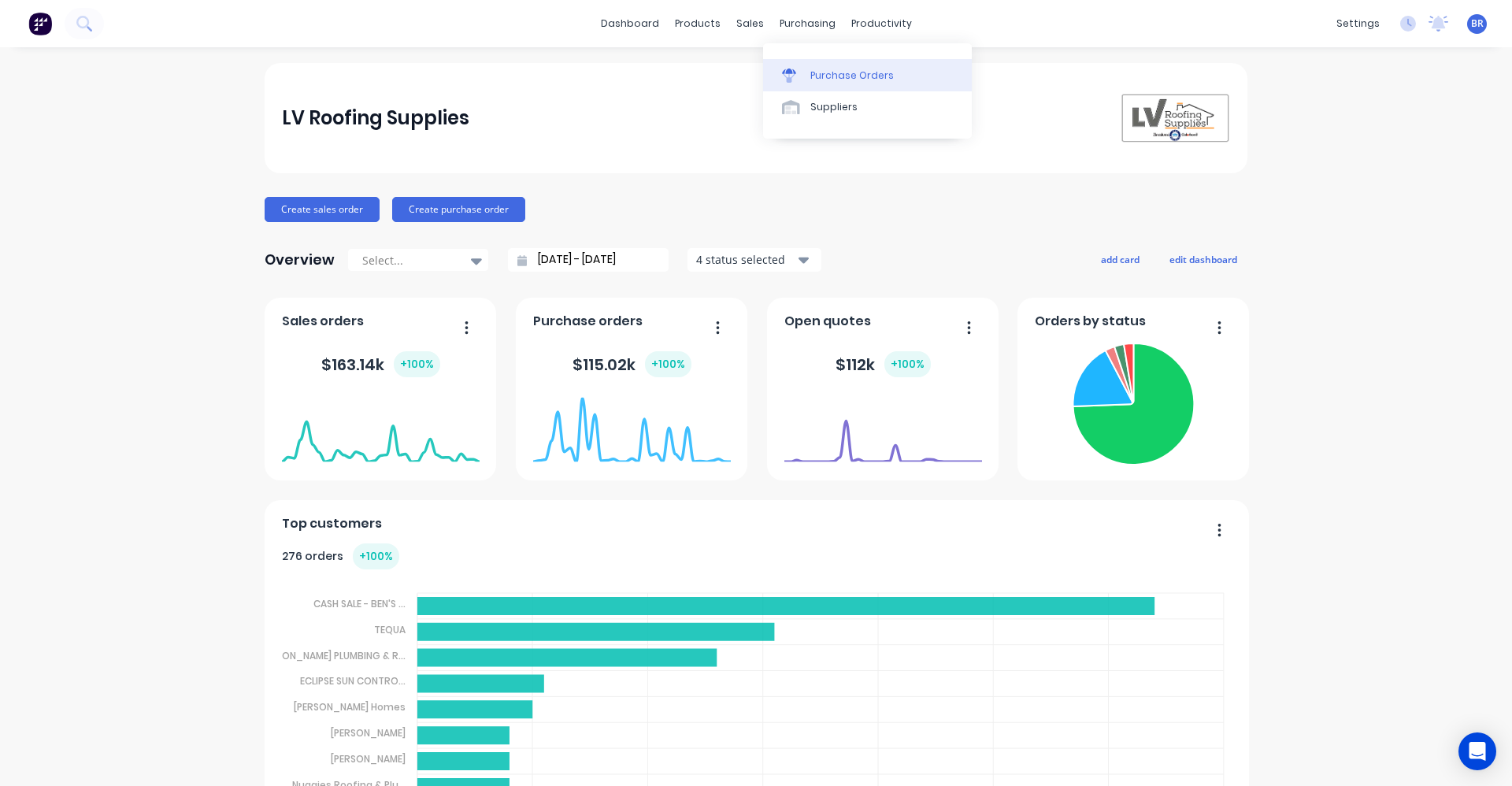
click at [826, 76] on div "Purchase Orders" at bounding box center [852, 75] width 83 height 14
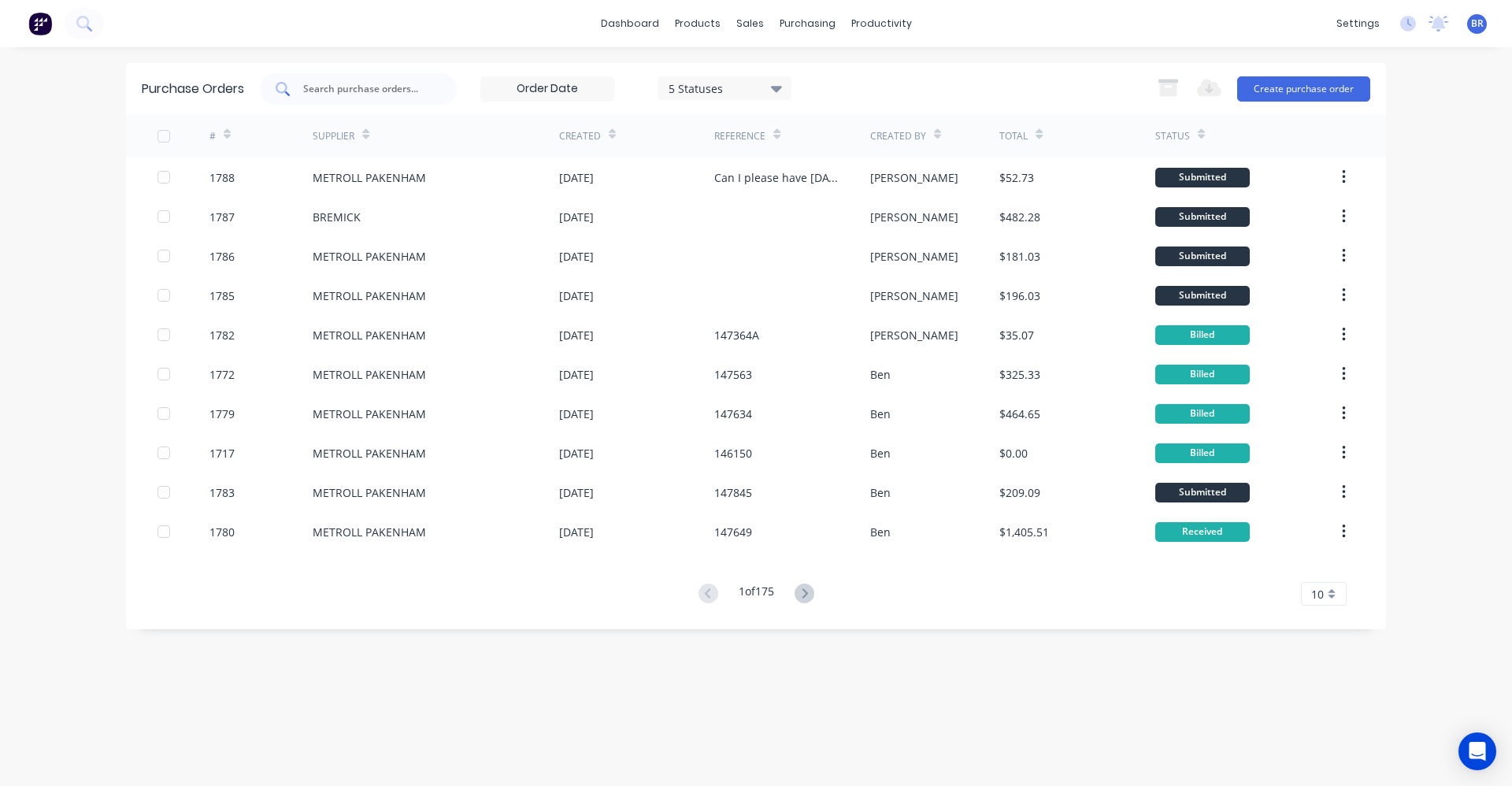
click at [350, 89] on input "text" at bounding box center [367, 89] width 131 height 16
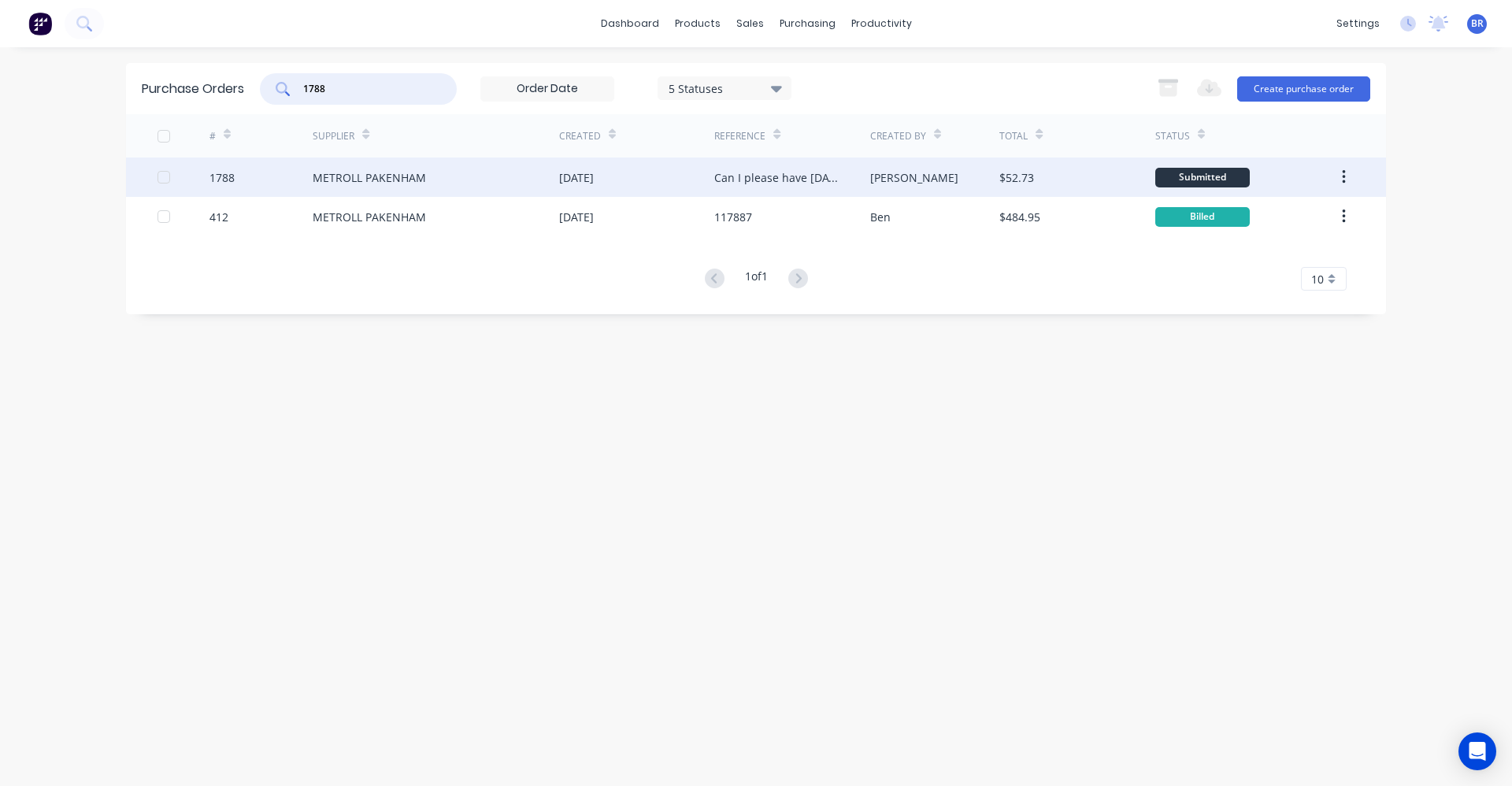
type input "1788"
click at [475, 170] on div "METROLL PAKENHAM" at bounding box center [435, 177] width 247 height 39
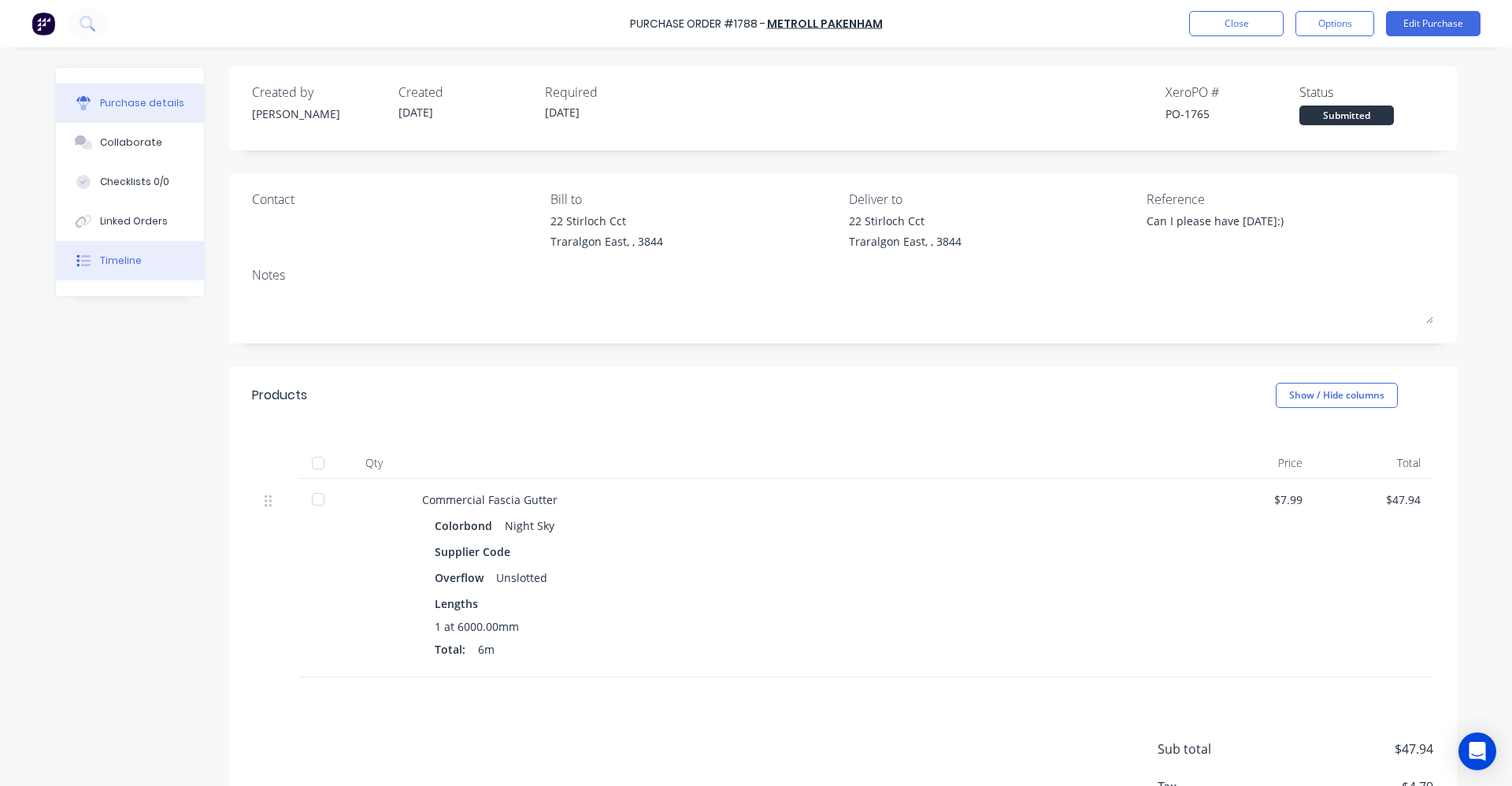
click at [125, 275] on button "Timeline" at bounding box center [129, 260] width 148 height 39
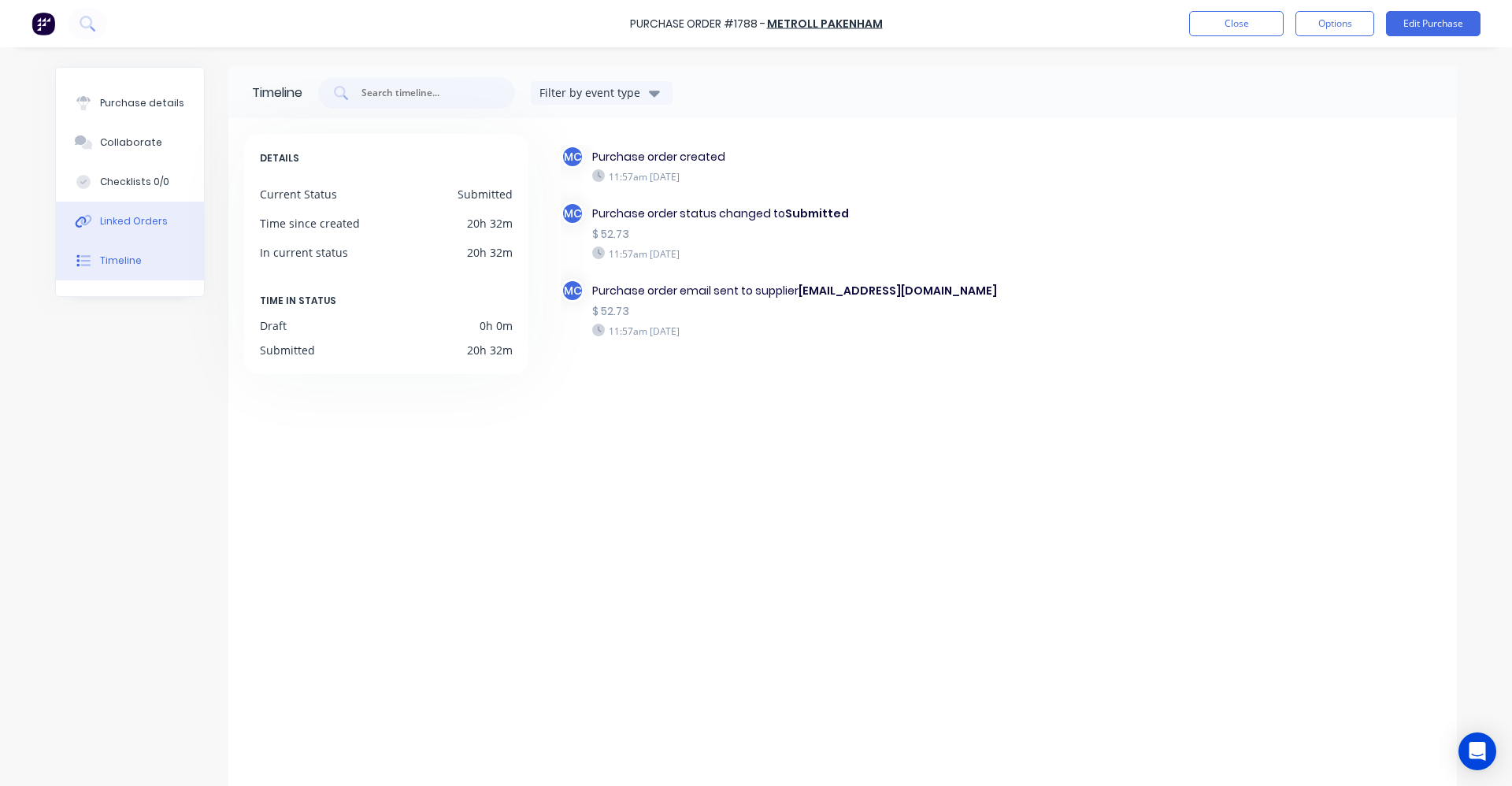
click at [118, 225] on div "Linked Orders" at bounding box center [133, 222] width 67 height 14
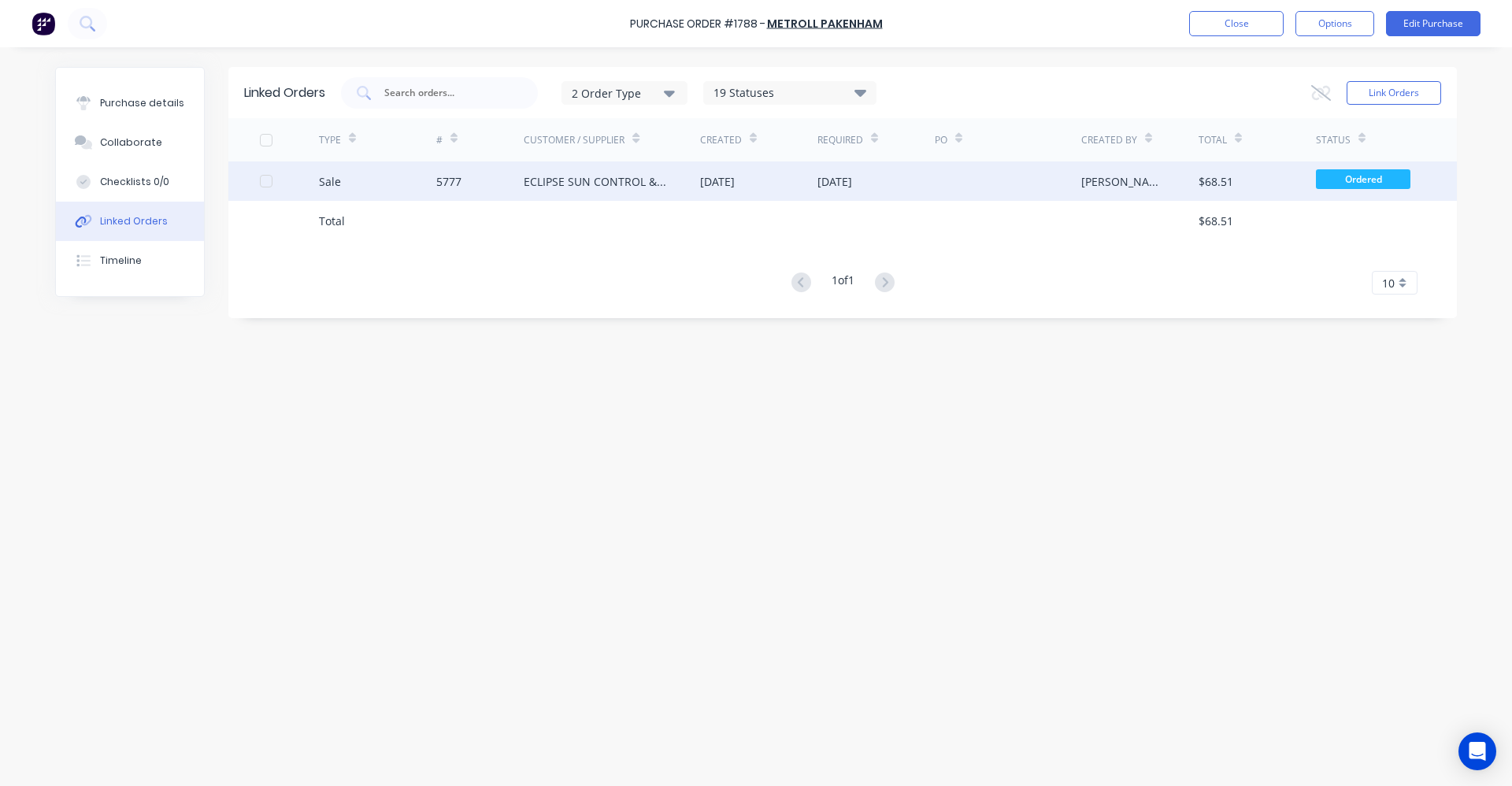
click at [607, 191] on div "ECLIPSE SUN CONTROL & PATIOS" at bounding box center [611, 181] width 177 height 39
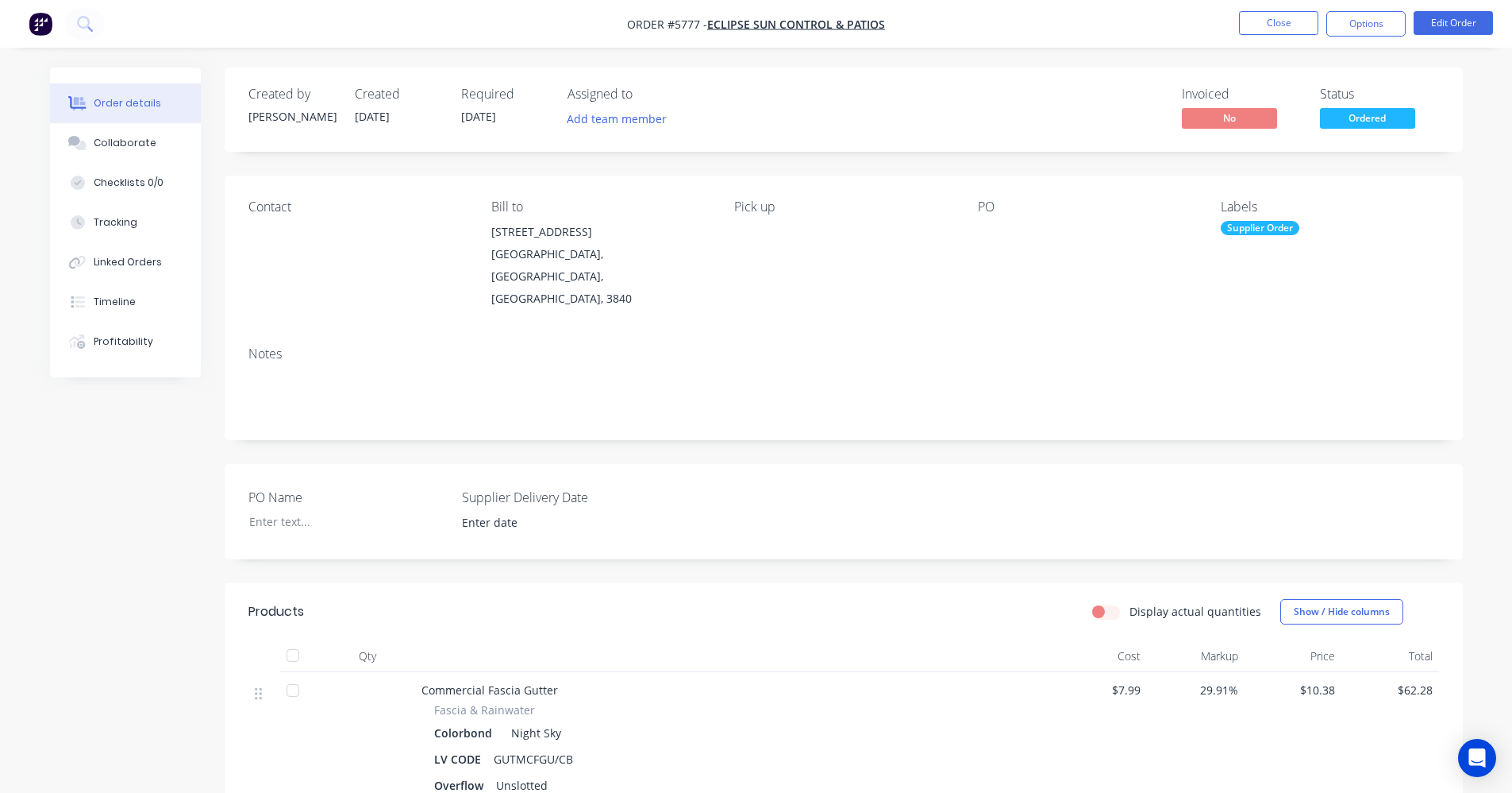
click at [1369, 120] on span "Ordered" at bounding box center [1367, 118] width 95 height 20
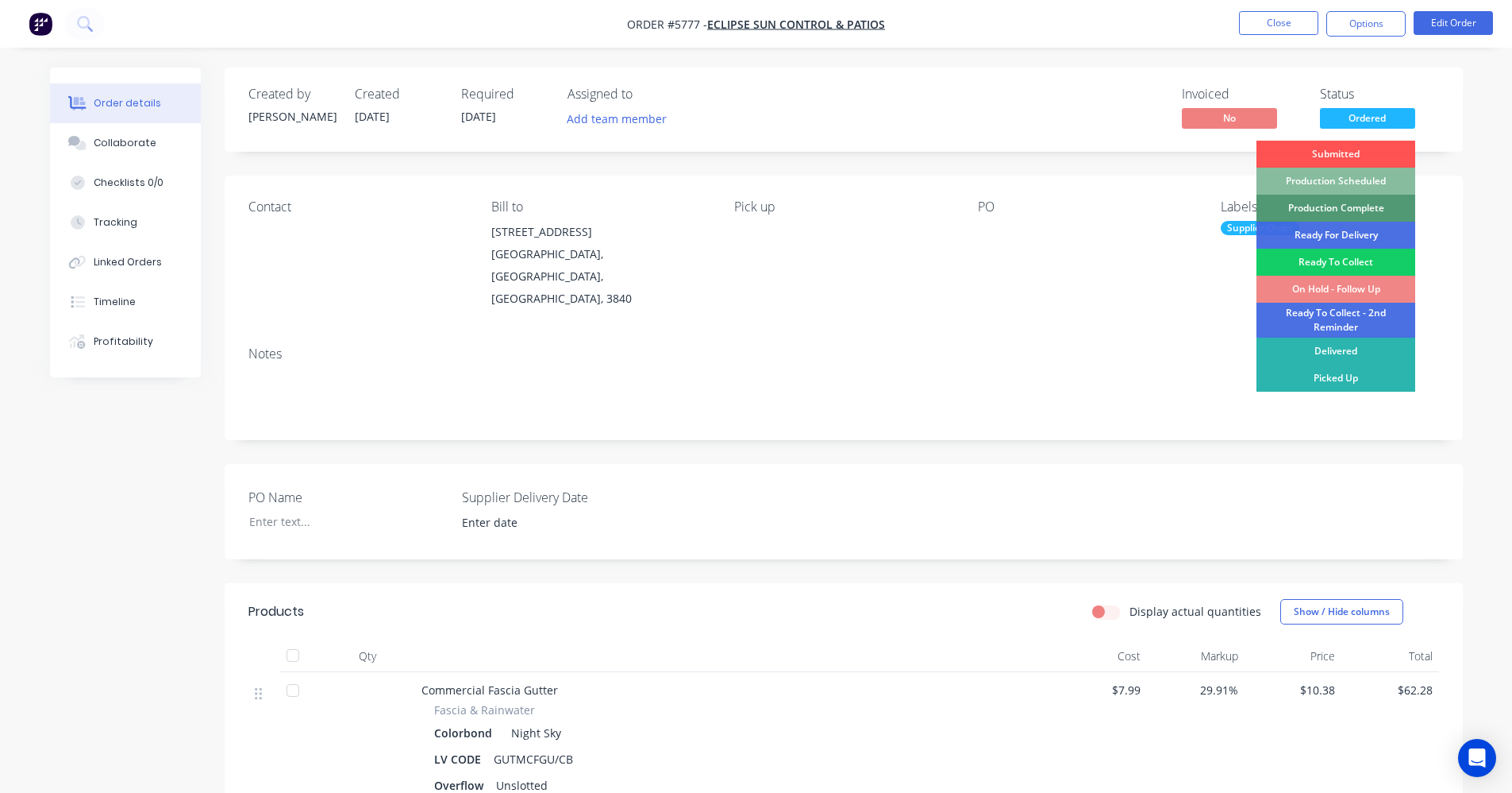
click at [1340, 263] on div "Ready To Collect" at bounding box center [1336, 263] width 158 height 27
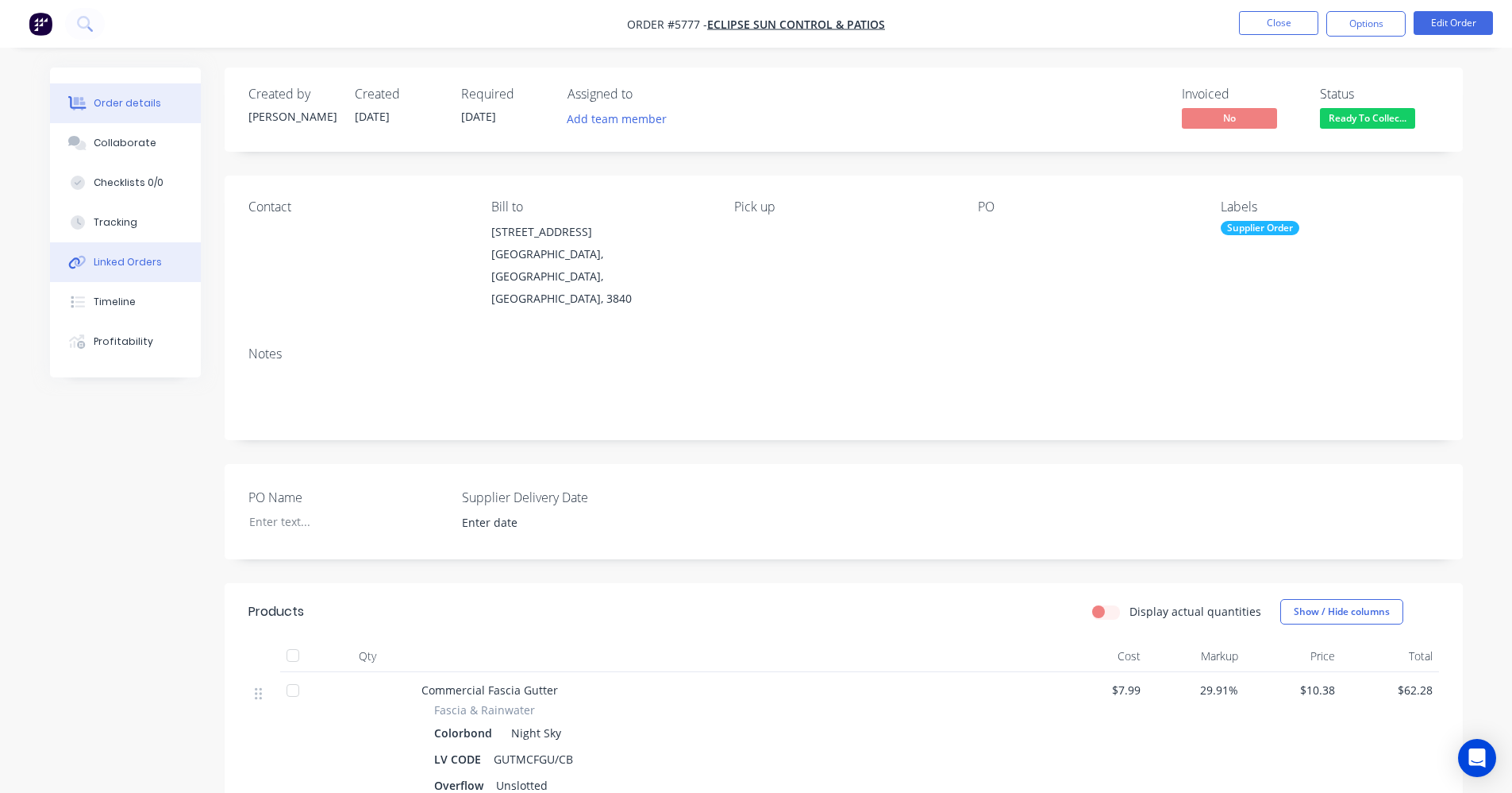
drag, startPoint x: 126, startPoint y: 265, endPoint x: 226, endPoint y: 283, distance: 101.6
click at [133, 268] on div "Linked Orders" at bounding box center [128, 263] width 68 height 14
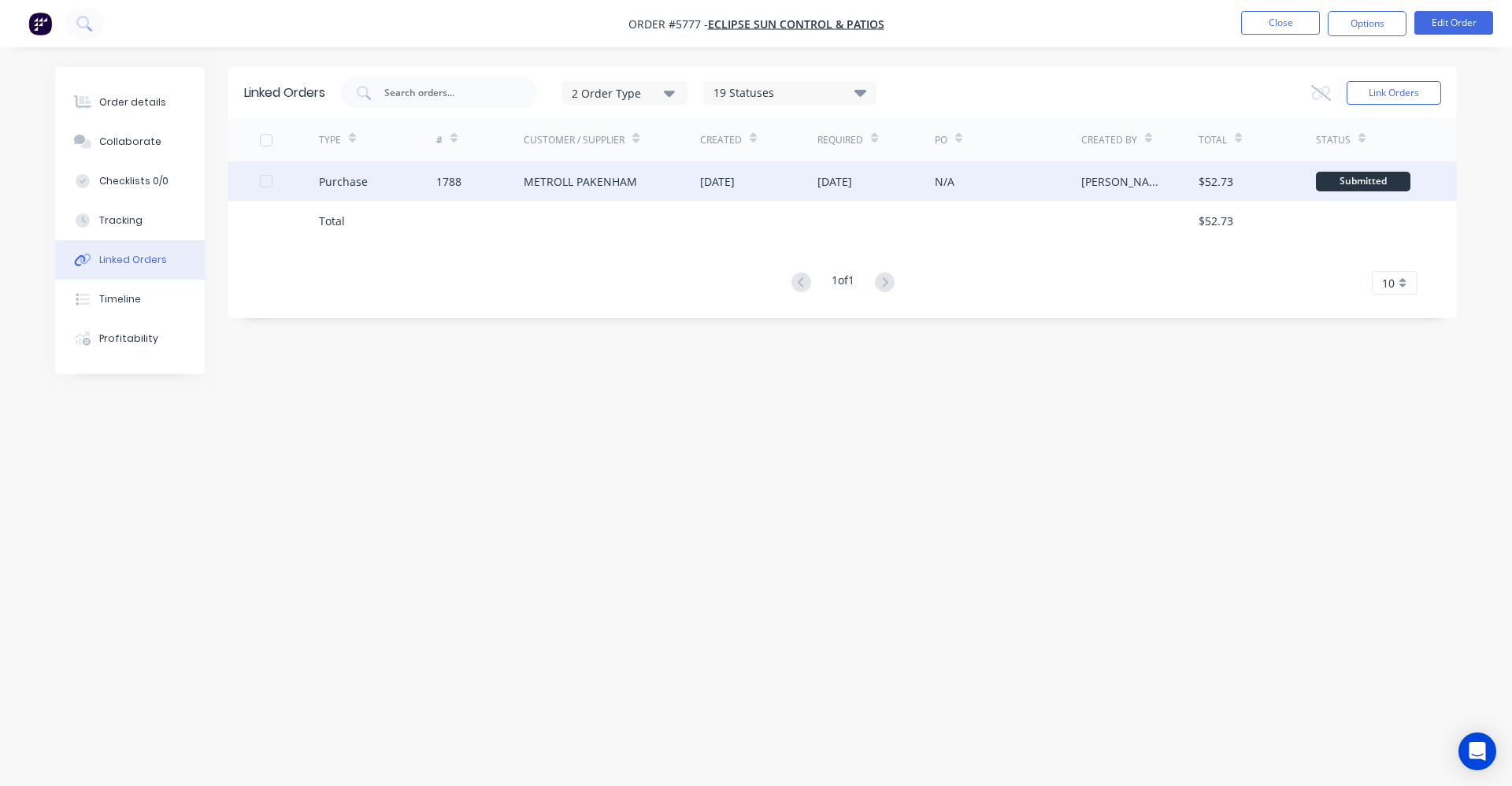
click at [646, 172] on div "METROLL PAKENHAM" at bounding box center [611, 181] width 177 height 39
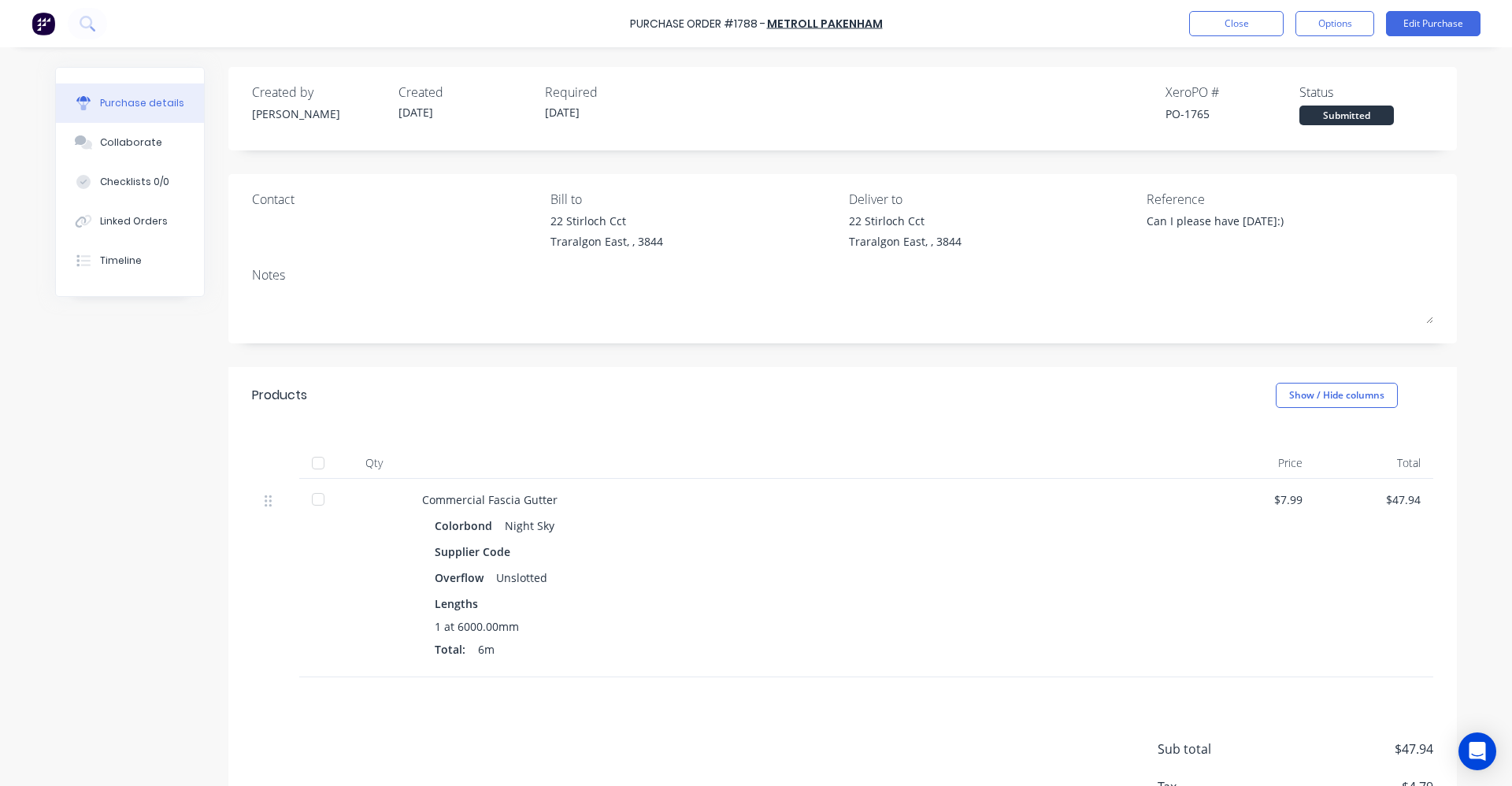
click at [311, 460] on div at bounding box center [318, 462] width 31 height 31
type textarea "x"
click at [1255, 29] on button "Close" at bounding box center [1236, 23] width 94 height 25
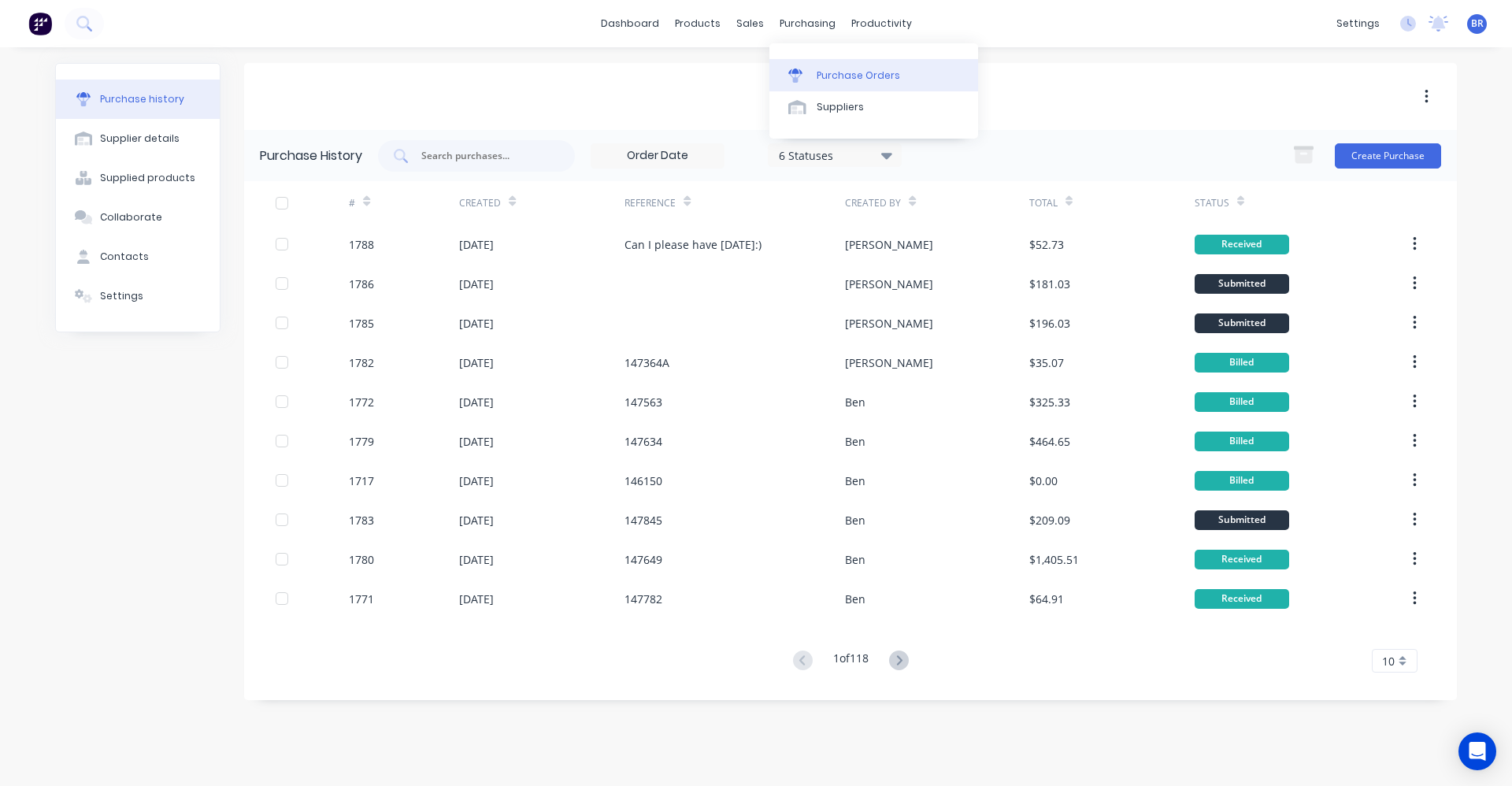
click at [841, 67] on link "Purchase Orders" at bounding box center [873, 74] width 208 height 31
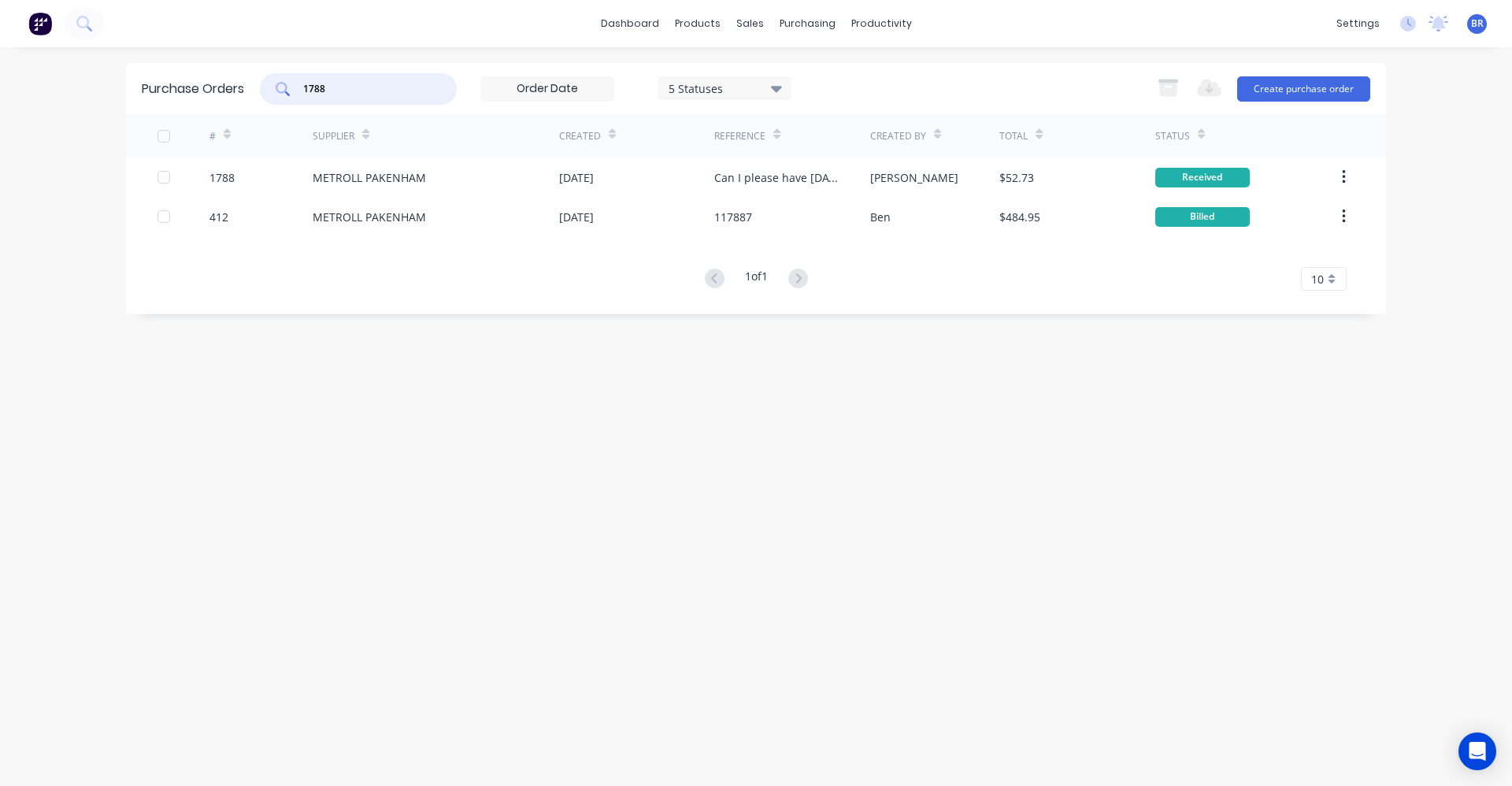
drag, startPoint x: 325, startPoint y: 91, endPoint x: 190, endPoint y: 93, distance: 135.0
click at [191, 91] on div "Purchase Orders 1788 5 Statuses 5 Statuses Export to Excel (XLSX) Create purcha…" at bounding box center [756, 88] width 1260 height 51
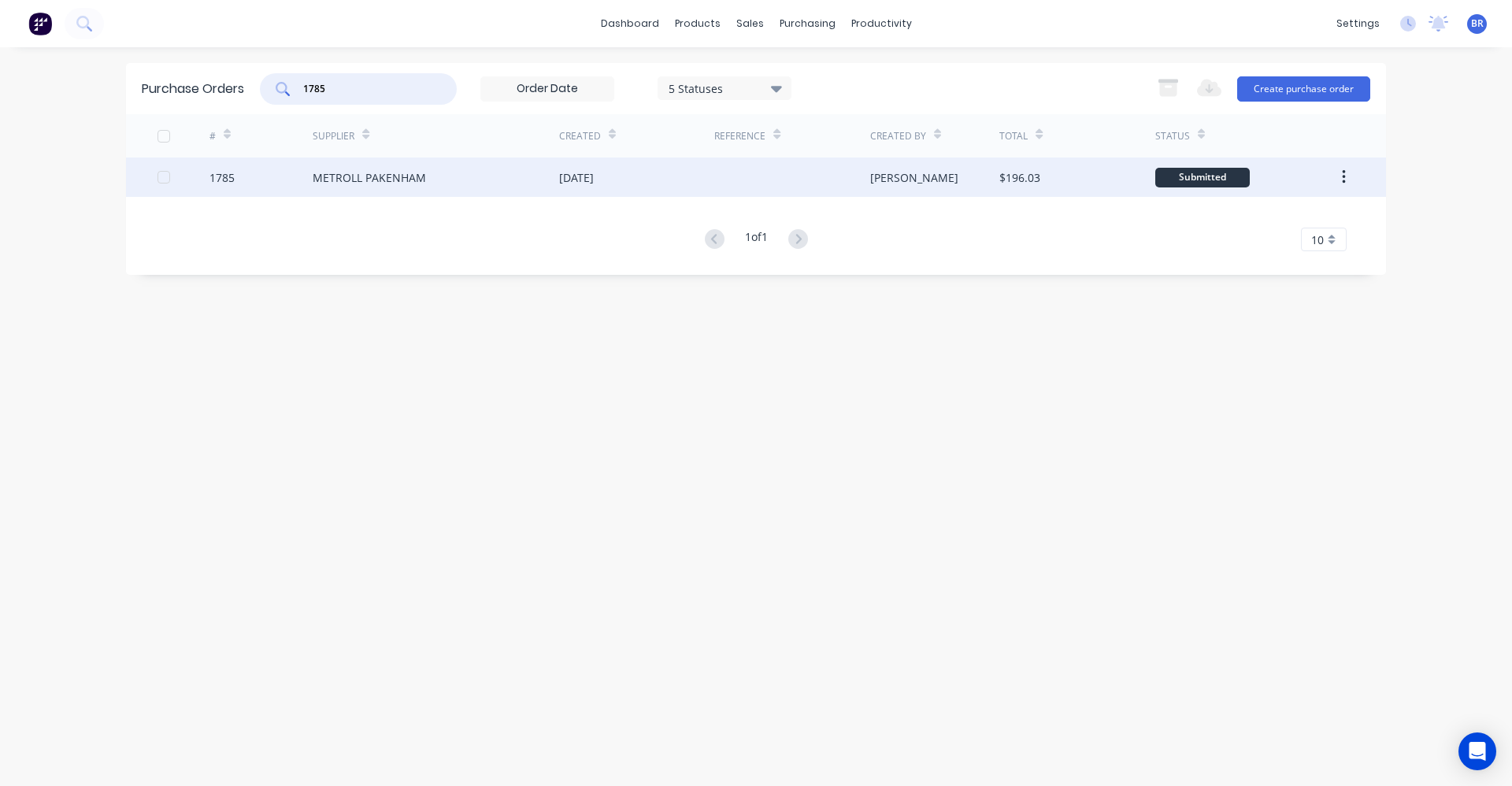
type input "1785"
click at [344, 174] on div "METROLL PAKENHAM" at bounding box center [369, 178] width 113 height 16
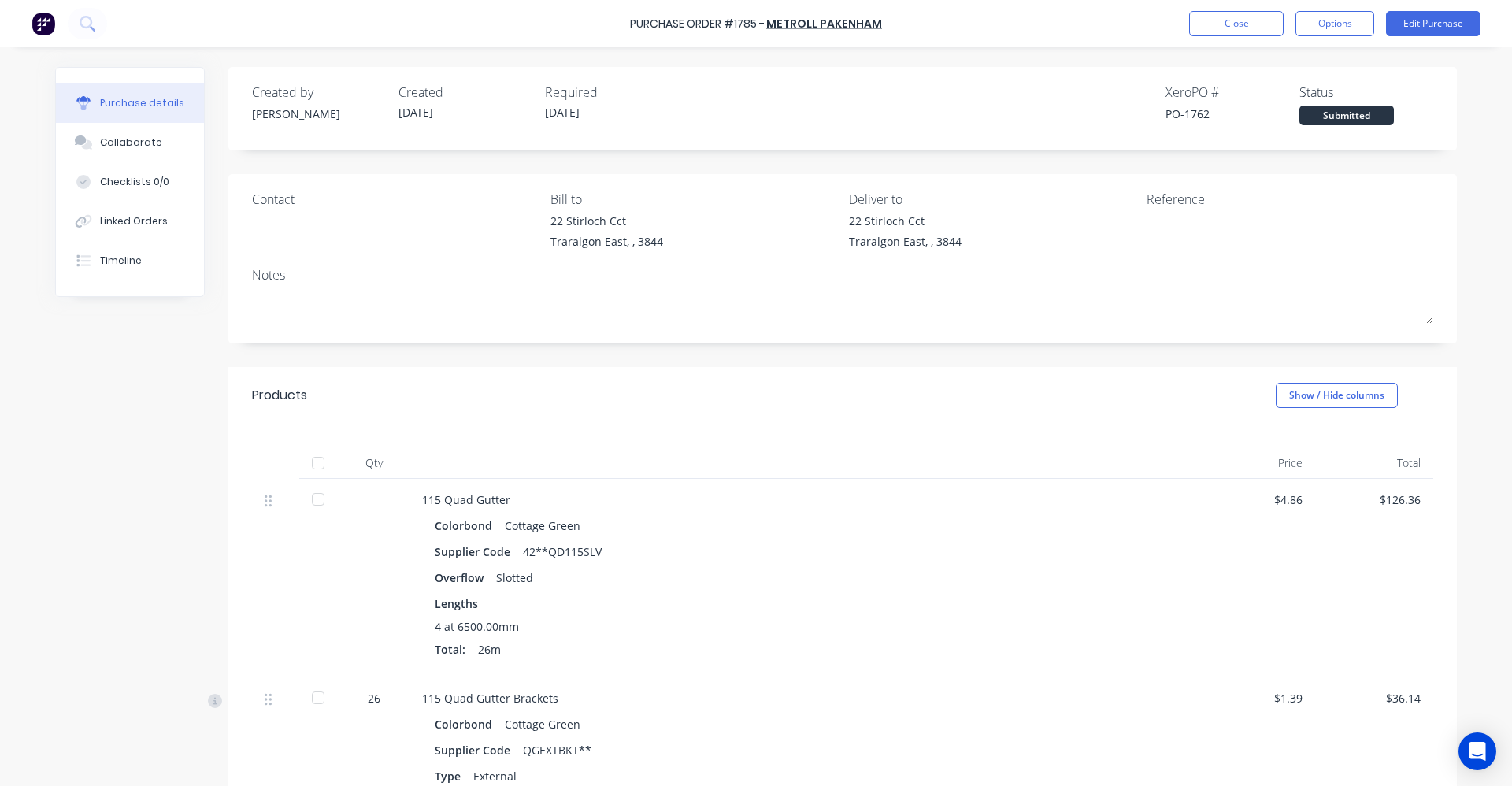
click at [313, 460] on div at bounding box center [318, 462] width 31 height 31
drag, startPoint x: 143, startPoint y: 227, endPoint x: 175, endPoint y: 229, distance: 32.1
click at [144, 227] on div "Linked Orders" at bounding box center [133, 222] width 67 height 14
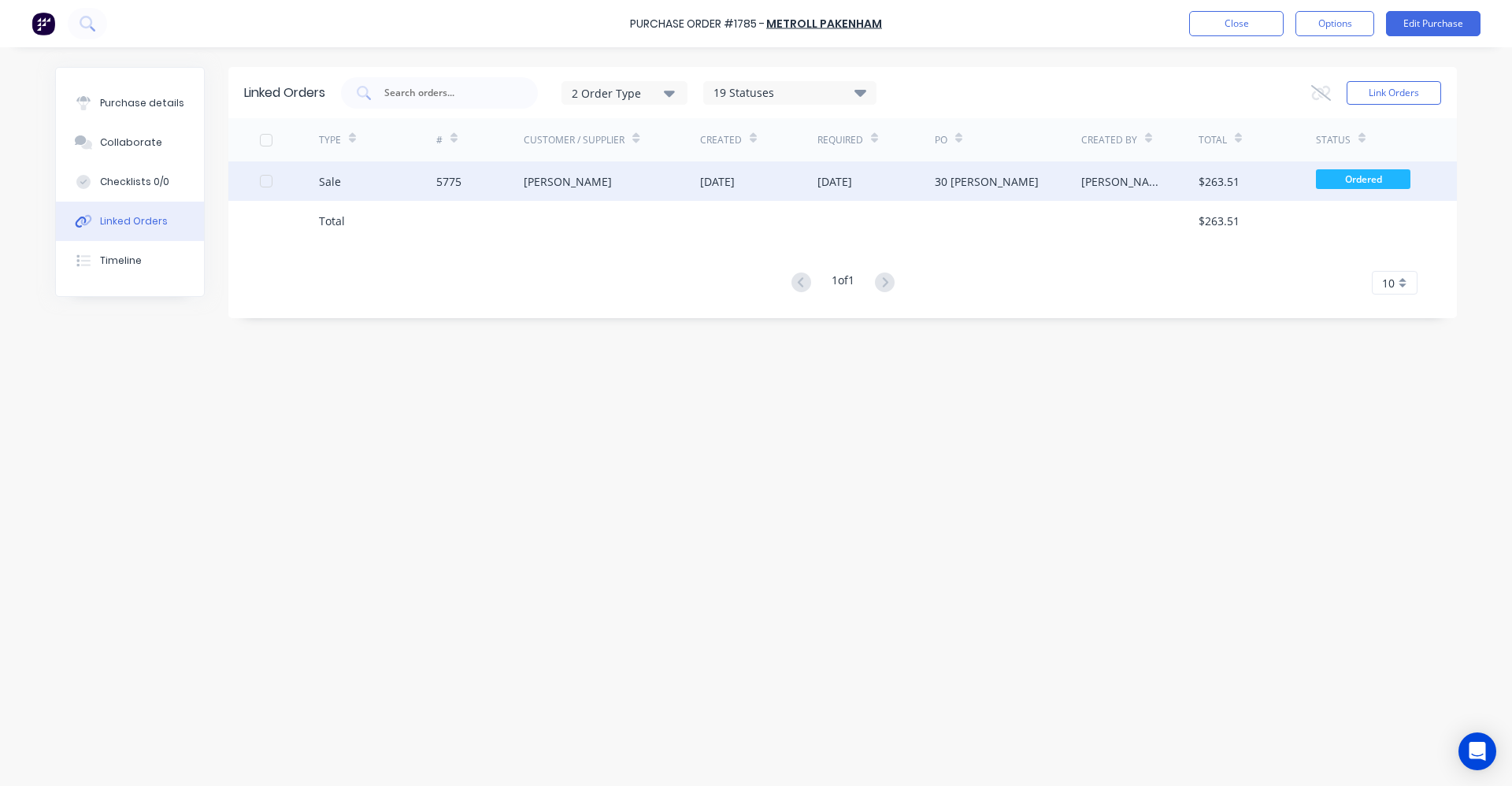
click at [562, 177] on div "[PERSON_NAME]" at bounding box center [567, 181] width 88 height 16
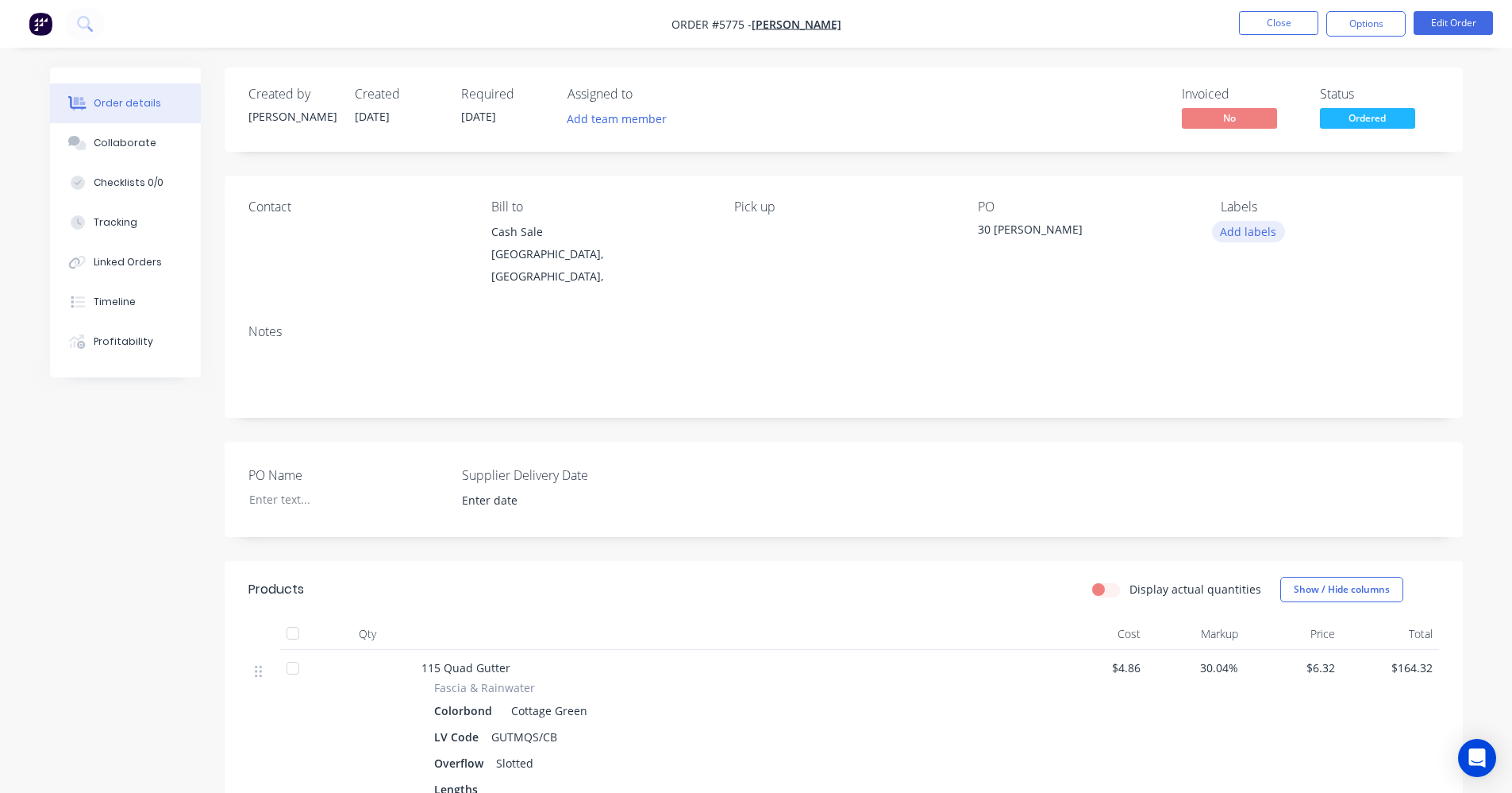
click at [1257, 225] on button "Add labels" at bounding box center [1249, 232] width 73 height 22
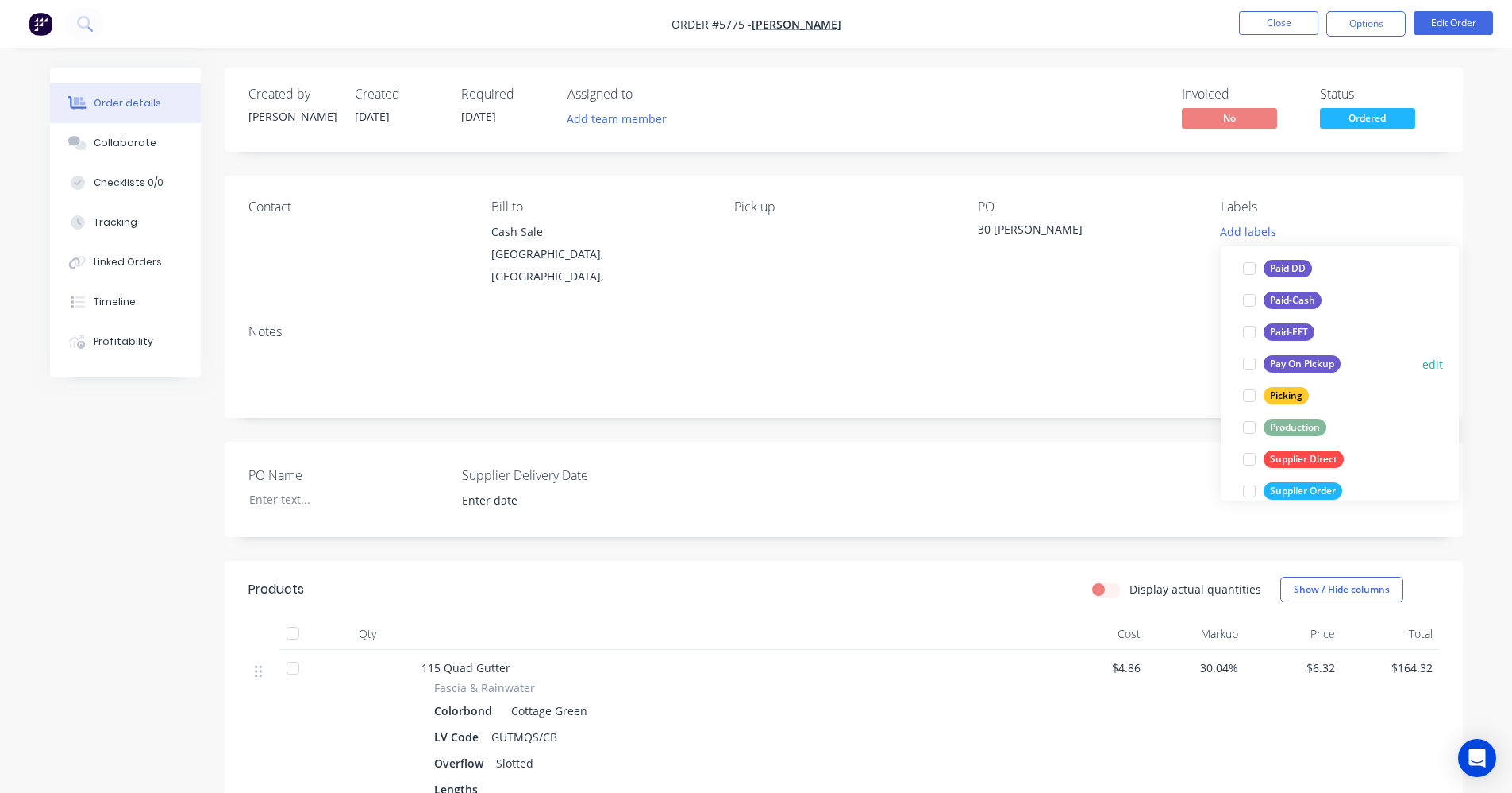
scroll to position [238, 0]
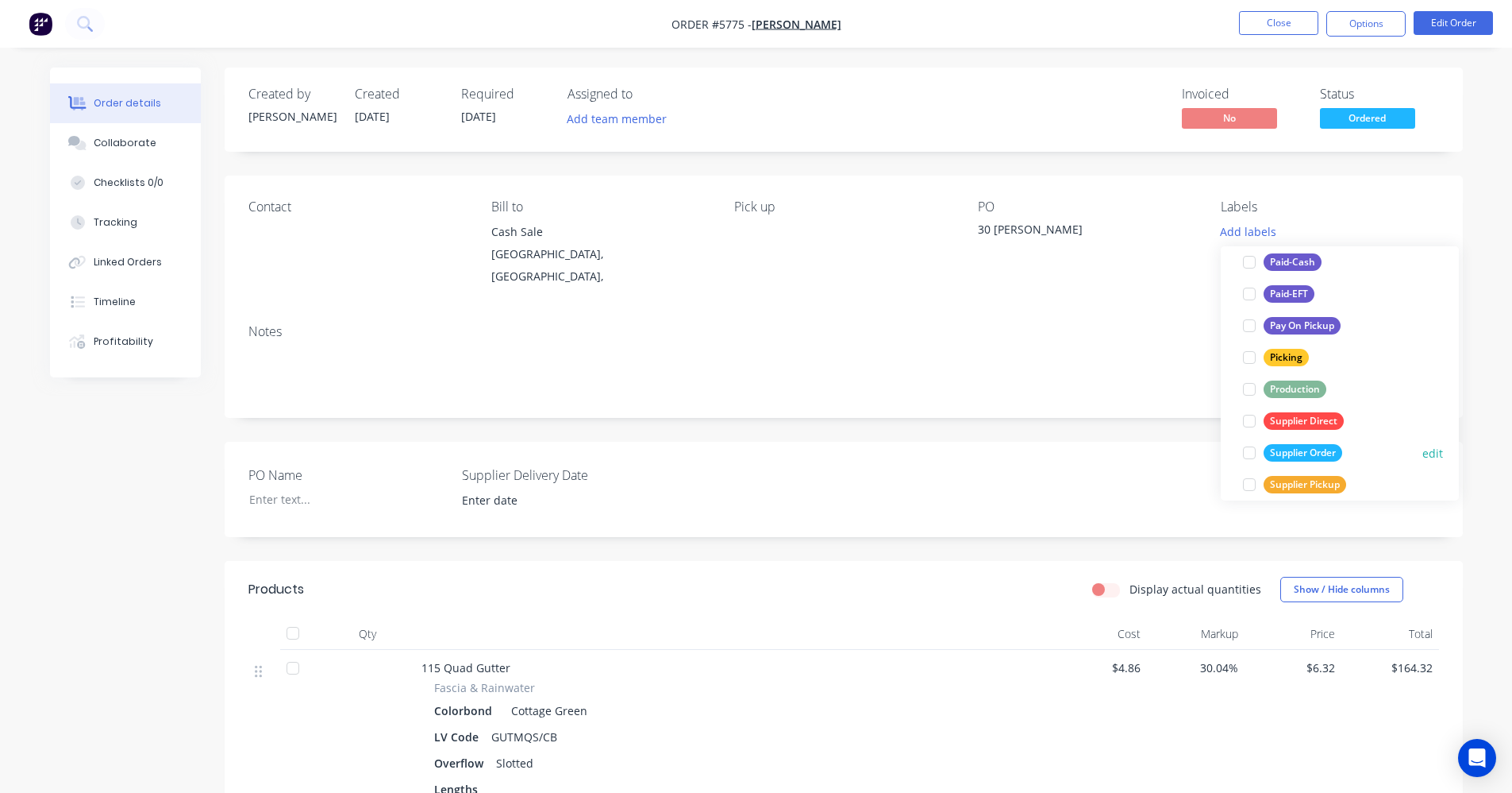
click at [1337, 449] on div "Supplier Order" at bounding box center [1303, 452] width 79 height 17
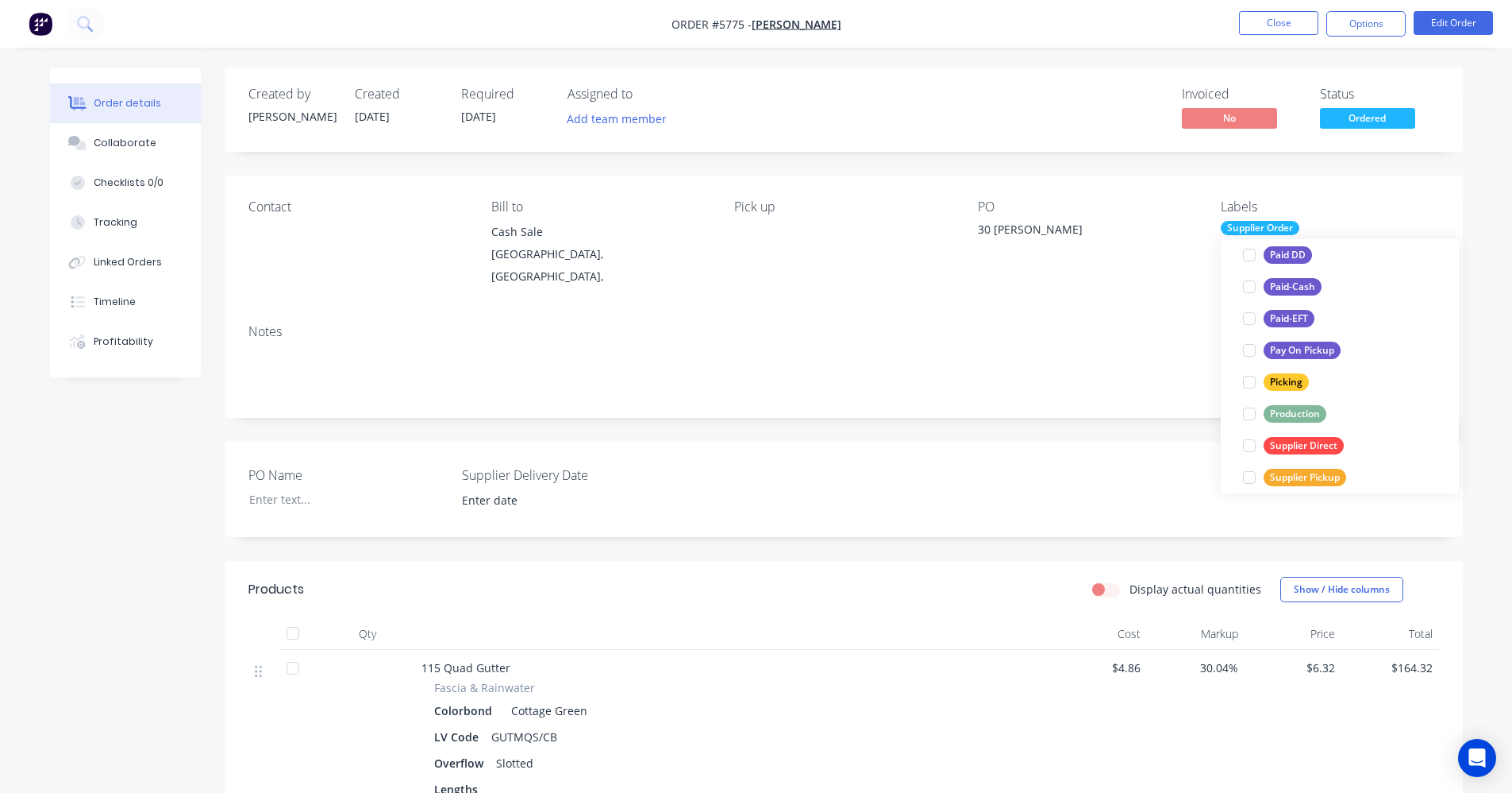
scroll to position [0, 0]
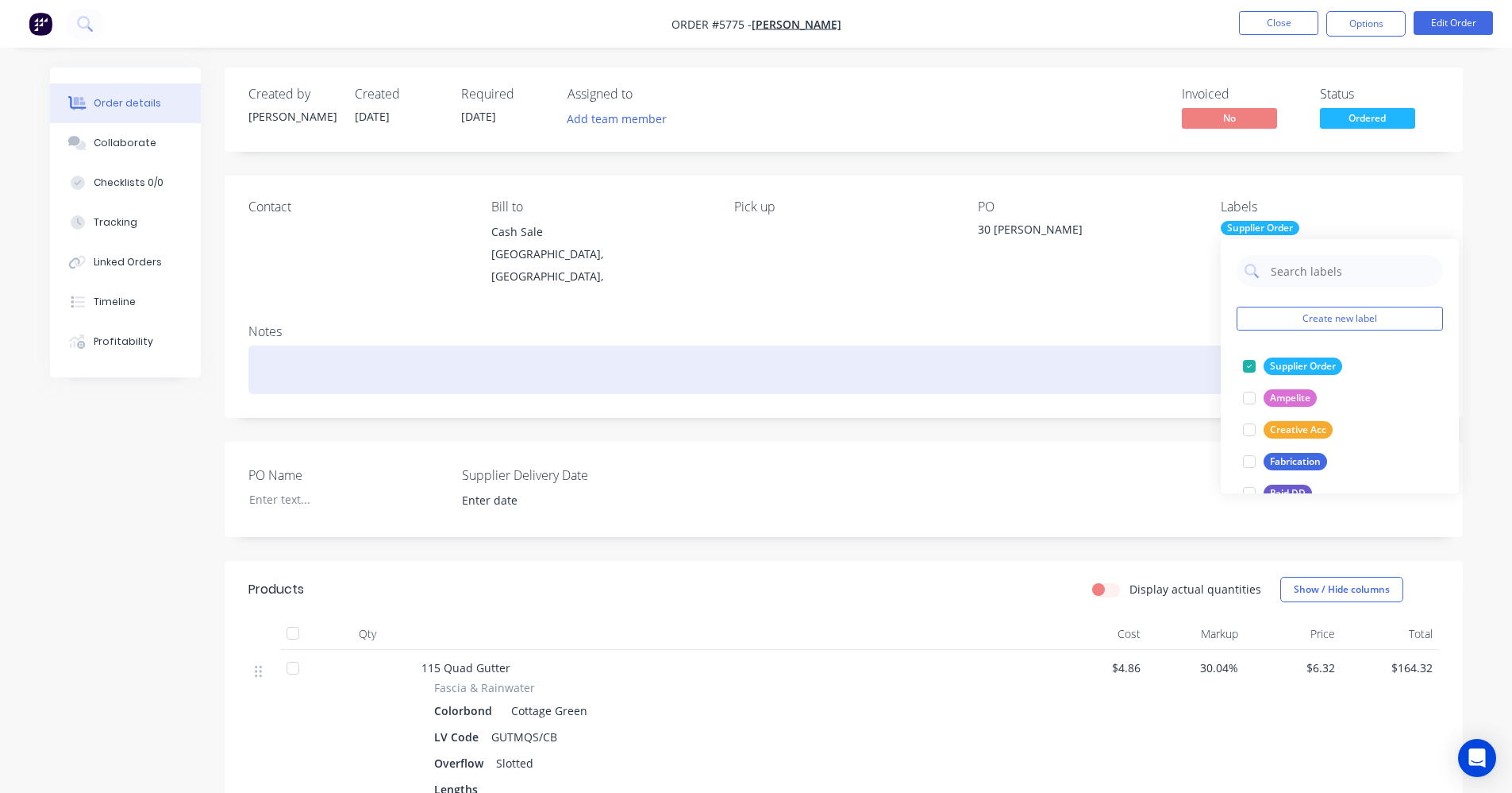
click at [1108, 347] on div at bounding box center [844, 370] width 1191 height 49
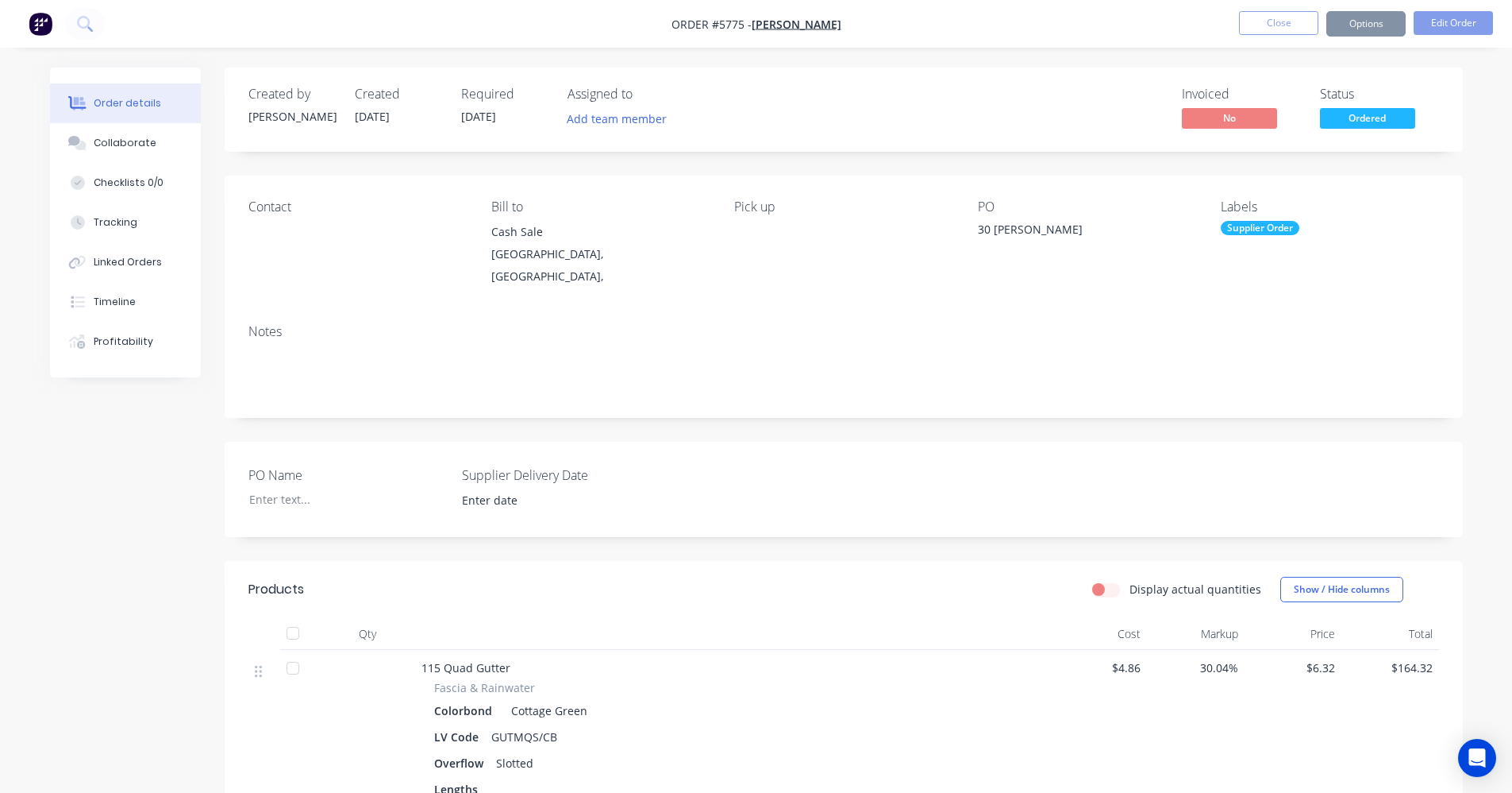
click at [1363, 118] on span "Ordered" at bounding box center [1367, 118] width 95 height 20
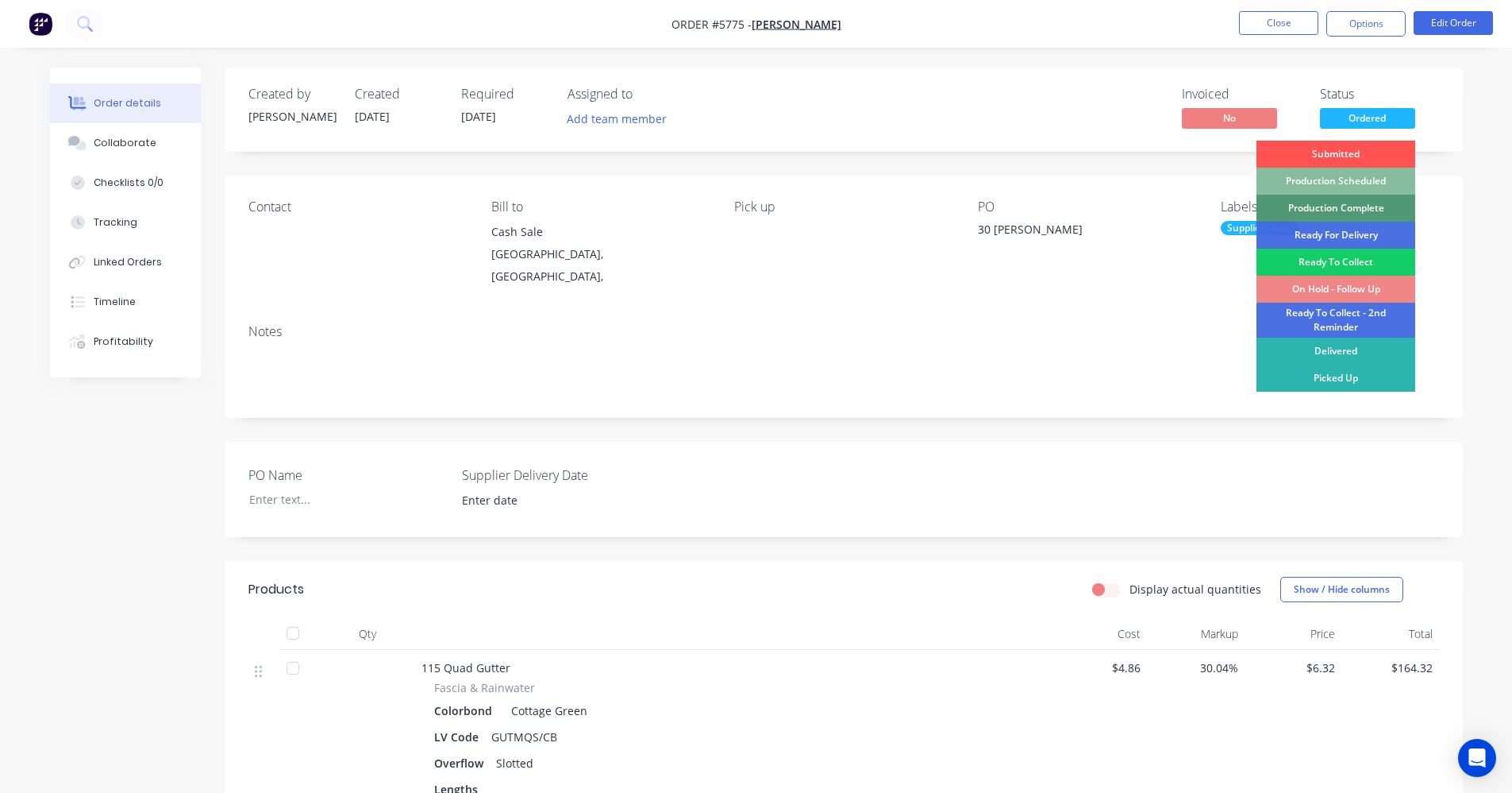
click at [1345, 262] on div "Ready To Collect" at bounding box center [1336, 263] width 158 height 27
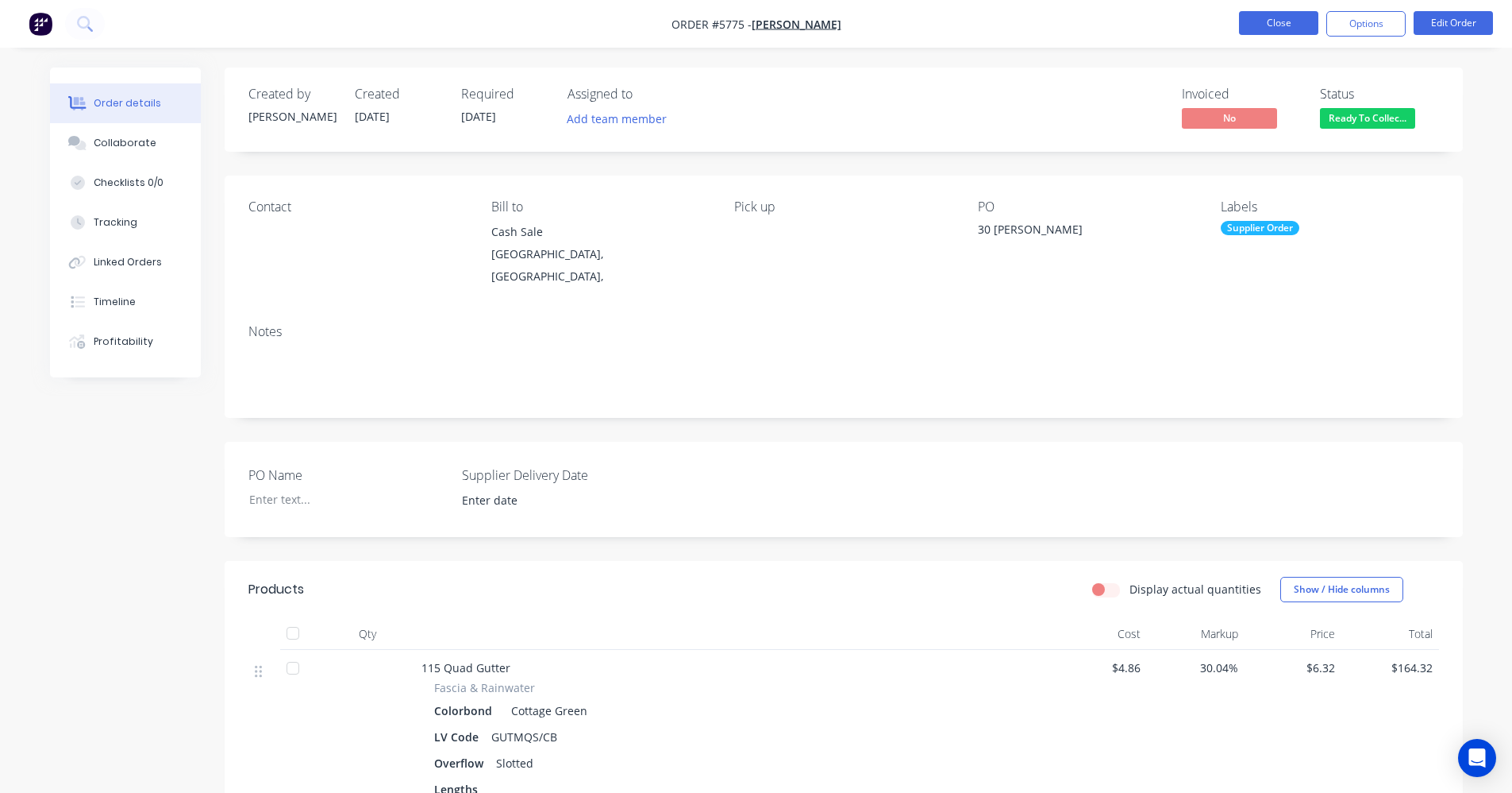
click at [1287, 31] on button "Close" at bounding box center [1279, 23] width 80 height 24
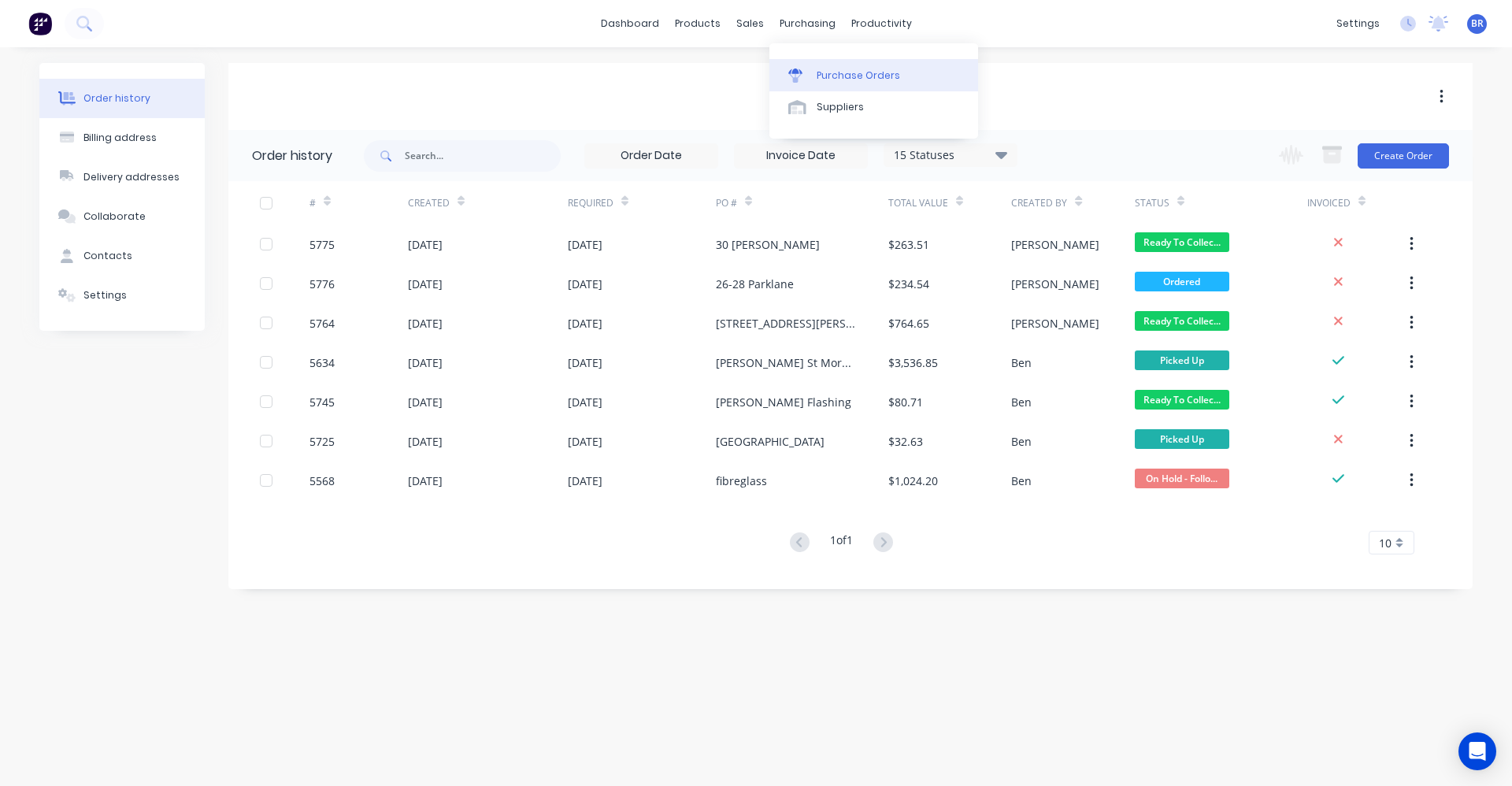
click at [837, 78] on div "Purchase Orders" at bounding box center [858, 75] width 83 height 14
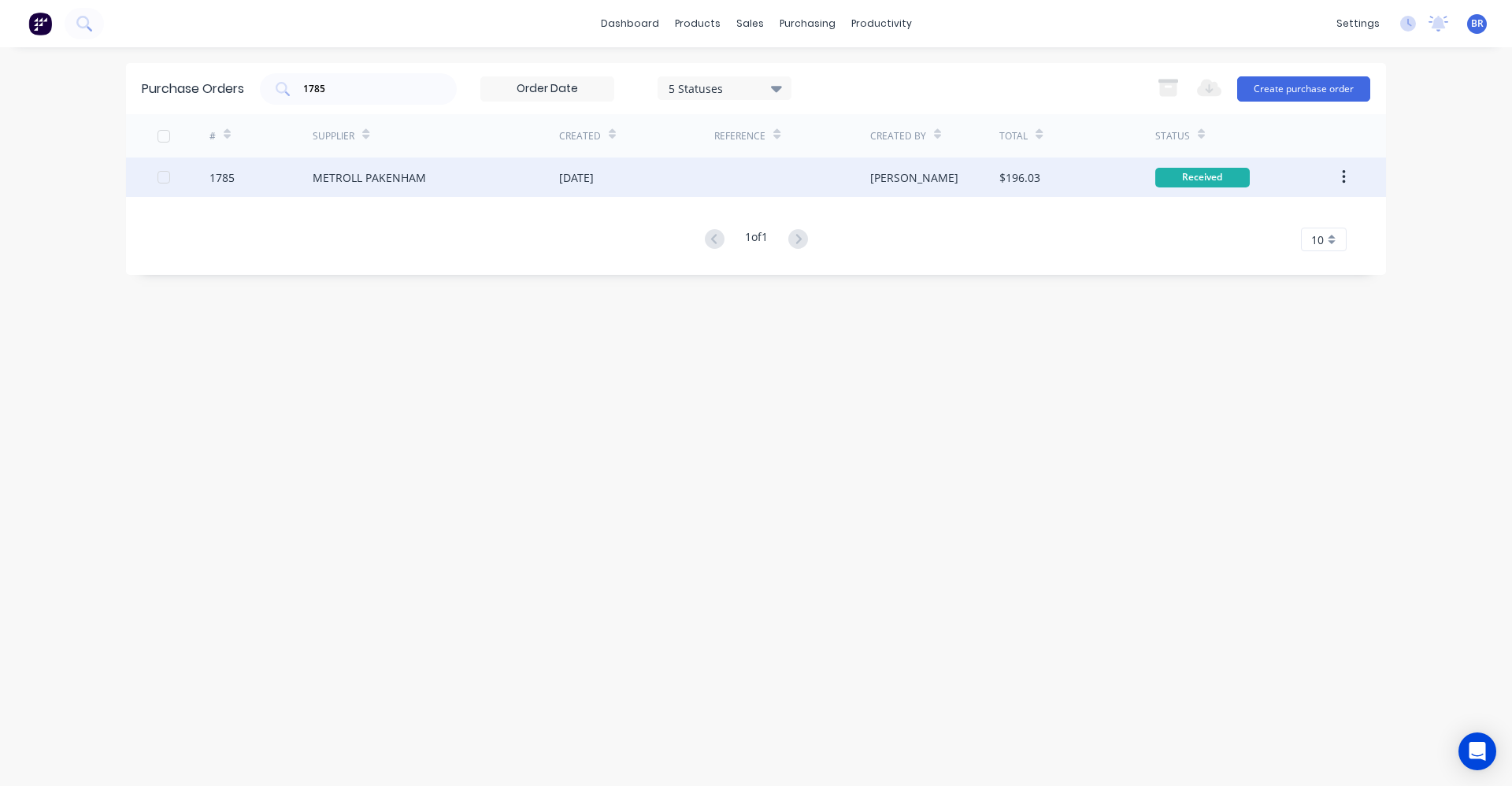
click at [552, 179] on div "METROLL PAKENHAM" at bounding box center [435, 177] width 247 height 39
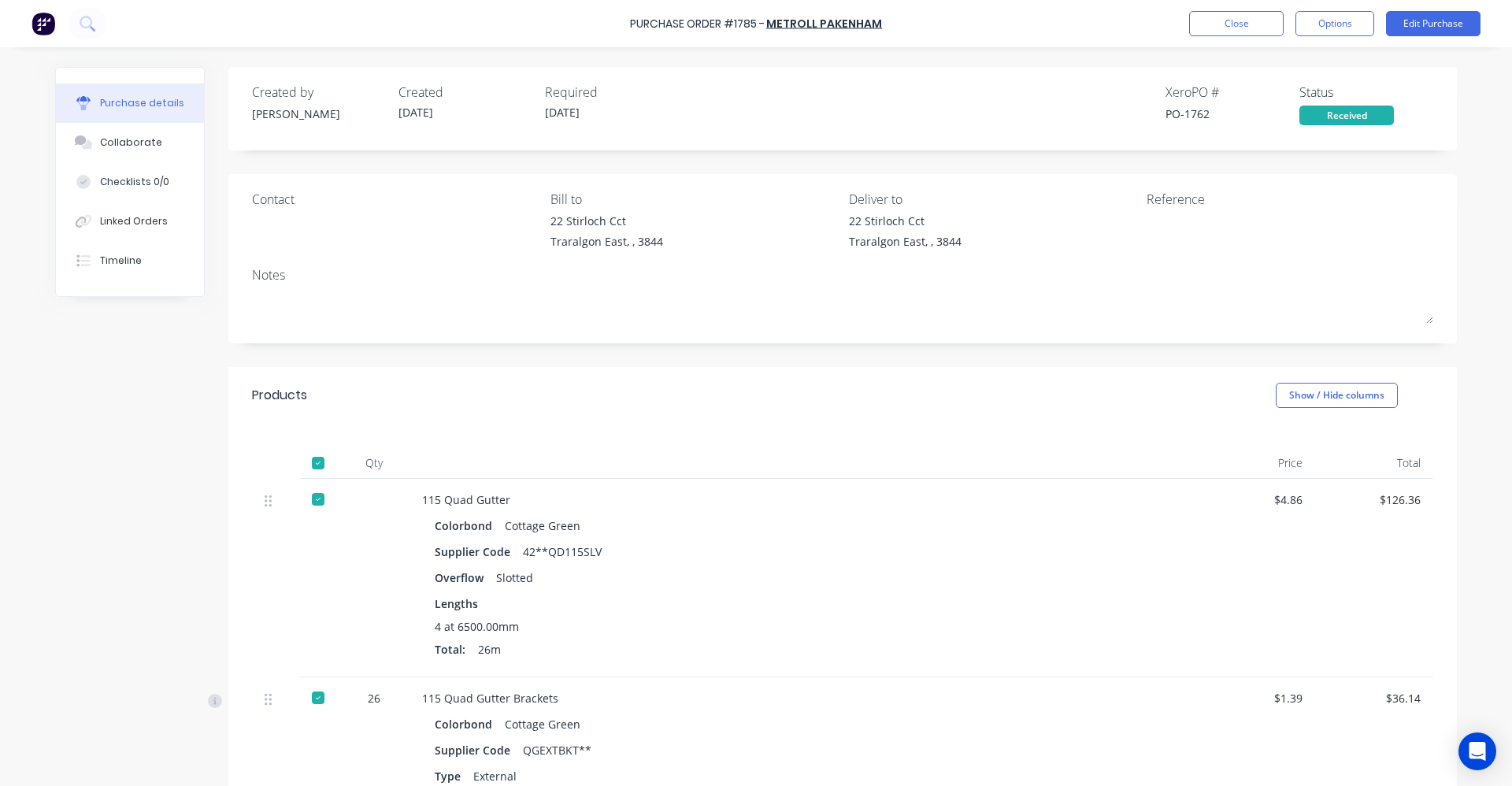
drag, startPoint x: 1218, startPoint y: 30, endPoint x: 1107, endPoint y: 46, distance: 112.1
click at [1202, 36] on div "Purchase Order #1785 - METROLL PAKENHAM Close Options Edit Purchase" at bounding box center [756, 23] width 1512 height 48
click at [1220, 30] on button "Close" at bounding box center [1236, 23] width 94 height 25
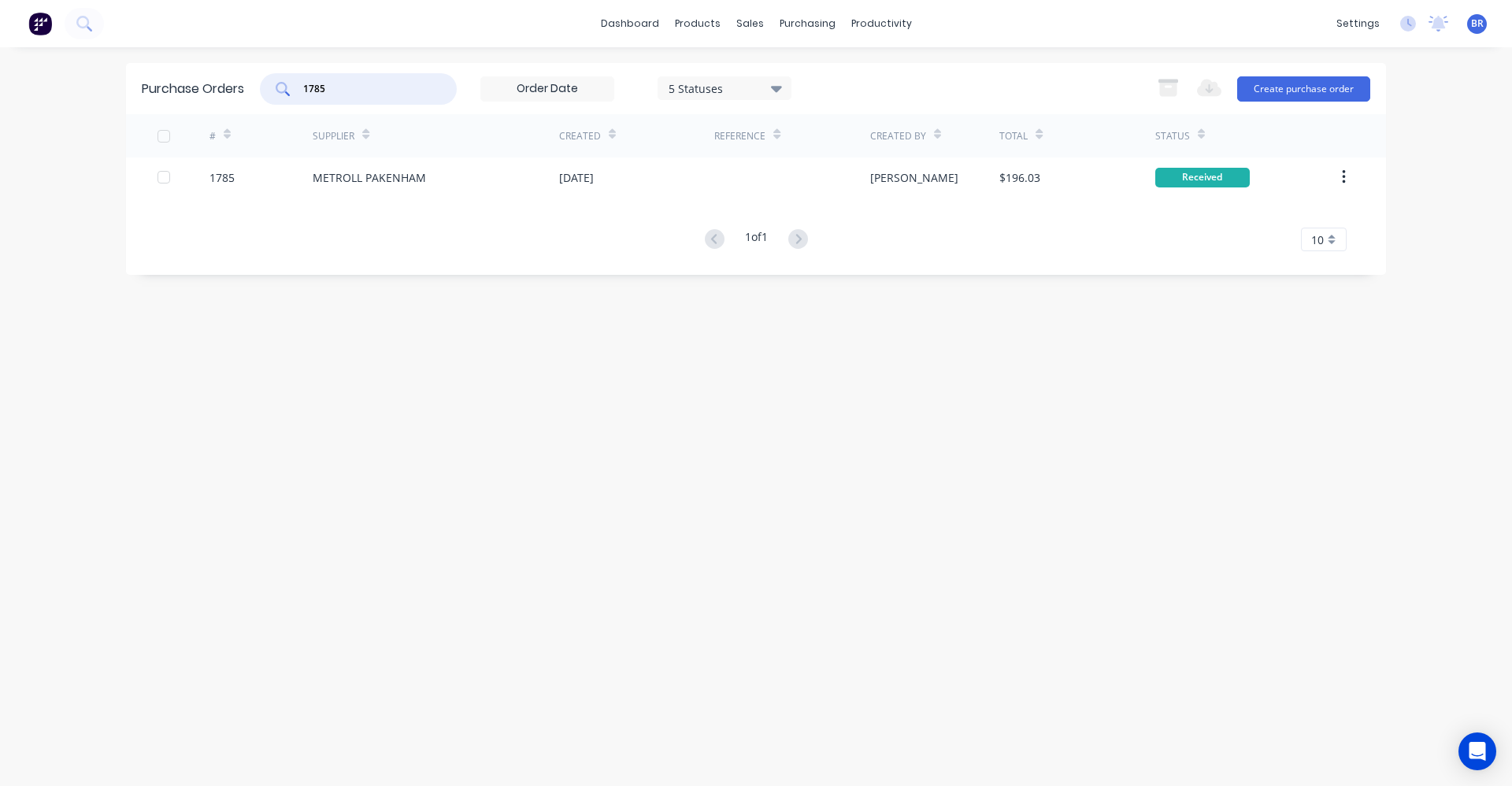
drag, startPoint x: 317, startPoint y: 86, endPoint x: 241, endPoint y: 86, distance: 76.0
click at [241, 86] on div "Purchase Orders 1785 5 Statuses 5 Statuses Export to Excel (XLSX) Create purcha…" at bounding box center [756, 88] width 1260 height 51
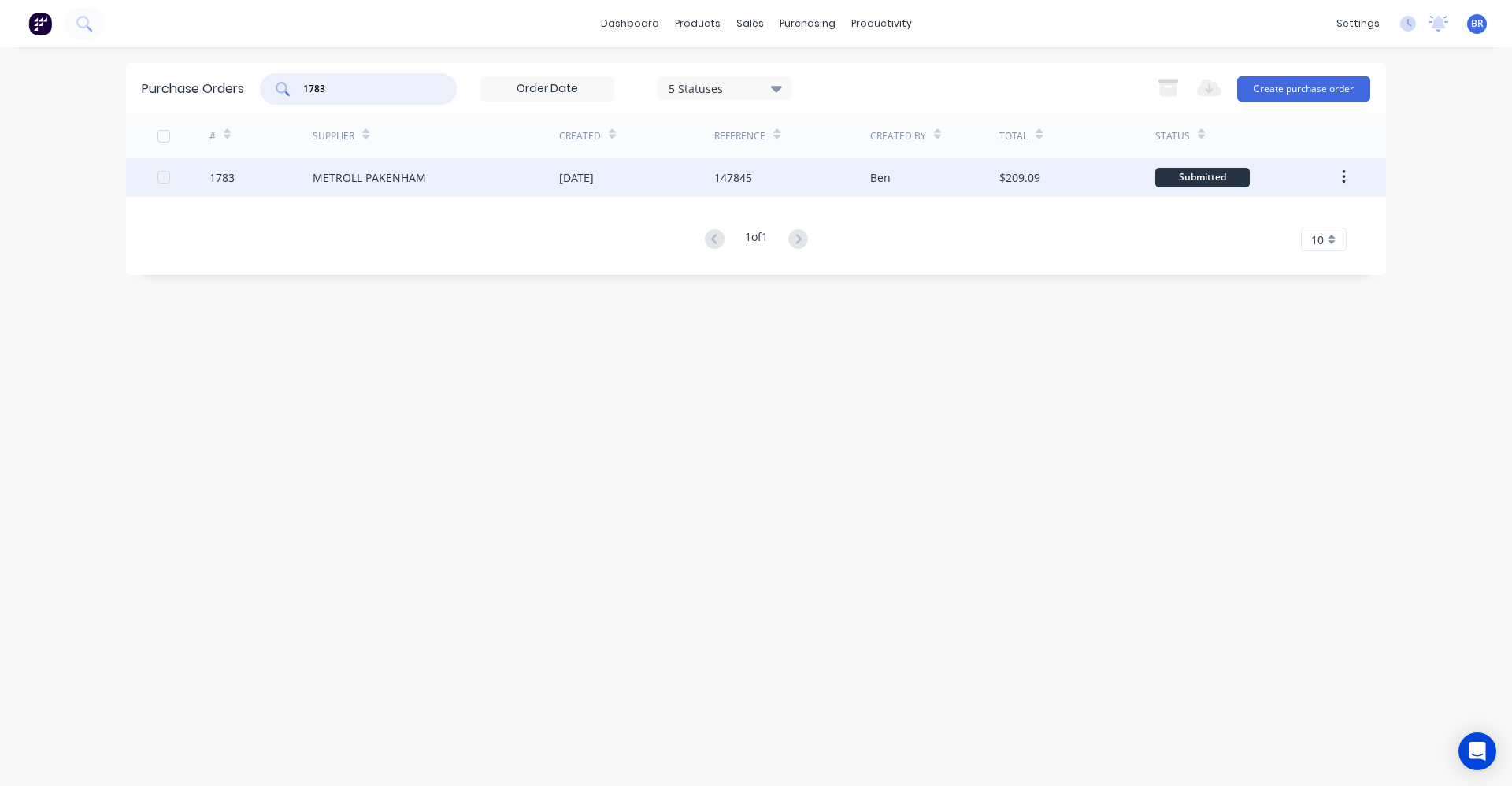
type input "1783"
click at [427, 184] on div "METROLL PAKENHAM" at bounding box center [435, 177] width 247 height 39
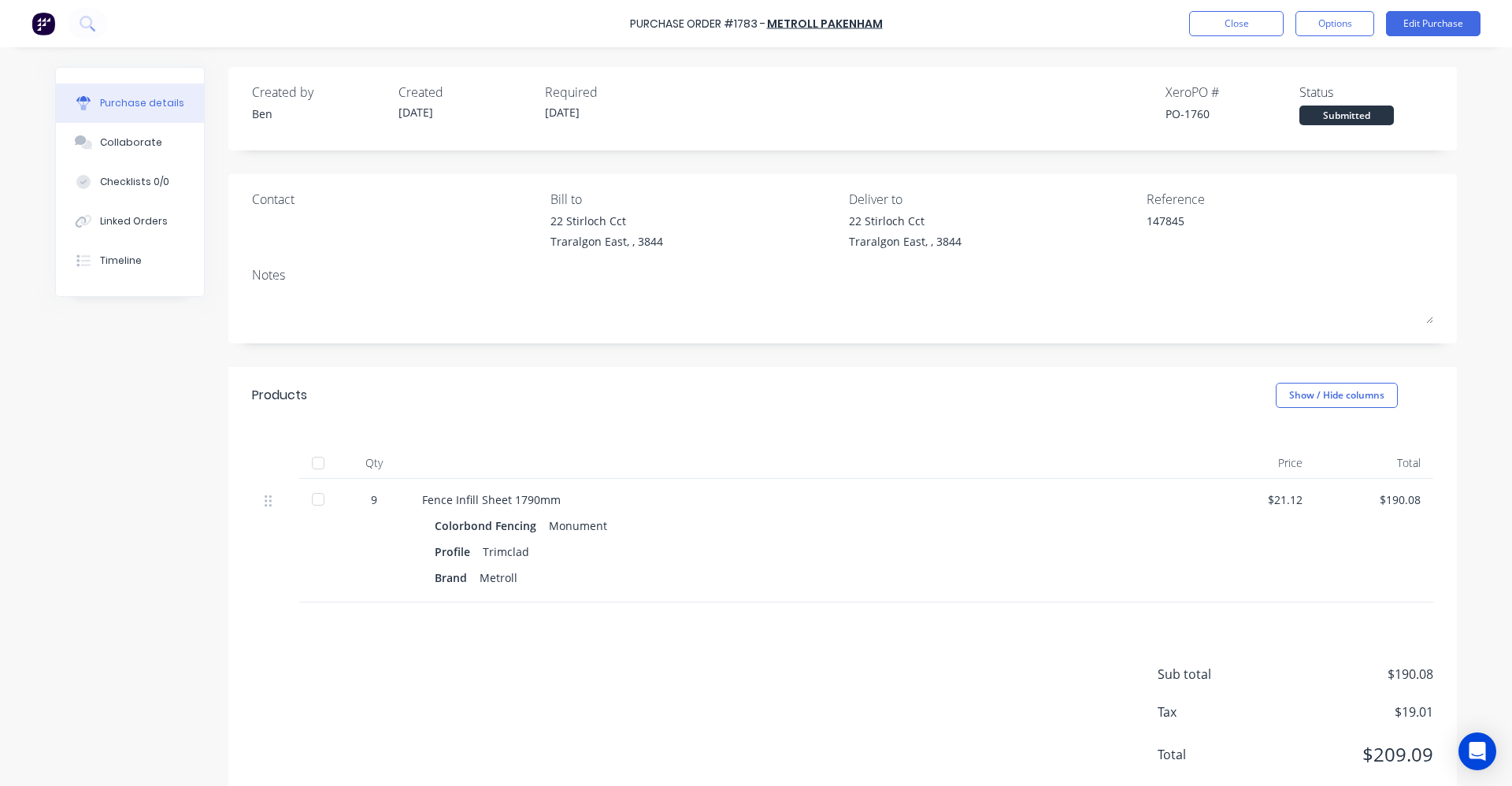
click at [312, 464] on div at bounding box center [318, 462] width 31 height 31
type textarea "x"
click at [132, 218] on div "Linked Orders" at bounding box center [133, 222] width 67 height 14
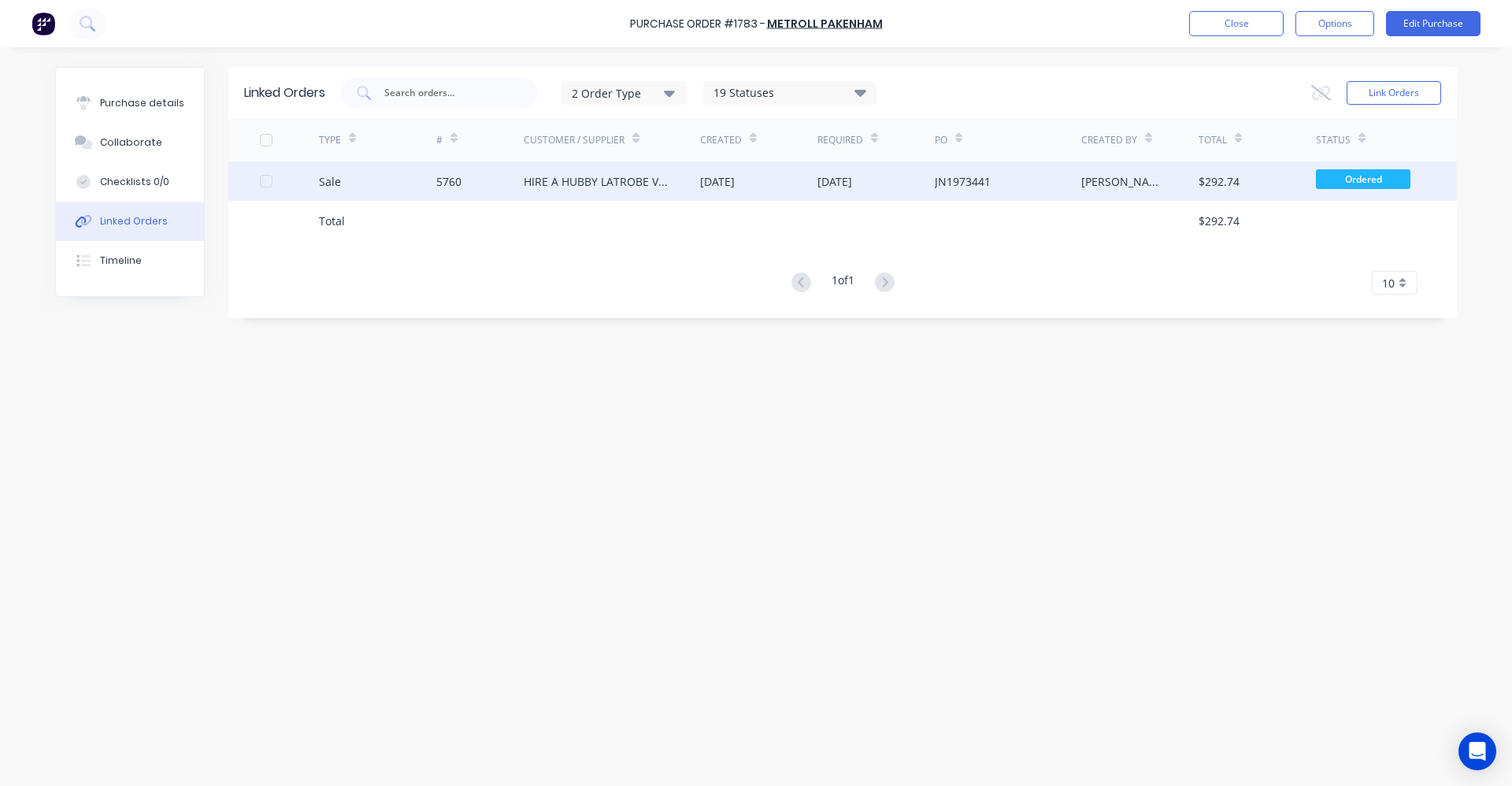
click at [628, 182] on div "HIRE A HUBBY LATROBE VALLEY" at bounding box center [595, 181] width 144 height 16
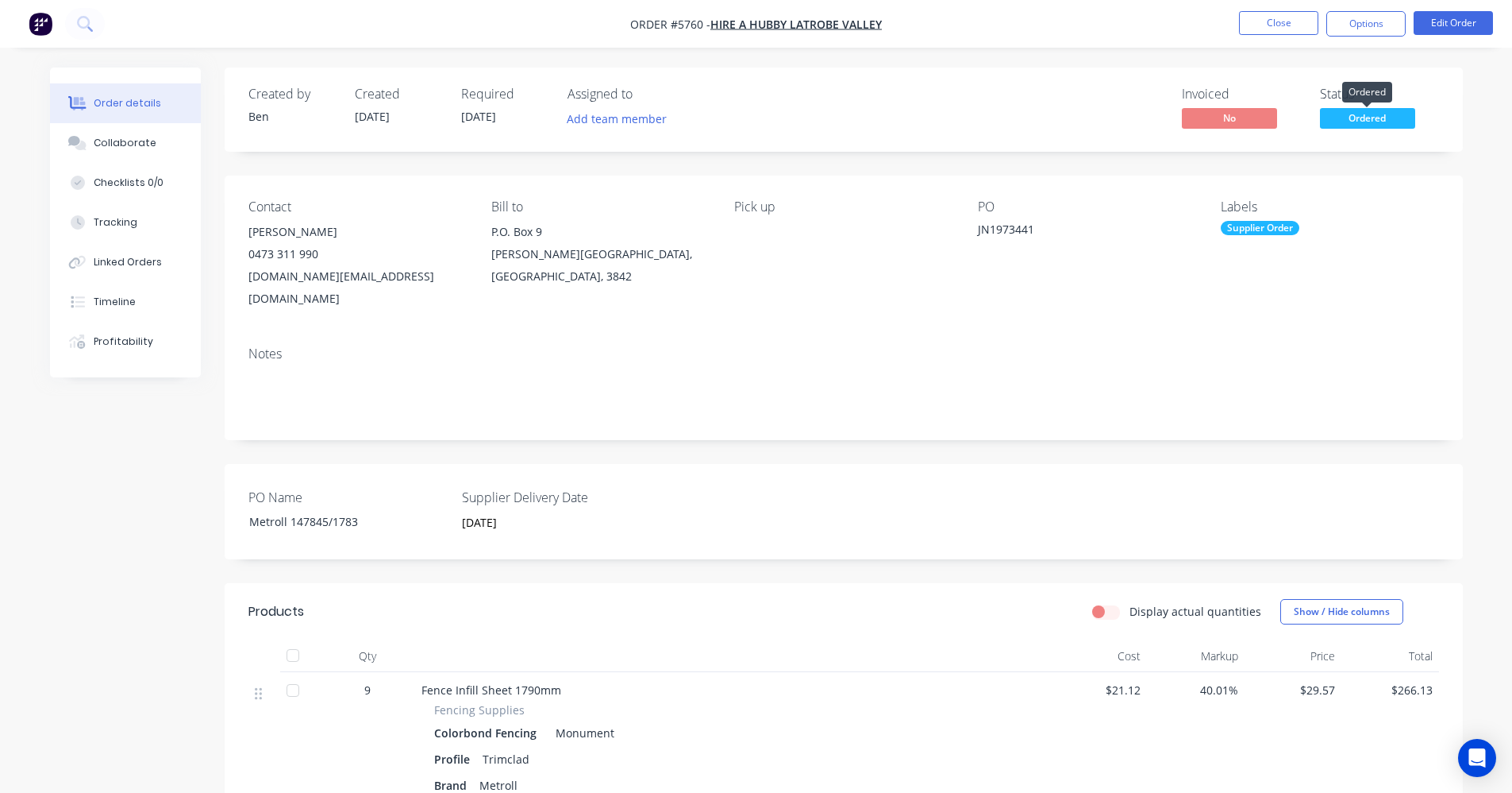
click at [1392, 120] on span "Ordered" at bounding box center [1367, 118] width 95 height 20
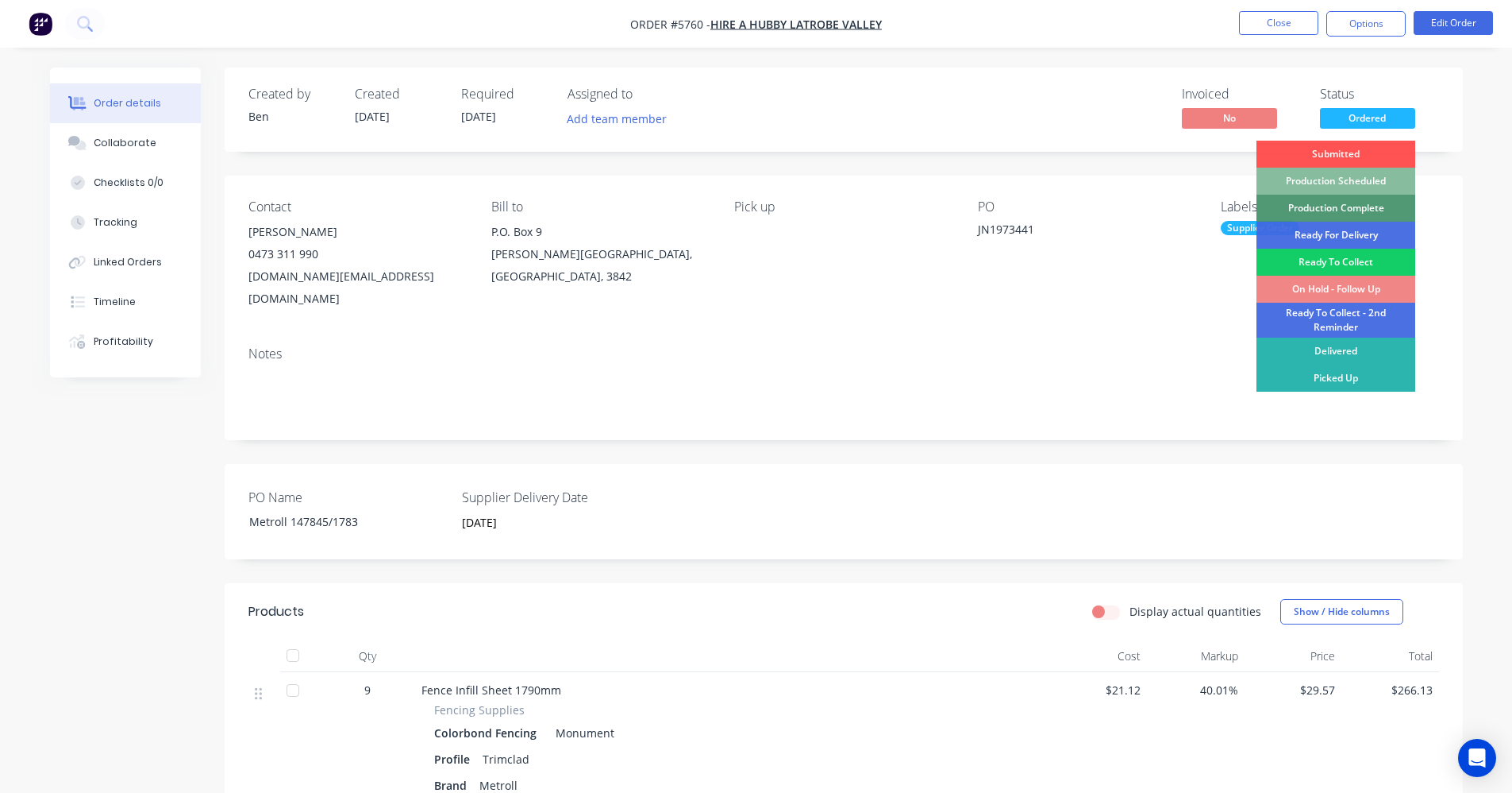
click at [1362, 261] on div "Ready To Collect" at bounding box center [1336, 263] width 158 height 27
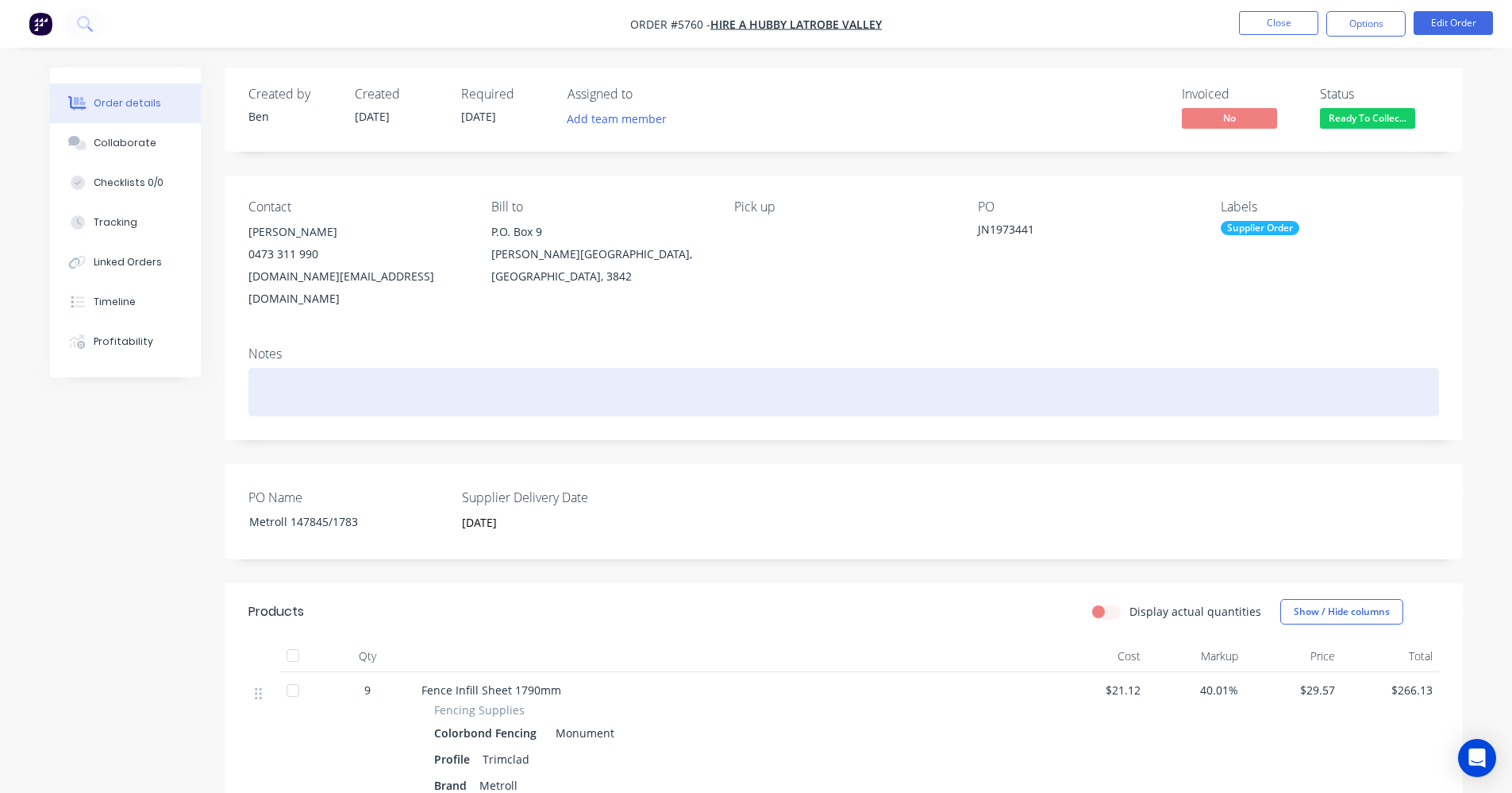
drag, startPoint x: 974, startPoint y: 347, endPoint x: 1075, endPoint y: 324, distance: 103.6
click at [981, 344] on div "Notes" at bounding box center [843, 387] width 1239 height 107
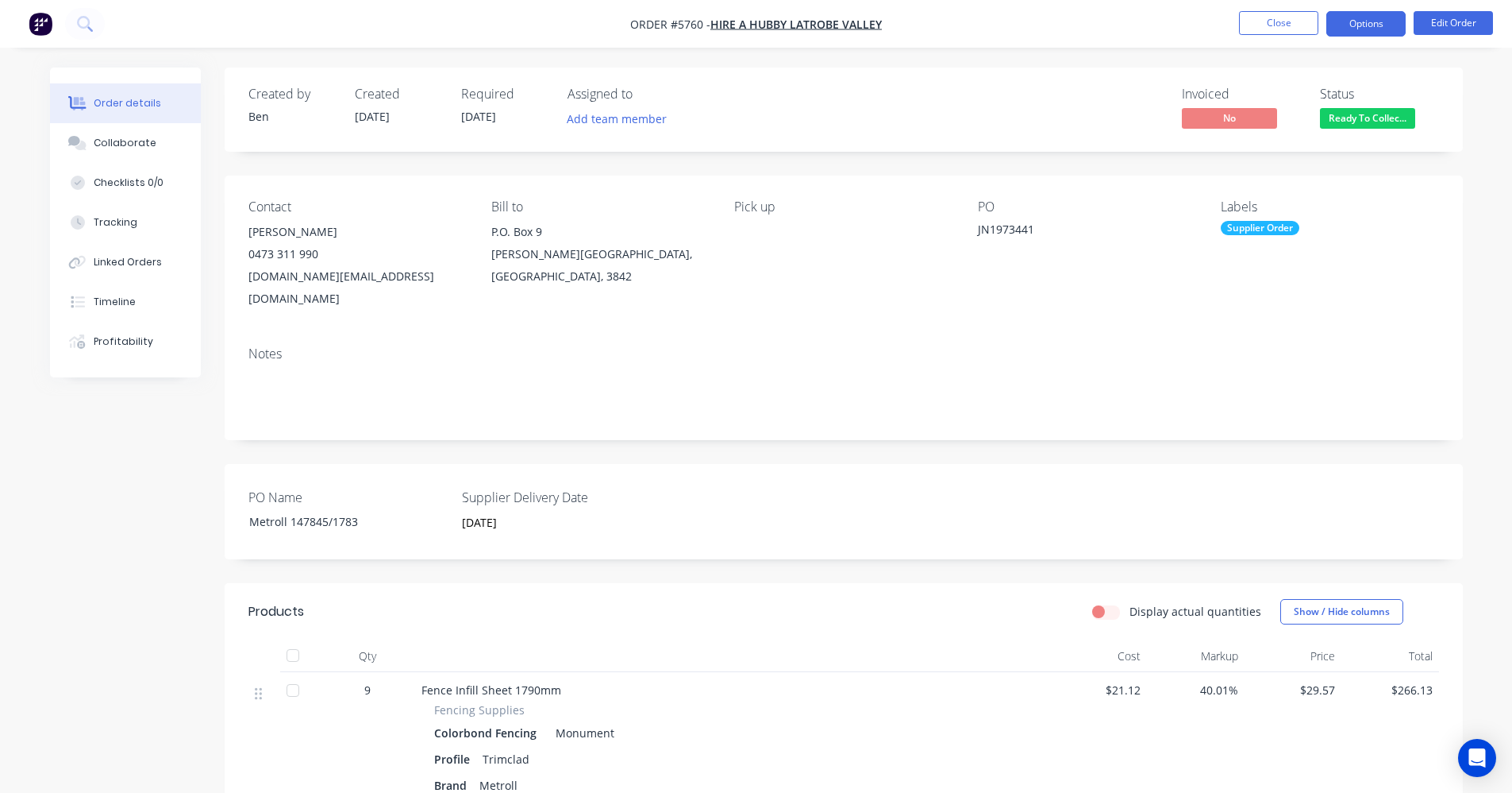
drag, startPoint x: 1356, startPoint y: 19, endPoint x: 1355, endPoint y: 32, distance: 13.0
click at [1356, 20] on button "Options" at bounding box center [1366, 24] width 80 height 25
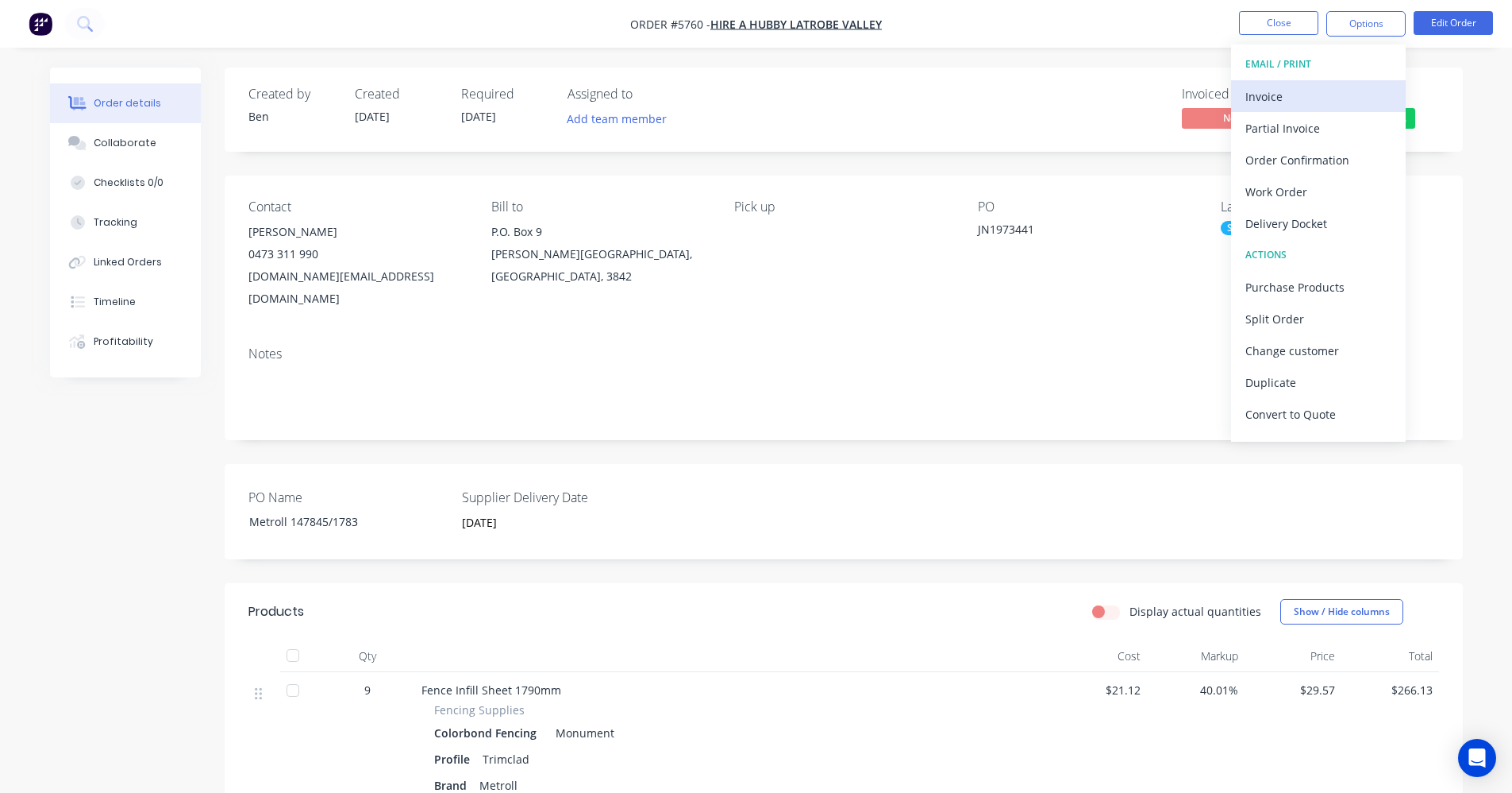
click at [1279, 94] on div "Invoice" at bounding box center [1318, 96] width 146 height 23
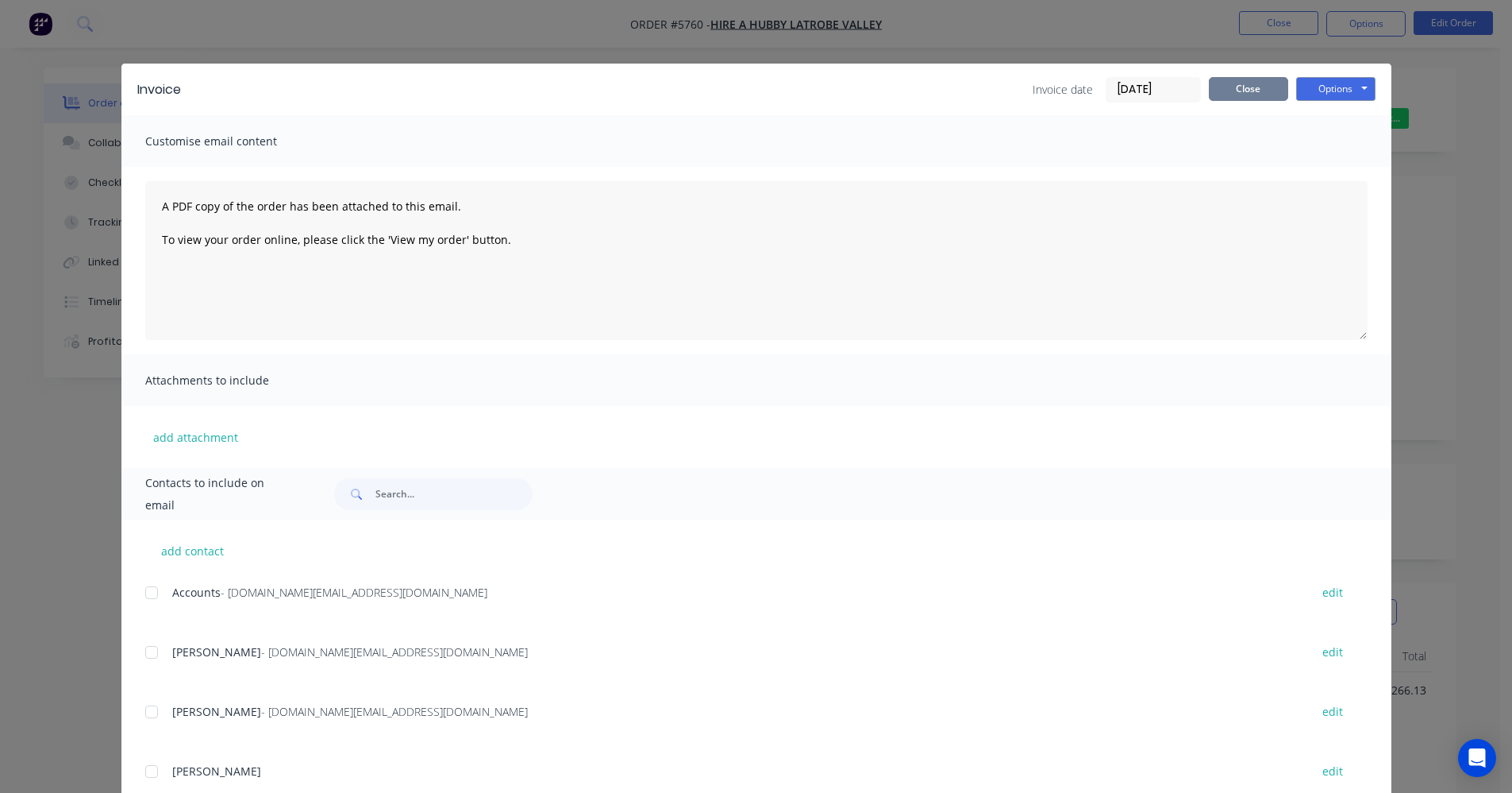
click at [1228, 91] on button "Close" at bounding box center [1249, 89] width 80 height 24
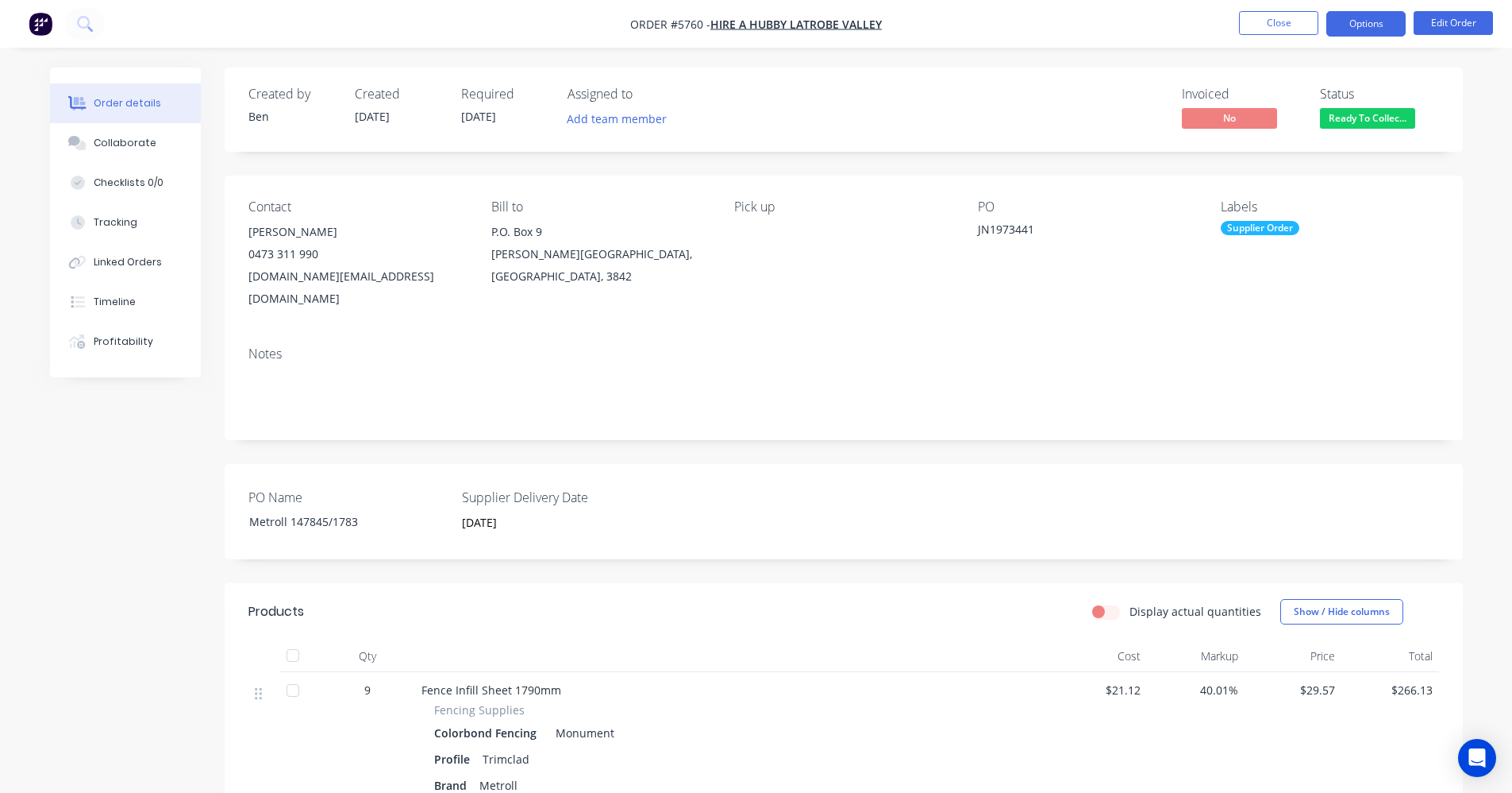
click at [1369, 25] on button "Options" at bounding box center [1366, 24] width 80 height 25
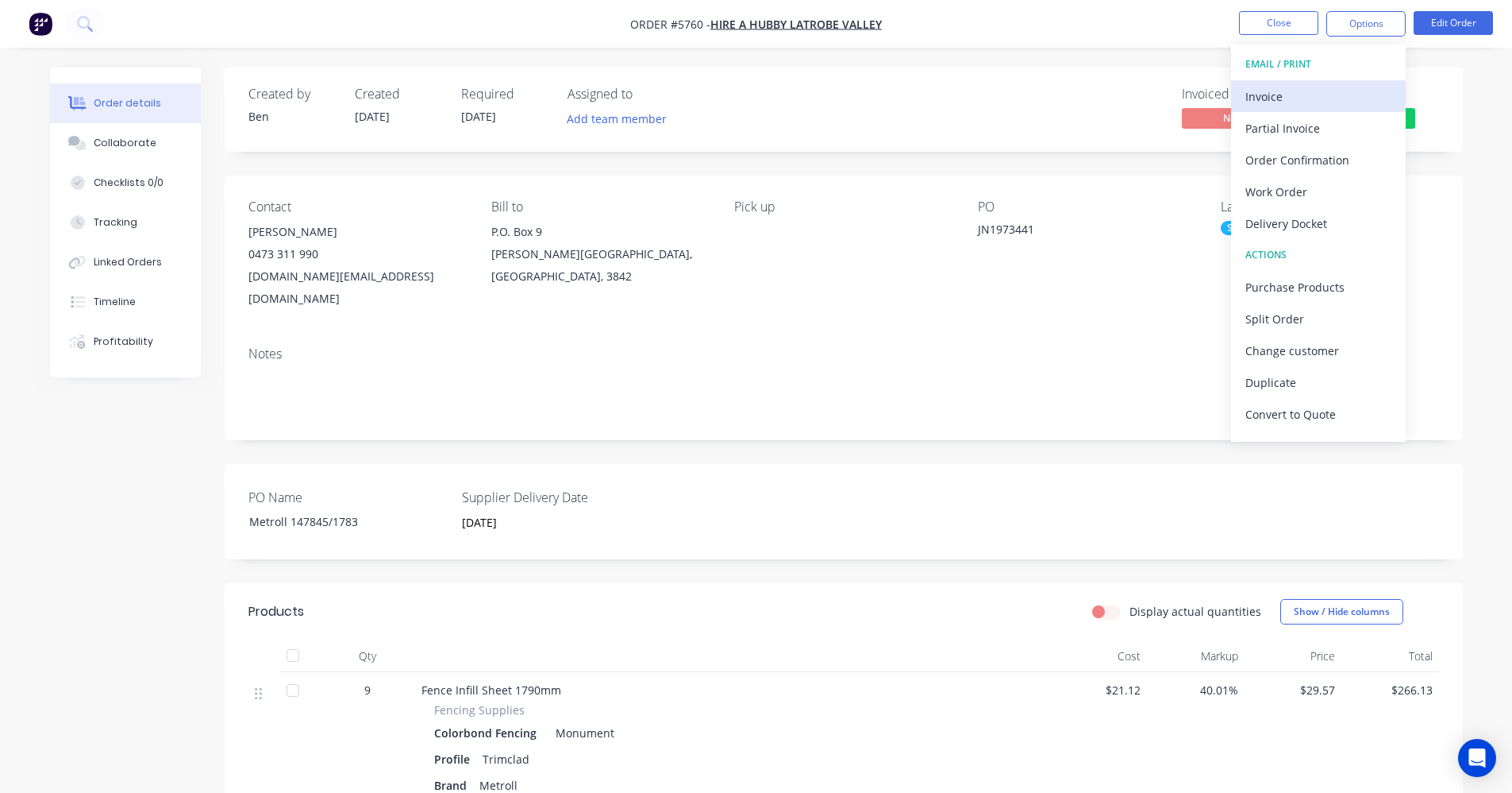
click at [1300, 89] on div "Invoice" at bounding box center [1318, 96] width 146 height 23
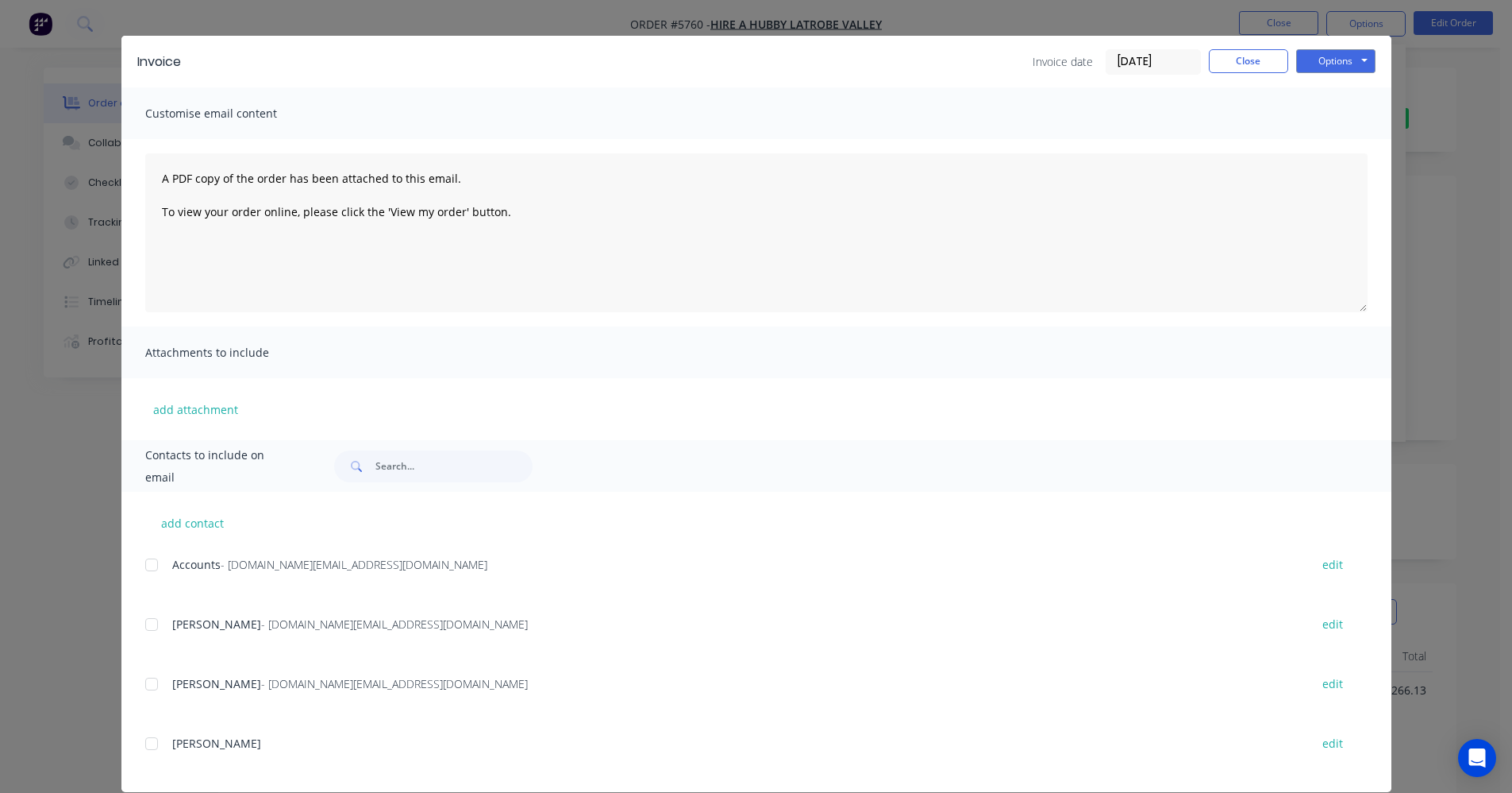
scroll to position [49, 0]
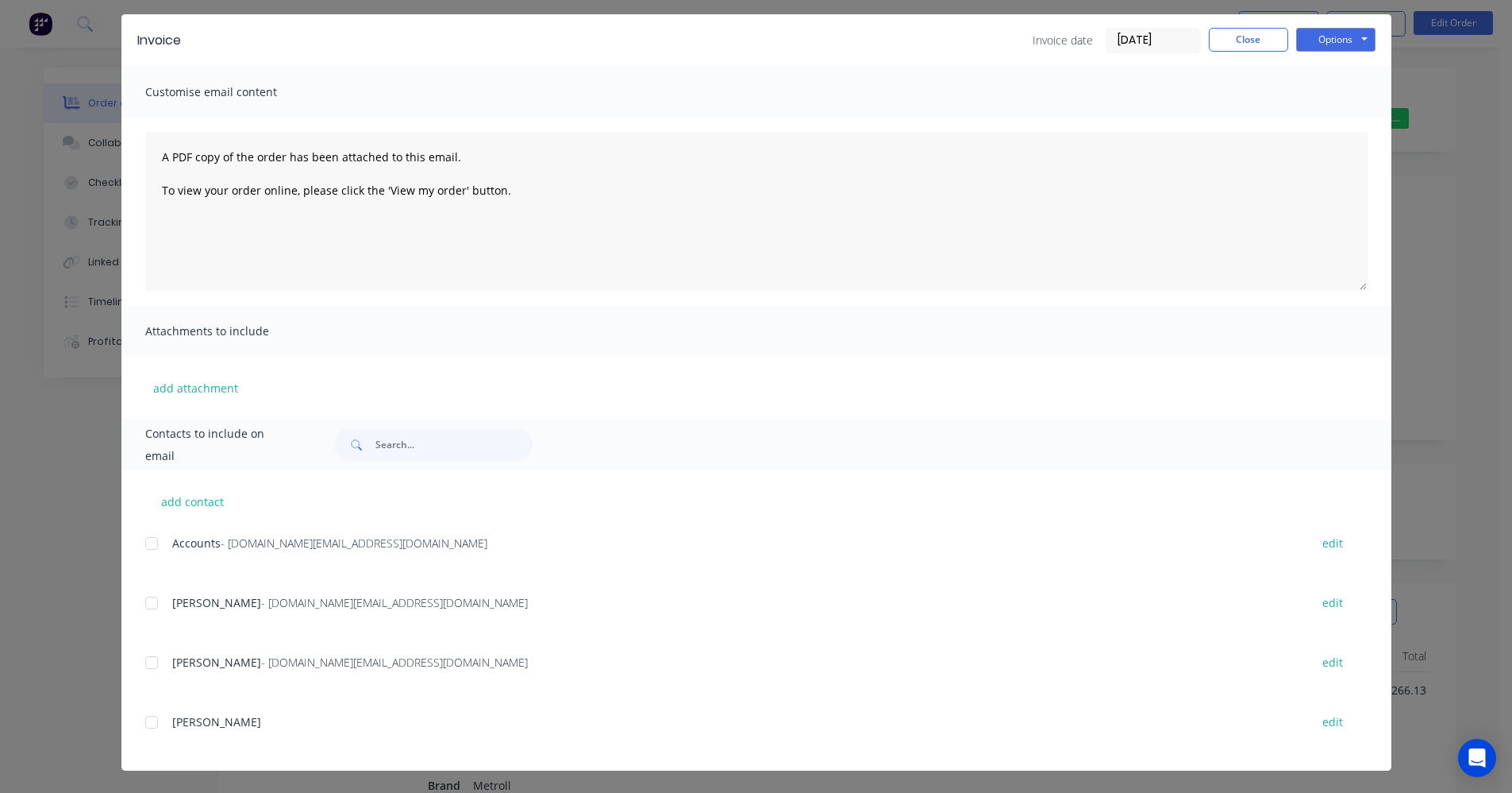
click at [141, 543] on div at bounding box center [151, 543] width 32 height 32
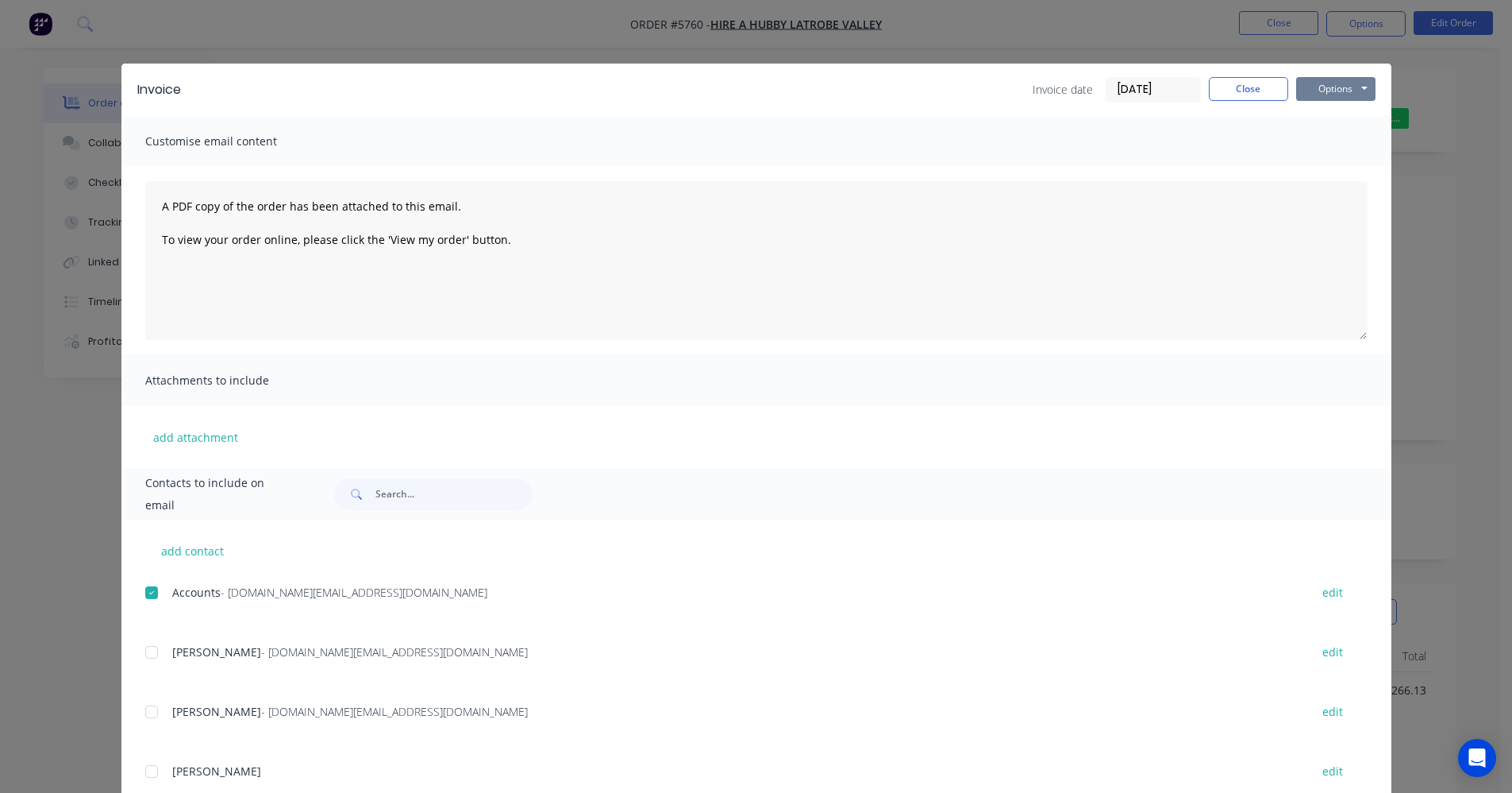
click at [1339, 83] on button "Options" at bounding box center [1336, 89] width 80 height 24
click at [1330, 165] on button "Email" at bounding box center [1347, 169] width 101 height 26
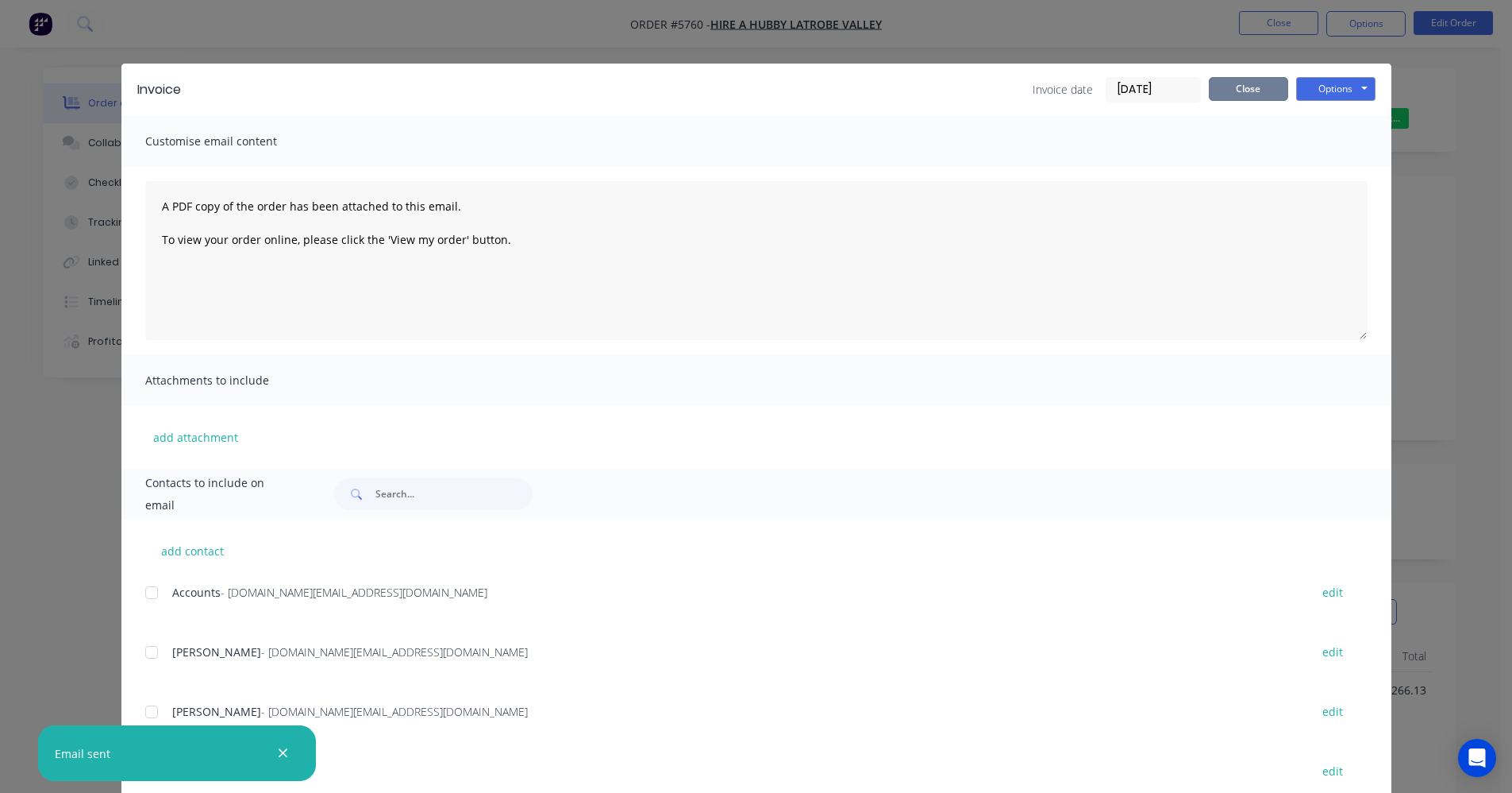
drag, startPoint x: 1250, startPoint y: 90, endPoint x: 1288, endPoint y: 77, distance: 40.2
click at [1250, 89] on button "Close" at bounding box center [1249, 89] width 80 height 24
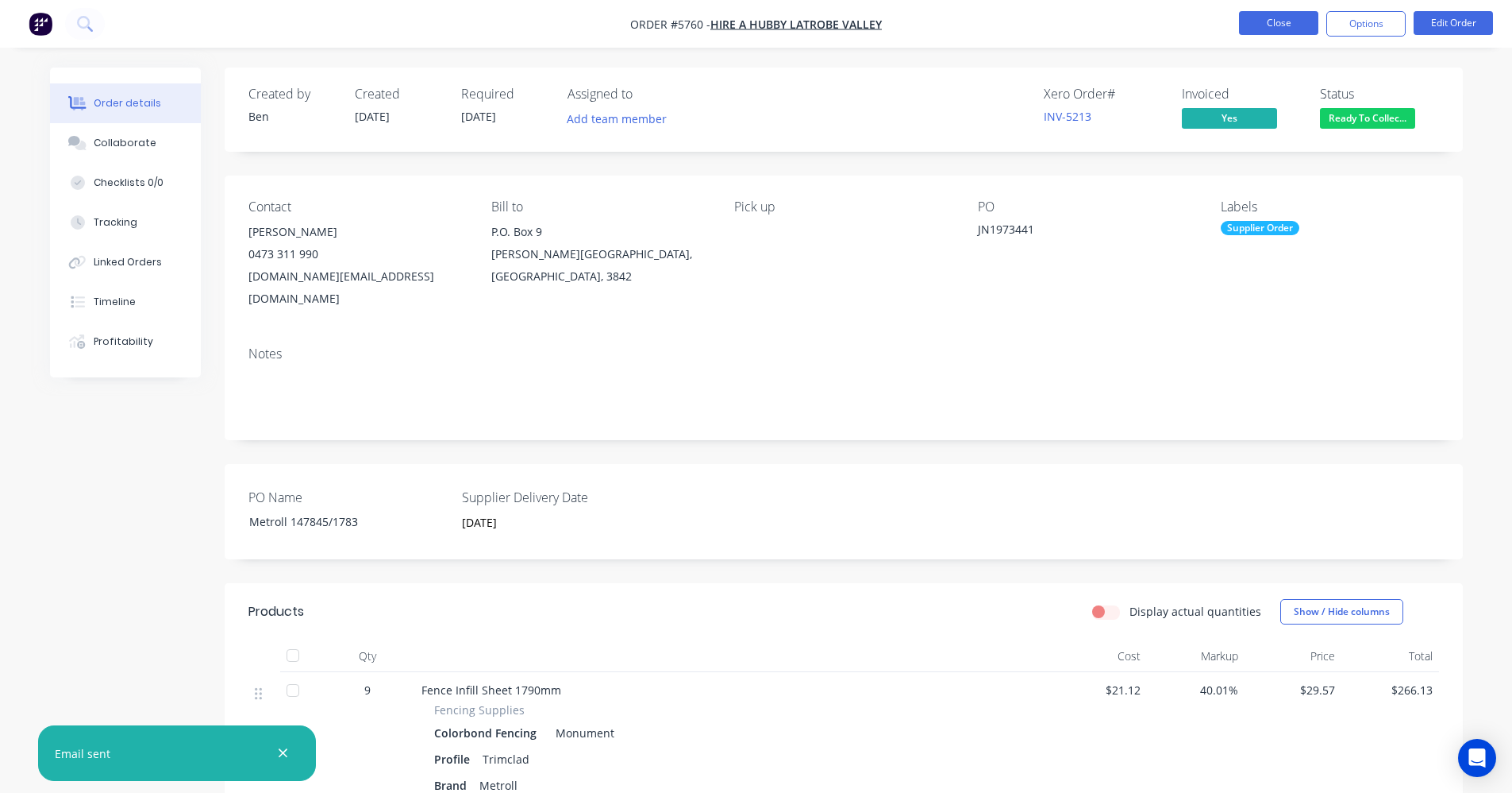
click at [1270, 28] on button "Close" at bounding box center [1279, 23] width 80 height 24
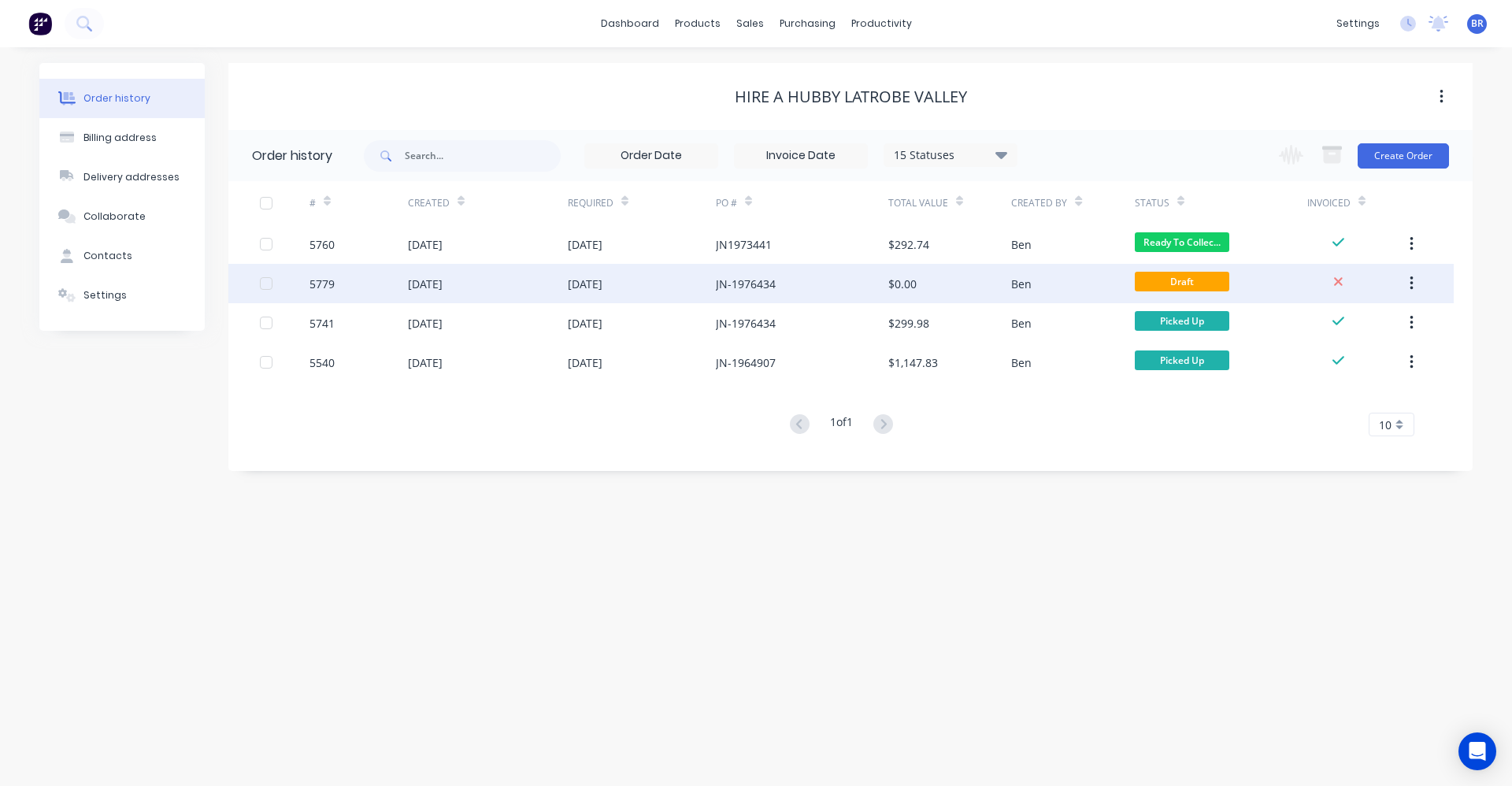
click at [818, 285] on div "JN-1976434" at bounding box center [802, 284] width 172 height 39
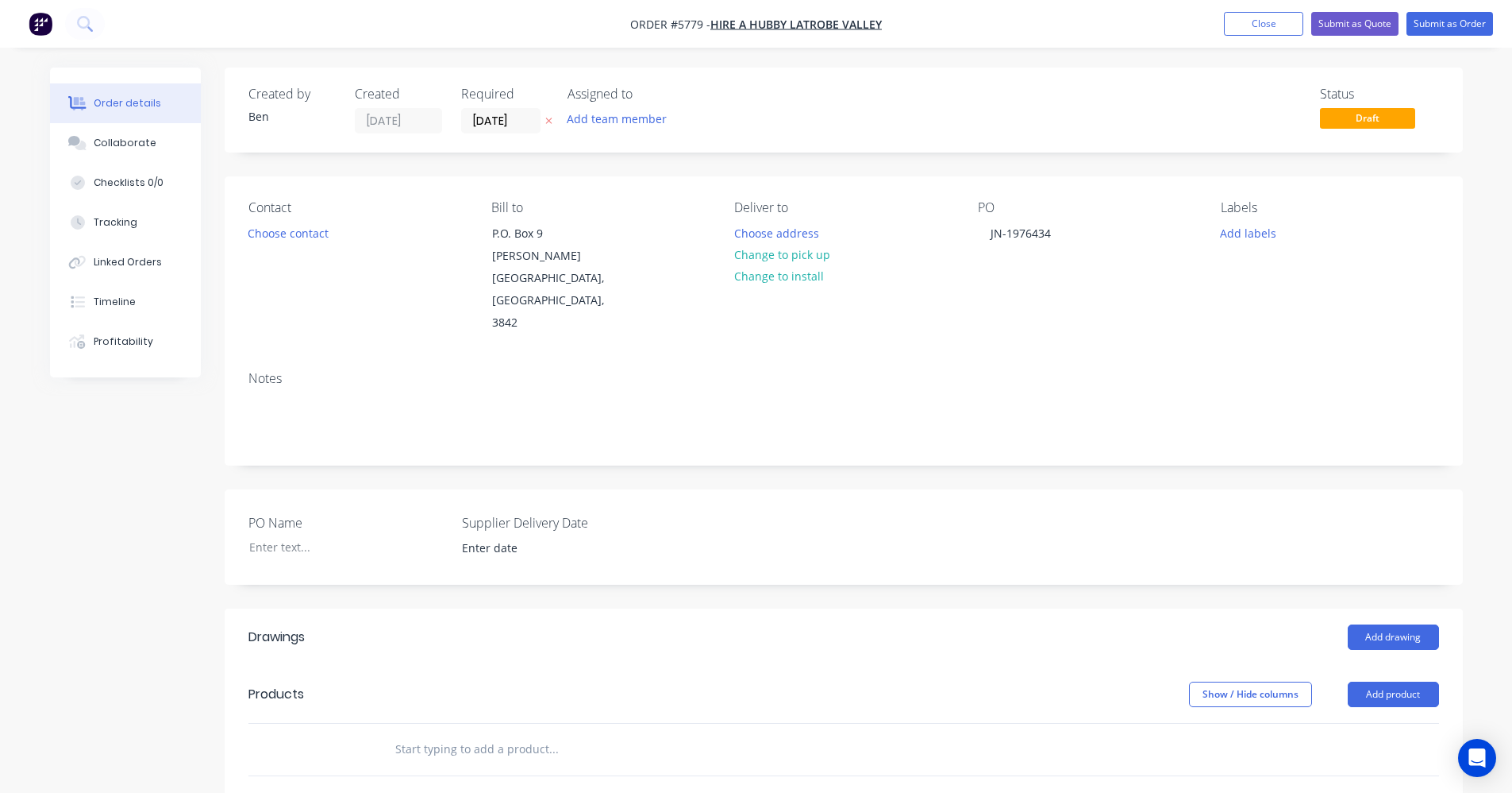
click at [509, 733] on input "text" at bounding box center [553, 749] width 318 height 32
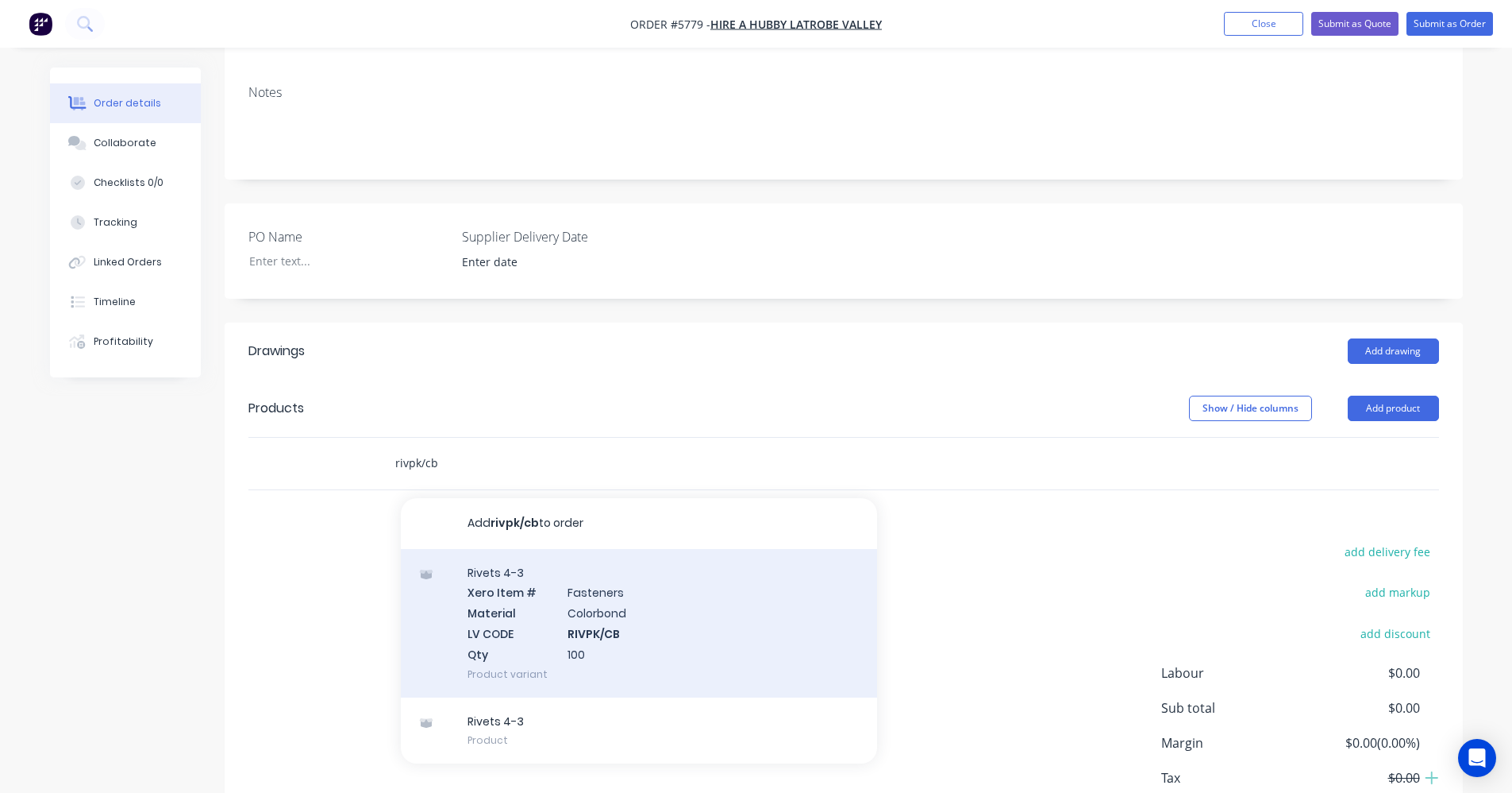
scroll to position [318, 0]
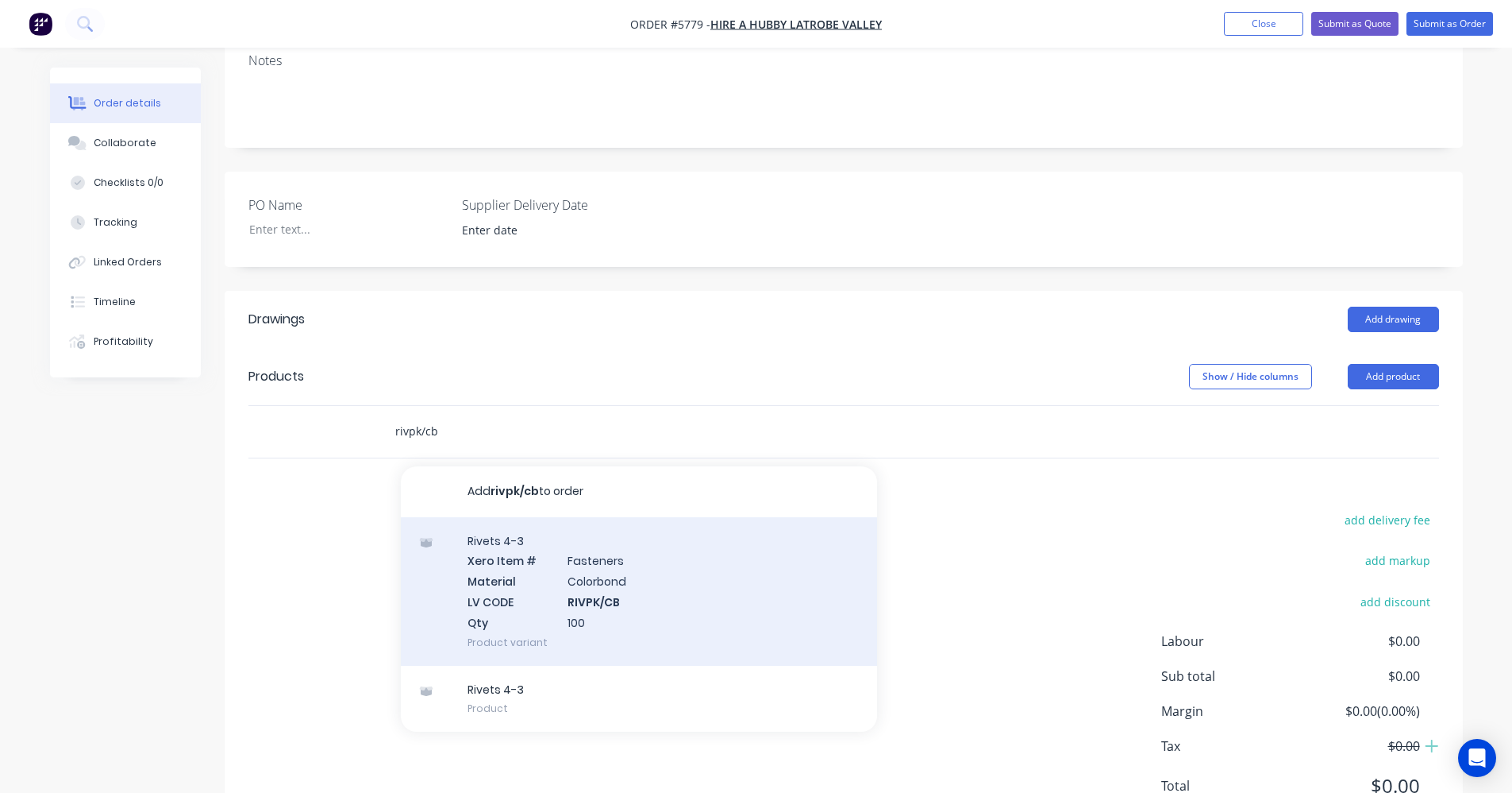
type input "rivpk/cb"
click at [613, 567] on div "Rivets 4-3 Xero Item # Fasteners Material Colorbond LV CODE RIVPK/CB Qty 100 Pr…" at bounding box center [639, 591] width 476 height 148
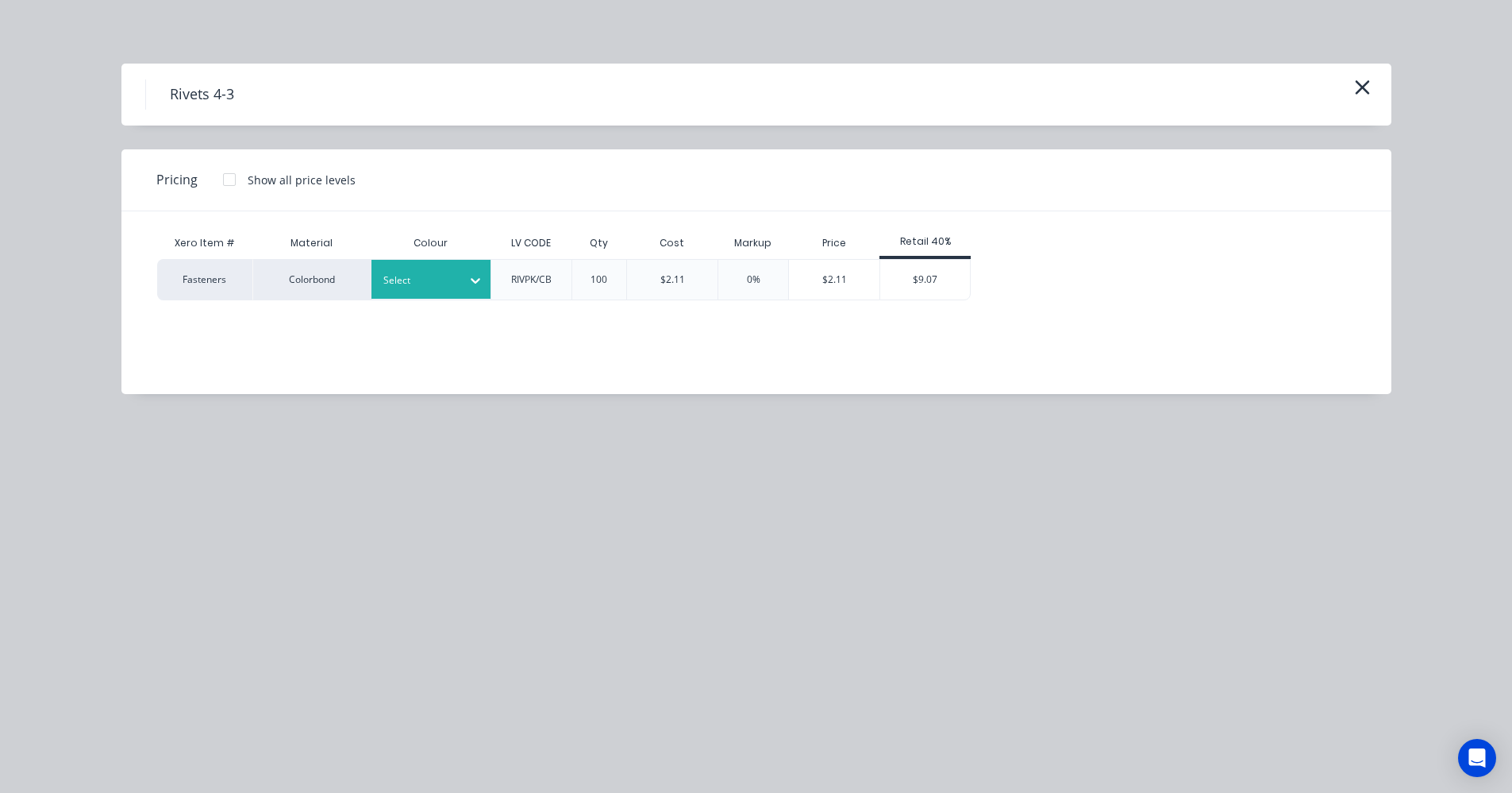
click at [422, 282] on div at bounding box center [419, 280] width 71 height 17
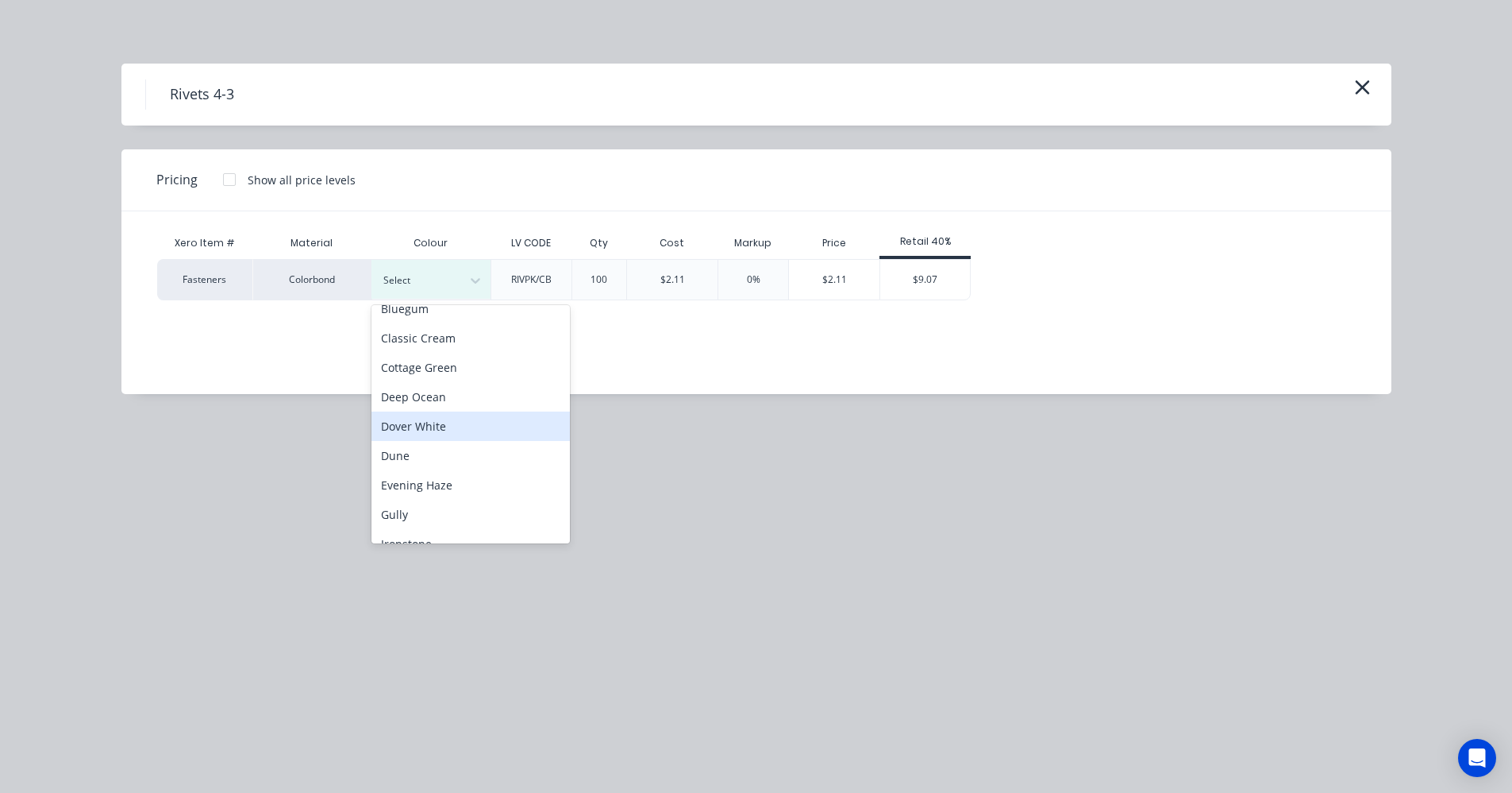
scroll to position [80, 0]
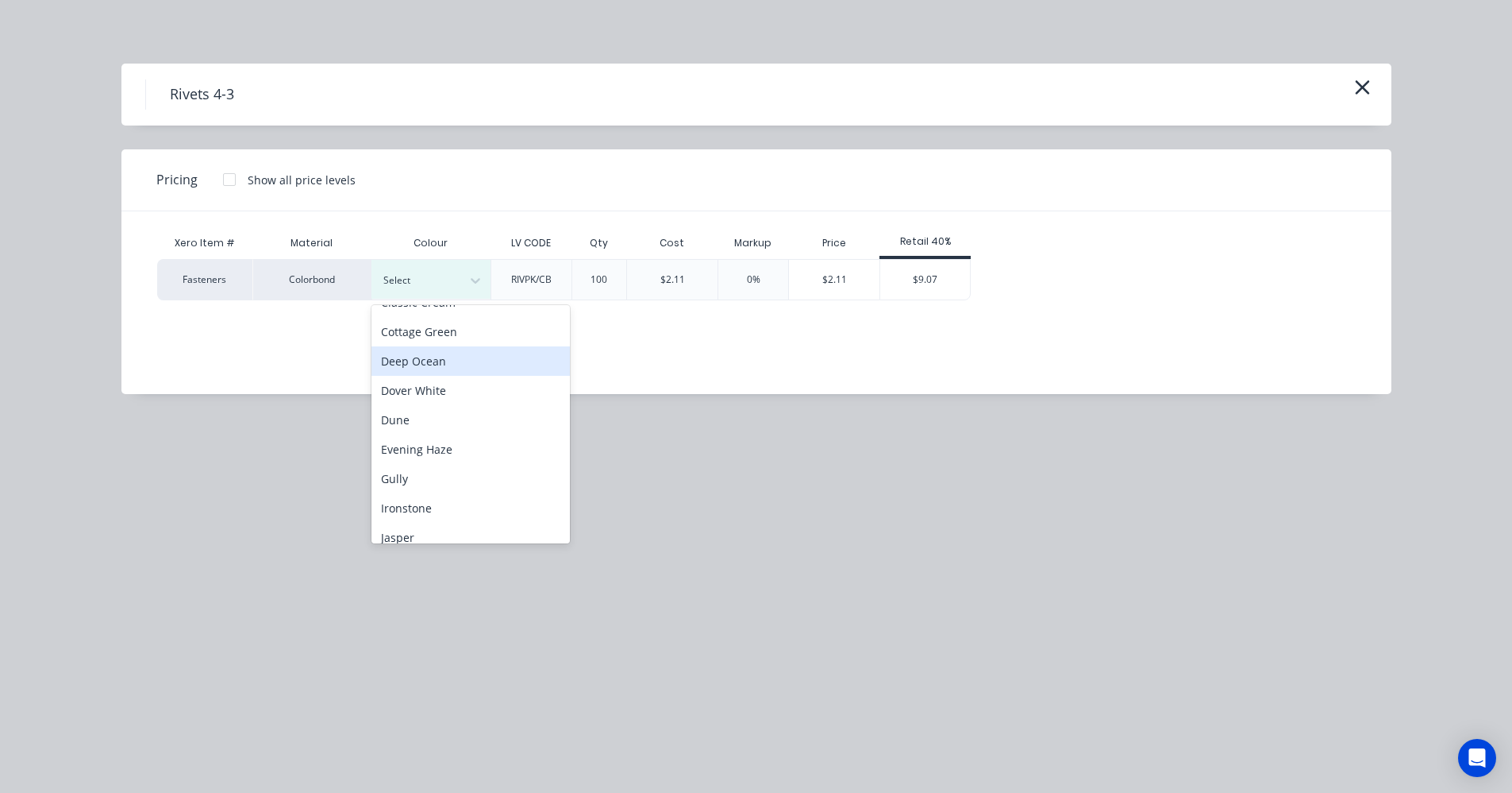
drag, startPoint x: 430, startPoint y: 363, endPoint x: 607, endPoint y: 365, distance: 177.0
click at [443, 365] on div "Deep Ocean" at bounding box center [471, 361] width 198 height 29
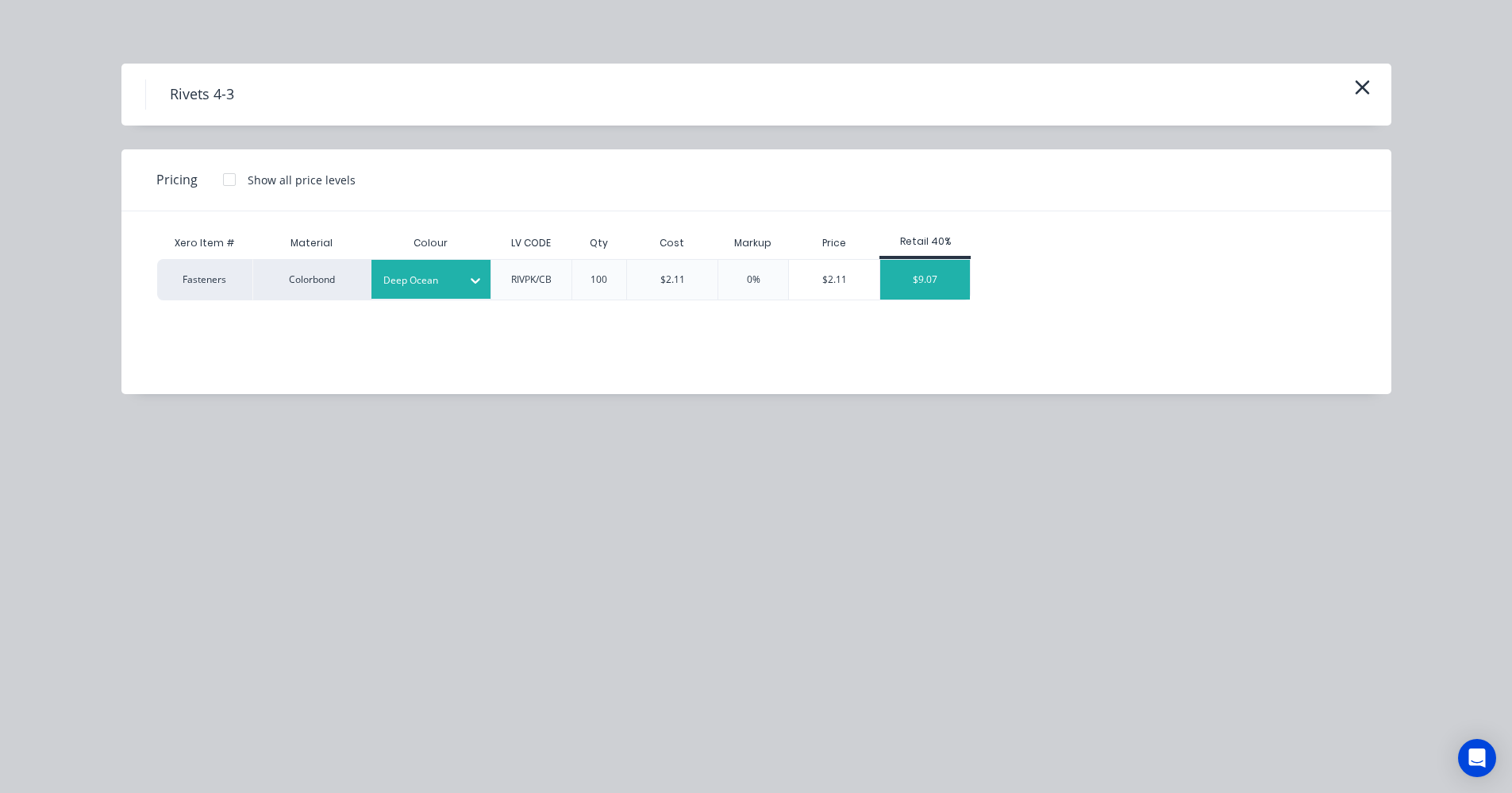
click at [919, 272] on div "$9.07" at bounding box center [925, 280] width 90 height 40
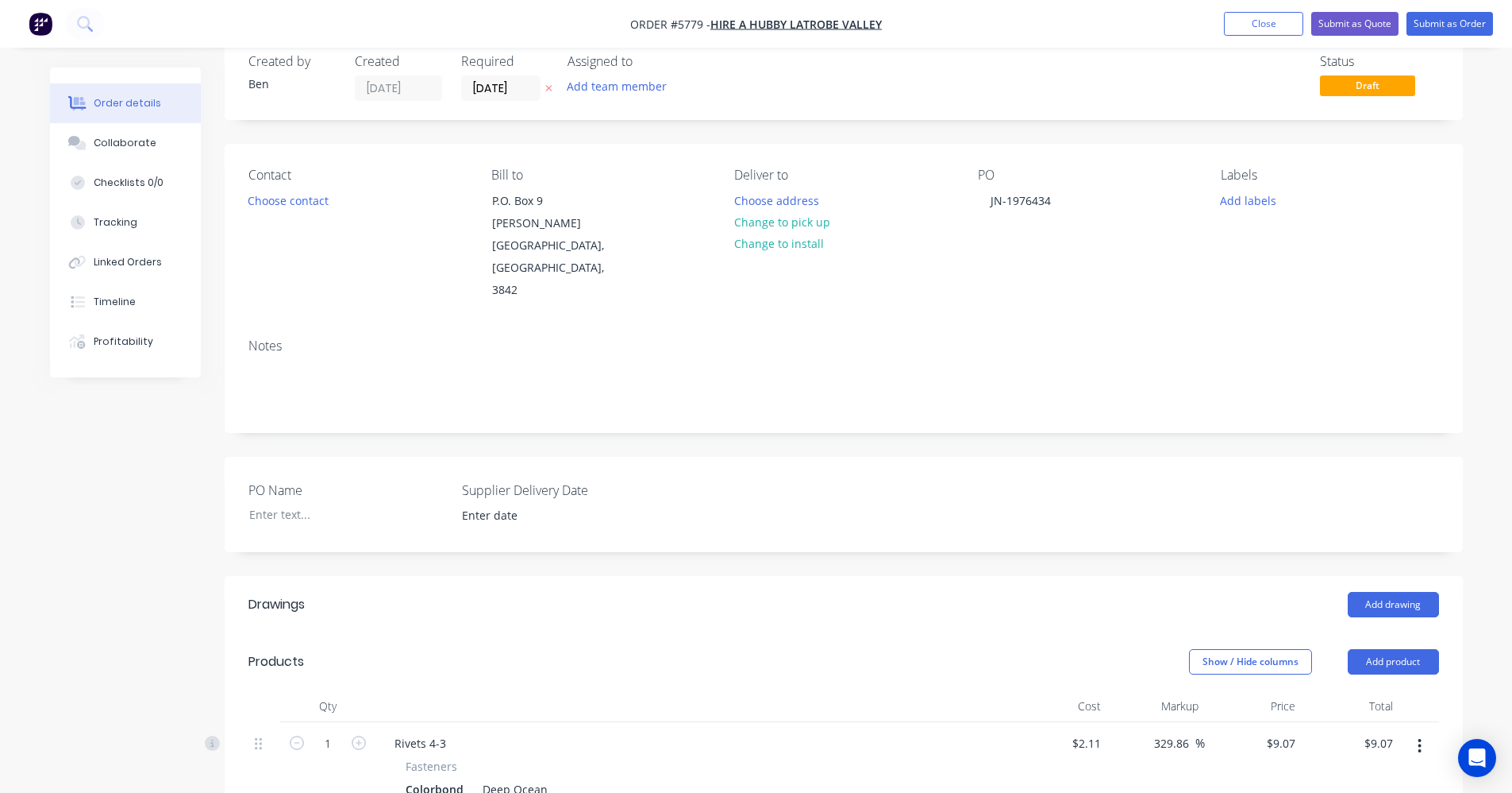
scroll to position [0, 0]
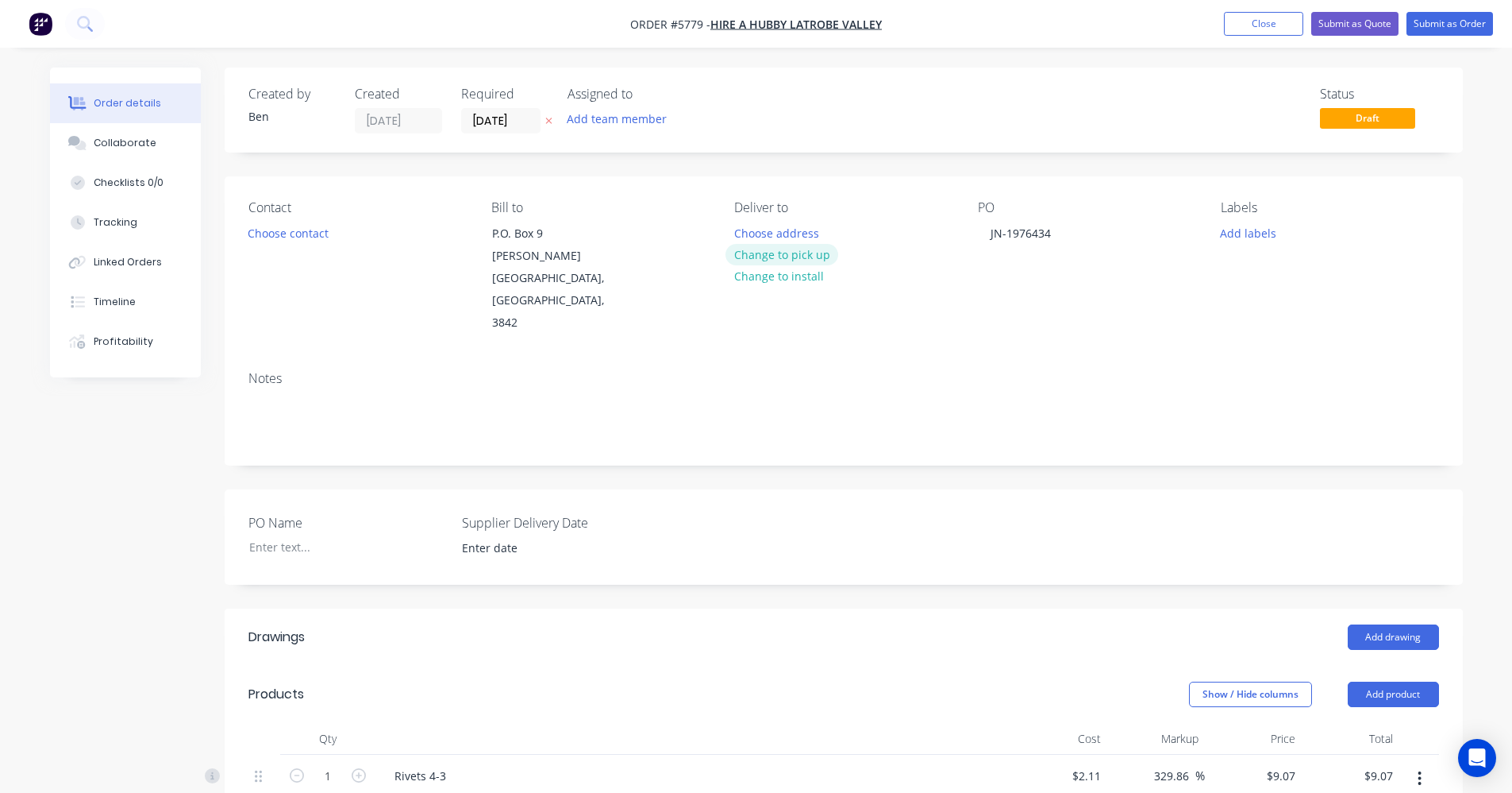
click at [813, 255] on button "Change to pick up" at bounding box center [782, 254] width 113 height 22
click at [1450, 20] on button "Submit as Order" at bounding box center [1450, 24] width 87 height 24
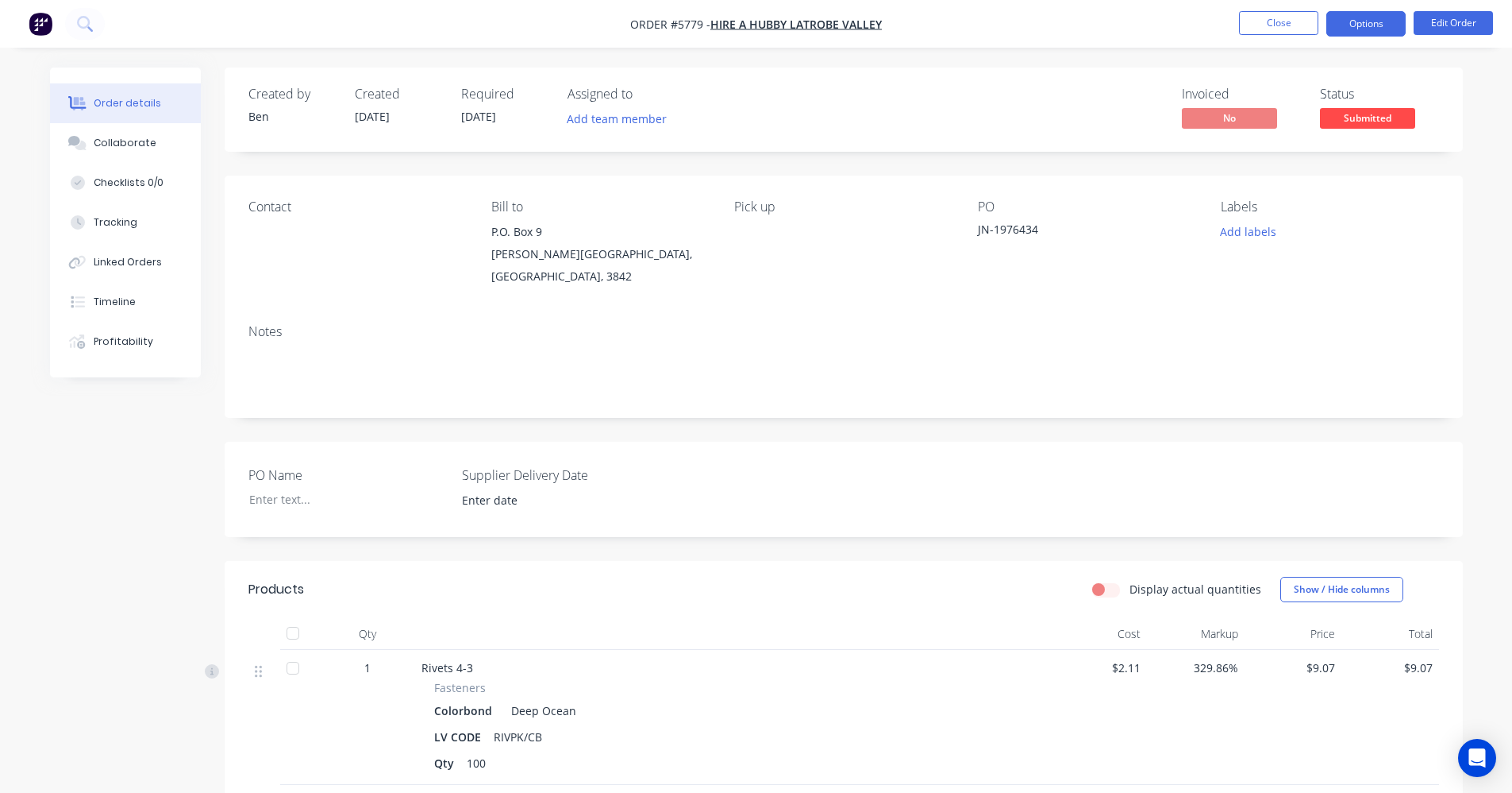
click at [1365, 28] on button "Options" at bounding box center [1366, 24] width 80 height 25
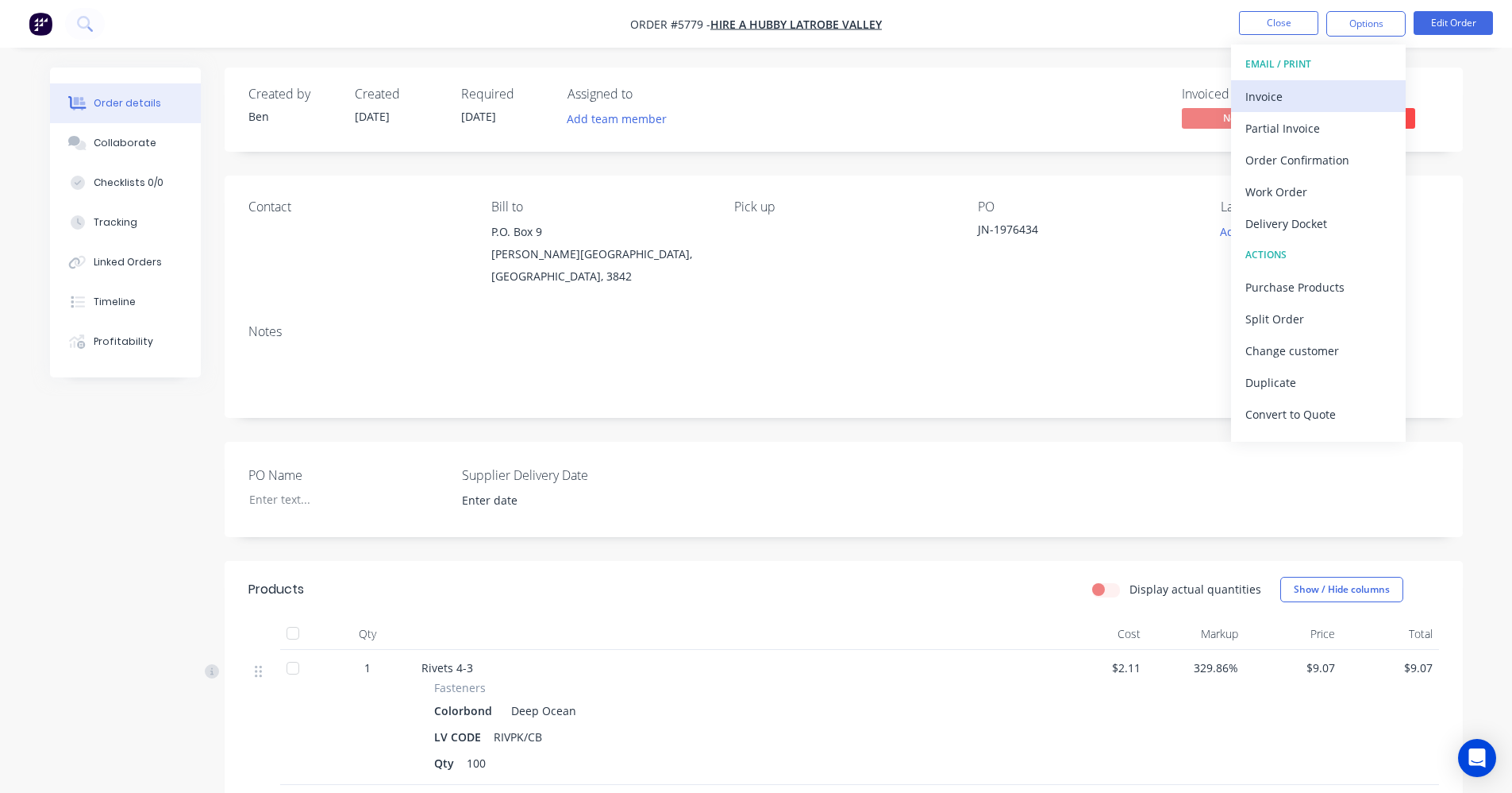
click at [1262, 88] on div "Invoice" at bounding box center [1318, 96] width 146 height 23
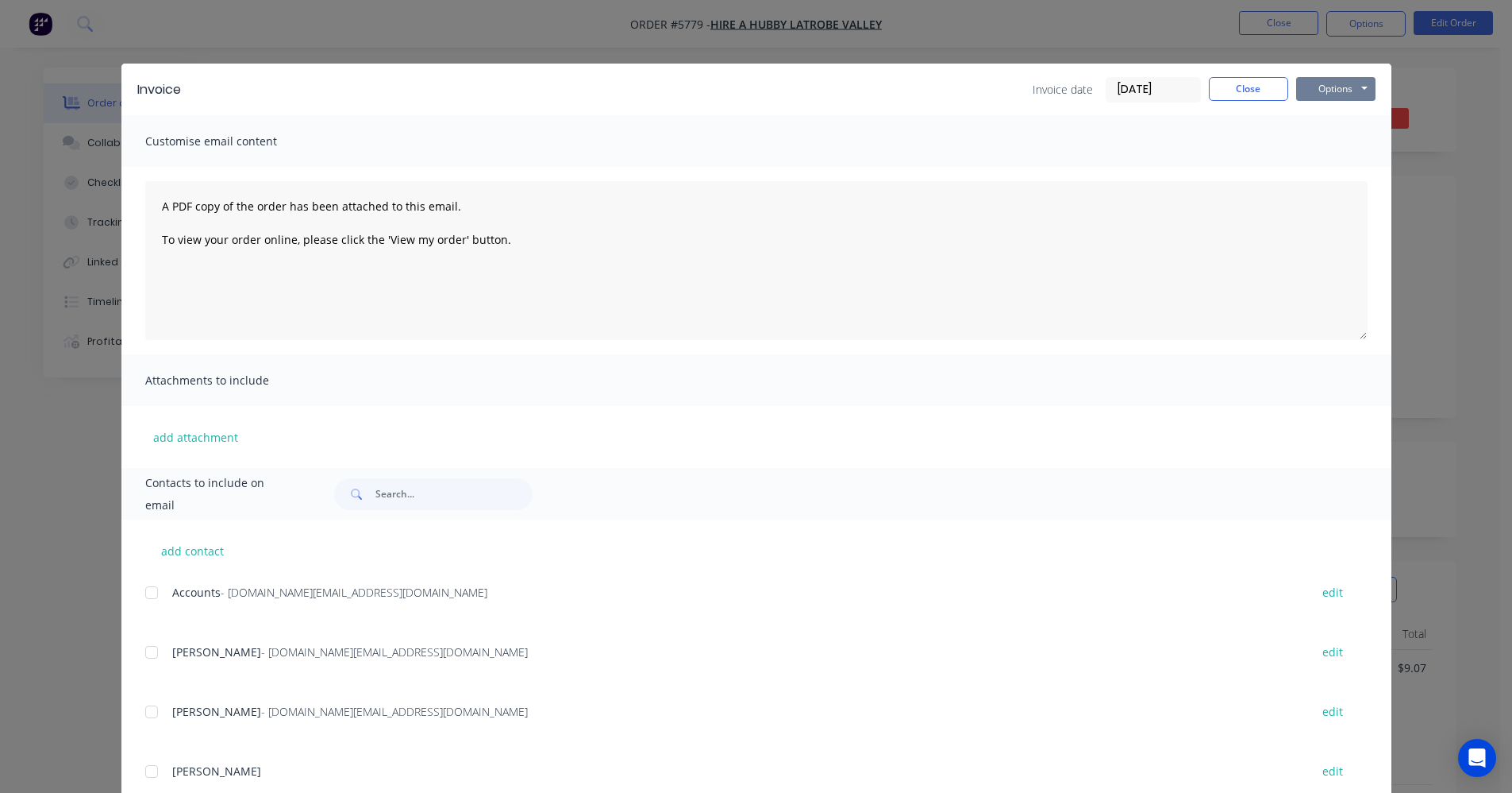
drag, startPoint x: 1382, startPoint y: 92, endPoint x: 1339, endPoint y: 88, distance: 43.2
click at [1375, 92] on div "Invoice Invoice date 10/09/25 Close Options Preview Print Email" at bounding box center [756, 89] width 1270 height 52
click at [1331, 83] on button "Options" at bounding box center [1336, 89] width 80 height 24
click at [160, 597] on div at bounding box center [151, 592] width 32 height 32
drag, startPoint x: 1346, startPoint y: 93, endPoint x: 1330, endPoint y: 102, distance: 18.4
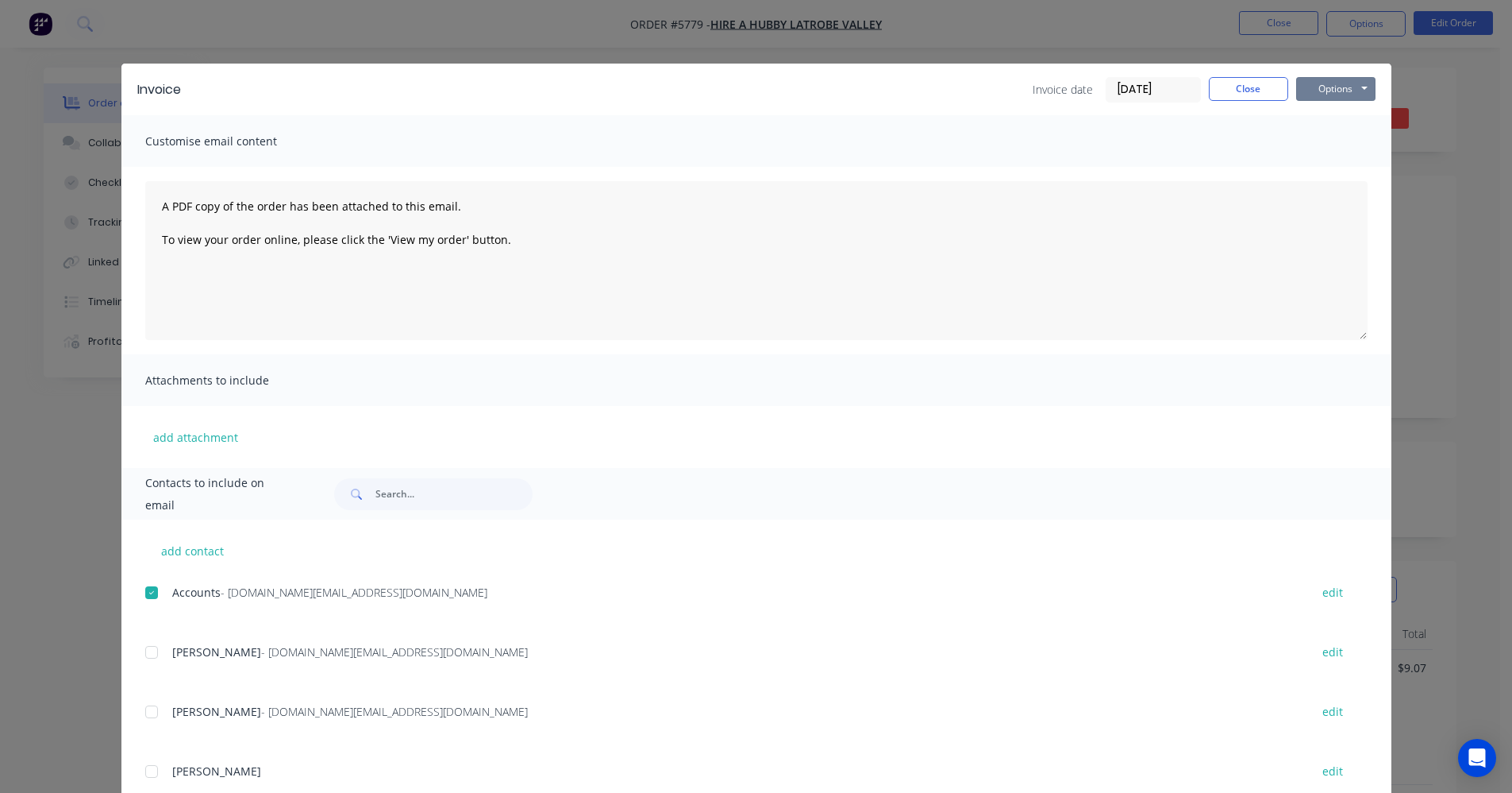
click at [1345, 93] on button "Options" at bounding box center [1336, 89] width 80 height 24
click at [1340, 167] on button "Email" at bounding box center [1347, 169] width 101 height 26
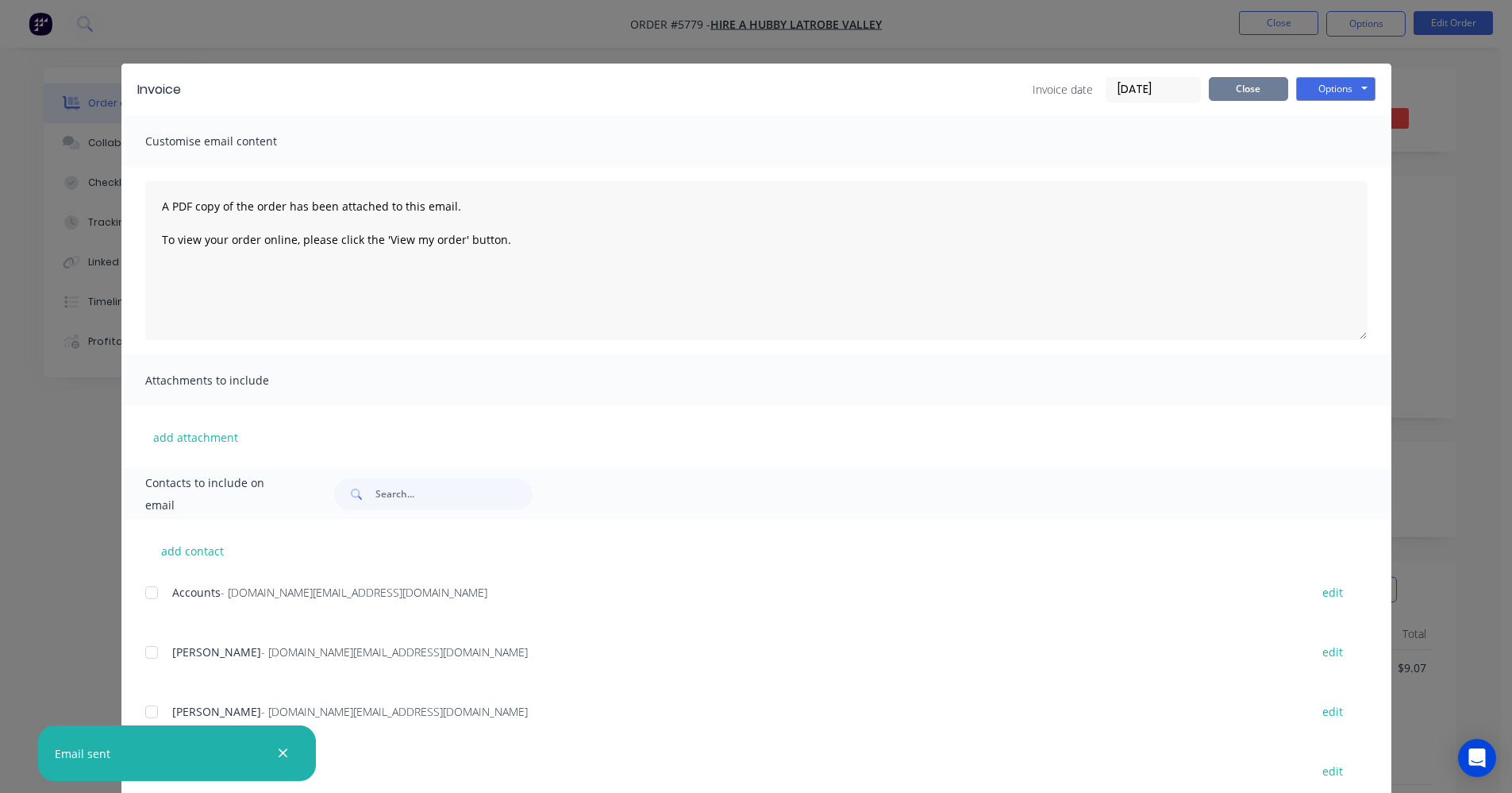
click at [1242, 86] on button "Close" at bounding box center [1249, 89] width 80 height 24
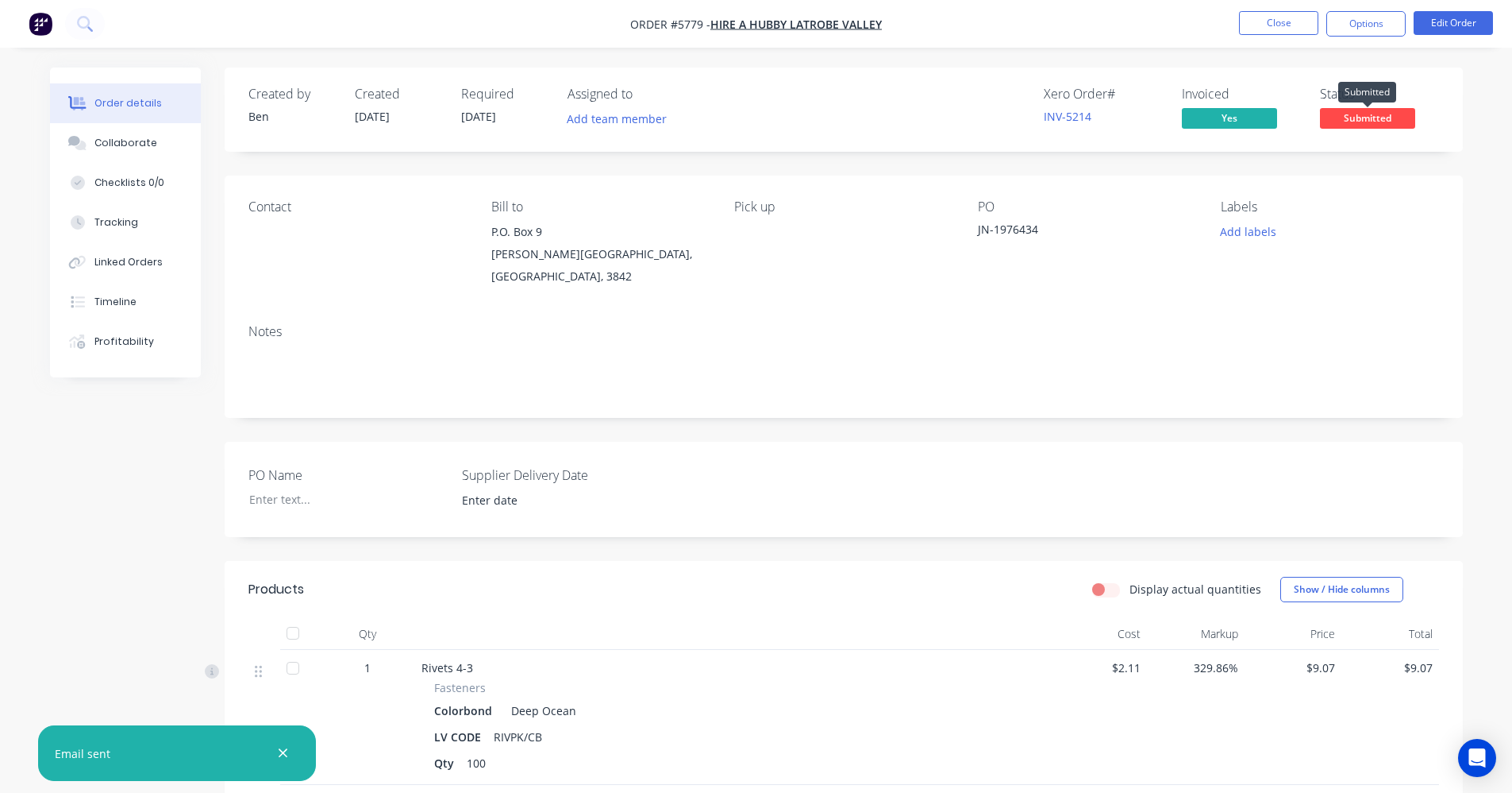
click at [1390, 121] on span "Submitted" at bounding box center [1367, 118] width 95 height 20
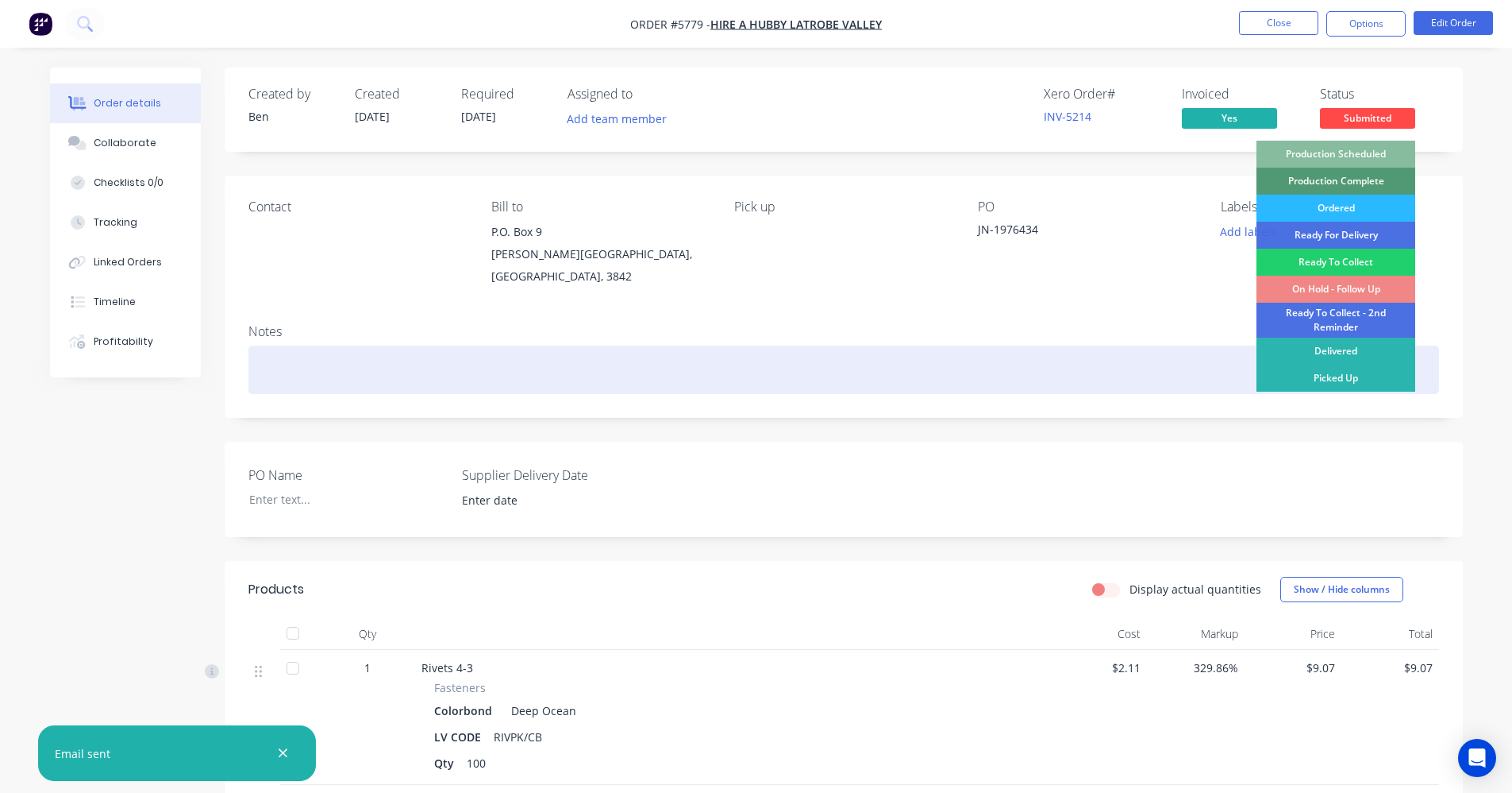
click at [1329, 372] on div "Picked Up" at bounding box center [1336, 378] width 158 height 27
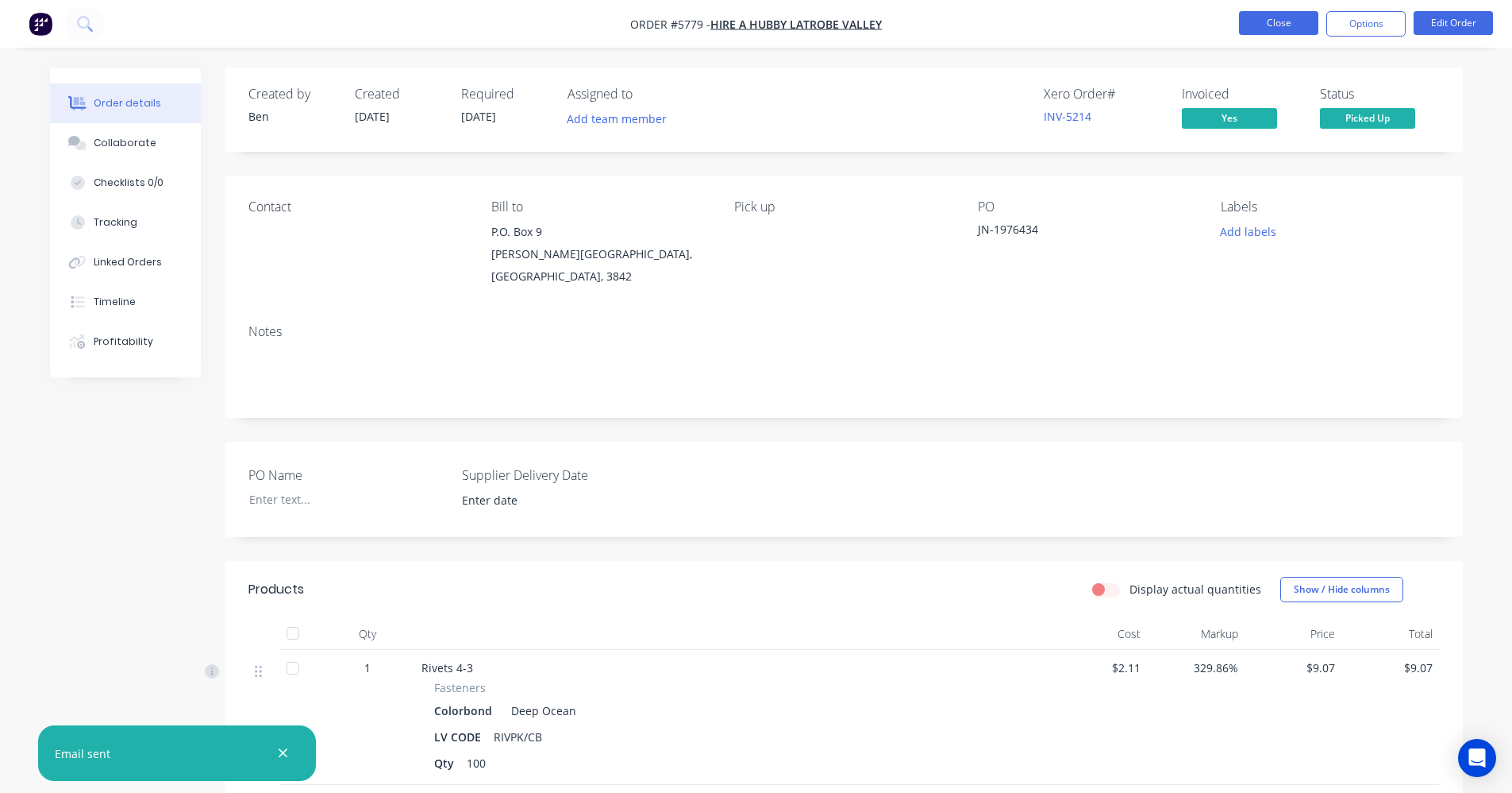
click at [1275, 21] on button "Close" at bounding box center [1279, 23] width 80 height 24
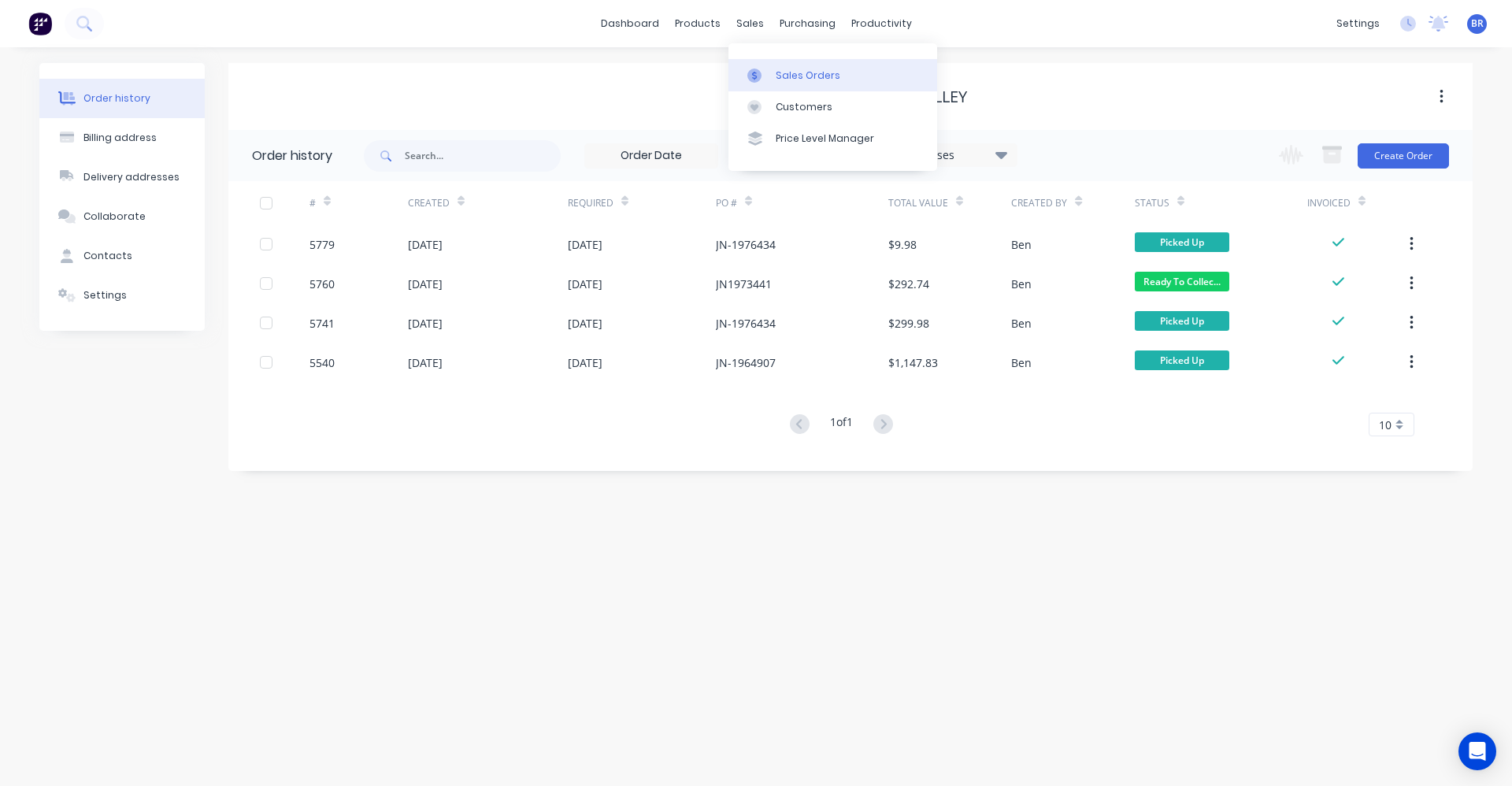
drag, startPoint x: 780, startPoint y: 74, endPoint x: 794, endPoint y: 90, distance: 21.3
click at [780, 74] on div "Sales Orders" at bounding box center [808, 75] width 65 height 14
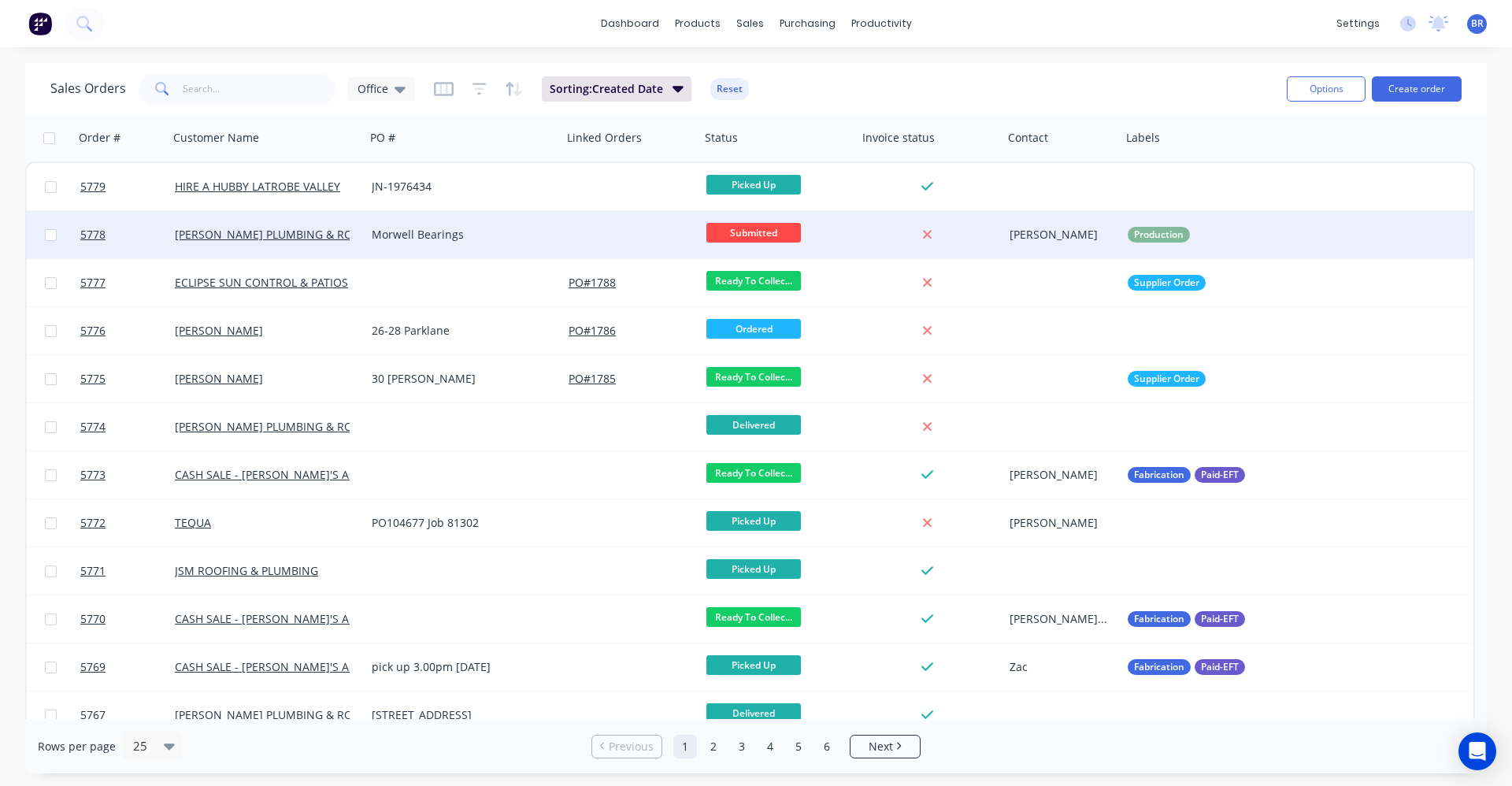
click at [538, 237] on div "Morwell Bearings" at bounding box center [459, 235] width 175 height 16
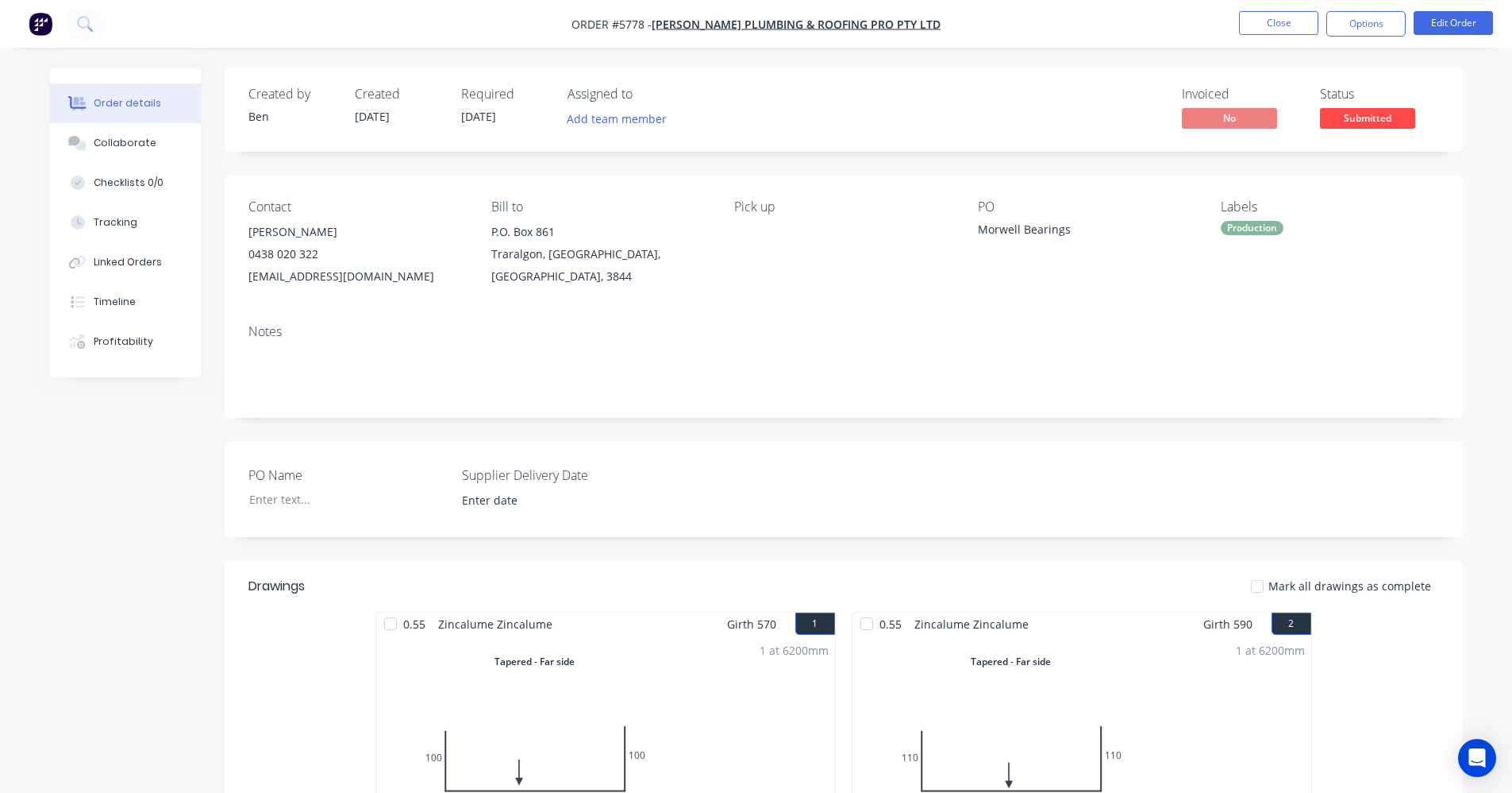
click at [1385, 121] on span "Submitted" at bounding box center [1367, 118] width 95 height 20
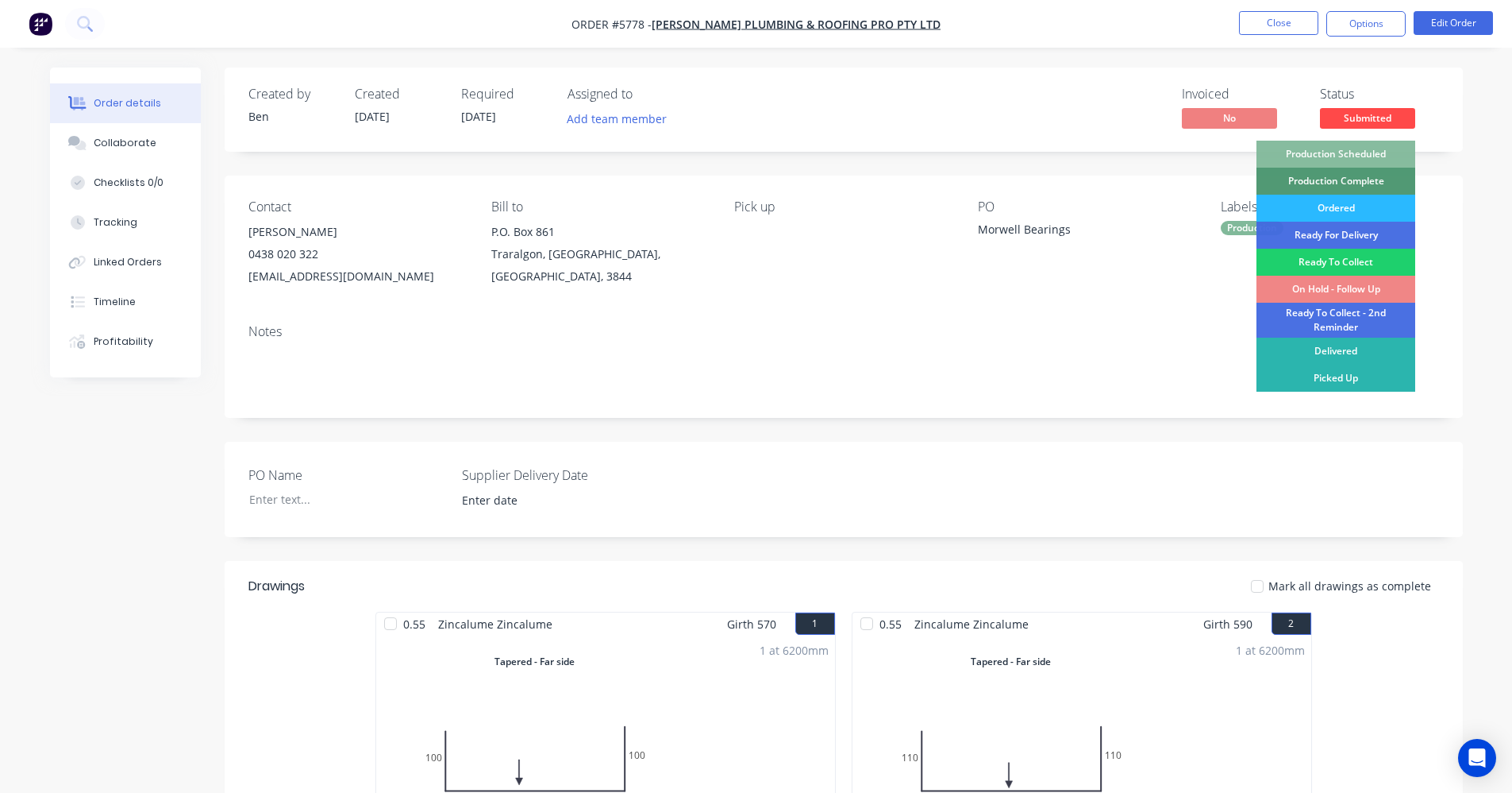
click at [1364, 146] on div "Production Scheduled" at bounding box center [1336, 154] width 158 height 27
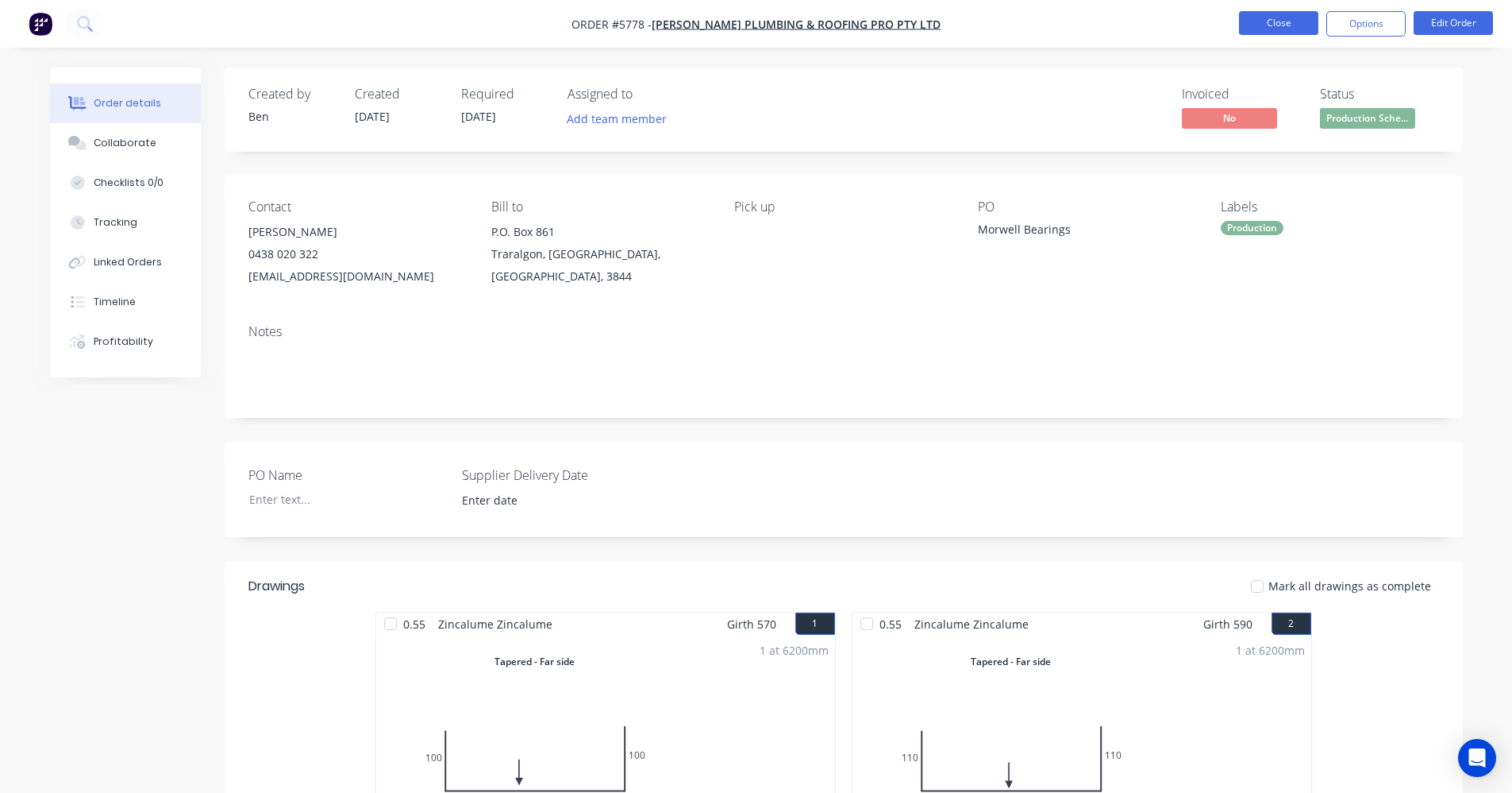
click at [1253, 31] on button "Close" at bounding box center [1279, 23] width 80 height 24
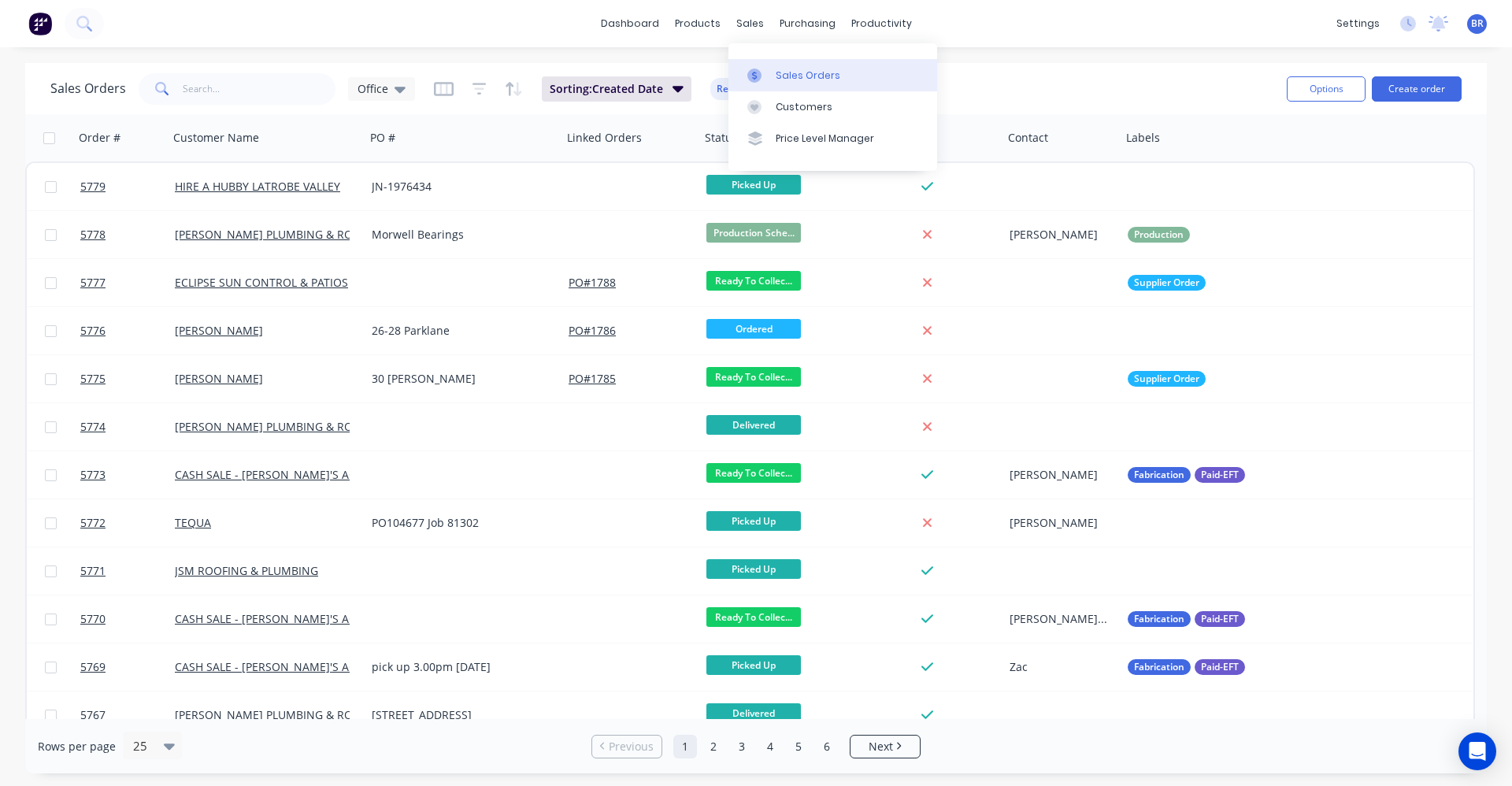
click at [801, 75] on div "Sales Orders" at bounding box center [808, 75] width 65 height 14
click at [844, 74] on div "Purchase Orders" at bounding box center [858, 75] width 83 height 14
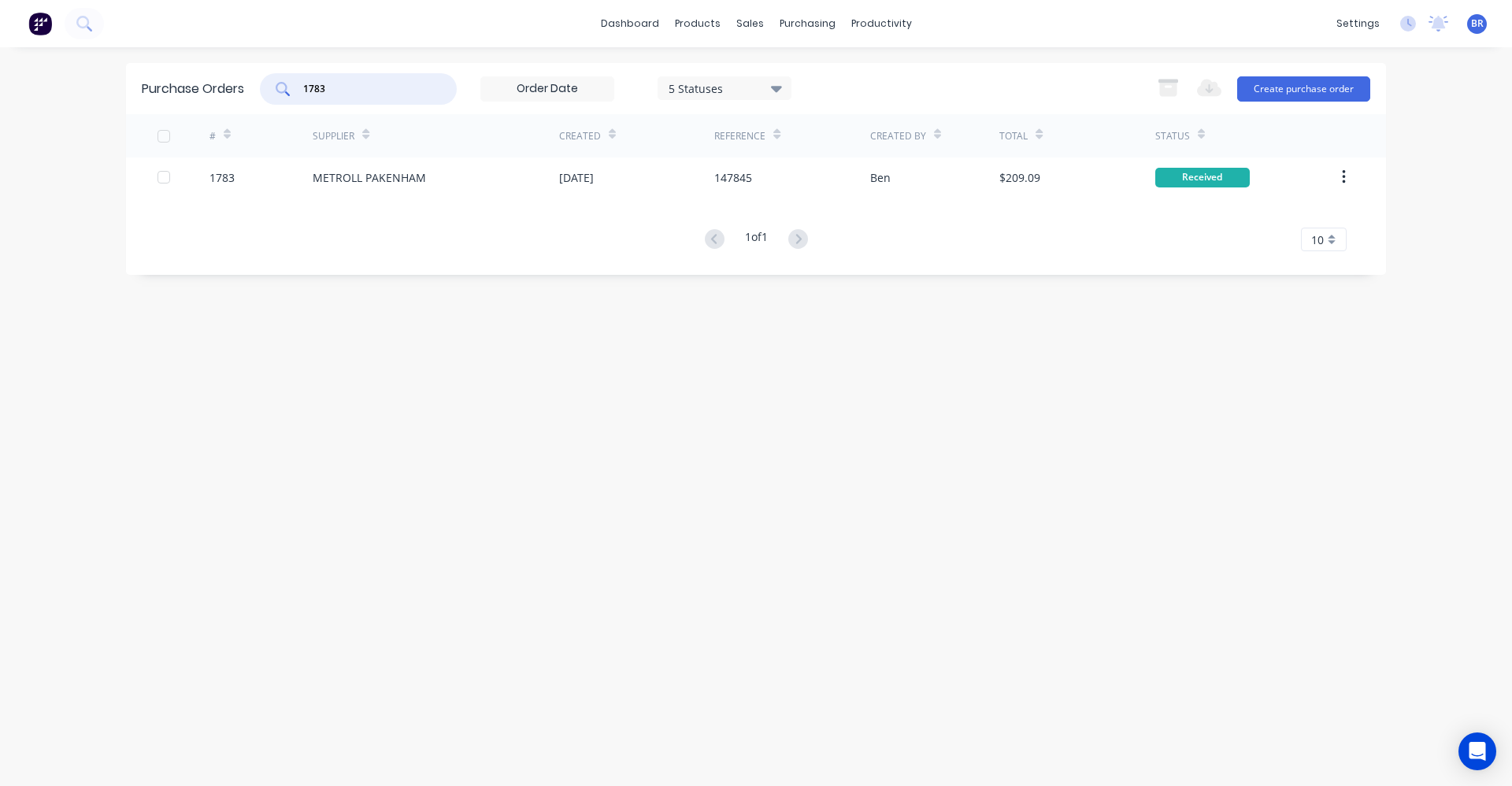
click at [374, 88] on input "1783" at bounding box center [367, 89] width 131 height 16
drag, startPoint x: 382, startPoint y: 91, endPoint x: 26, endPoint y: 65, distance: 356.9
click at [22, 66] on div "dashboard products sales purchasing productivity dashboard products Product Cat…" at bounding box center [756, 393] width 1512 height 786
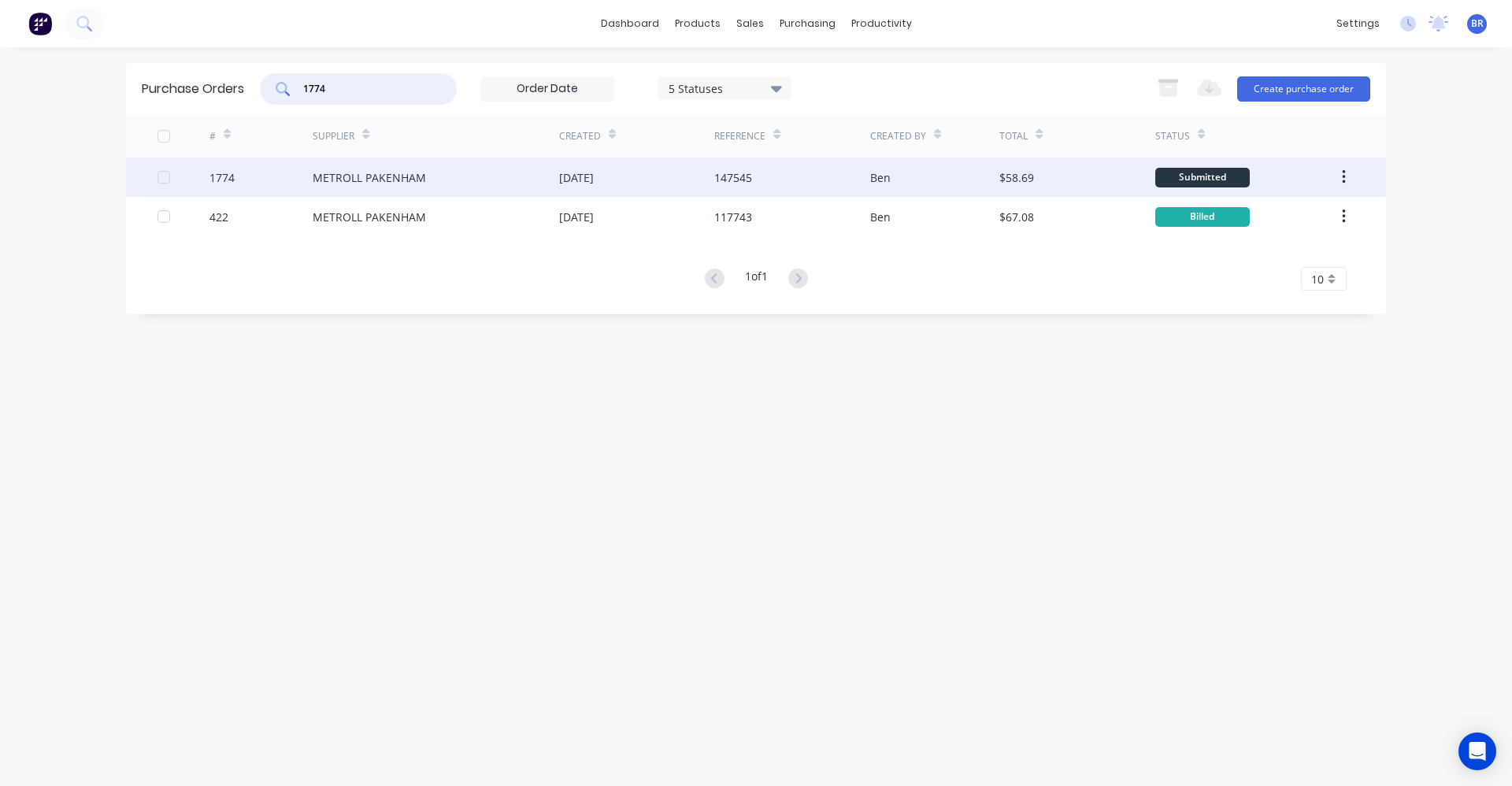
type input "1774"
click at [350, 185] on div "METROLL PAKENHAM" at bounding box center [369, 178] width 113 height 16
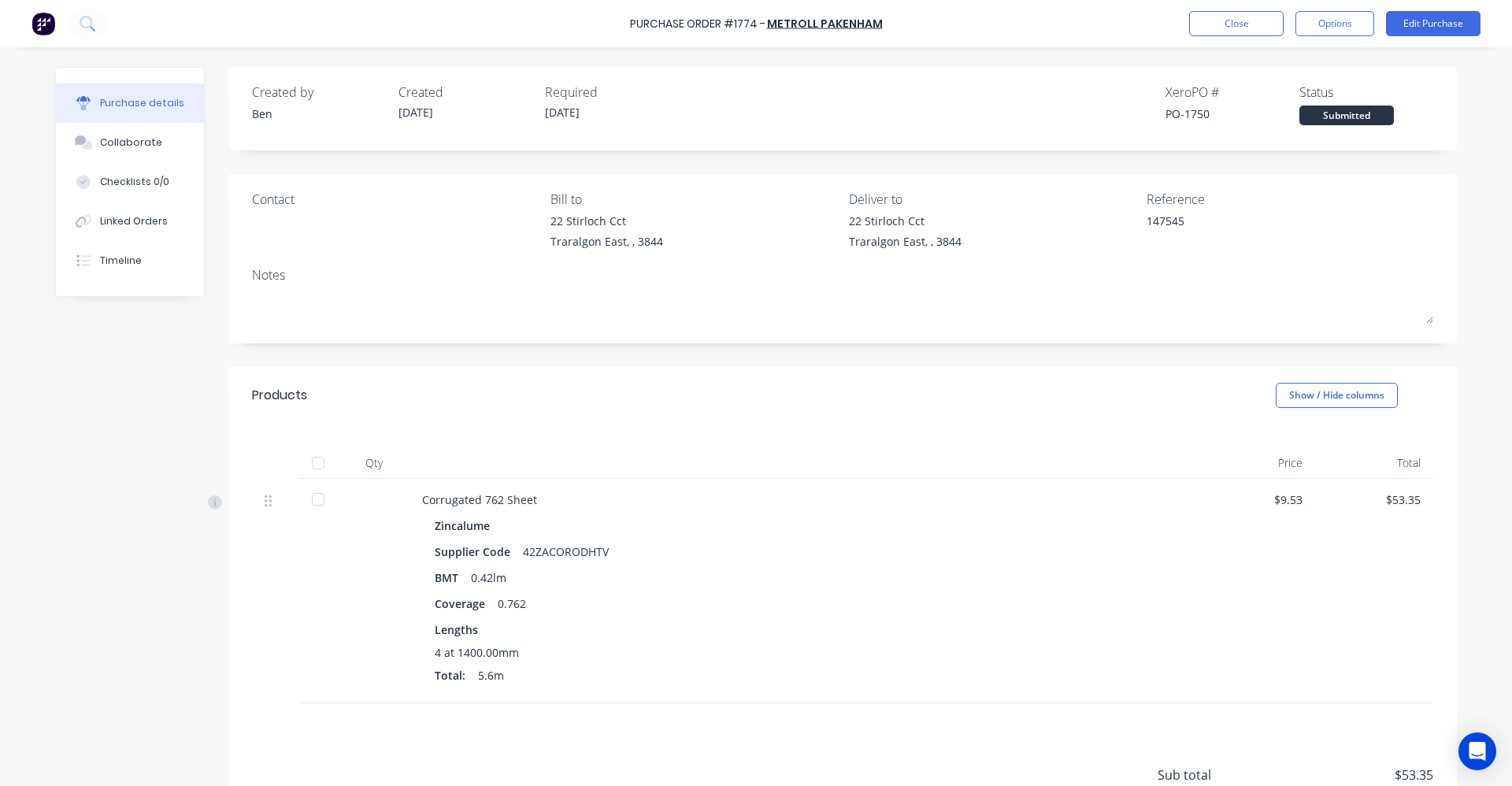
click at [319, 463] on div at bounding box center [318, 462] width 31 height 31
type textarea "x"
click at [170, 228] on button "Linked Orders" at bounding box center [129, 222] width 148 height 39
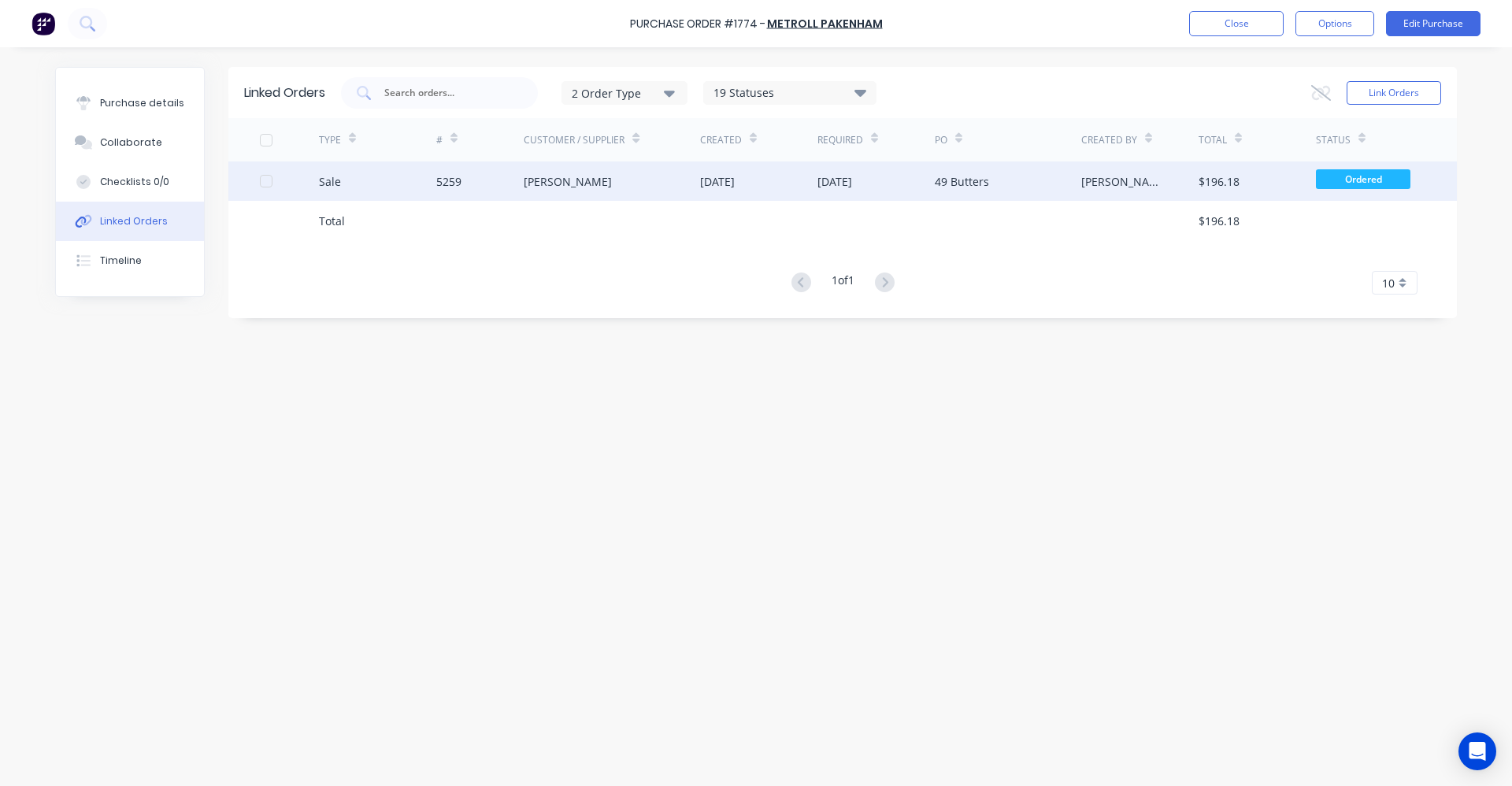
click at [638, 177] on div "CAZZAZ MATAINENCE" at bounding box center [611, 181] width 177 height 39
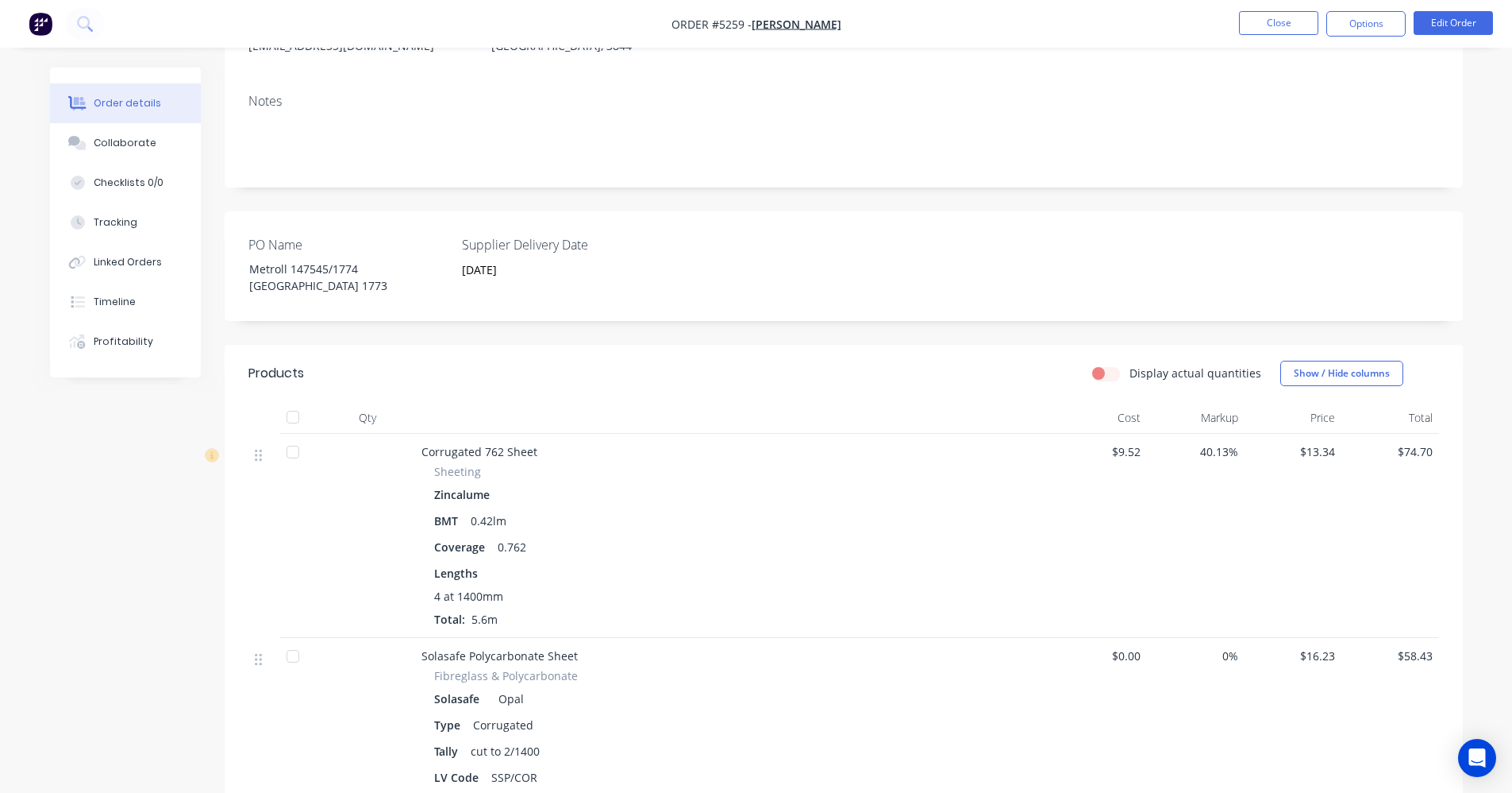
scroll to position [238, 0]
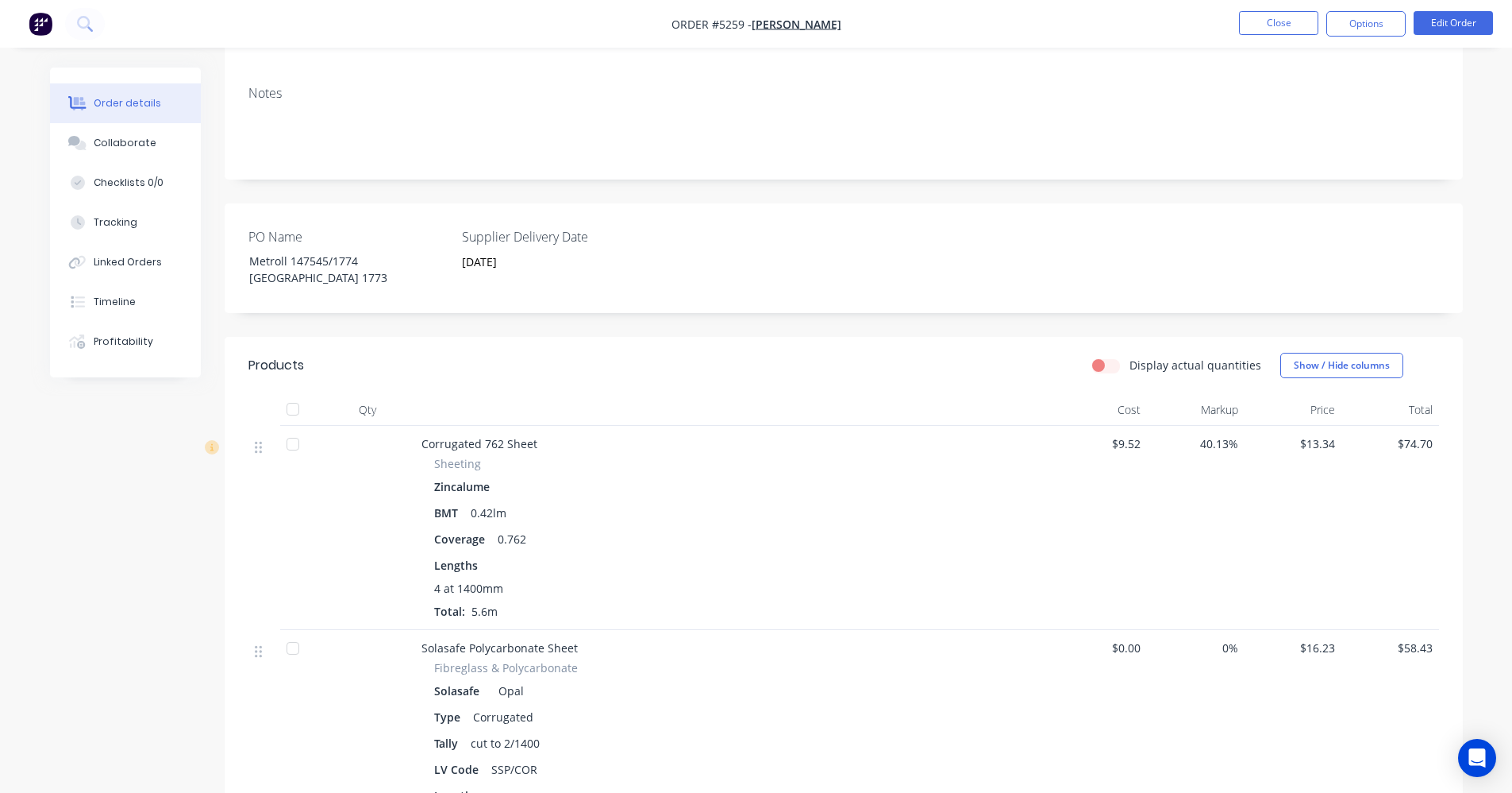
click at [295, 443] on div at bounding box center [292, 444] width 32 height 32
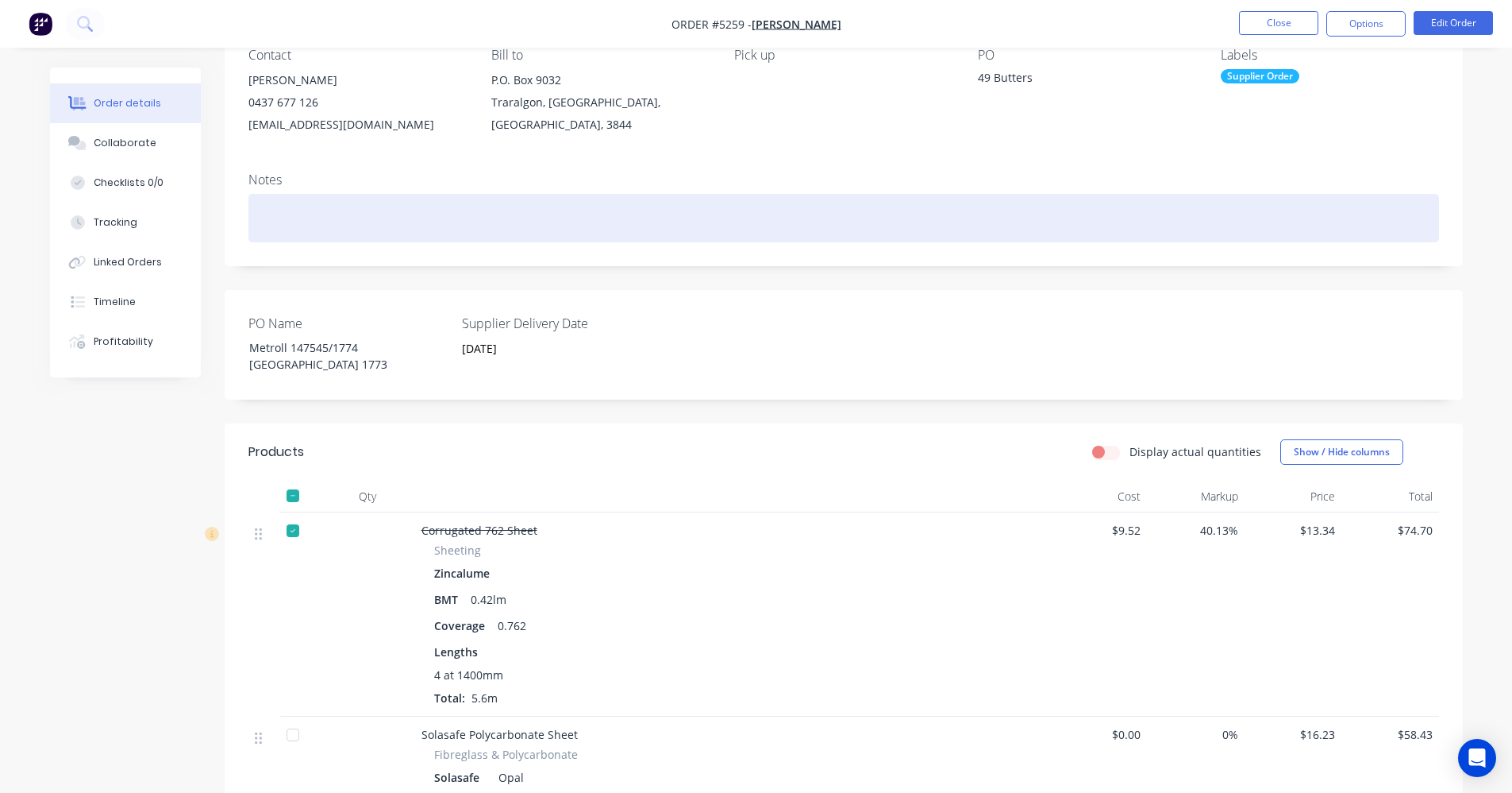
scroll to position [0, 0]
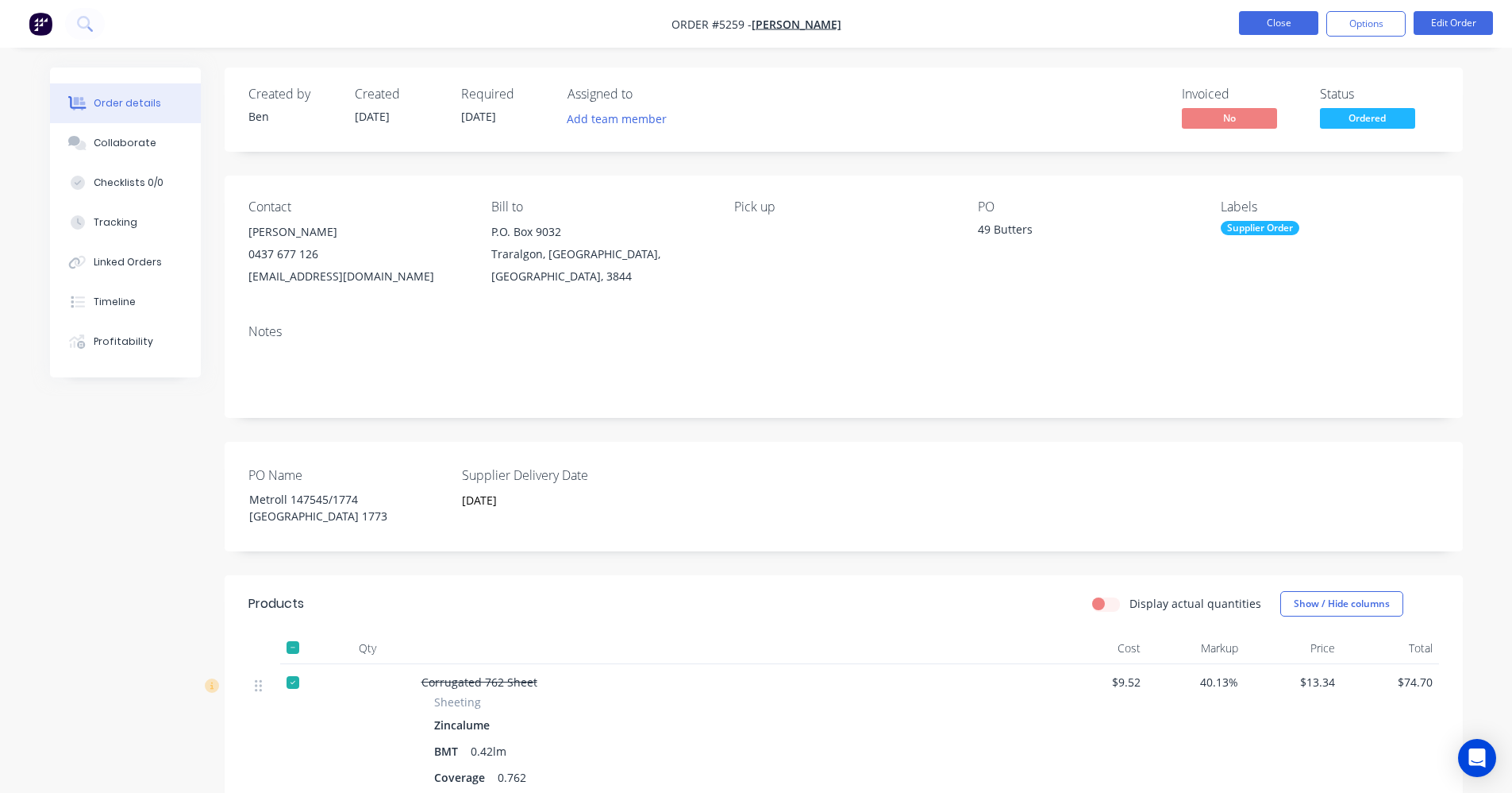
click at [1269, 22] on button "Close" at bounding box center [1279, 23] width 80 height 24
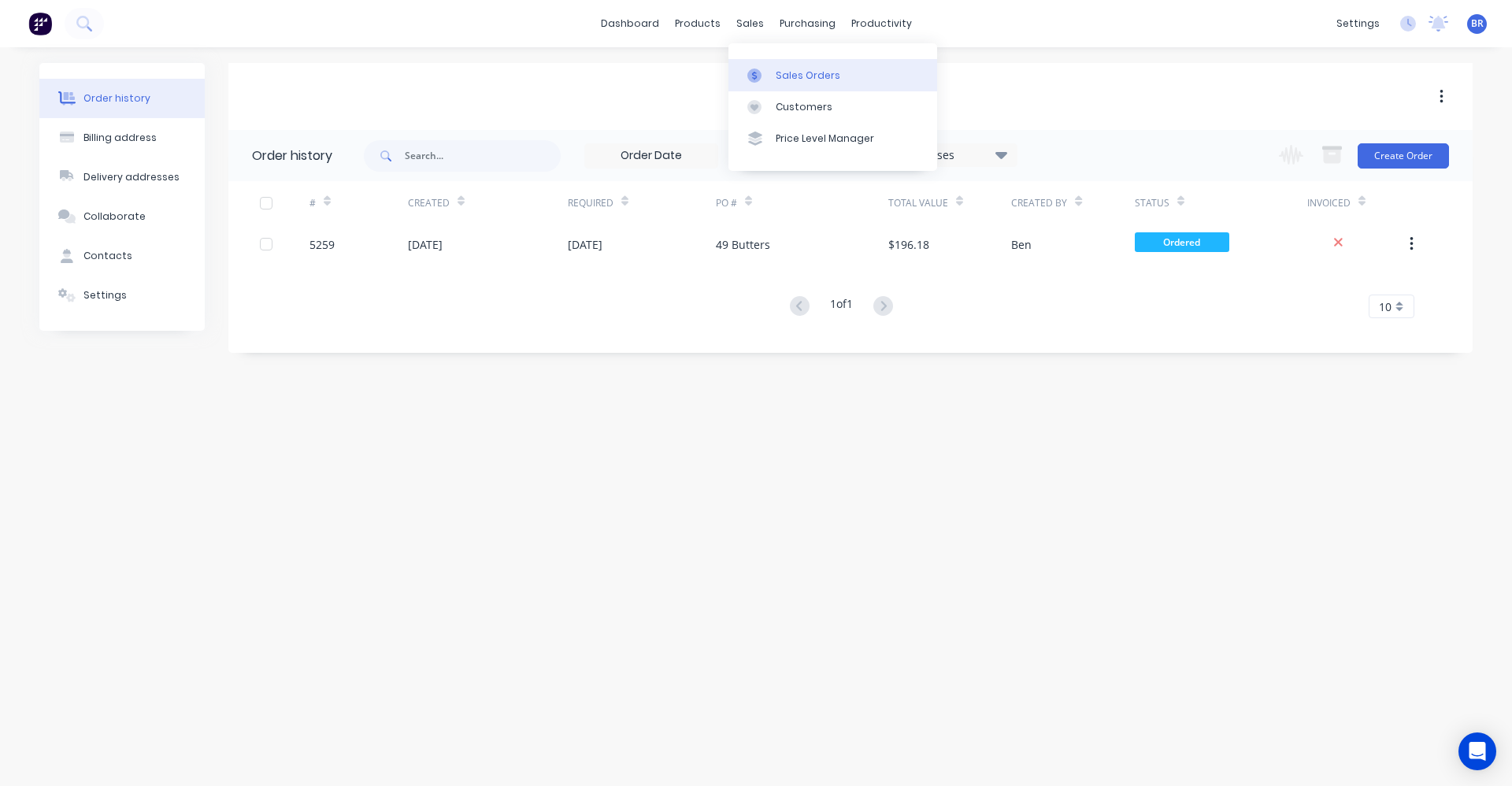
click at [791, 79] on div "Sales Orders" at bounding box center [808, 75] width 65 height 14
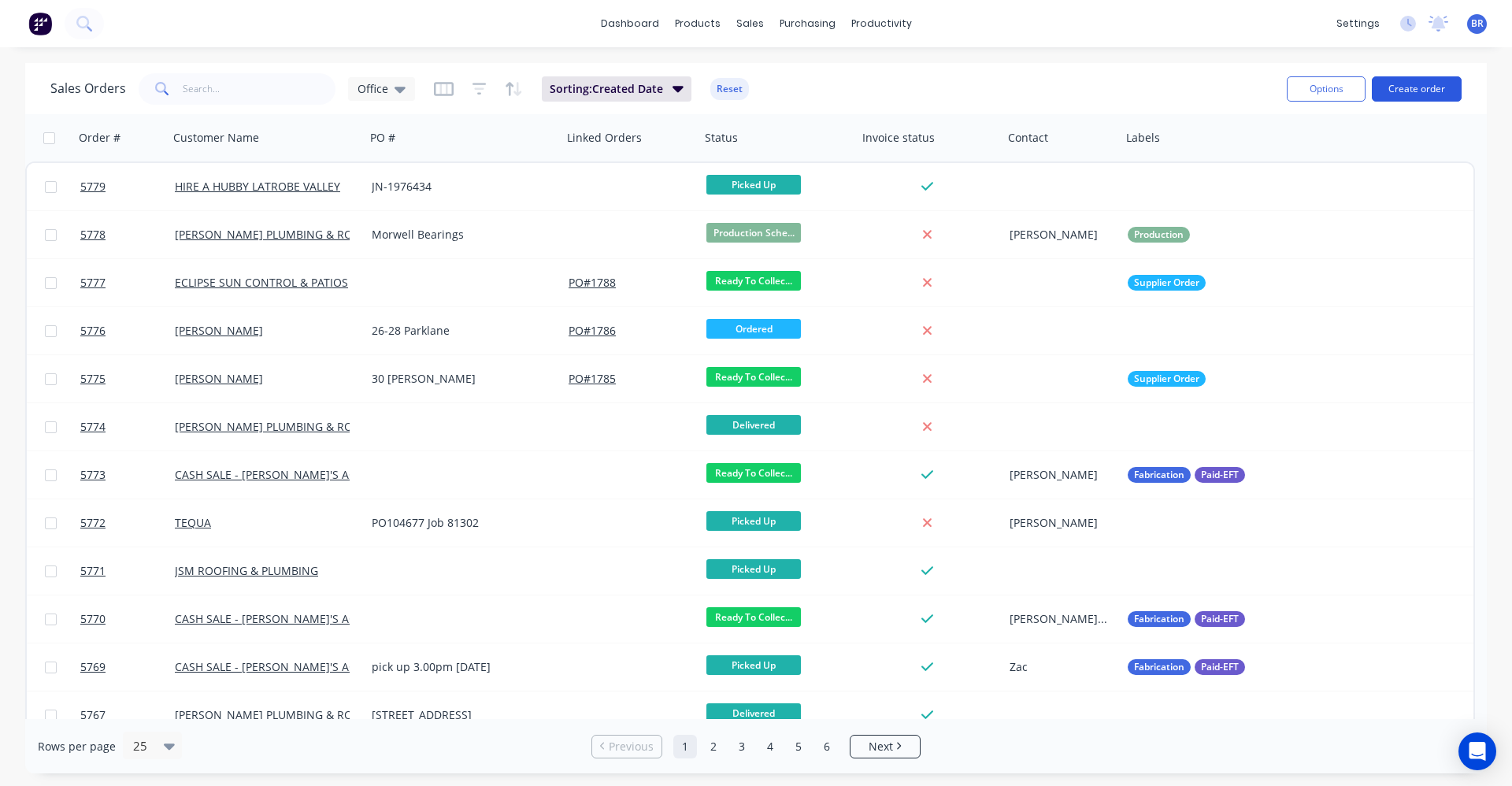
click at [1415, 93] on button "Create order" at bounding box center [1416, 89] width 90 height 25
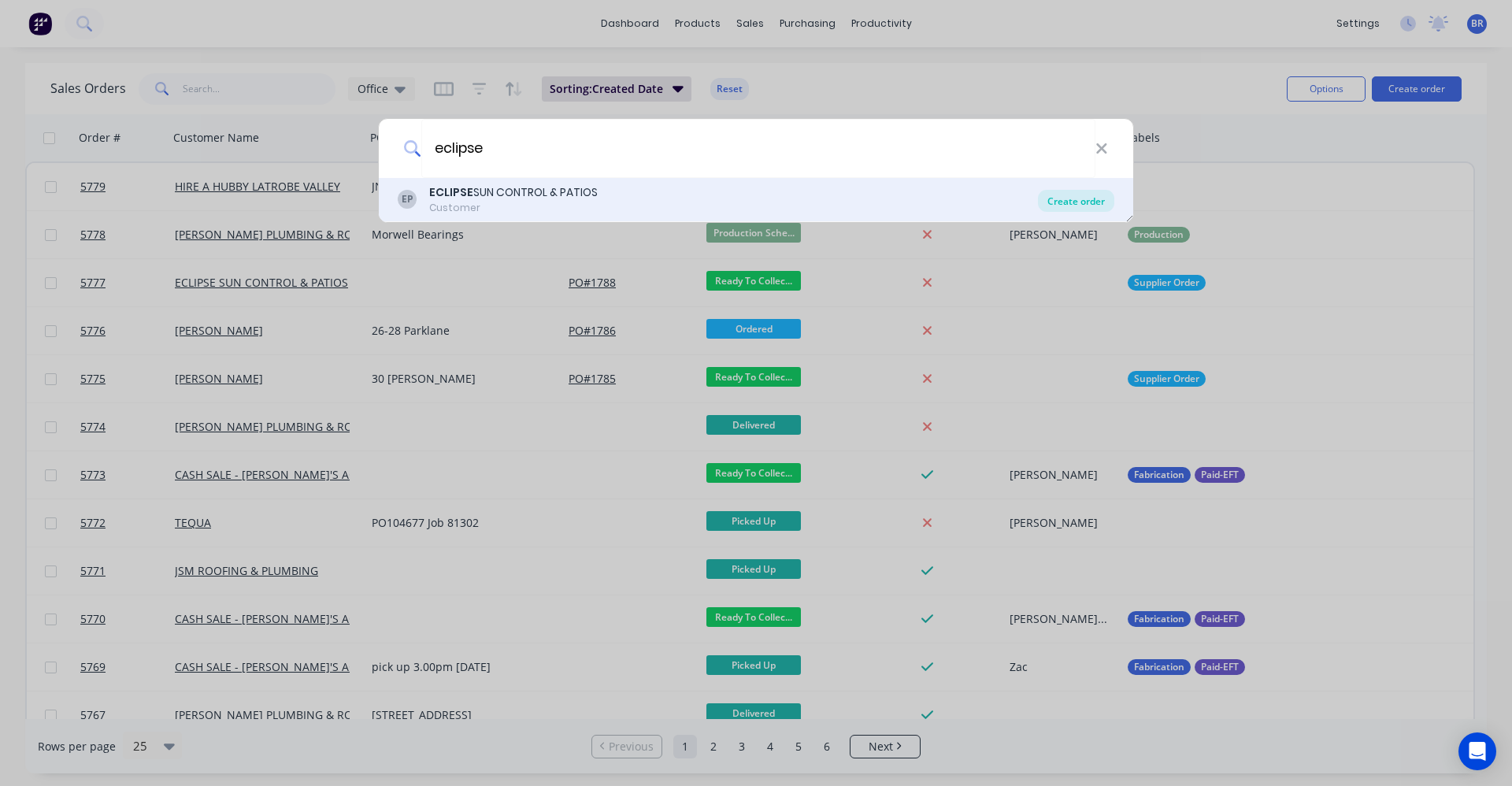
type input "eclipse"
click at [1079, 204] on div "Create order" at bounding box center [1075, 200] width 76 height 22
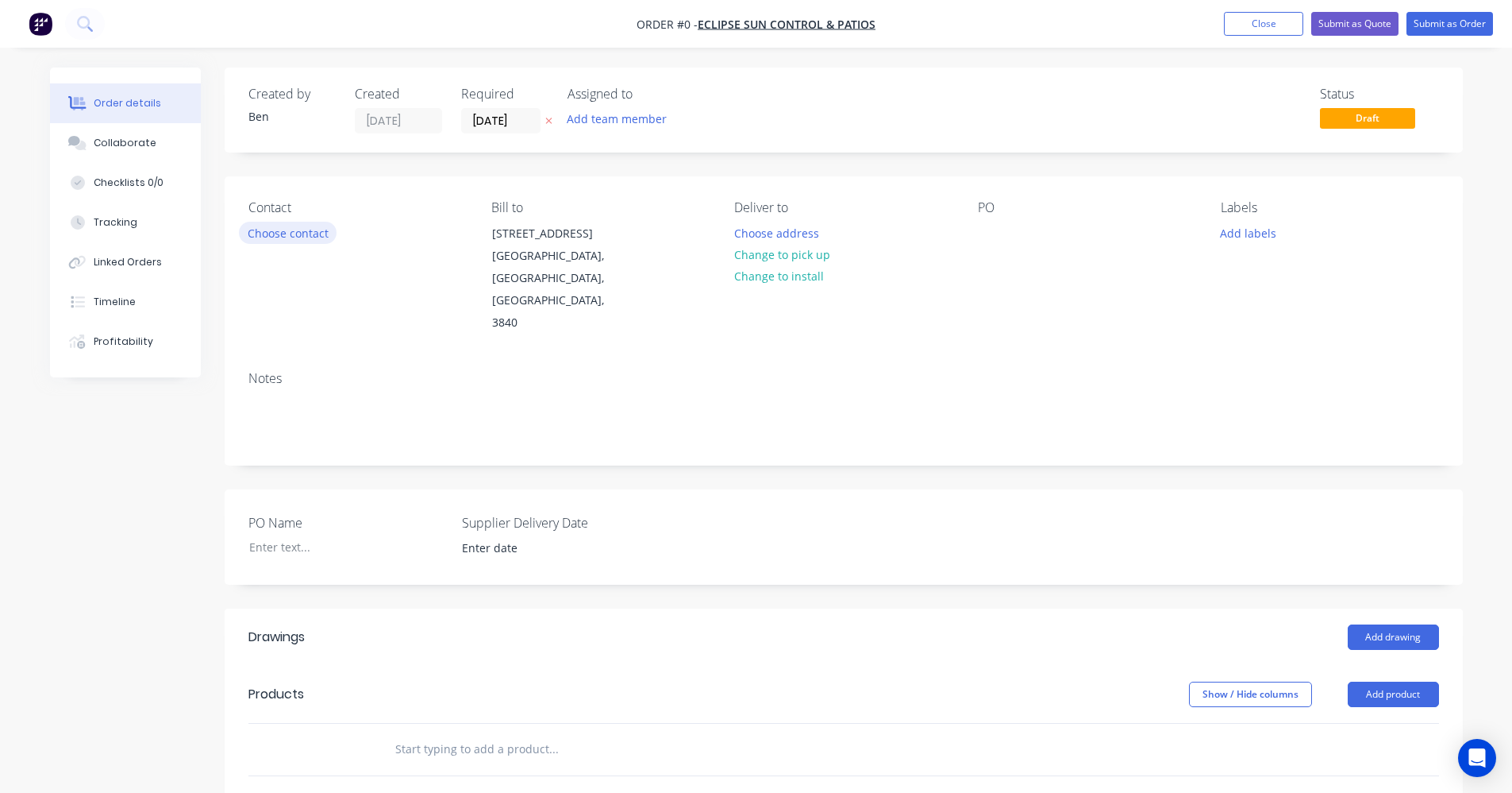
click at [269, 234] on button "Choose contact" at bounding box center [288, 233] width 98 height 22
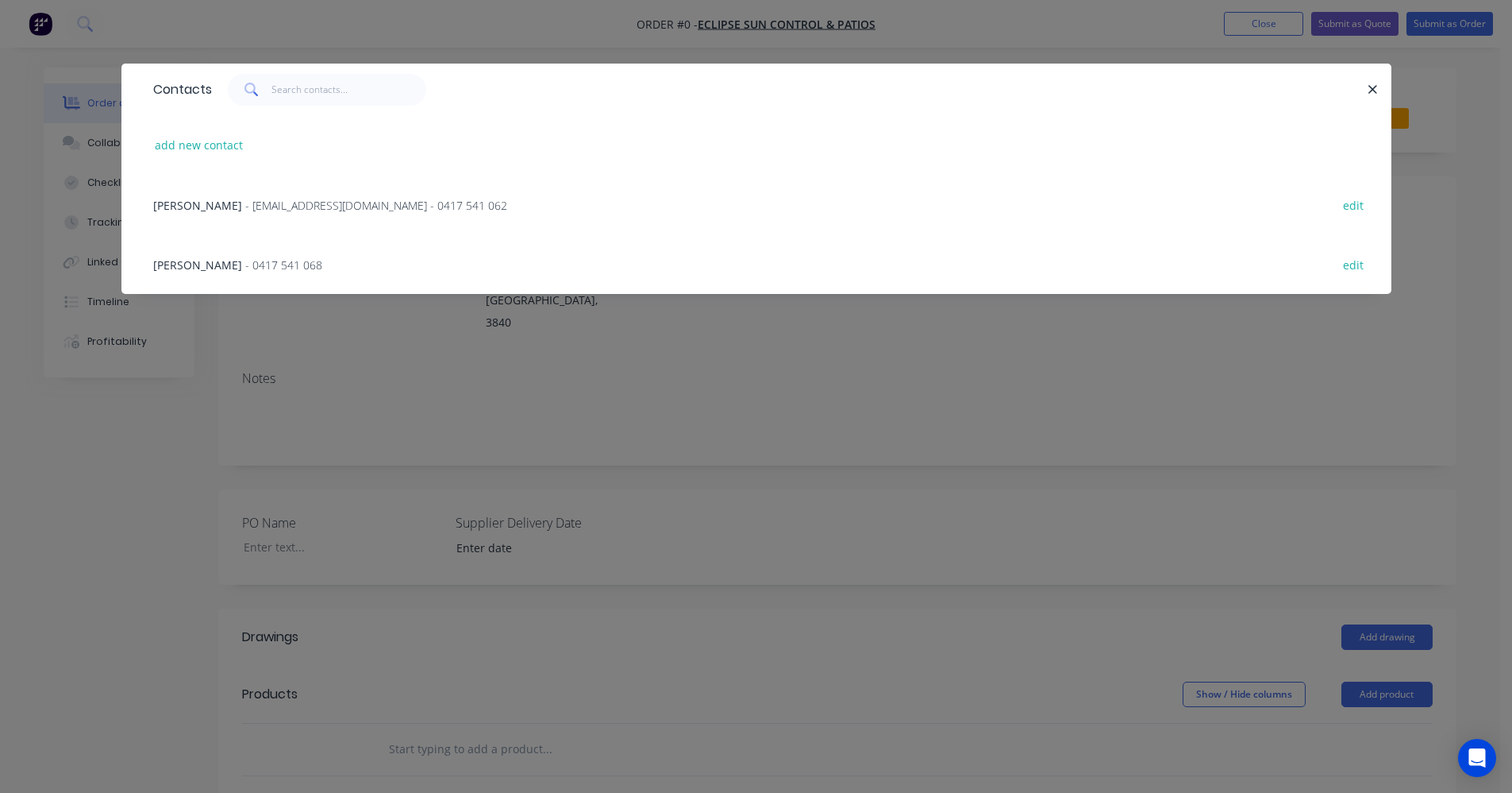
click at [249, 205] on span "- info@eclipsesuncontrol.com.au - 0417 541 062" at bounding box center [376, 205] width 262 height 15
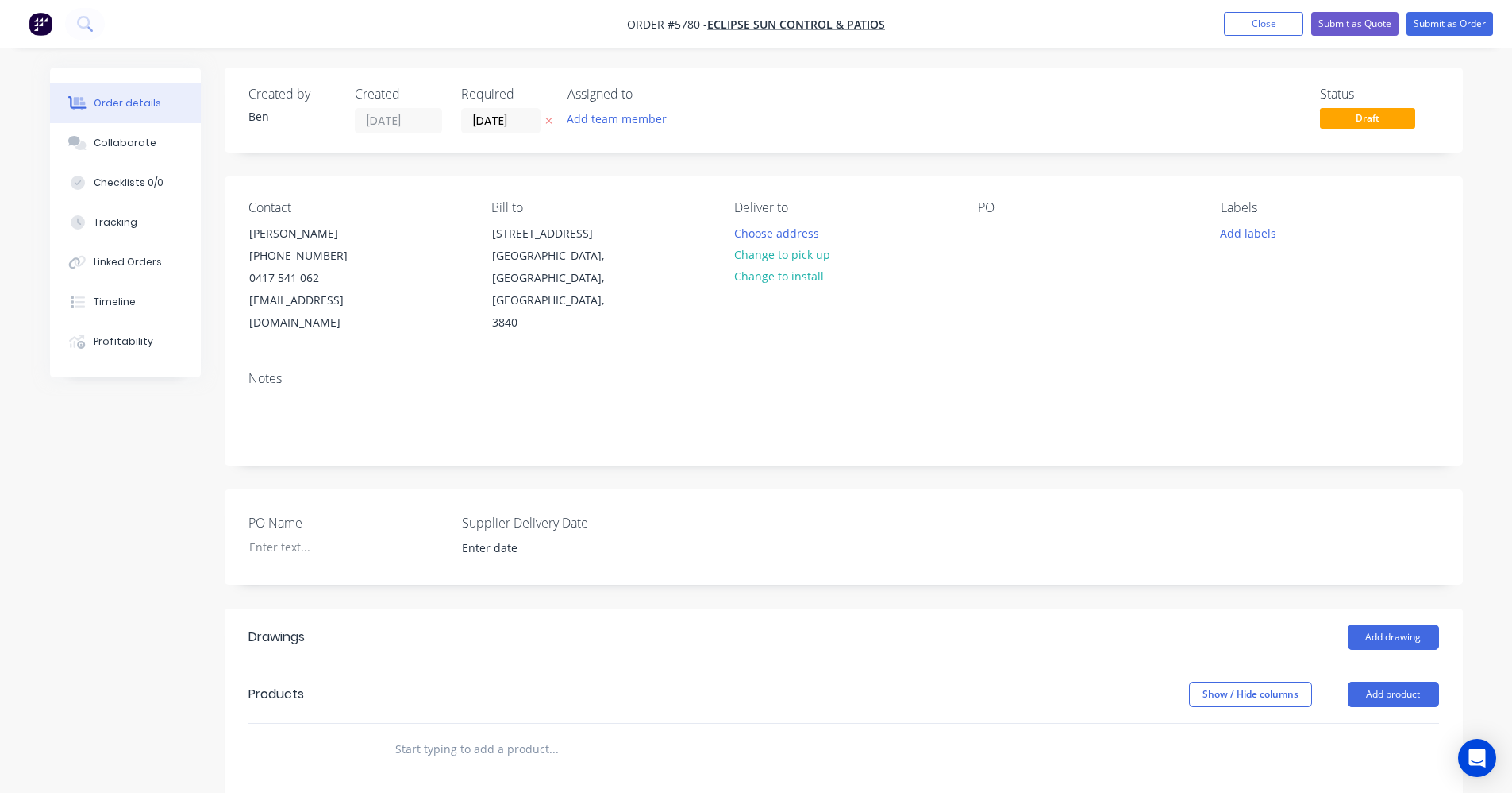
drag, startPoint x: 814, startPoint y: 258, endPoint x: 903, endPoint y: 257, distance: 89.0
click at [818, 257] on button "Change to pick up" at bounding box center [782, 254] width 113 height 22
click at [991, 233] on div at bounding box center [991, 233] width 25 height 23
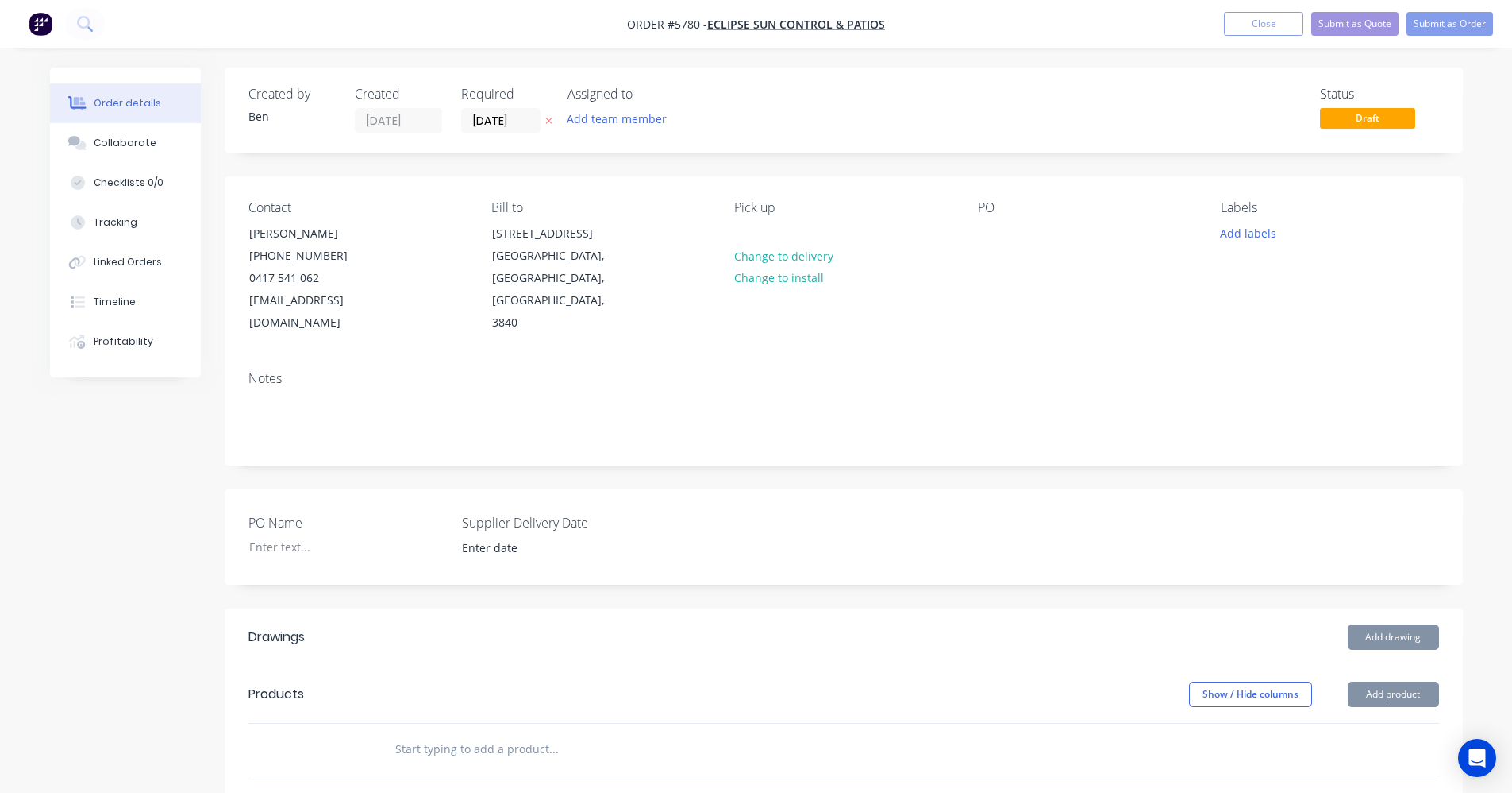
click at [1227, 237] on button "Add labels" at bounding box center [1249, 233] width 73 height 22
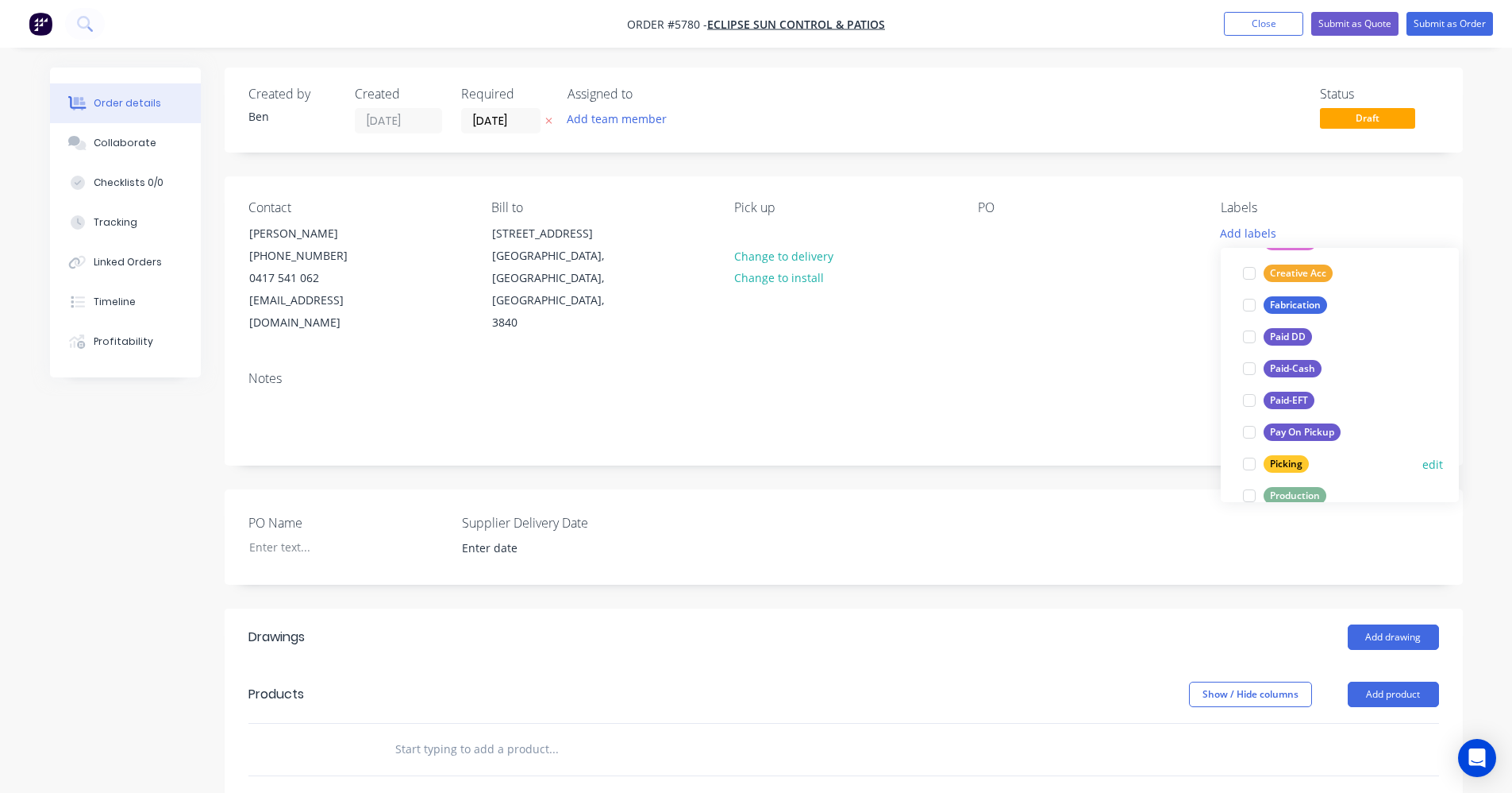
scroll to position [158, 0]
click at [1304, 470] on div "Production" at bounding box center [1295, 470] width 62 height 17
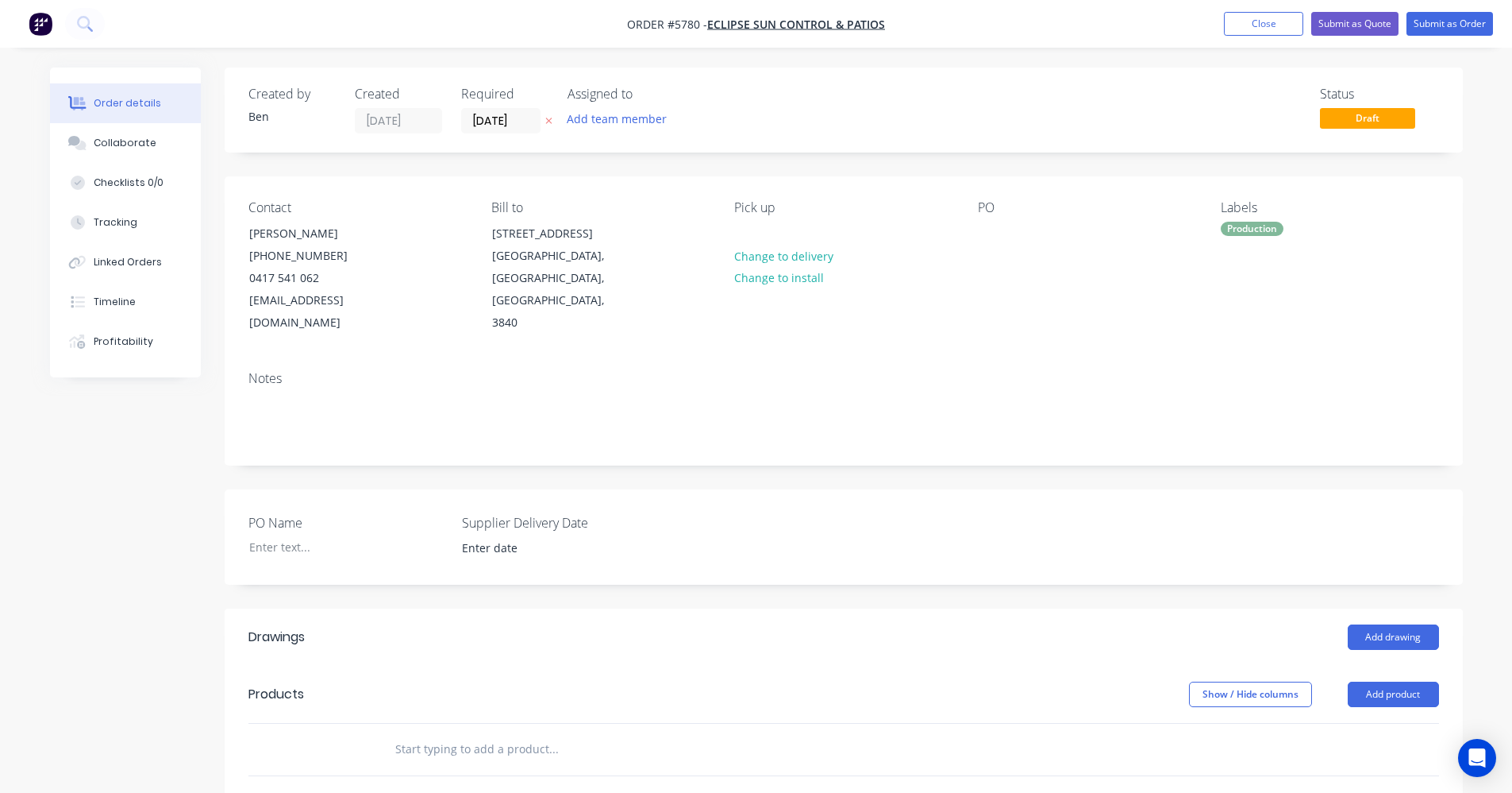
drag, startPoint x: 967, startPoint y: 474, endPoint x: 1069, endPoint y: 555, distance: 130.2
click at [971, 489] on div "PO Name Supplier Delivery Date" at bounding box center [843, 536] width 1239 height 95
click at [1406, 625] on button "Add drawing" at bounding box center [1393, 637] width 91 height 25
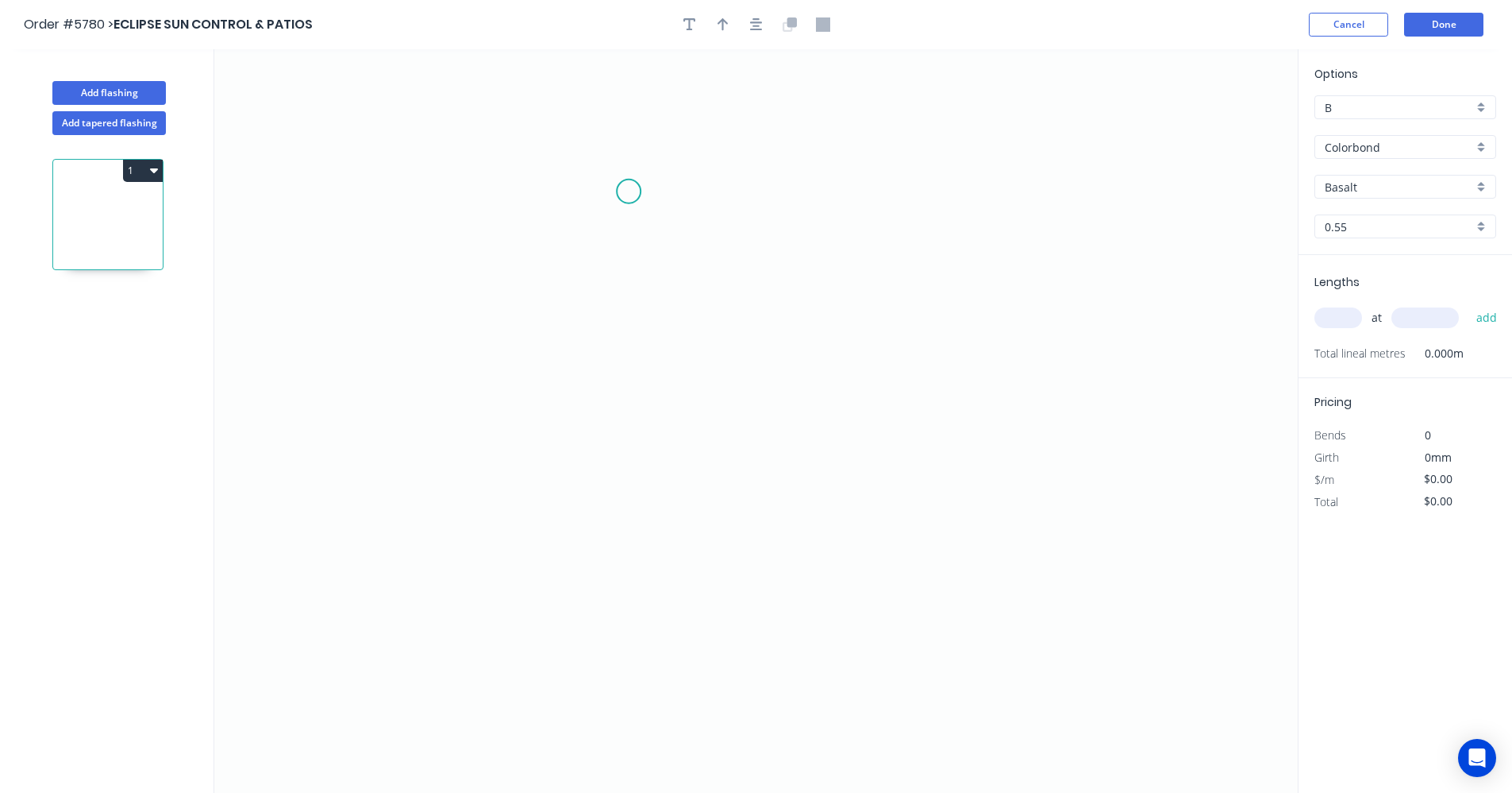
click at [629, 196] on icon "0" at bounding box center [756, 420] width 1084 height 743
click at [629, 341] on icon "0" at bounding box center [756, 420] width 1084 height 743
drag, startPoint x: 762, startPoint y: 347, endPoint x: 730, endPoint y: 410, distance: 70.7
click at [760, 350] on icon "0 ?" at bounding box center [756, 420] width 1084 height 743
click at [737, 631] on icon "0 ? ?" at bounding box center [756, 420] width 1084 height 743
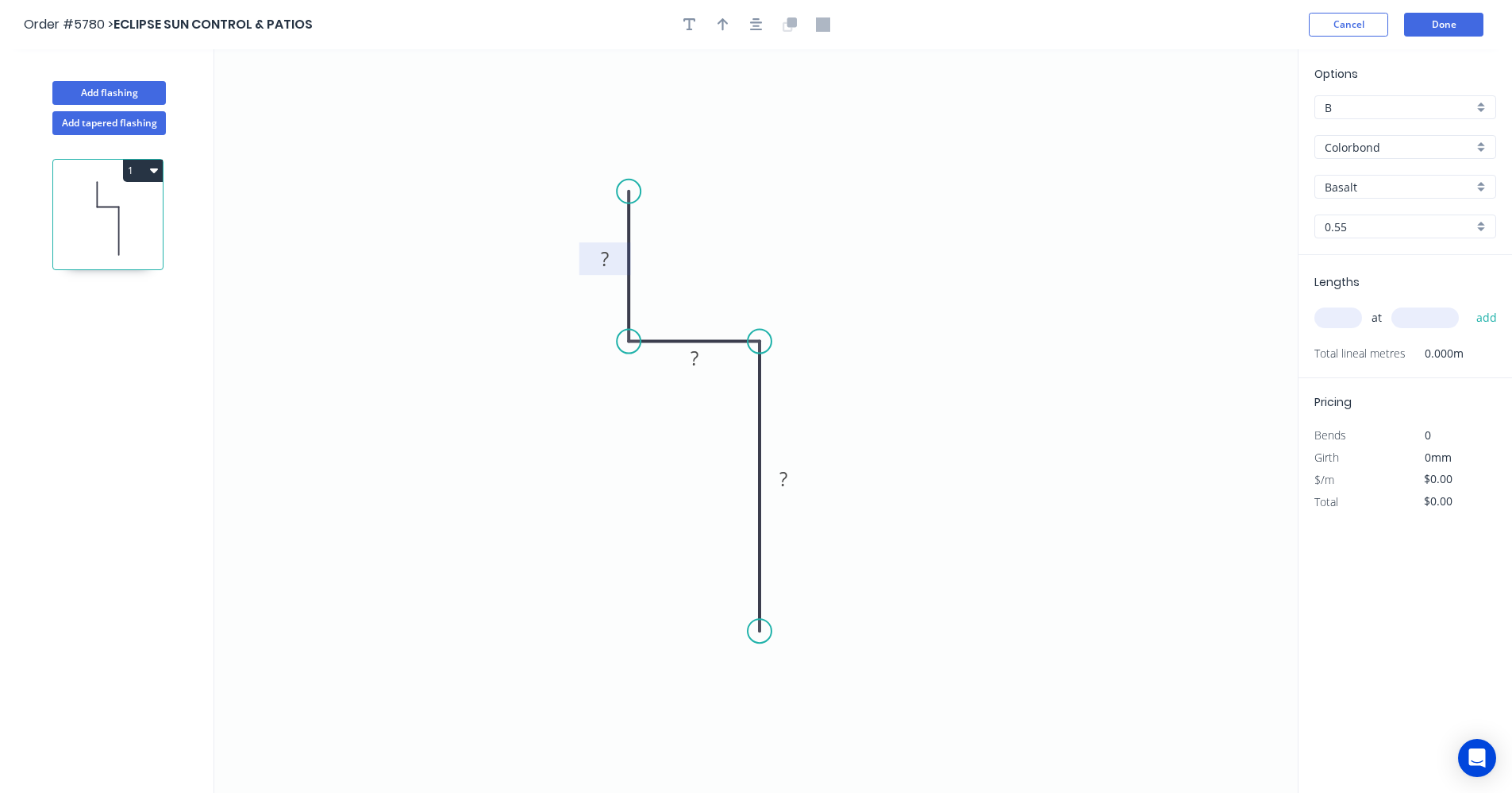
click at [614, 251] on rect at bounding box center [604, 260] width 32 height 23
drag, startPoint x: 755, startPoint y: 24, endPoint x: 732, endPoint y: 24, distance: 23.0
click at [753, 24] on icon "button" at bounding box center [756, 24] width 13 height 14
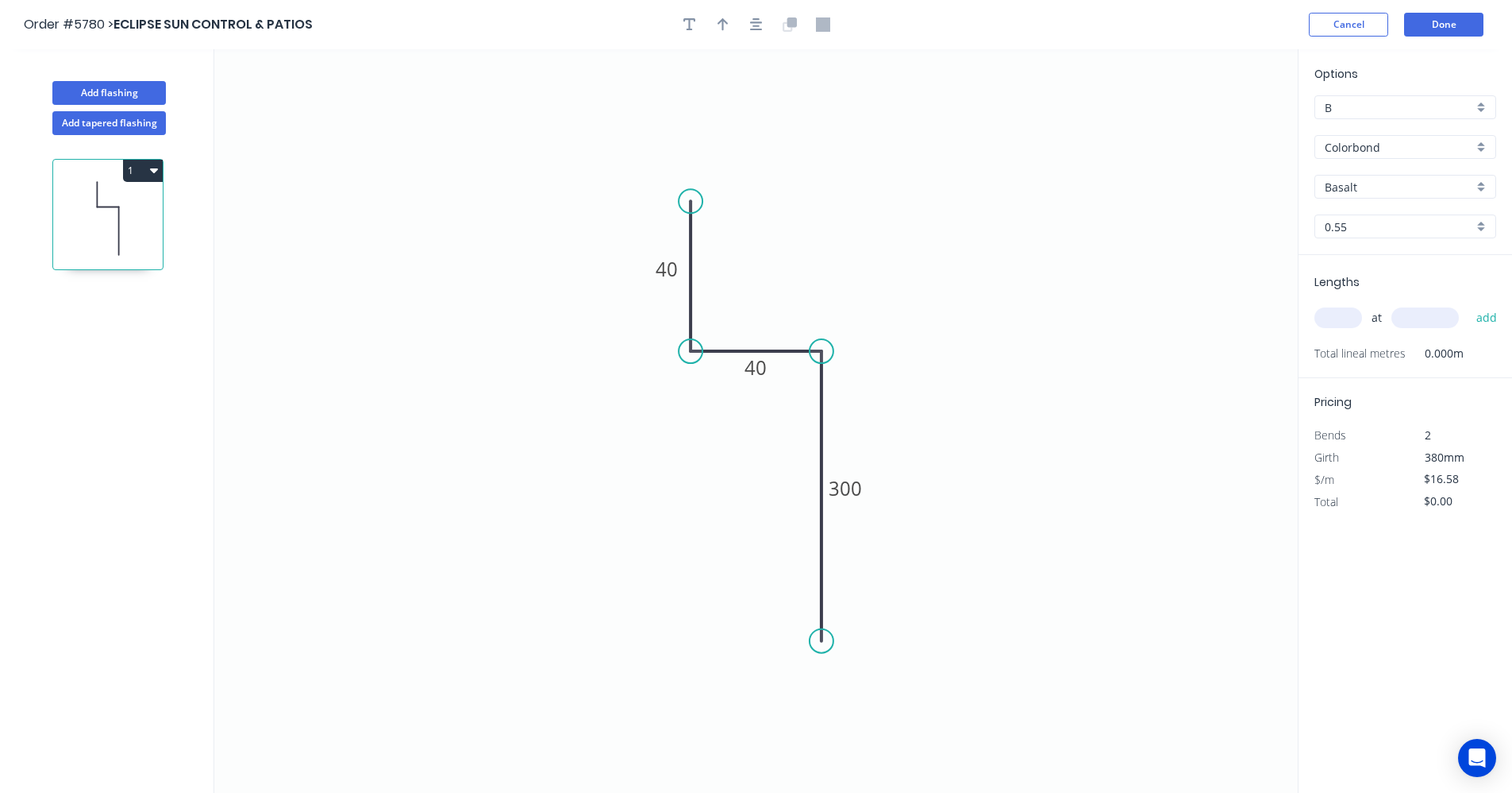
drag, startPoint x: 732, startPoint y: 24, endPoint x: 779, endPoint y: 45, distance: 51.5
click at [731, 25] on button "button" at bounding box center [723, 24] width 24 height 24
click at [1220, 124] on icon at bounding box center [1218, 110] width 14 height 51
drag, startPoint x: 1220, startPoint y: 124, endPoint x: 884, endPoint y: 417, distance: 445.8
click at [842, 397] on icon at bounding box center [855, 383] width 46 height 46
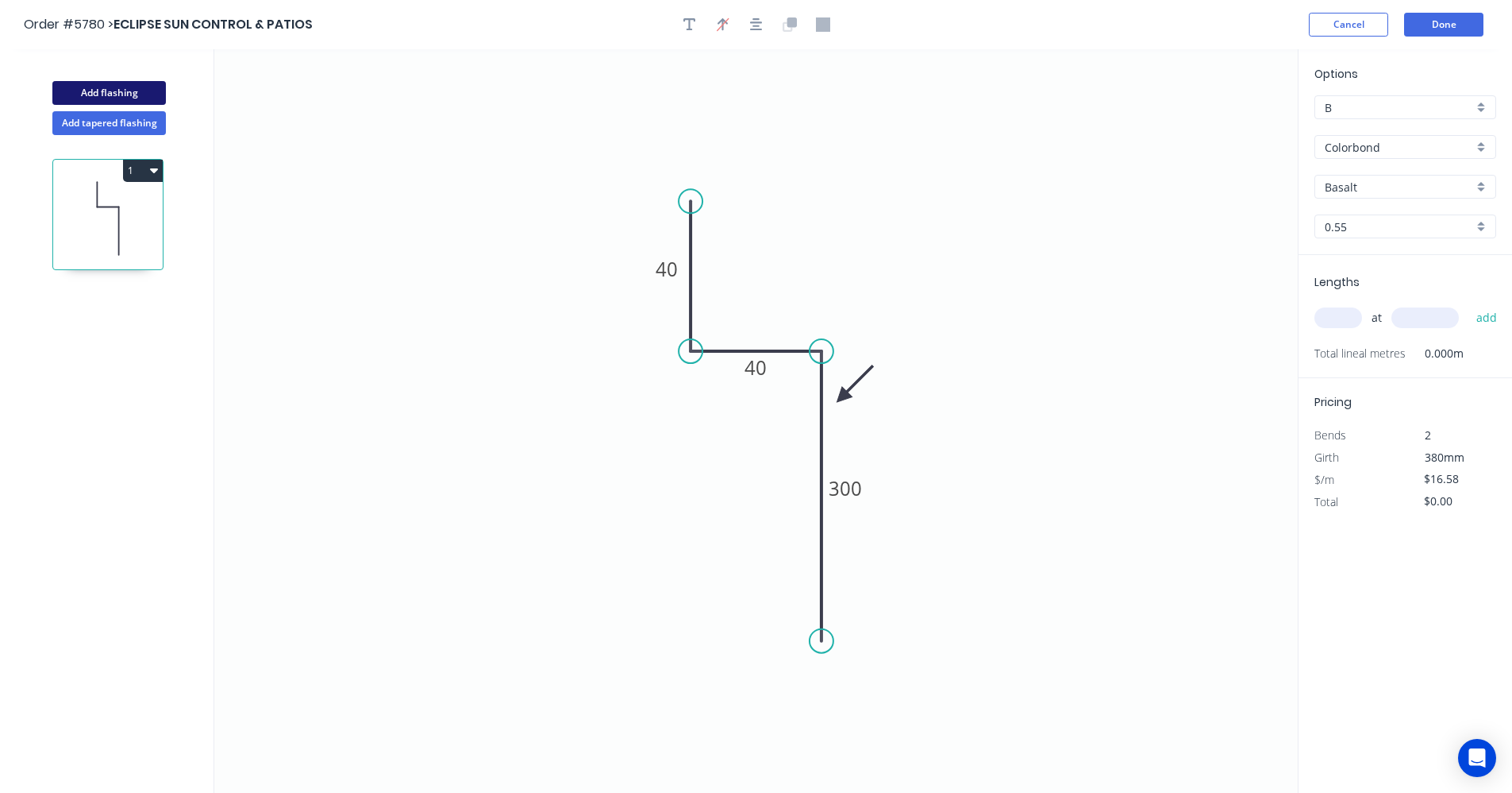
click at [103, 87] on button "Add flashing" at bounding box center [109, 92] width 113 height 24
type input "$0.00"
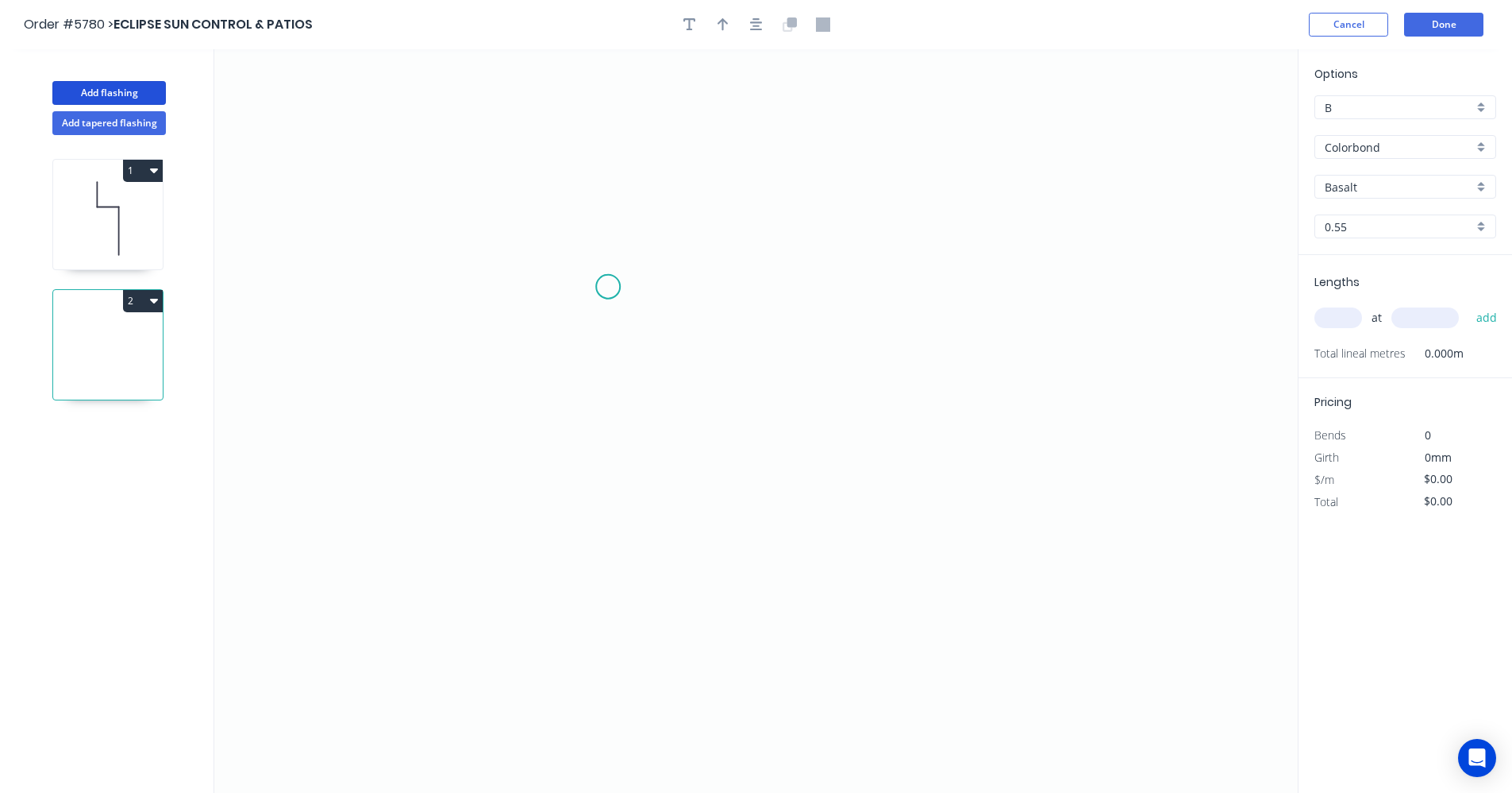
click at [619, 287] on icon "0" at bounding box center [756, 420] width 1084 height 743
drag, startPoint x: 870, startPoint y: 291, endPoint x: 869, endPoint y: 371, distance: 80.0
click at [870, 296] on icon "0" at bounding box center [756, 420] width 1084 height 743
click at [866, 491] on icon "0 ?" at bounding box center [756, 420] width 1084 height 743
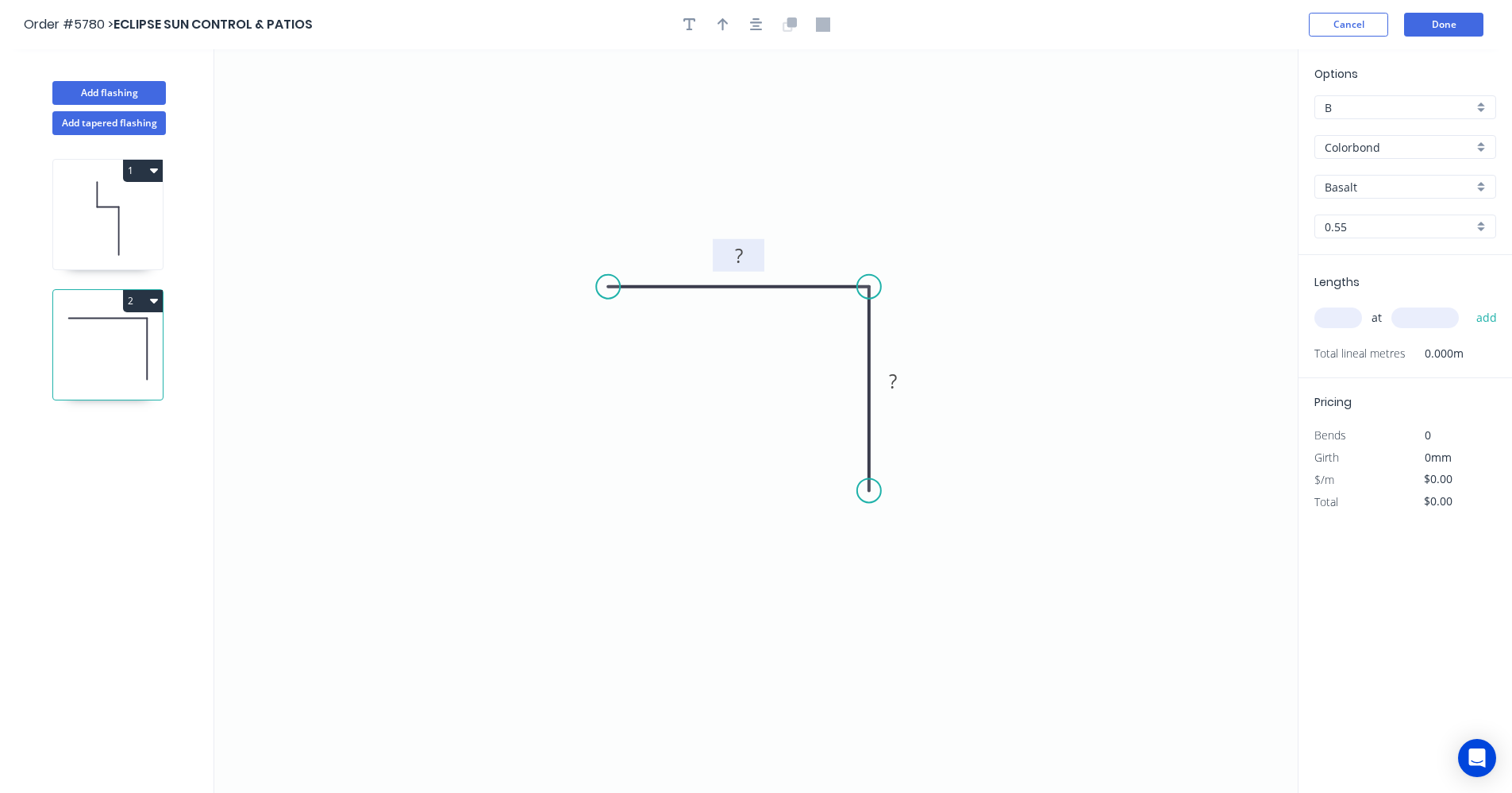
click at [743, 253] on g "?" at bounding box center [738, 255] width 32 height 26
click at [1479, 183] on div "Basalt" at bounding box center [1405, 186] width 182 height 24
type input "$5.09"
click at [1368, 325] on div "Surfmist" at bounding box center [1405, 320] width 180 height 28
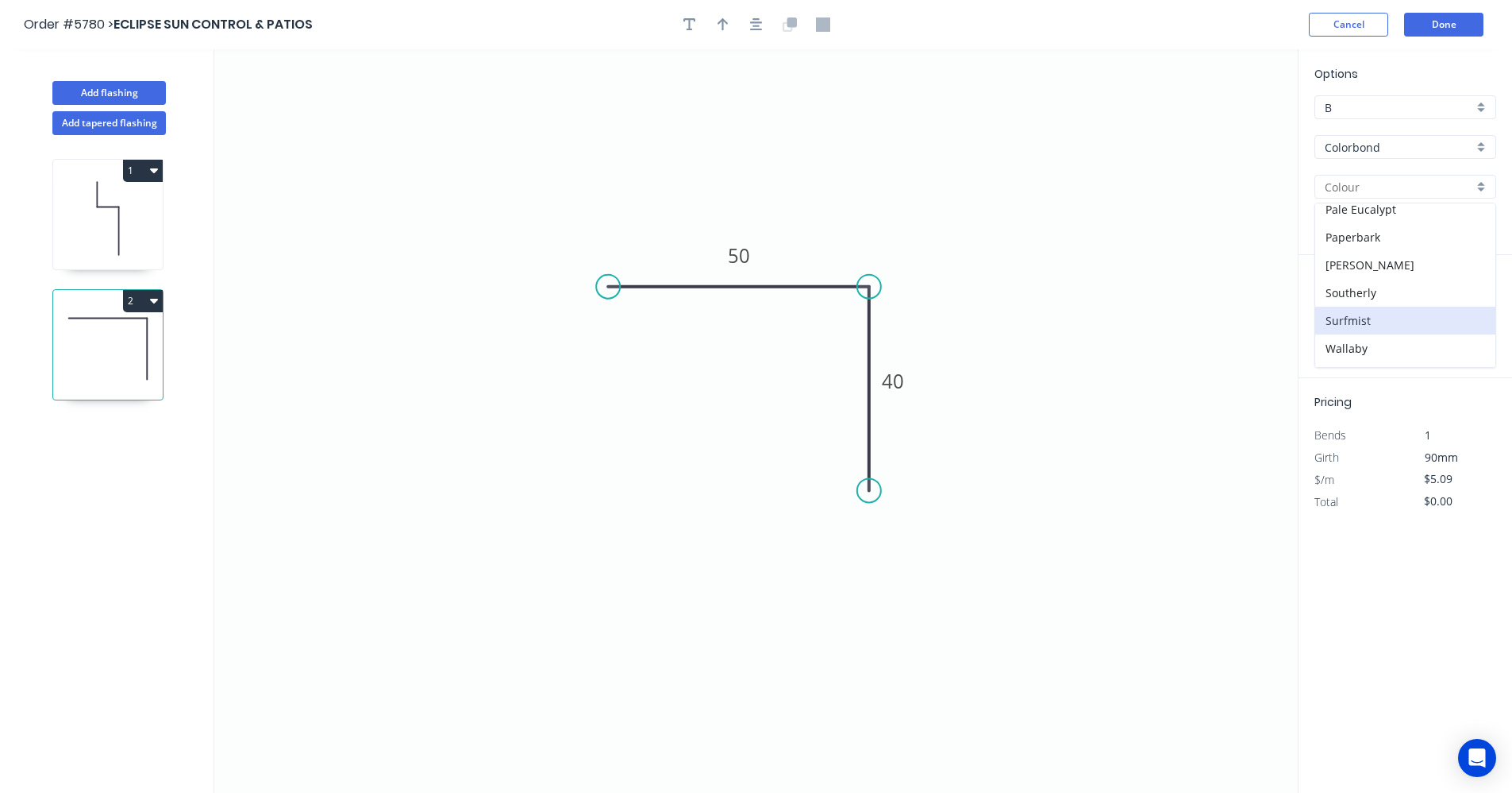
type input "Surfmist"
click at [1336, 320] on input "text" at bounding box center [1338, 318] width 48 height 21
type input "1"
type input "3200"
click at [1469, 304] on button "add" at bounding box center [1487, 318] width 37 height 27
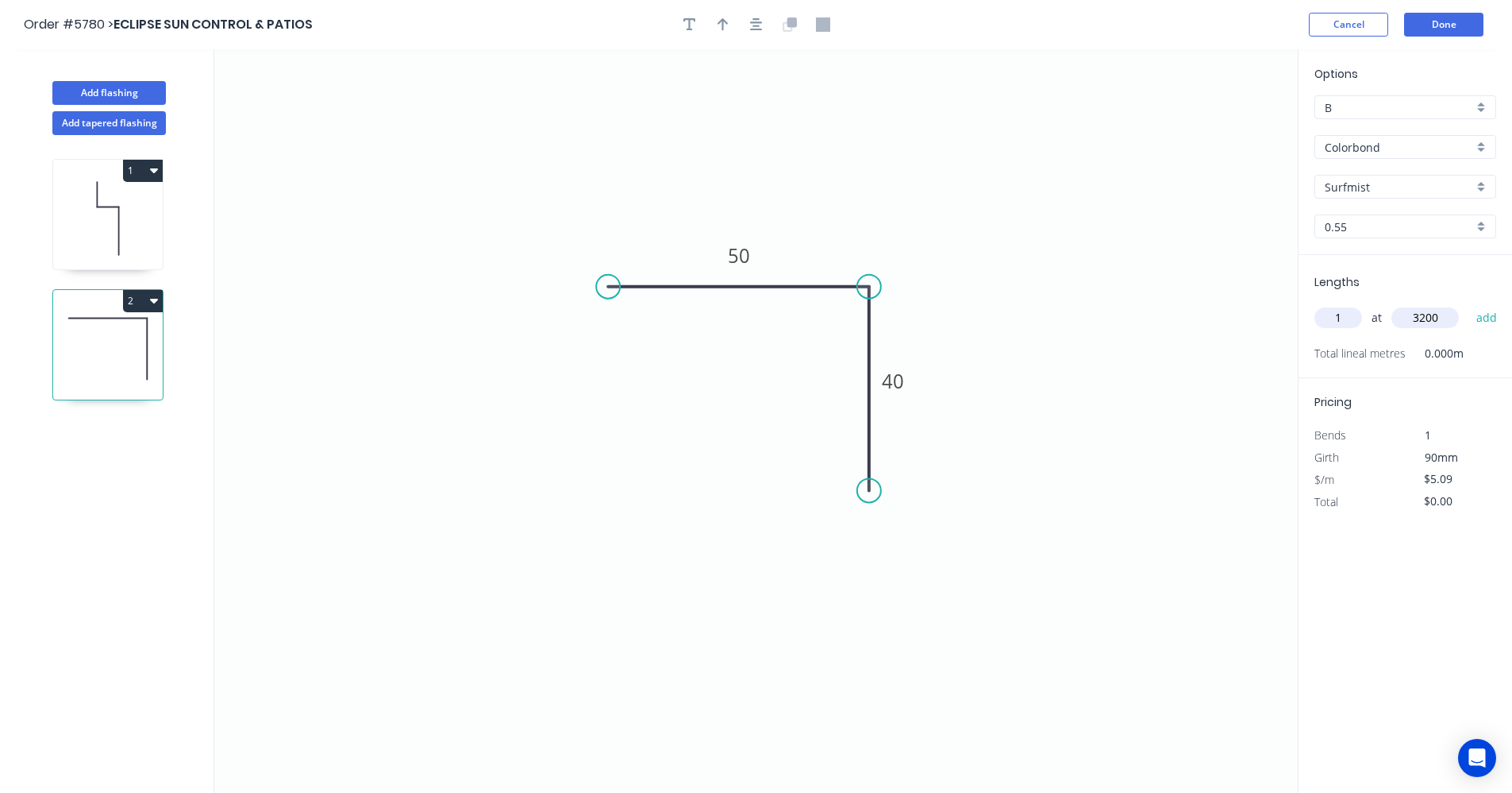
type input "$16.29"
click at [139, 207] on icon at bounding box center [108, 218] width 109 height 101
type input "Basalt"
type input "$16.58"
type input "$0.00"
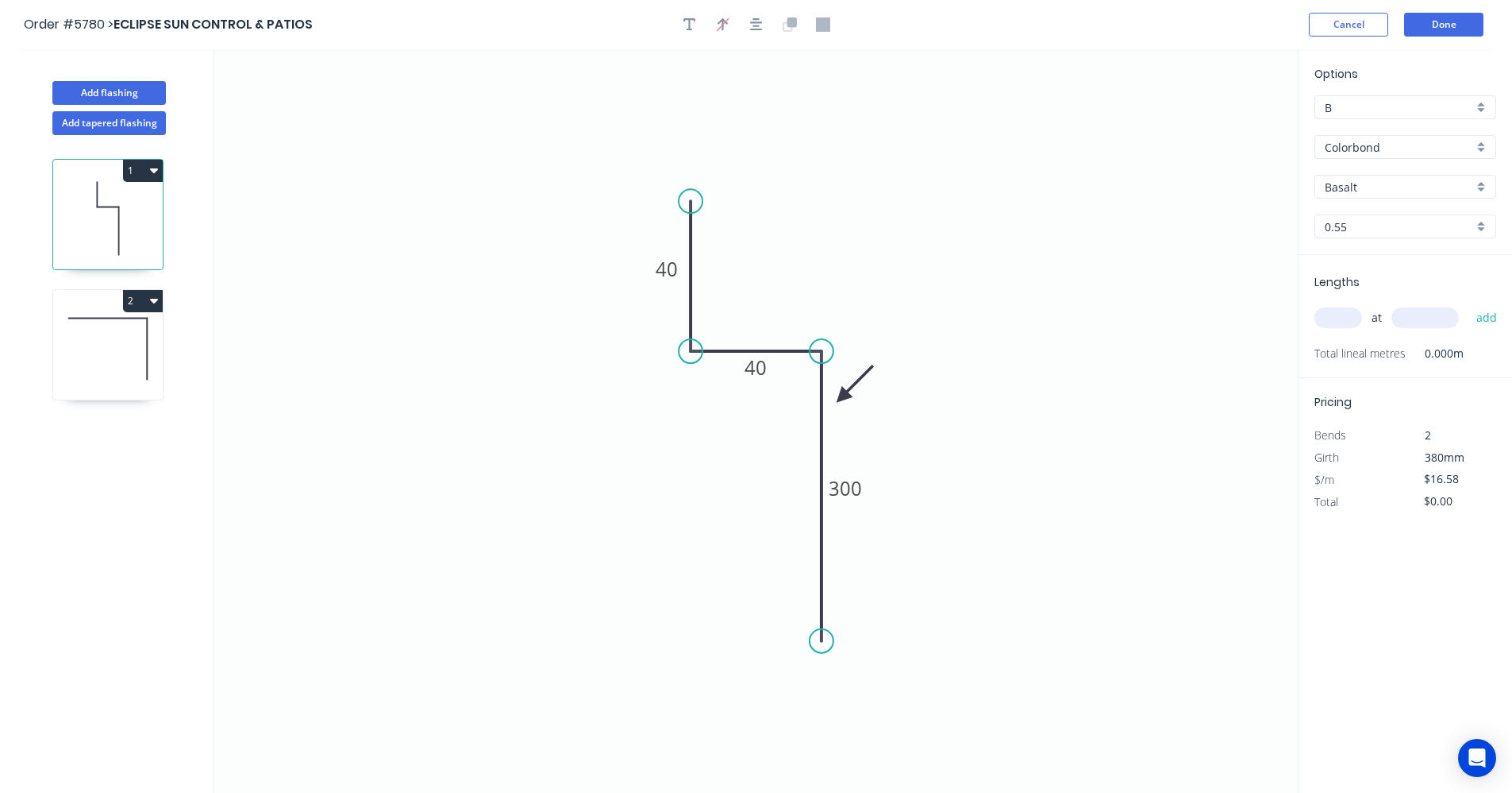
click at [1481, 193] on div "Basalt" at bounding box center [1405, 186] width 182 height 24
click at [1365, 321] on div "Surfmist" at bounding box center [1405, 320] width 180 height 28
type input "Surfmist"
click at [1339, 316] on input "text" at bounding box center [1338, 318] width 48 height 21
type input "1"
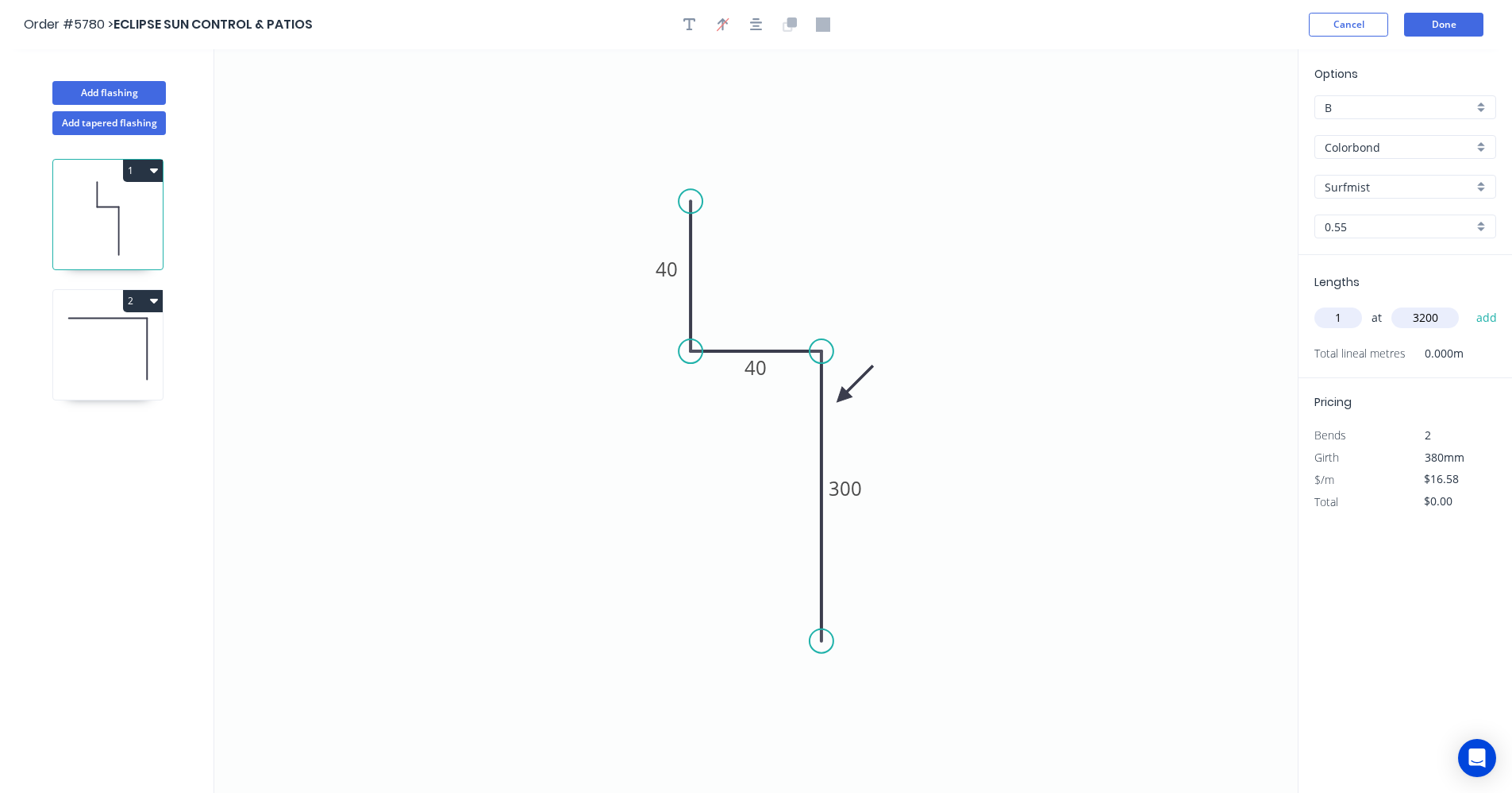
type input "3200"
click at [1469, 304] on button "add" at bounding box center [1487, 318] width 37 height 27
type input "$53.06"
click at [1425, 30] on button "Done" at bounding box center [1444, 24] width 80 height 24
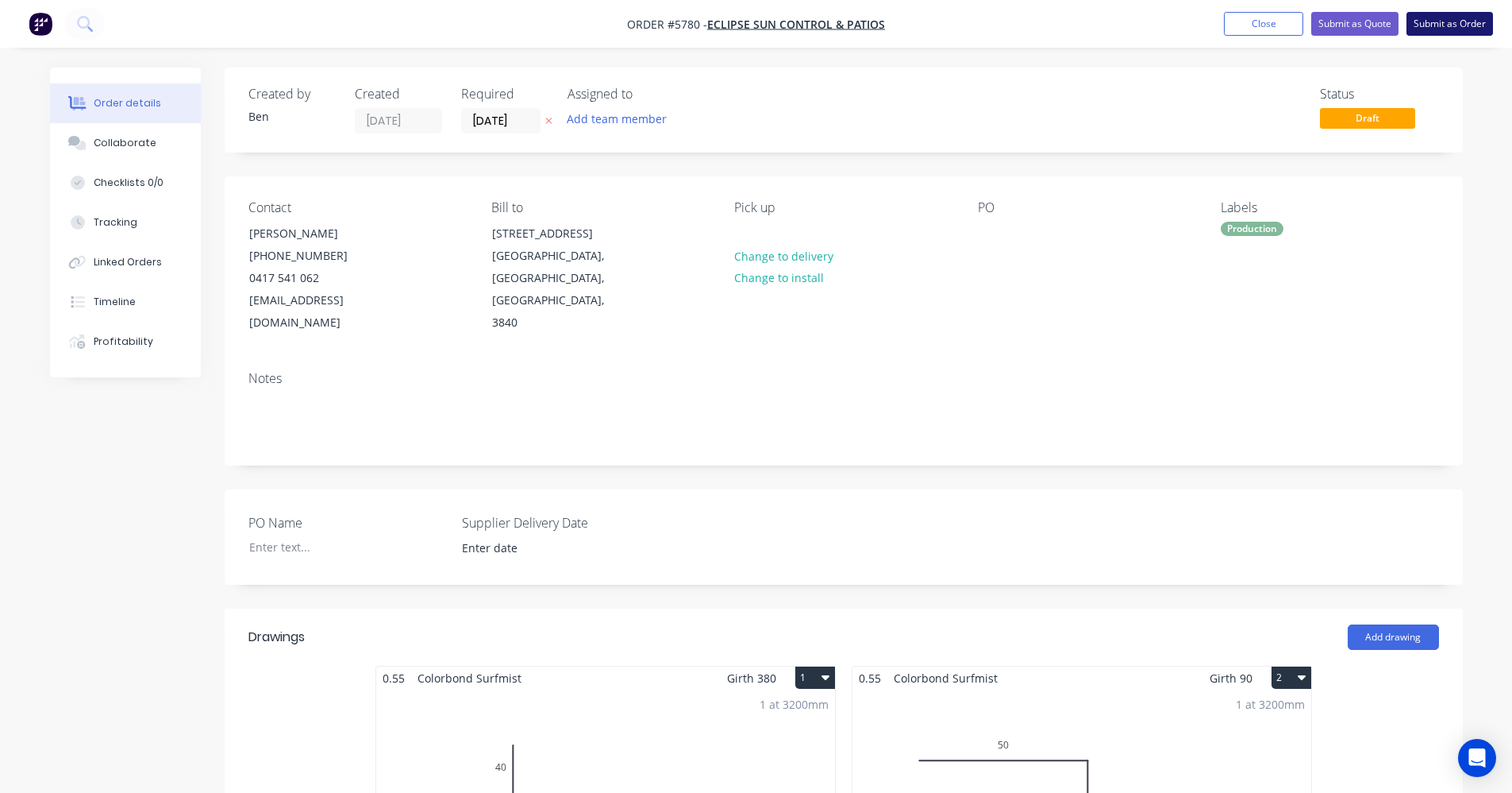
click at [1449, 22] on button "Submit as Order" at bounding box center [1450, 24] width 87 height 24
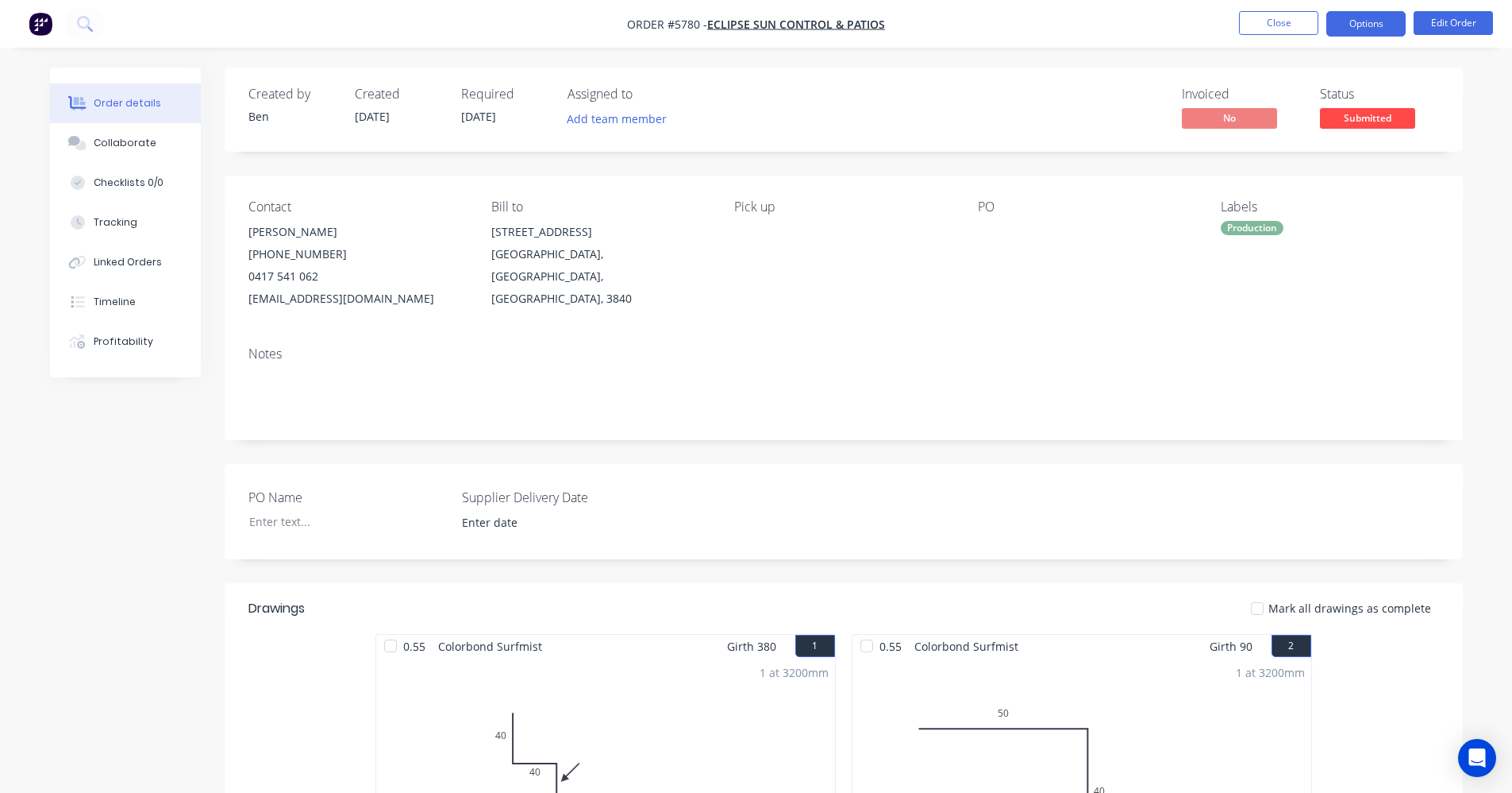
click at [1370, 28] on button "Options" at bounding box center [1366, 24] width 80 height 25
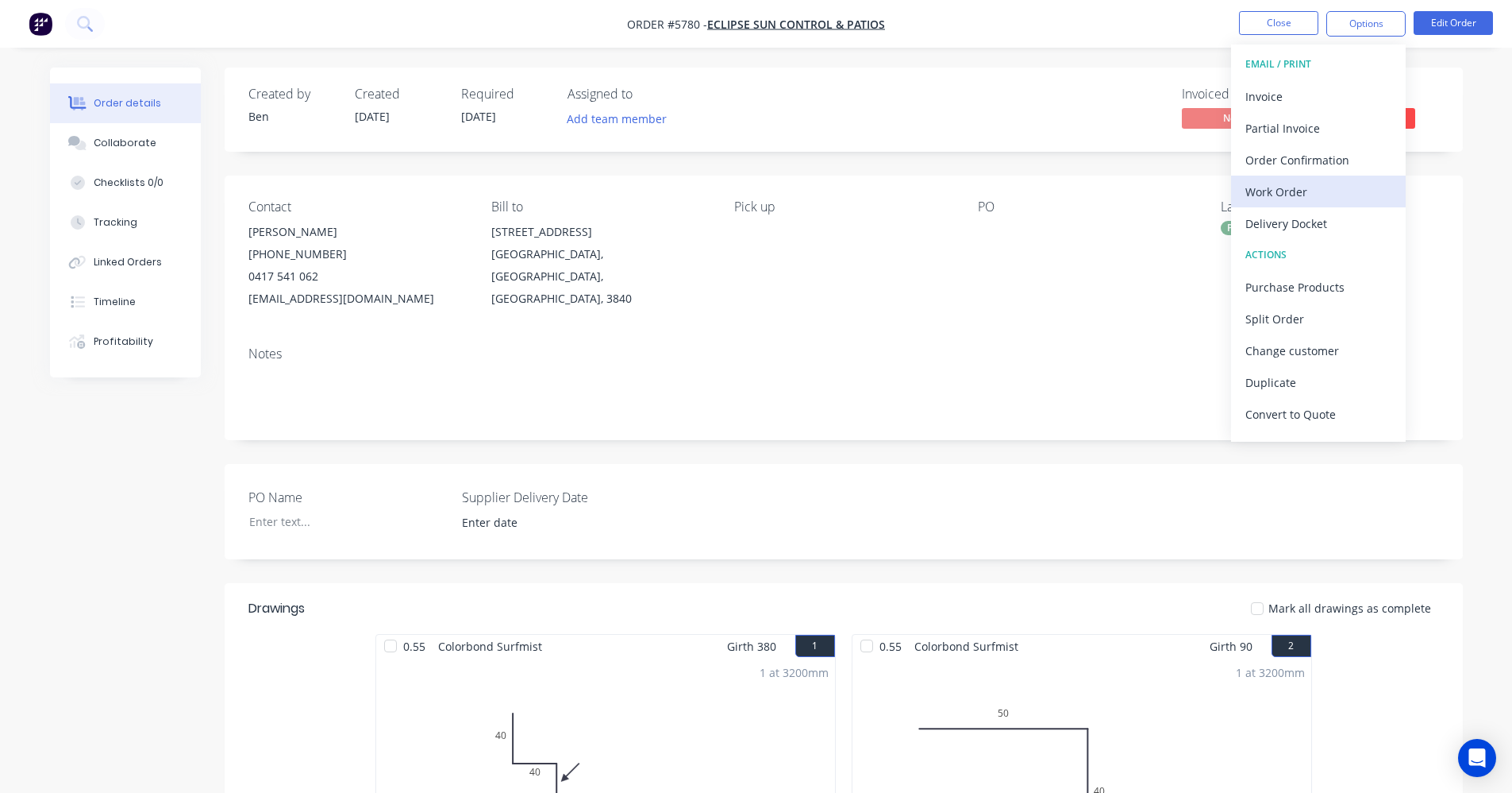
click at [1289, 196] on div "Work Order" at bounding box center [1318, 191] width 146 height 23
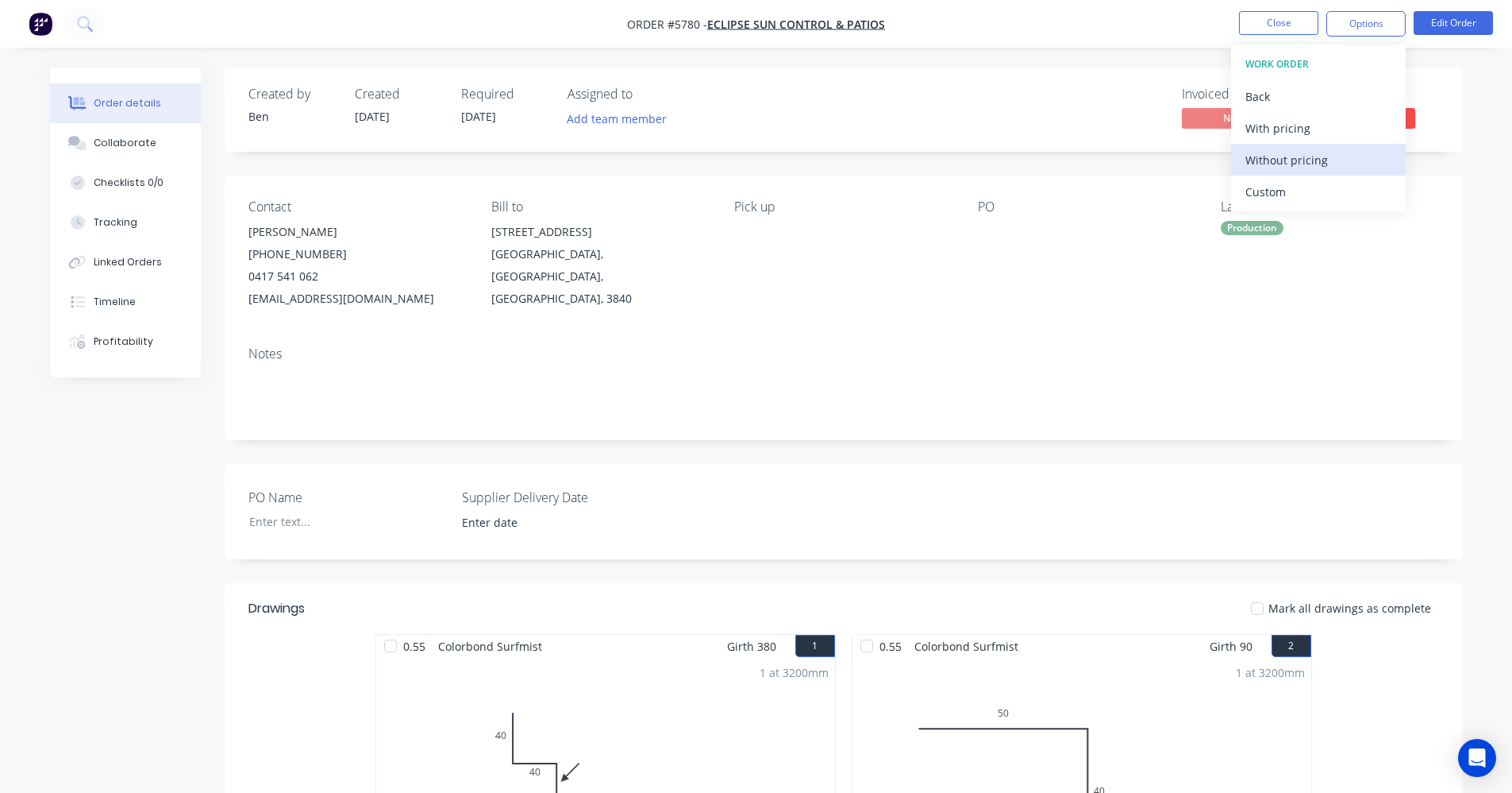
click at [1298, 162] on div "Without pricing" at bounding box center [1318, 159] width 146 height 23
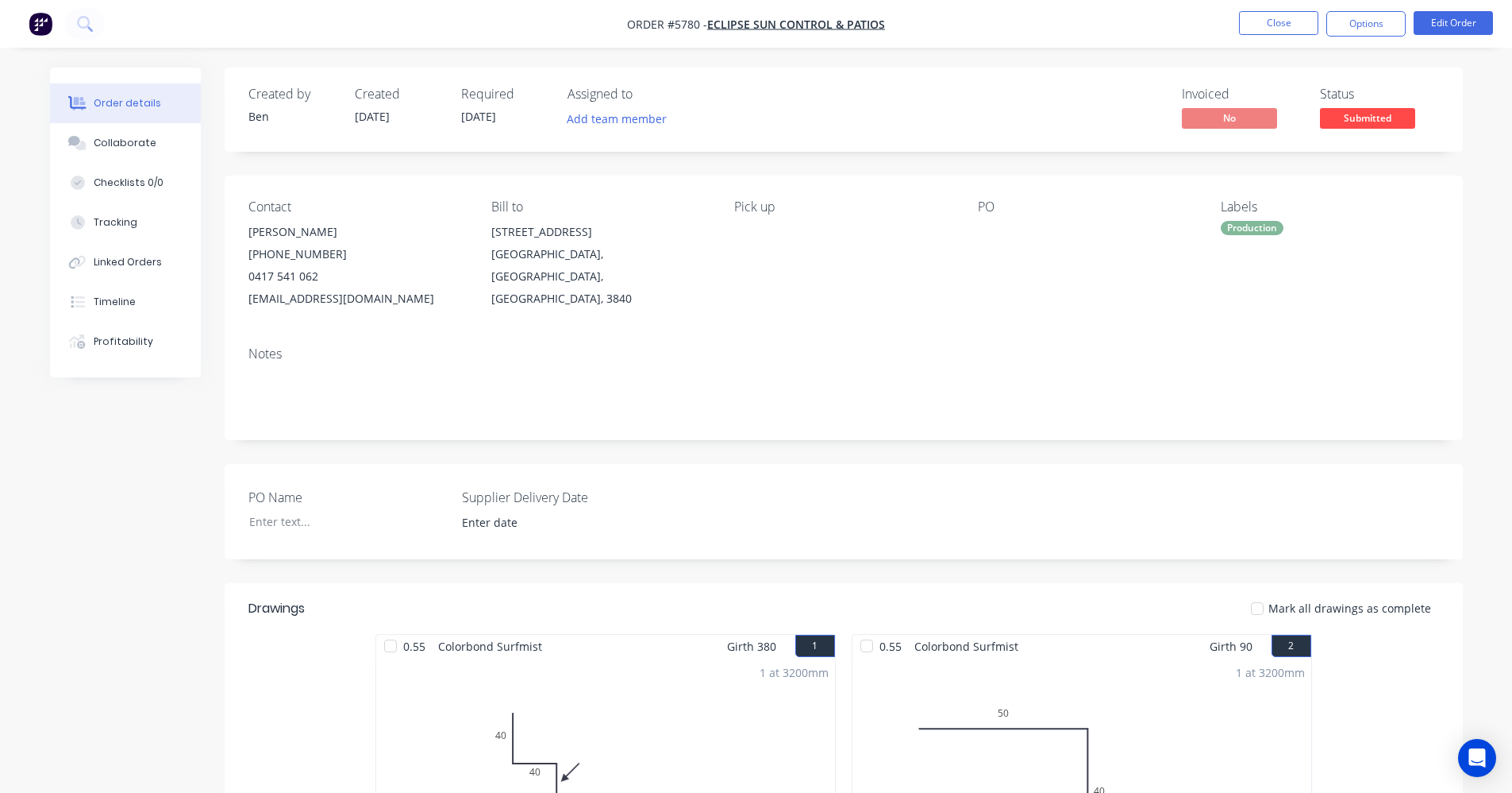
click at [1037, 351] on div "Notes" at bounding box center [844, 354] width 1191 height 15
click at [1347, 117] on span "Submitted" at bounding box center [1367, 118] width 95 height 20
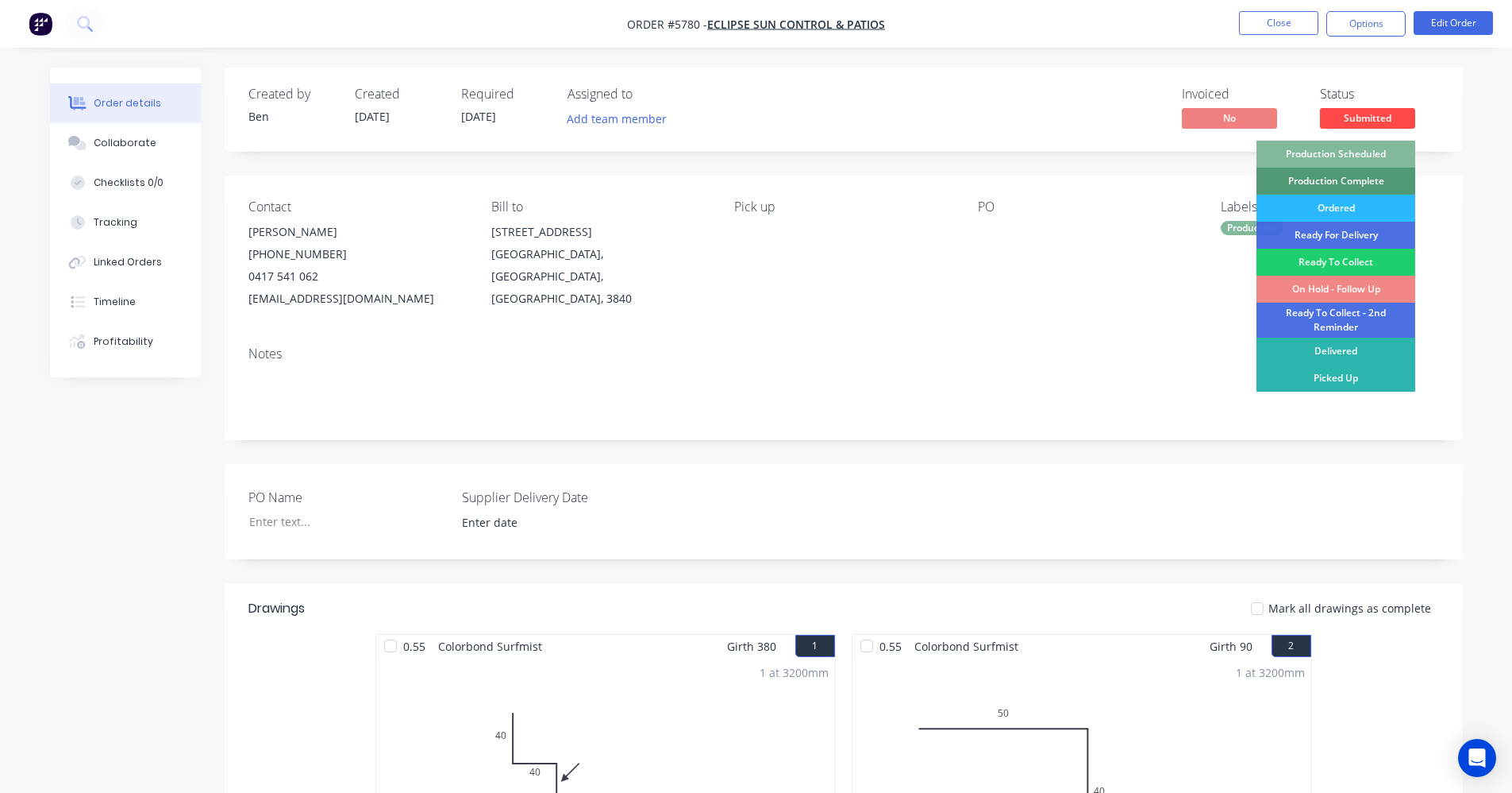
click at [1354, 155] on div "Production Scheduled" at bounding box center [1336, 154] width 158 height 27
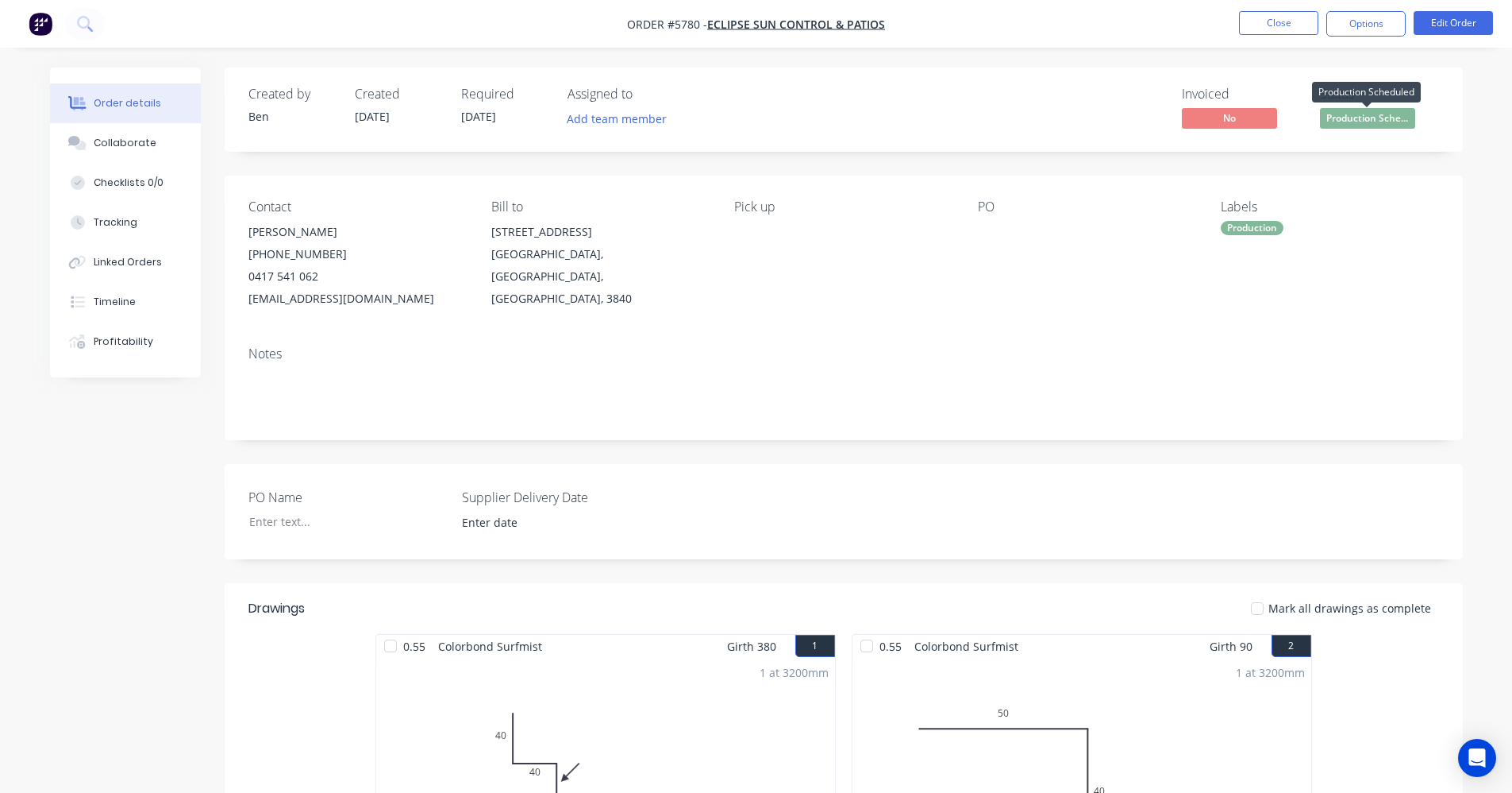
click at [1358, 126] on span "Production Sche..." at bounding box center [1367, 118] width 95 height 20
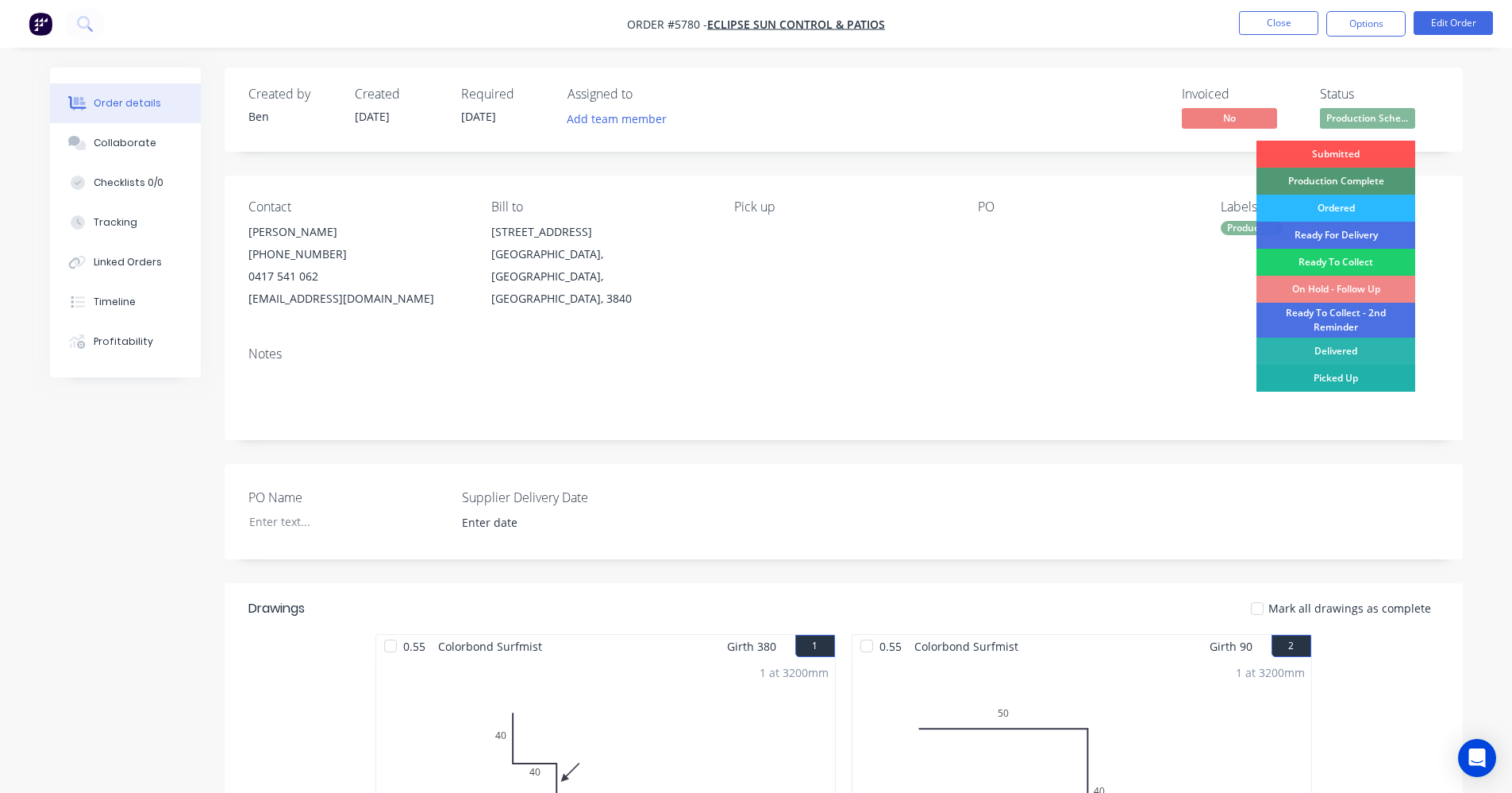
click at [1337, 377] on div "Picked Up" at bounding box center [1336, 378] width 158 height 27
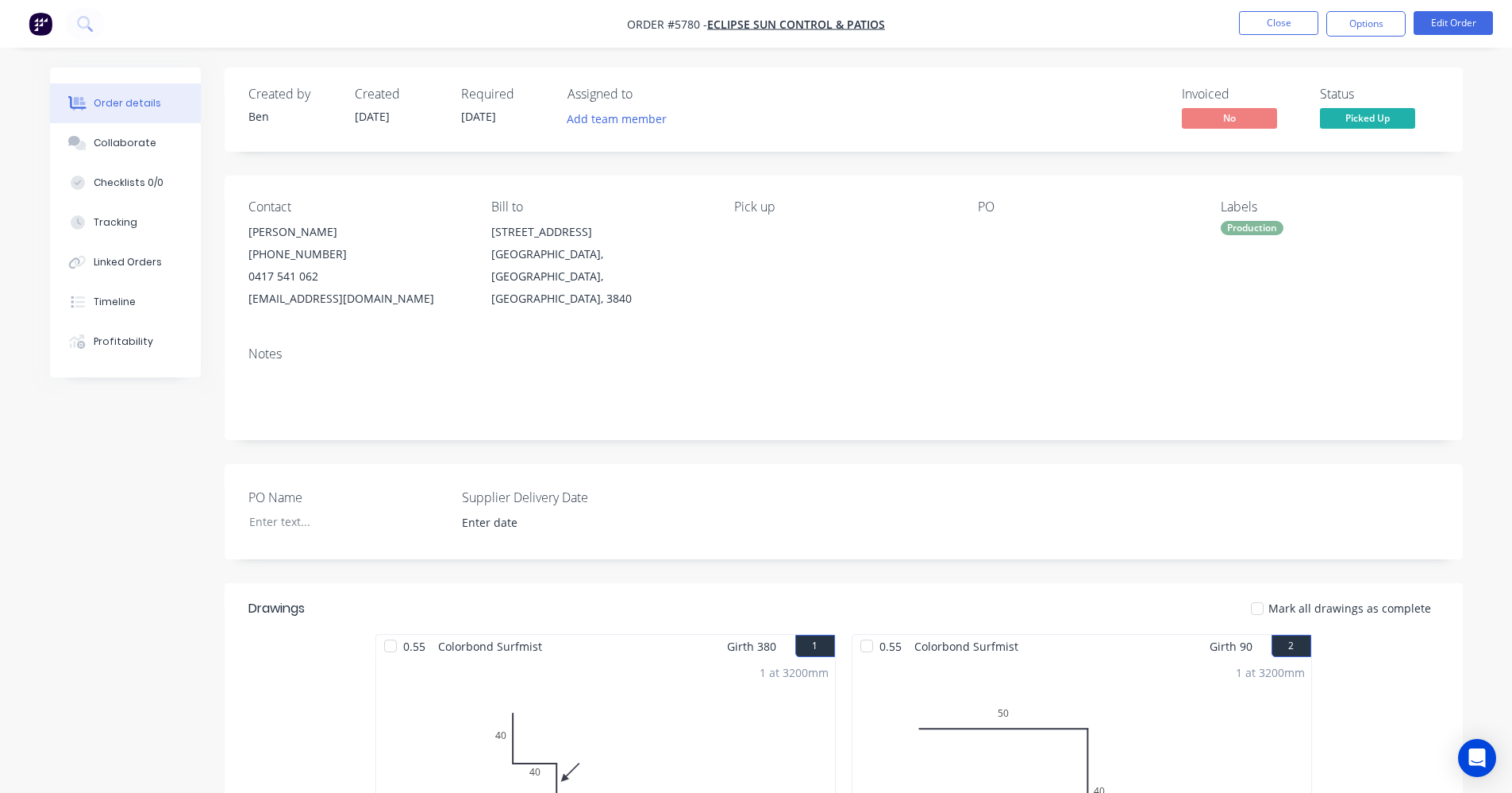
click at [1126, 320] on div "Contact Craig Lawrence (03) 5134 2422 0417 541 062 info@eclipsesuncontrol.com.a…" at bounding box center [843, 254] width 1239 height 158
click at [1268, 29] on button "Close" at bounding box center [1279, 23] width 80 height 24
